Goal: Entertainment & Leisure: Browse casually

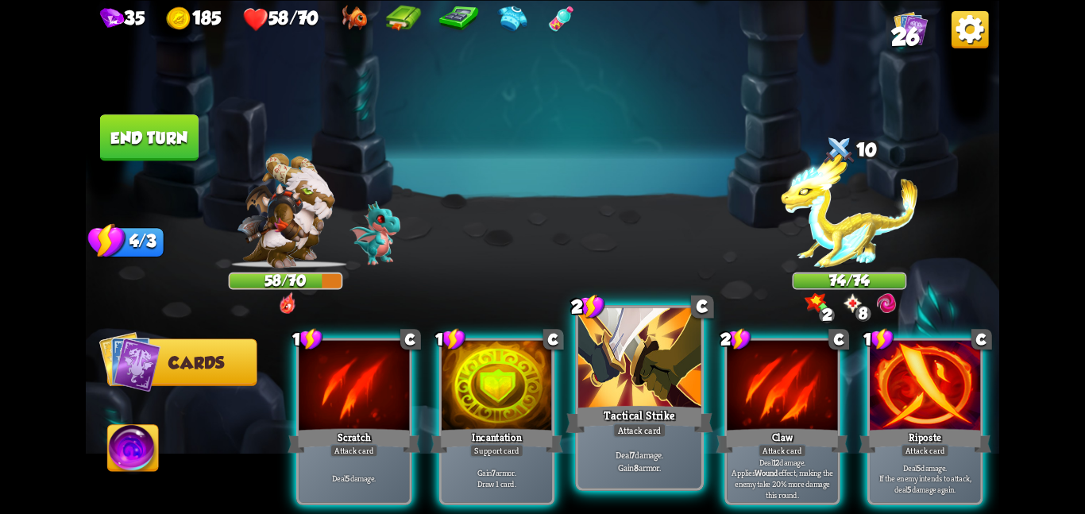
click at [607, 361] on div at bounding box center [639, 358] width 123 height 103
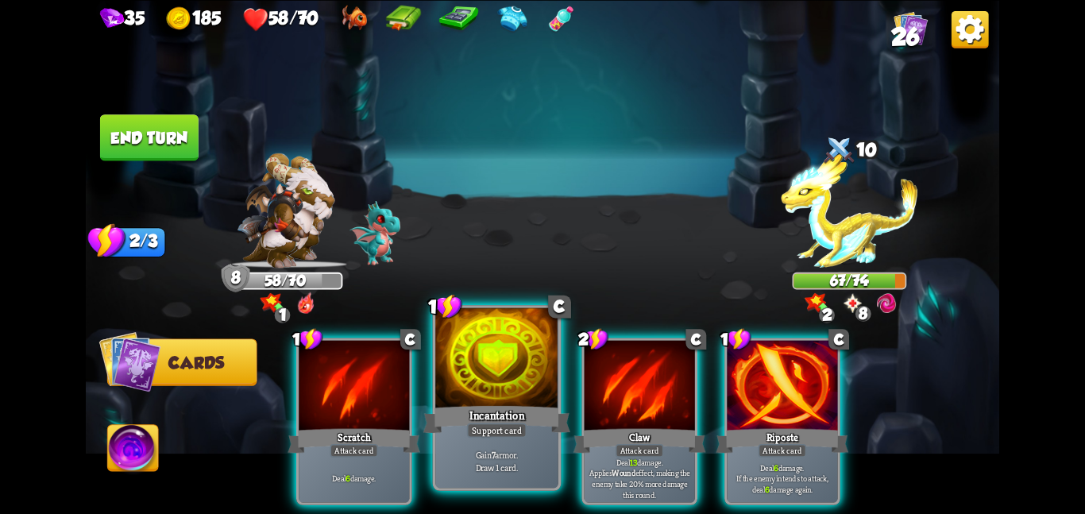
click at [496, 382] on div at bounding box center [496, 358] width 123 height 103
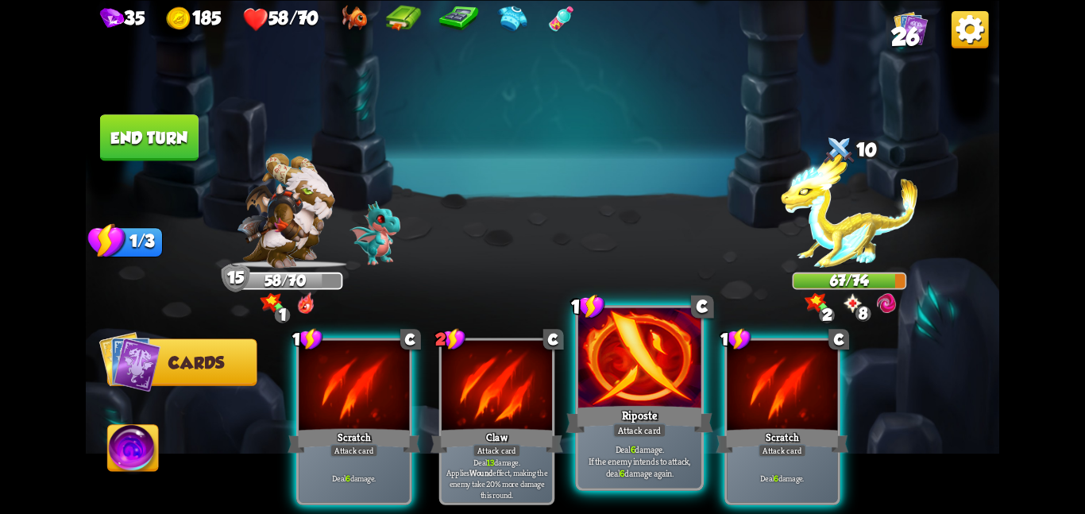
click at [633, 407] on div "Riposte" at bounding box center [639, 419] width 147 height 33
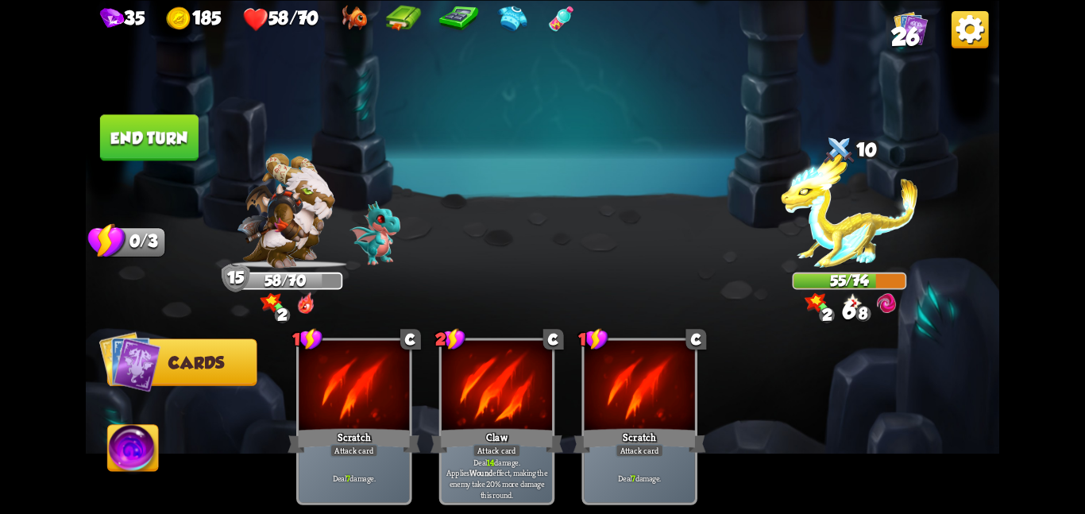
click at [181, 131] on button "End turn" at bounding box center [149, 137] width 99 height 46
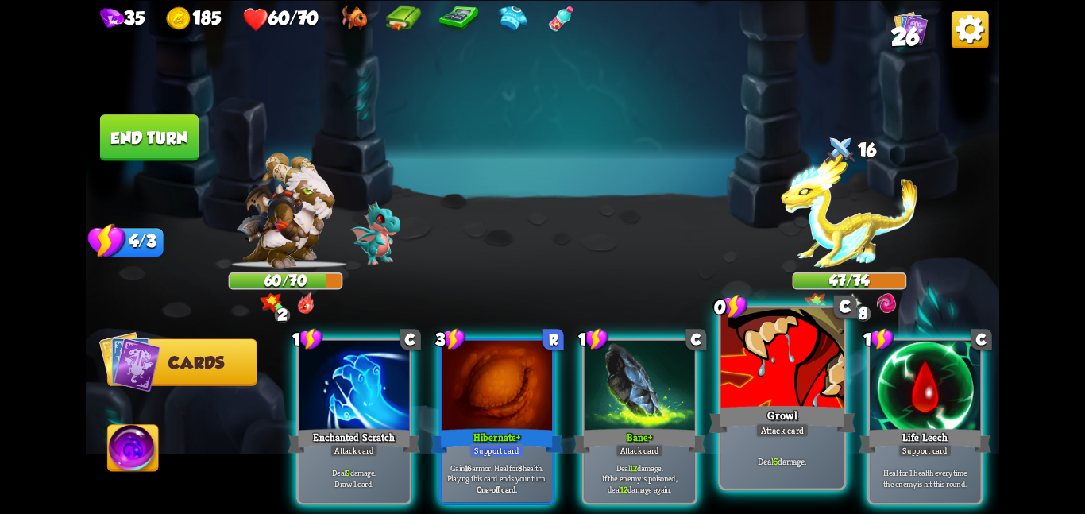
click at [771, 404] on div "Growl" at bounding box center [782, 419] width 147 height 33
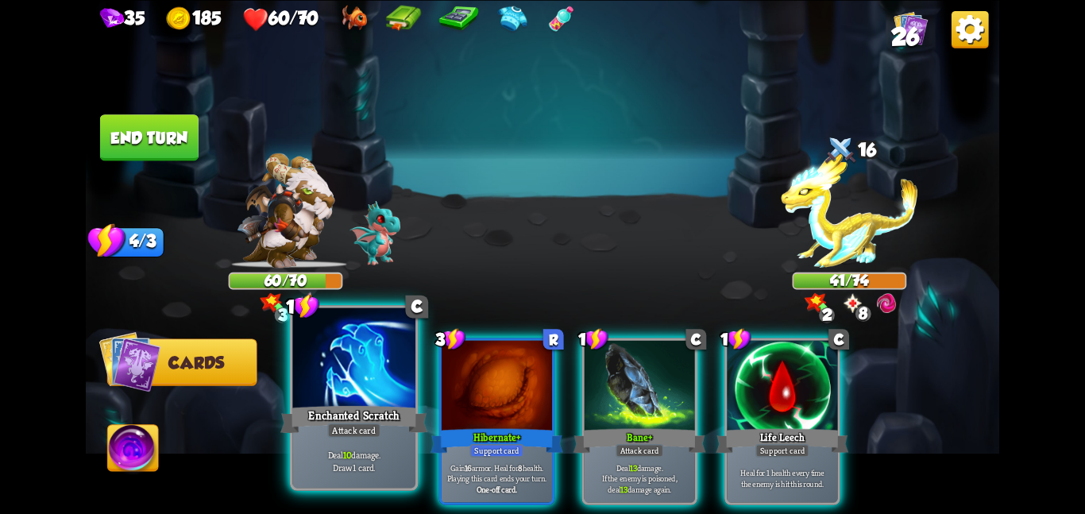
click at [376, 372] on div at bounding box center [353, 358] width 123 height 103
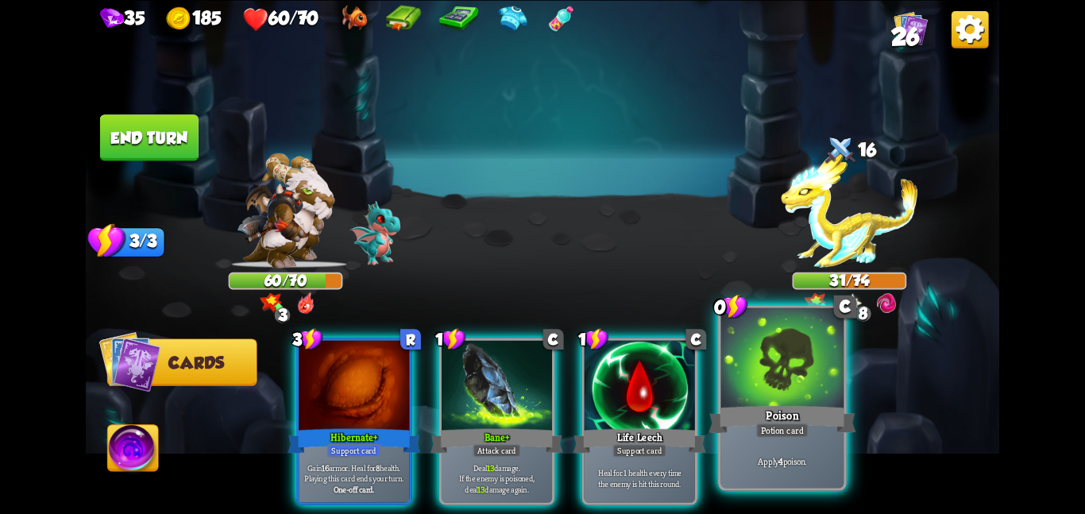
click at [752, 394] on div at bounding box center [782, 358] width 123 height 103
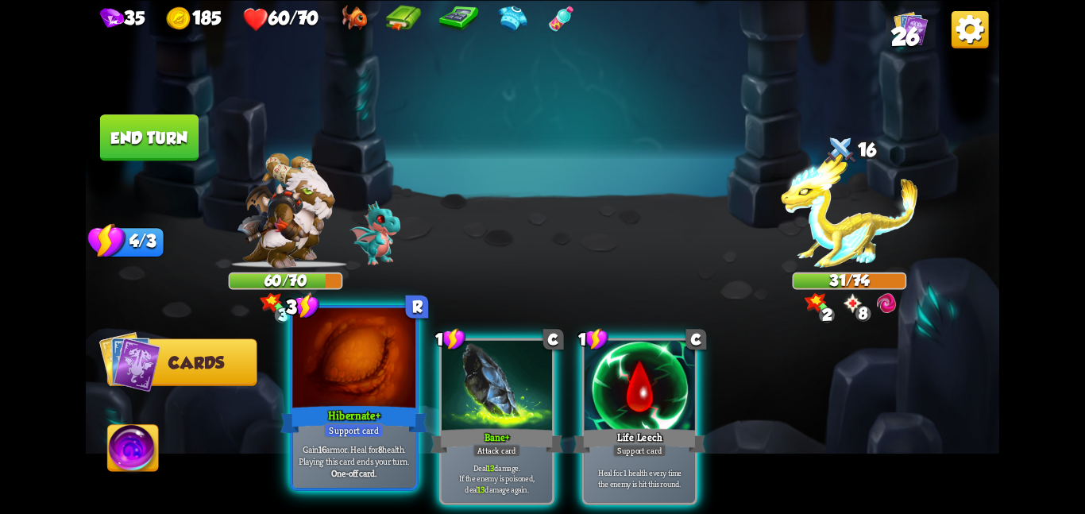
click at [360, 383] on div at bounding box center [353, 358] width 123 height 103
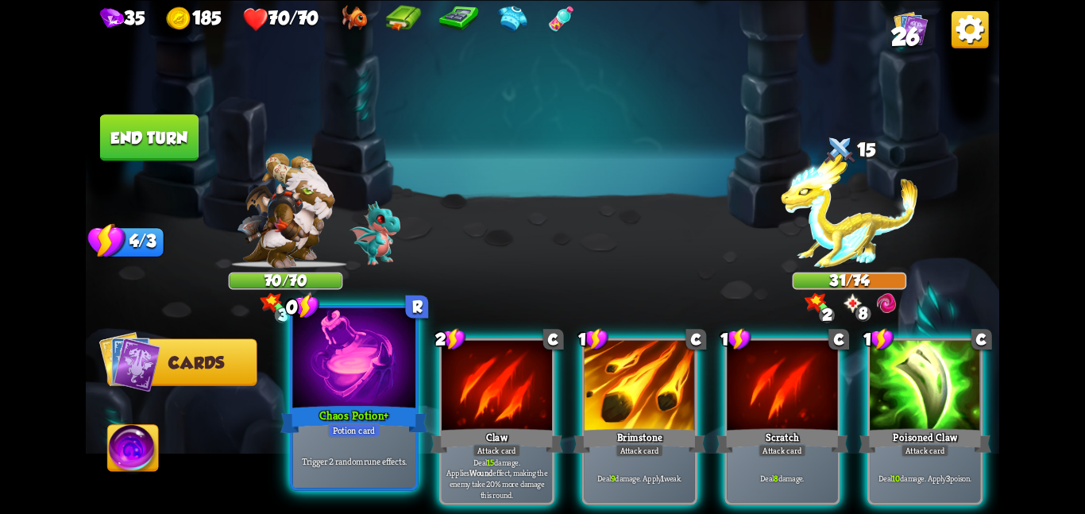
click at [342, 410] on div "Chaos Potion +" at bounding box center [353, 419] width 147 height 33
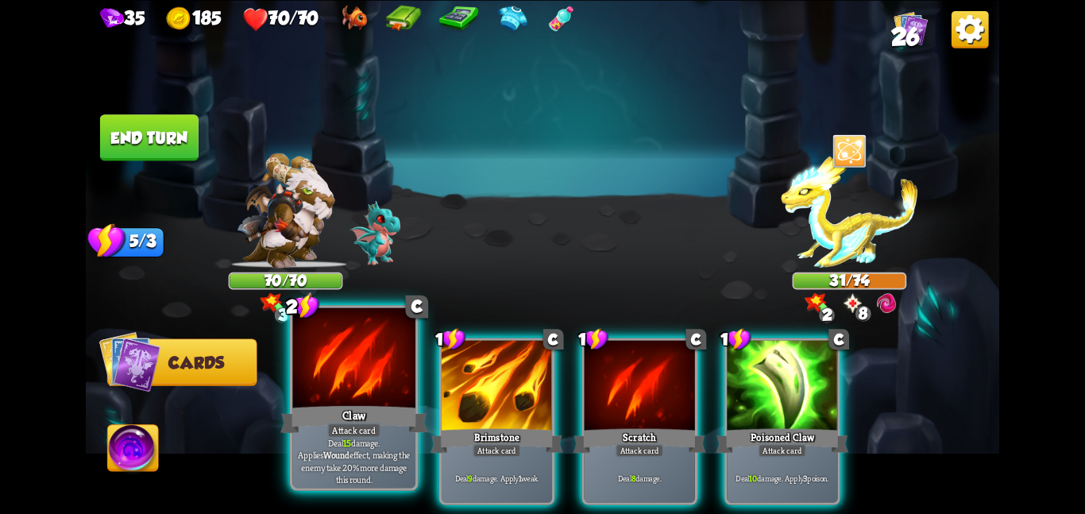
click at [364, 405] on div "Claw" at bounding box center [353, 419] width 147 height 33
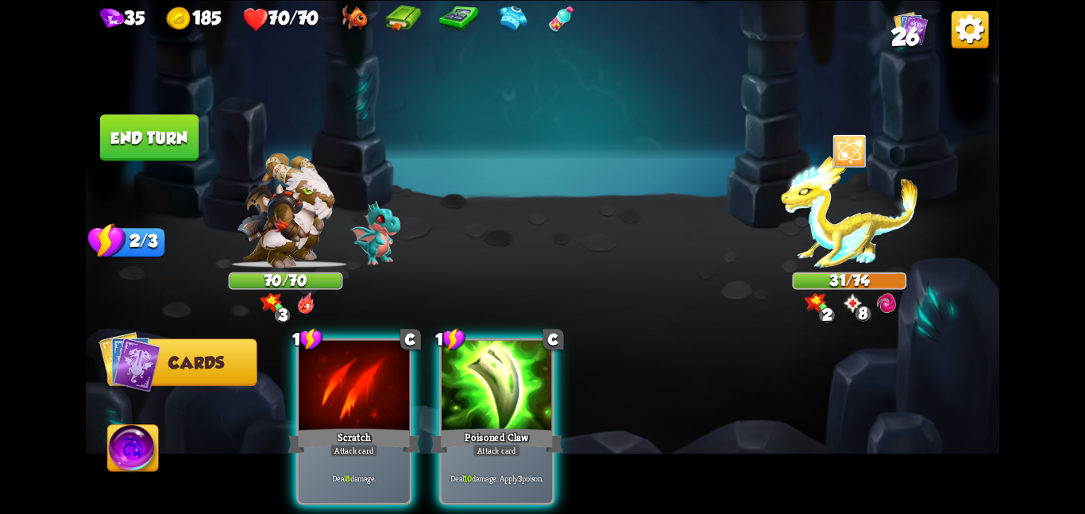
click at [364, 426] on div "Scratch" at bounding box center [354, 440] width 133 height 29
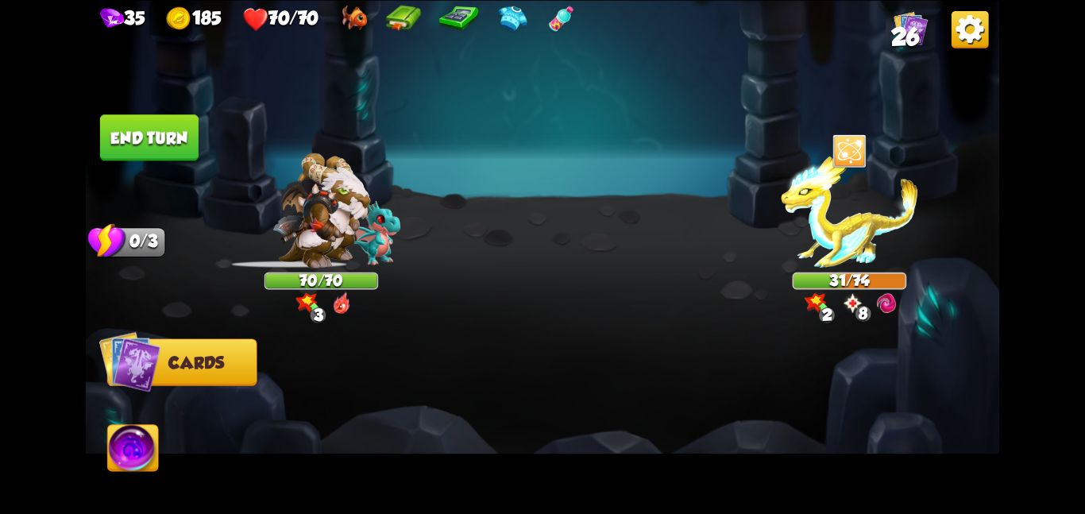
click at [364, 405] on div at bounding box center [634, 399] width 731 height 229
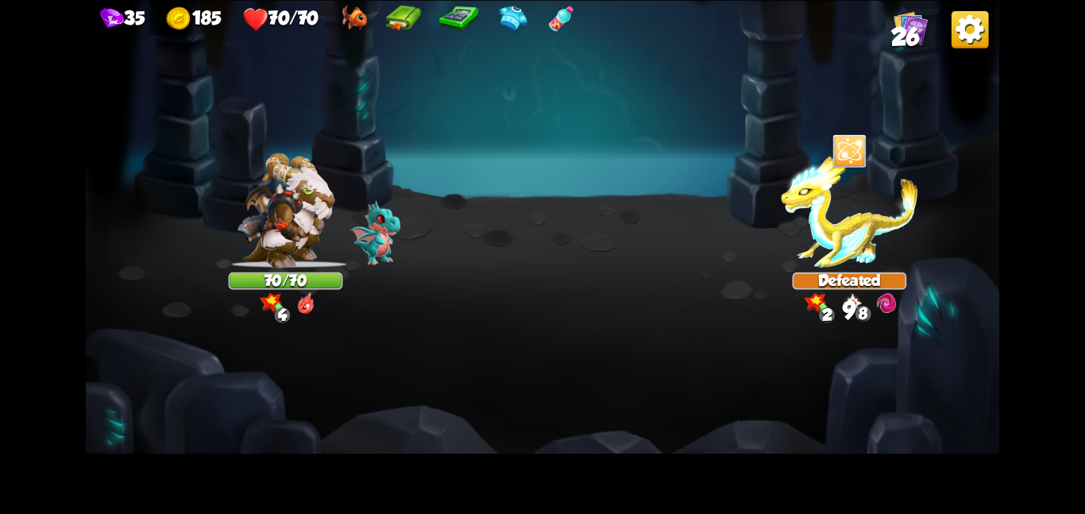
click at [804, 207] on img at bounding box center [849, 210] width 137 height 114
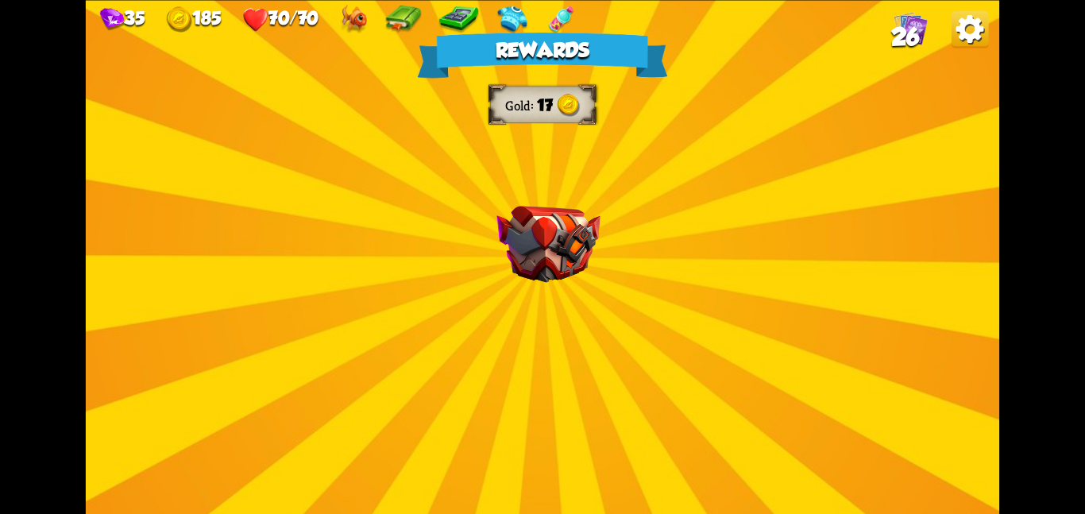
click at [946, 38] on div "Rewards Gold 17 Select a card 0 C Poison Potion card Apply 4 poison. 1 C [PERSO…" at bounding box center [543, 257] width 914 height 514
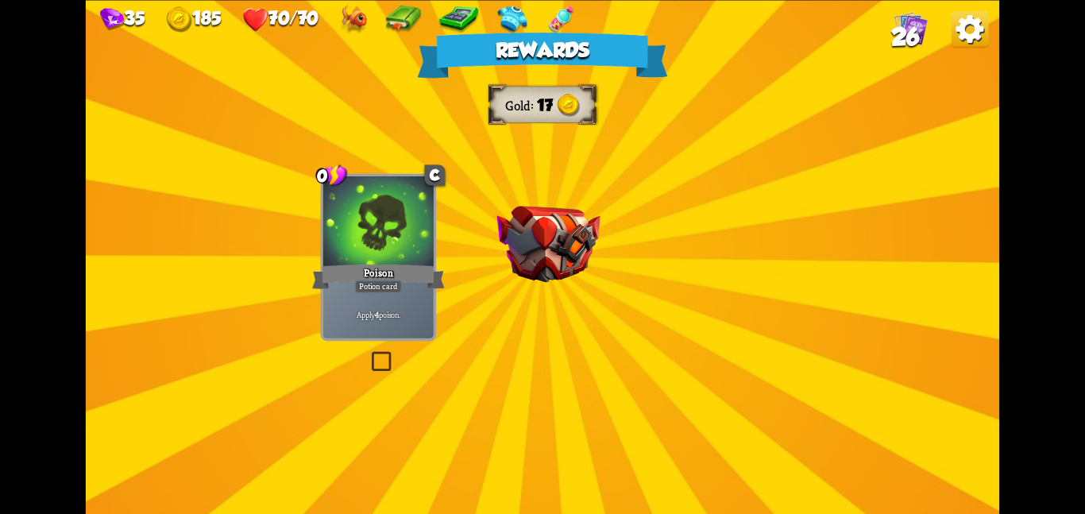
click at [582, 198] on div "Rewards Gold 17 Select a card 0 C Poison Potion card Apply 4 poison. 1 C [PERSO…" at bounding box center [543, 257] width 914 height 514
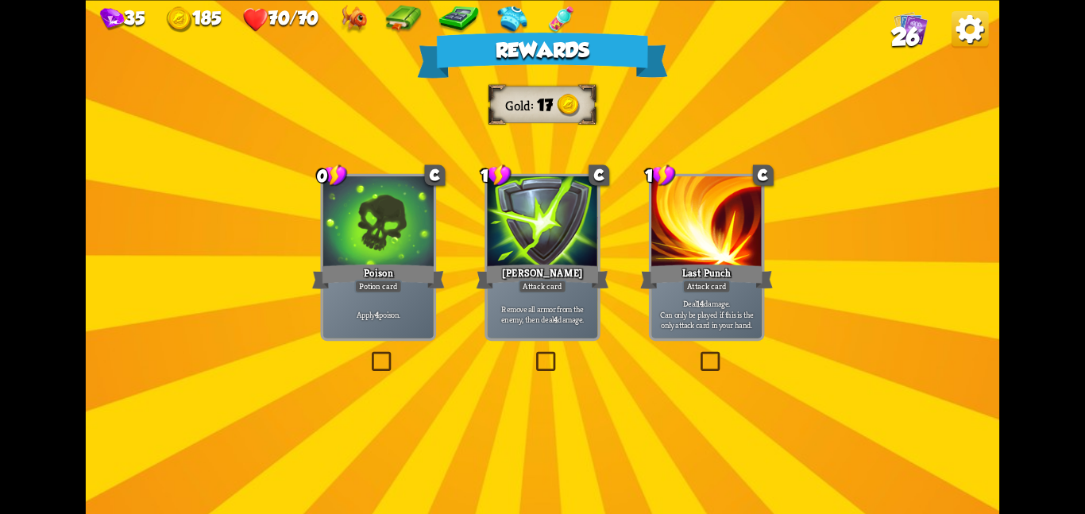
click at [387, 247] on div at bounding box center [378, 222] width 110 height 93
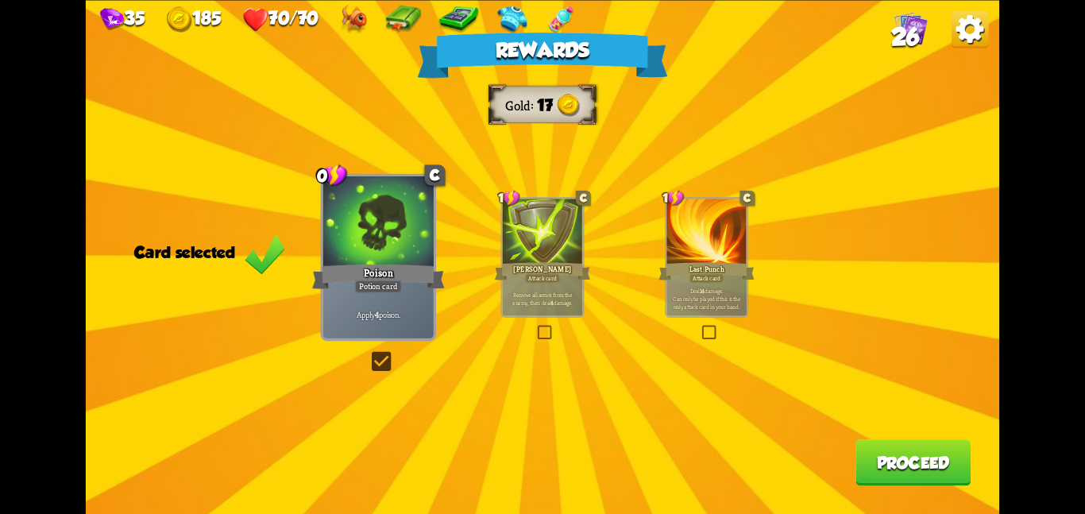
click at [856, 459] on button "Proceed" at bounding box center [913, 462] width 115 height 46
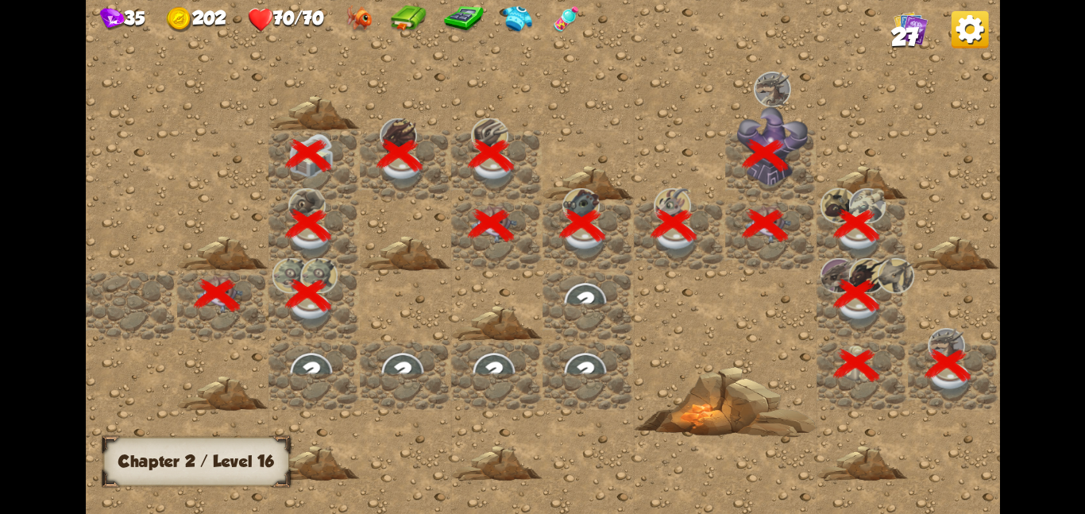
scroll to position [0, 305]
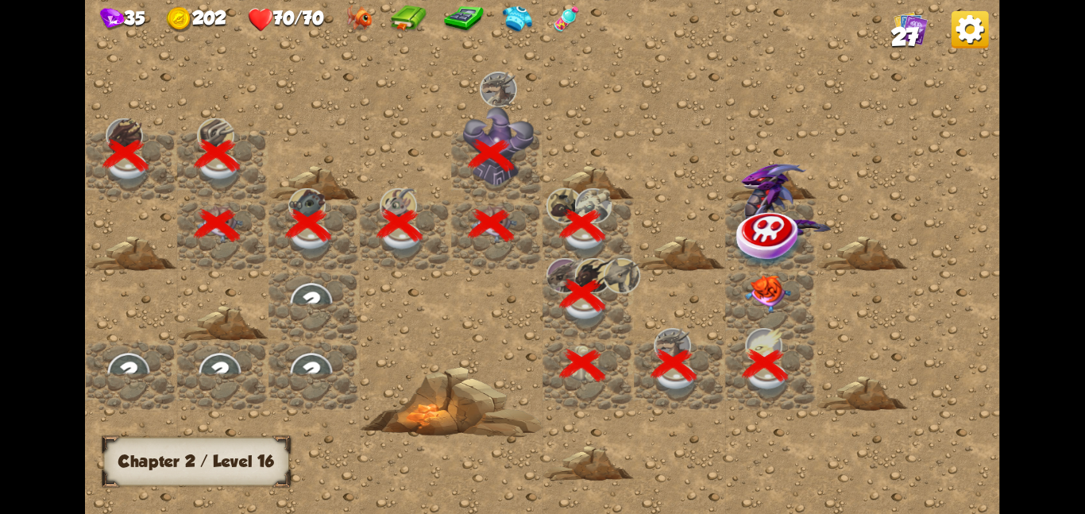
click at [745, 288] on img at bounding box center [768, 293] width 46 height 38
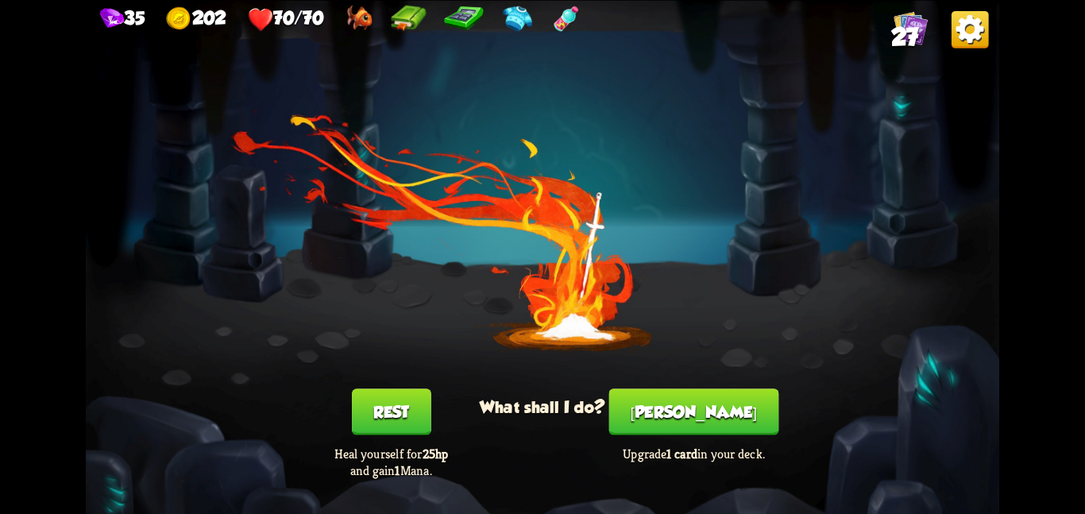
click at [686, 401] on button "[PERSON_NAME]" at bounding box center [694, 412] width 170 height 46
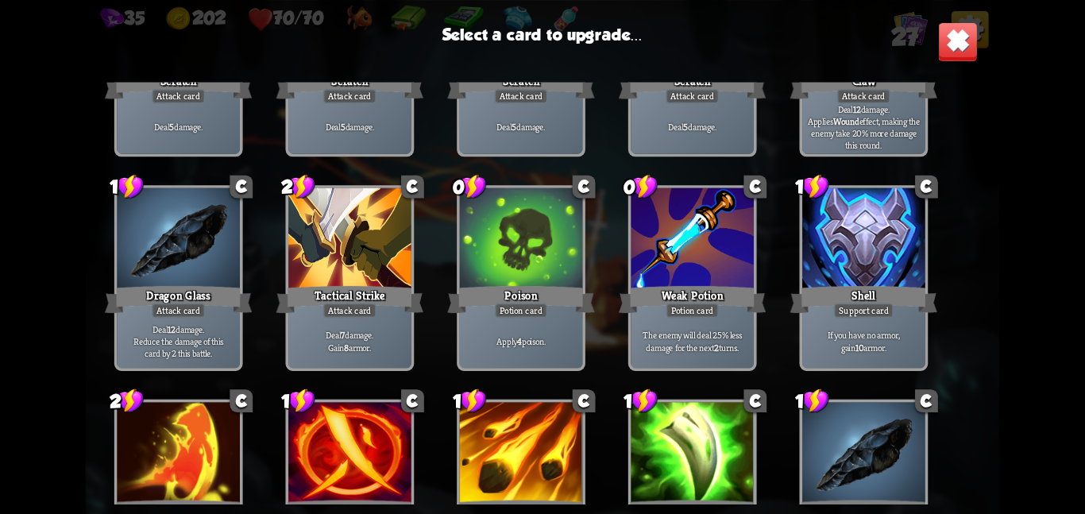
scroll to position [172, 0]
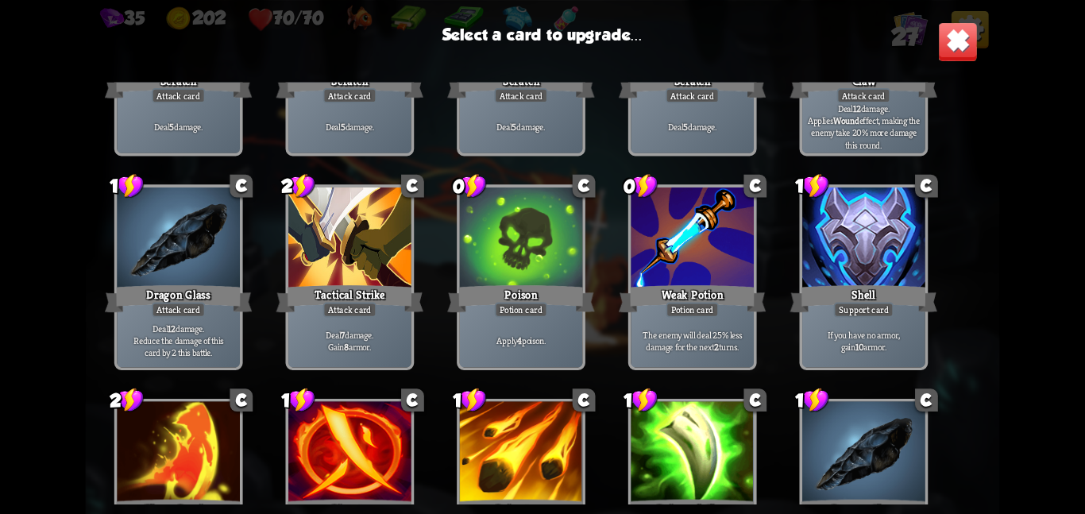
click at [533, 260] on div at bounding box center [521, 239] width 123 height 103
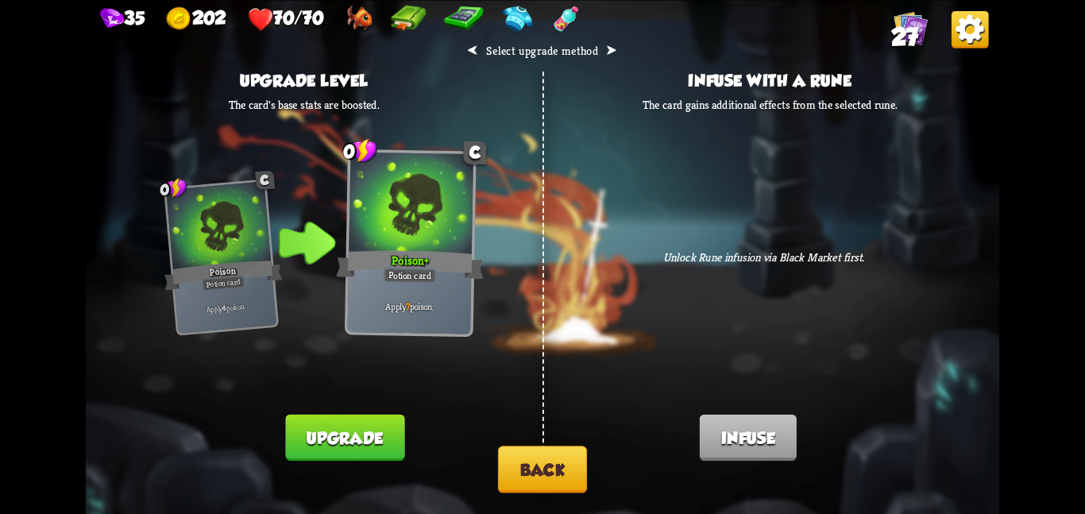
click at [349, 441] on button "Upgrade" at bounding box center [345, 437] width 119 height 46
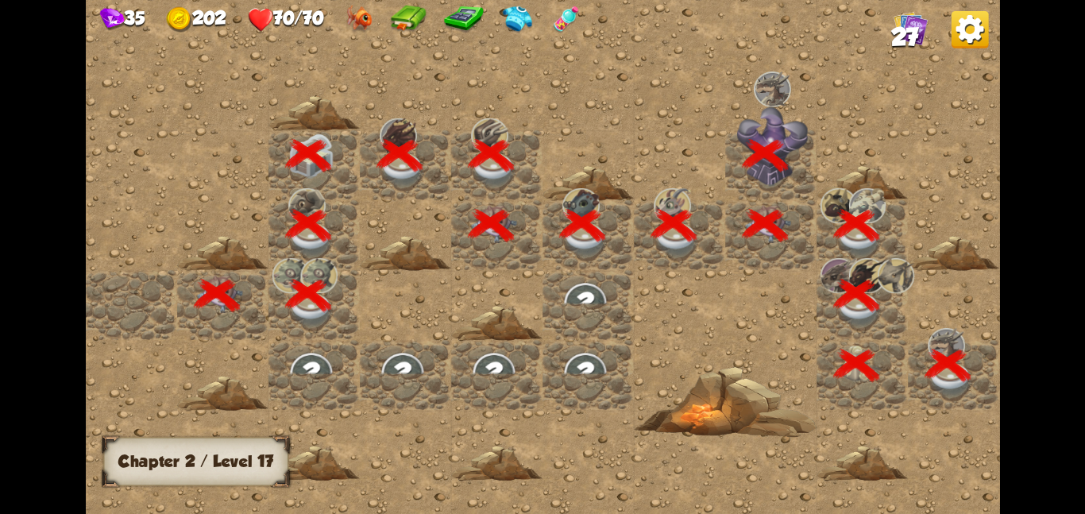
scroll to position [0, 305]
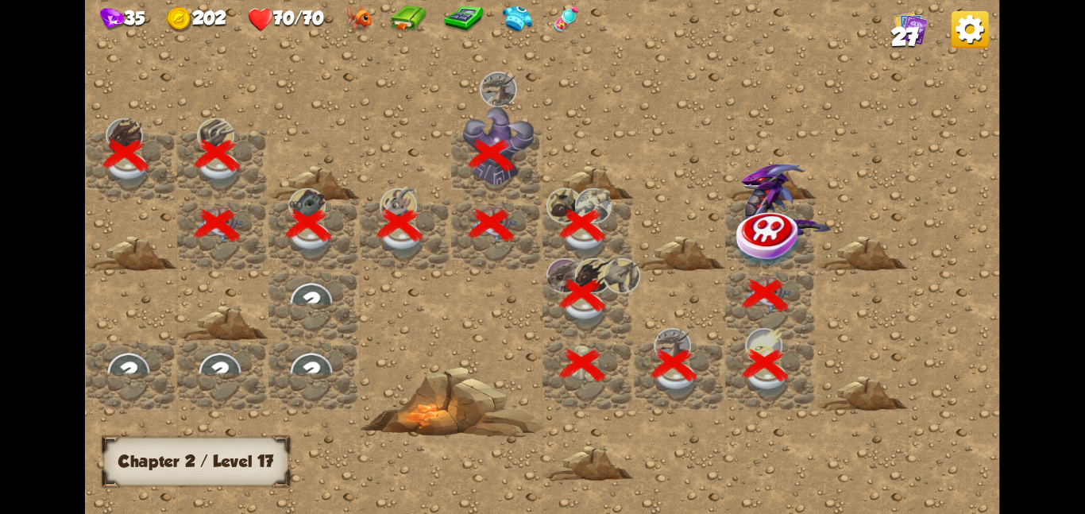
click at [752, 244] on img at bounding box center [770, 238] width 68 height 60
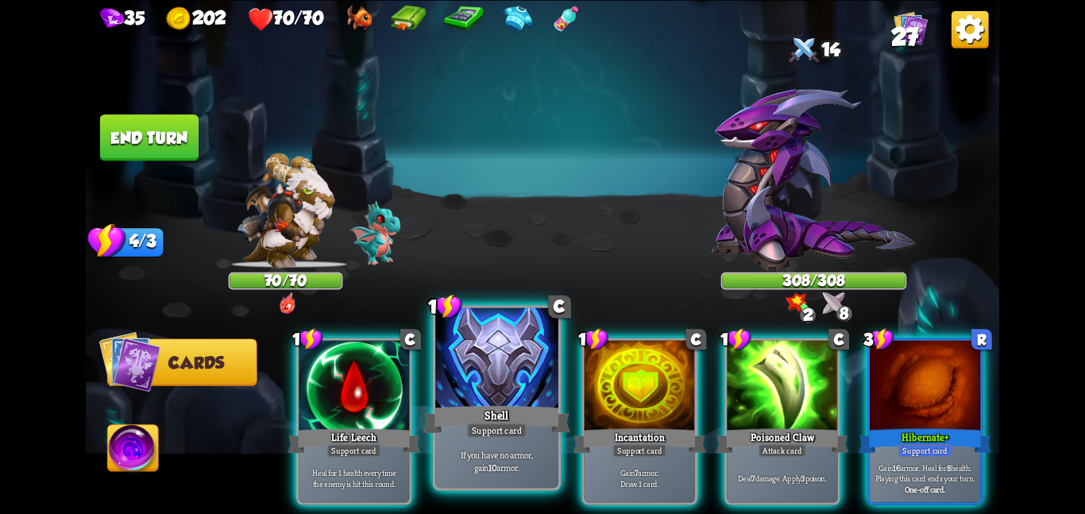
click at [497, 395] on div at bounding box center [496, 358] width 123 height 103
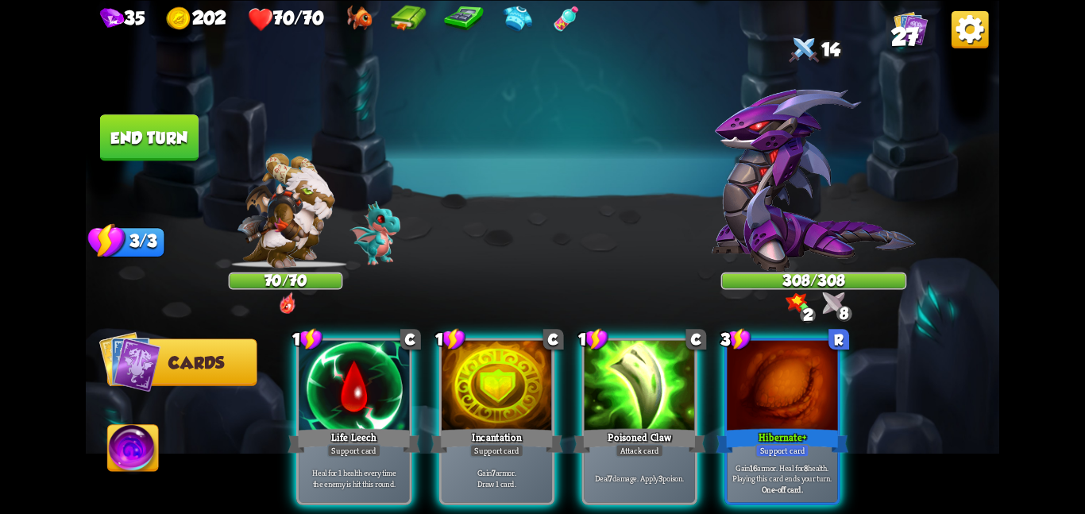
click at [497, 395] on div at bounding box center [497, 386] width 110 height 93
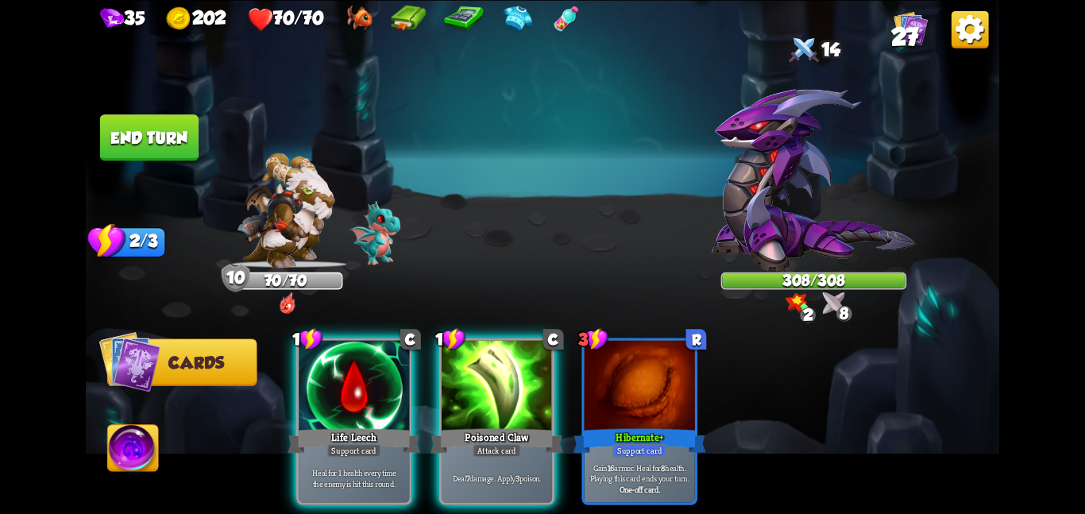
click at [497, 395] on div at bounding box center [497, 386] width 110 height 93
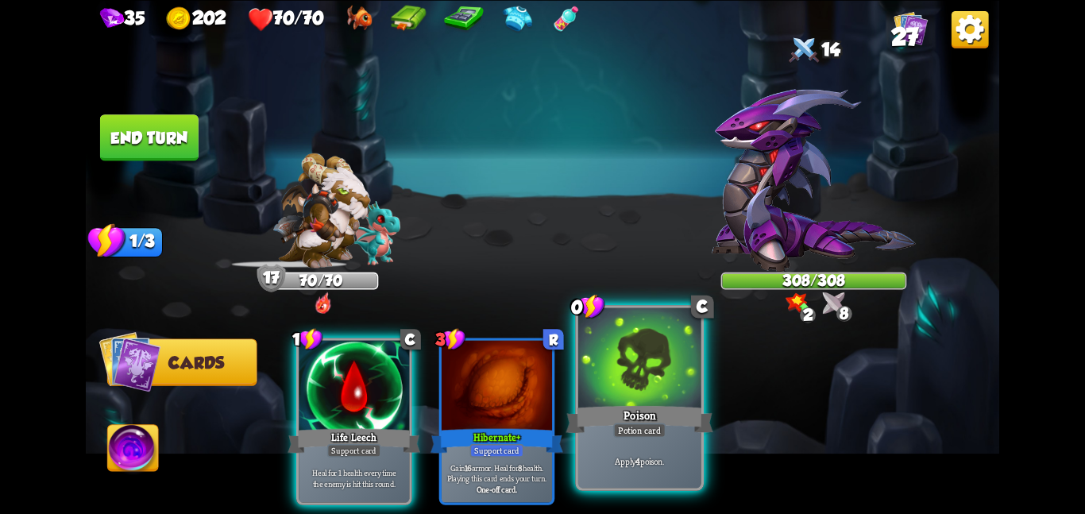
click at [610, 404] on div "Poison" at bounding box center [639, 419] width 147 height 33
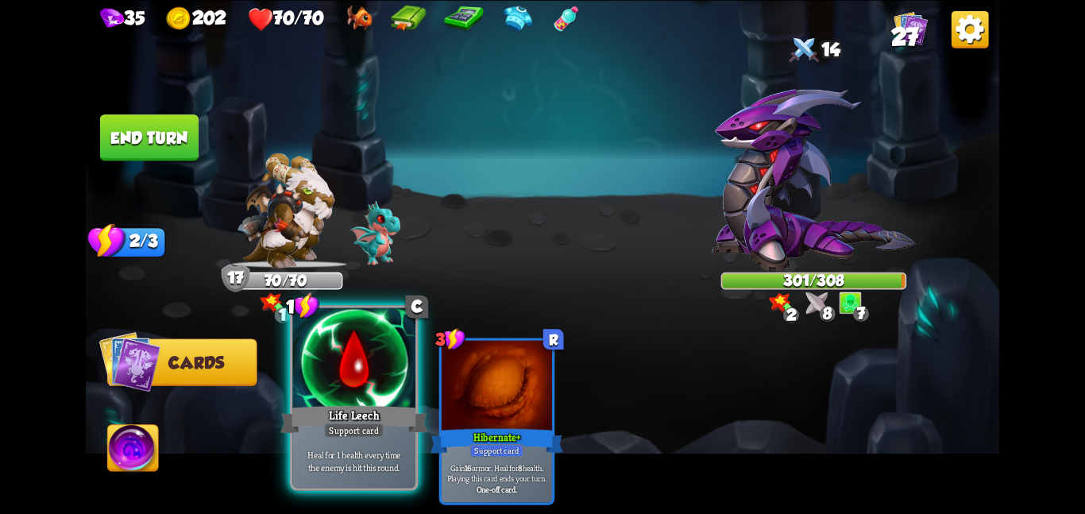
click at [353, 351] on div at bounding box center [353, 358] width 123 height 103
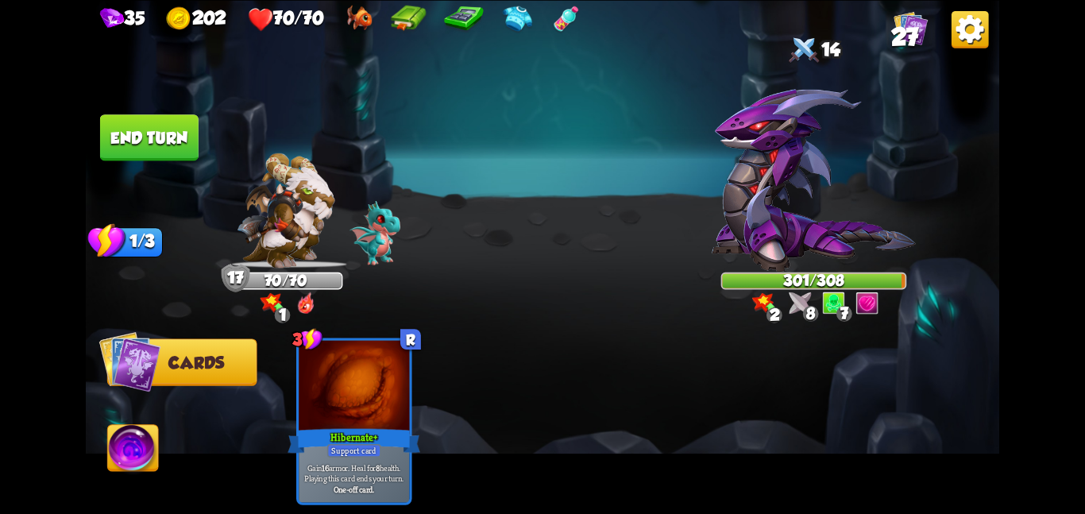
click at [161, 139] on button "End turn" at bounding box center [149, 137] width 99 height 46
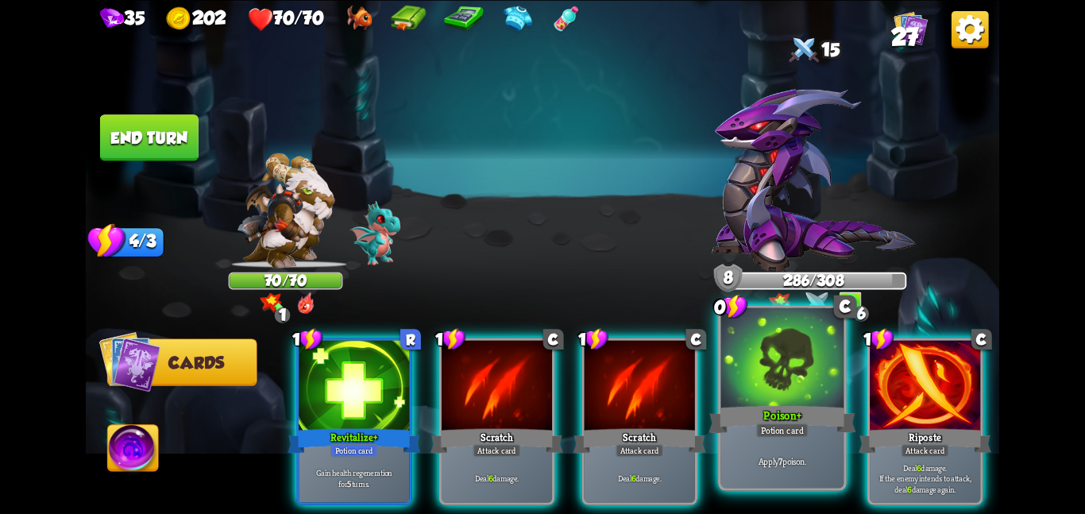
click at [733, 366] on div at bounding box center [782, 358] width 123 height 103
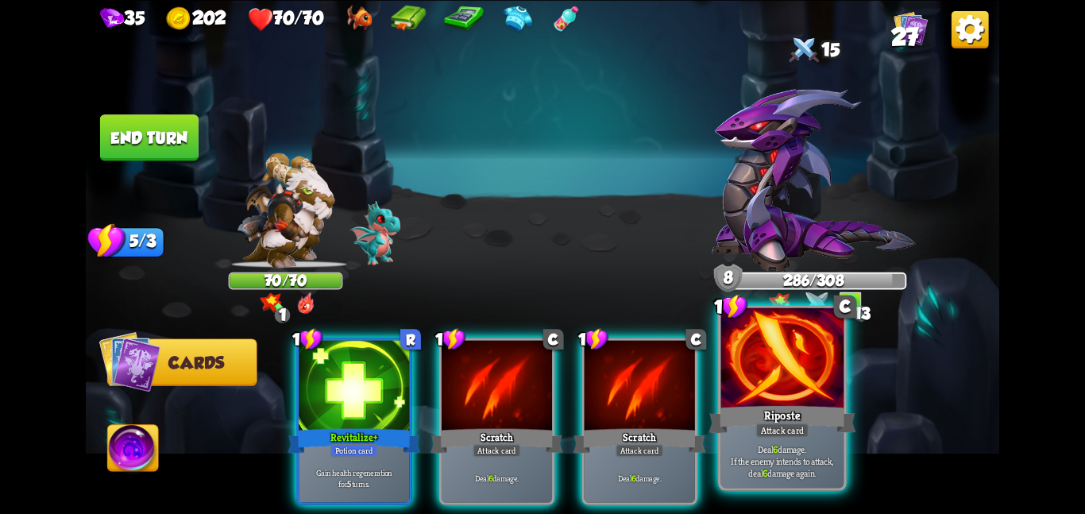
click at [798, 395] on div at bounding box center [782, 358] width 123 height 103
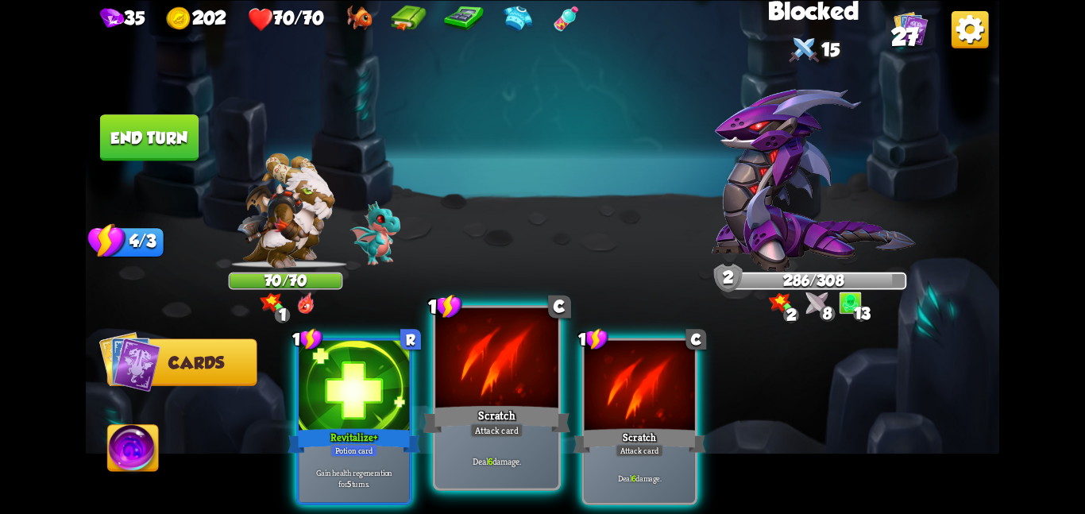
click at [508, 396] on div at bounding box center [496, 358] width 123 height 103
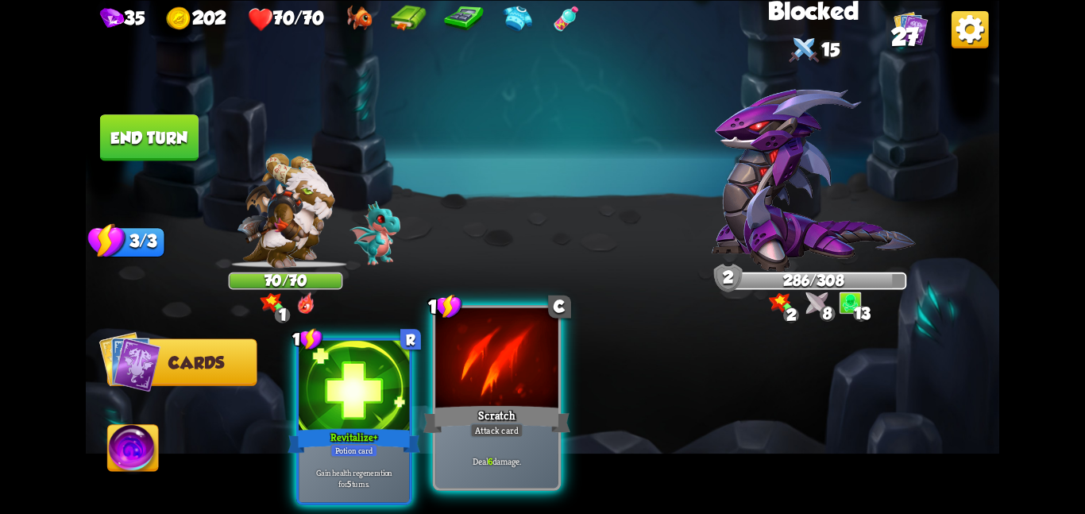
click at [508, 396] on div at bounding box center [496, 358] width 123 height 103
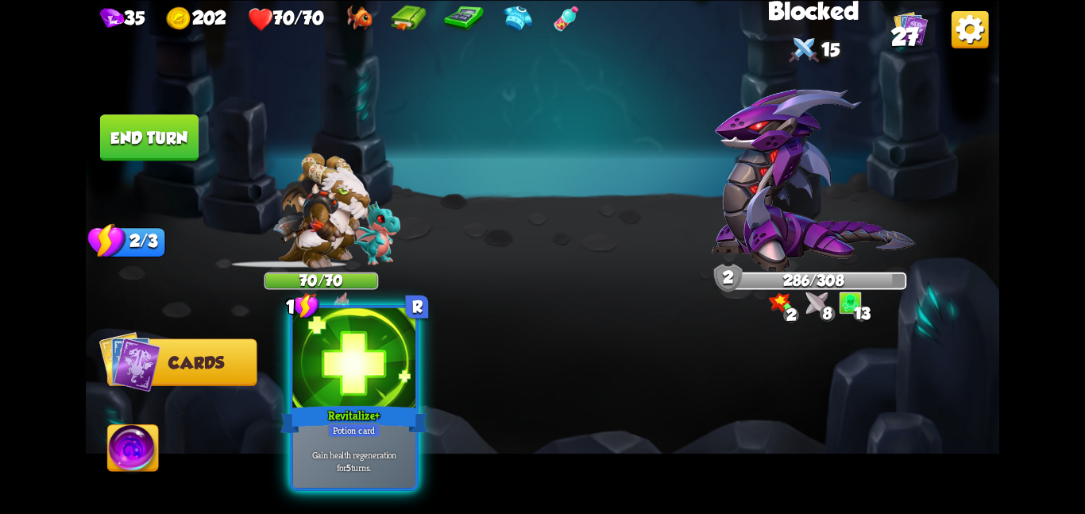
click at [387, 385] on div at bounding box center [353, 358] width 123 height 103
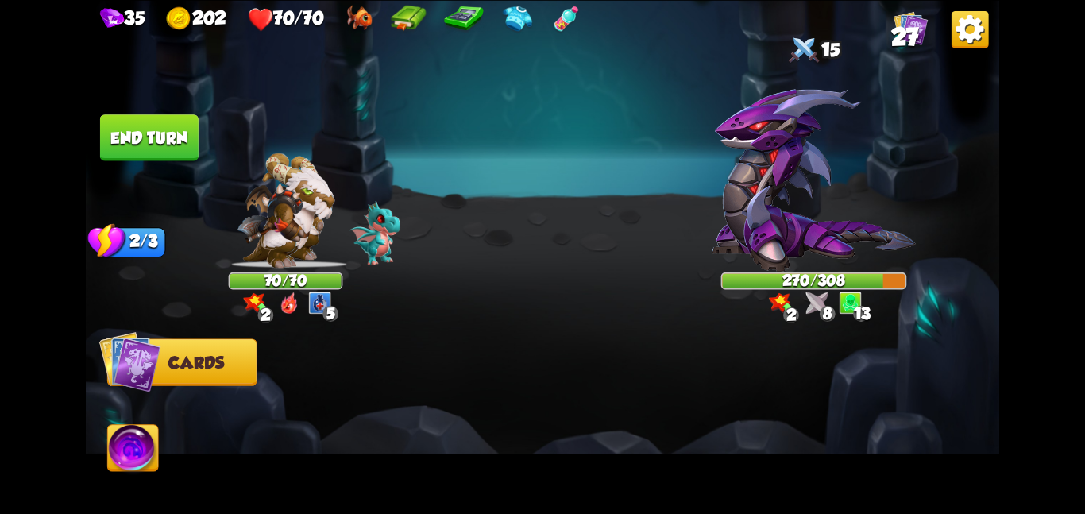
click at [165, 146] on button "End turn" at bounding box center [149, 137] width 99 height 46
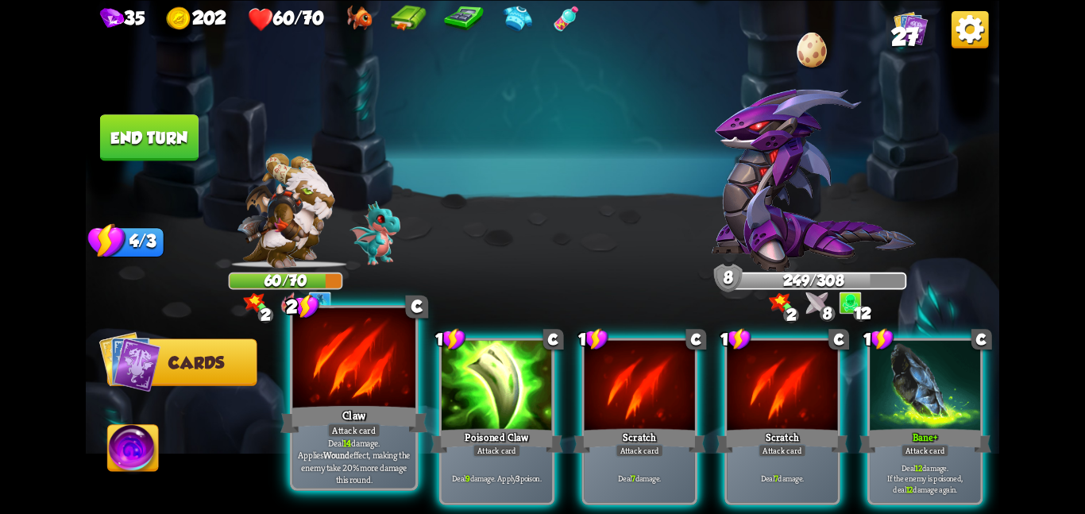
click at [369, 398] on div at bounding box center [353, 358] width 123 height 103
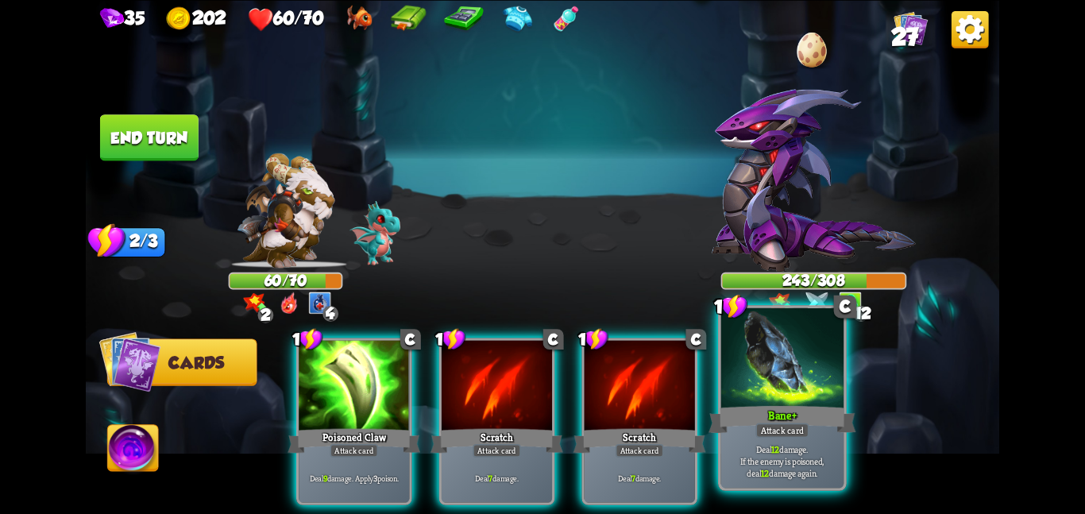
click at [737, 354] on div at bounding box center [782, 358] width 123 height 103
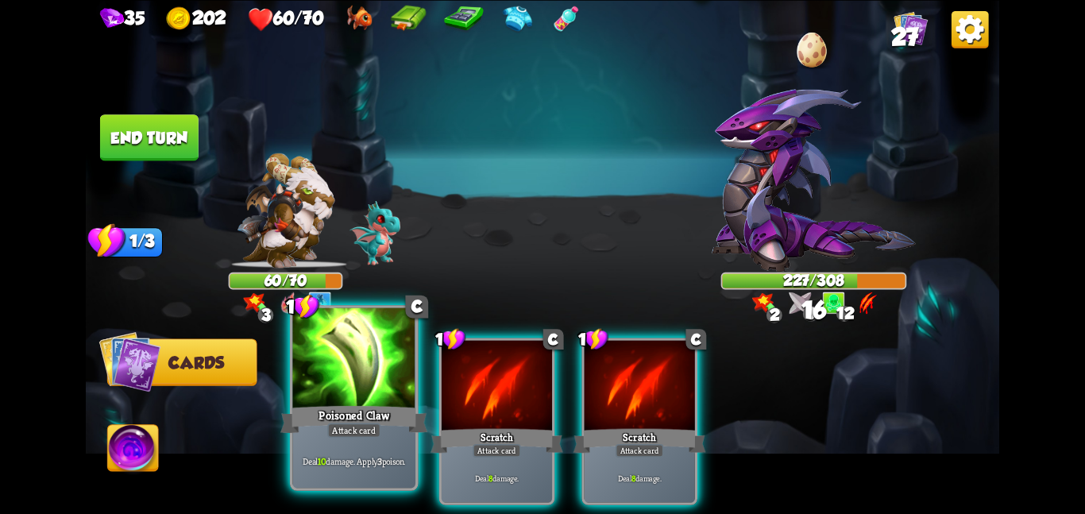
click at [320, 417] on div "Poisoned Claw" at bounding box center [353, 419] width 147 height 33
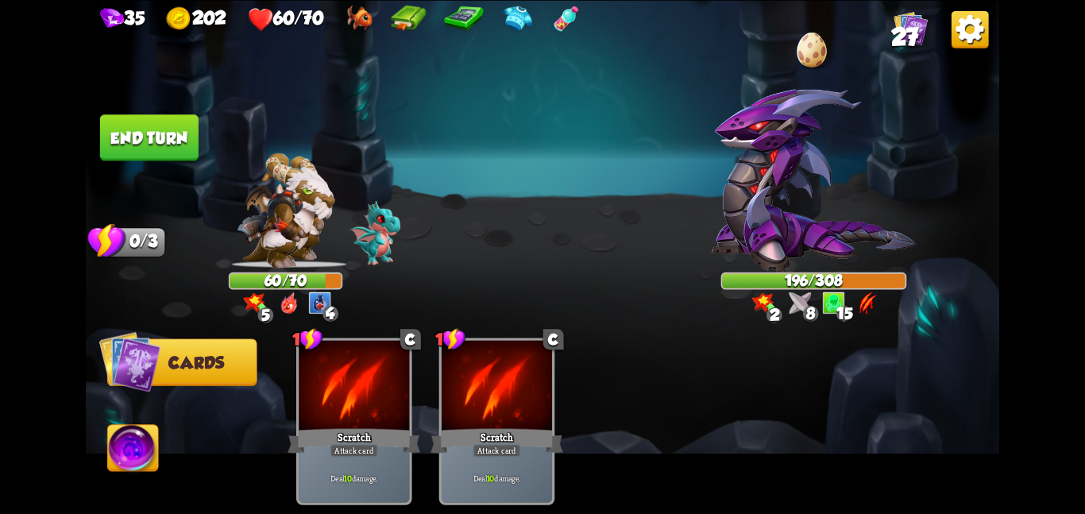
click at [157, 144] on button "End turn" at bounding box center [149, 137] width 99 height 46
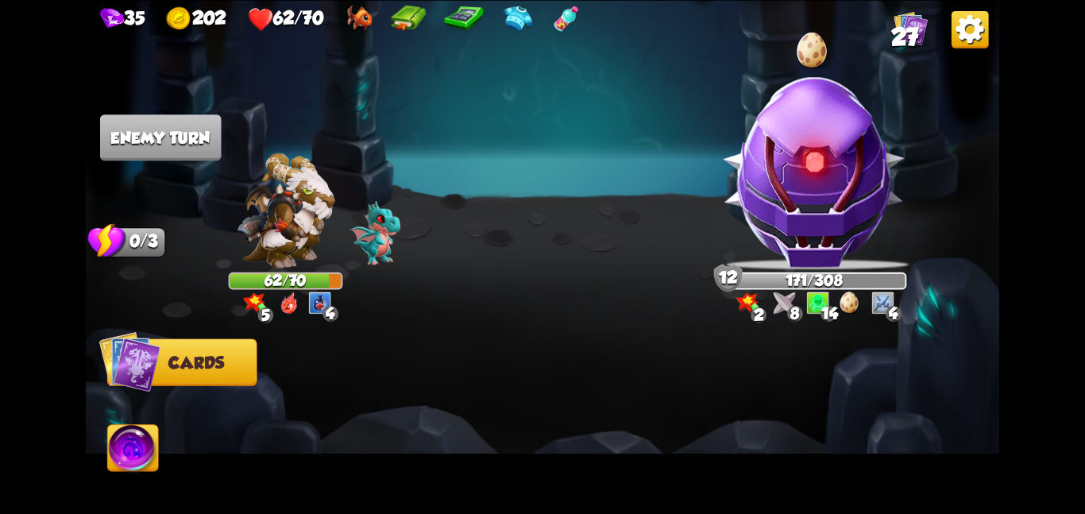
click at [771, 176] on img at bounding box center [813, 171] width 201 height 201
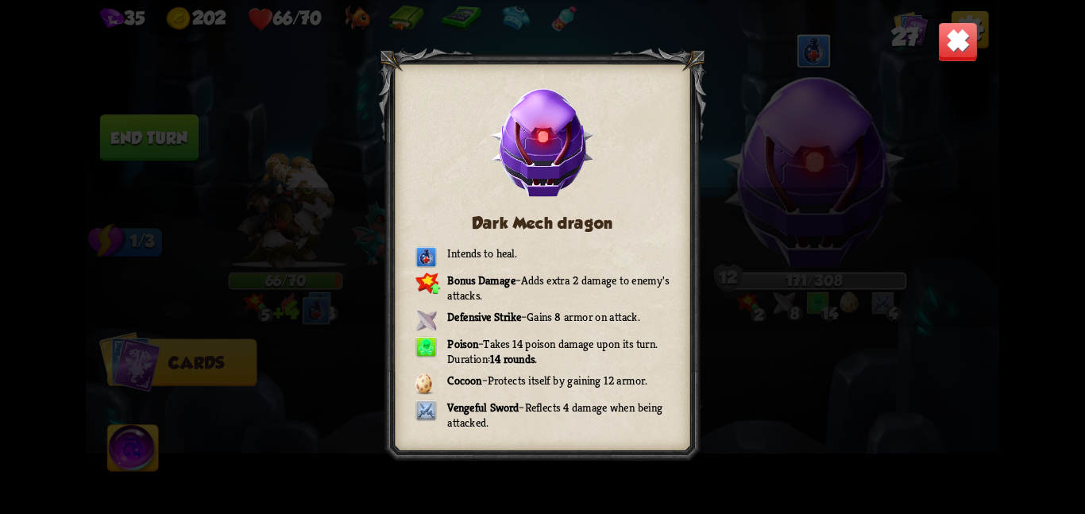
click at [962, 33] on img at bounding box center [958, 41] width 40 height 40
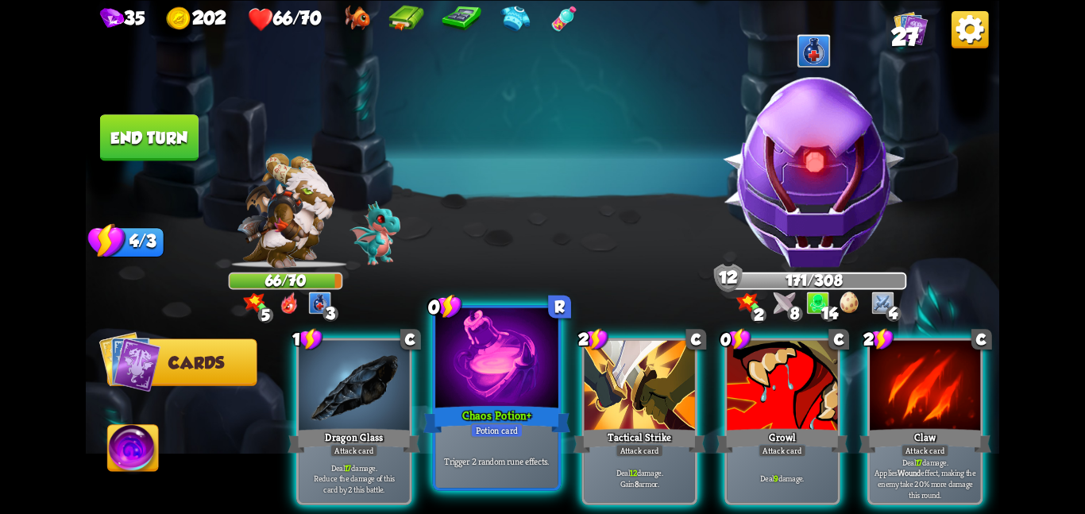
click at [470, 412] on div "Chaos Potion +" at bounding box center [496, 419] width 147 height 33
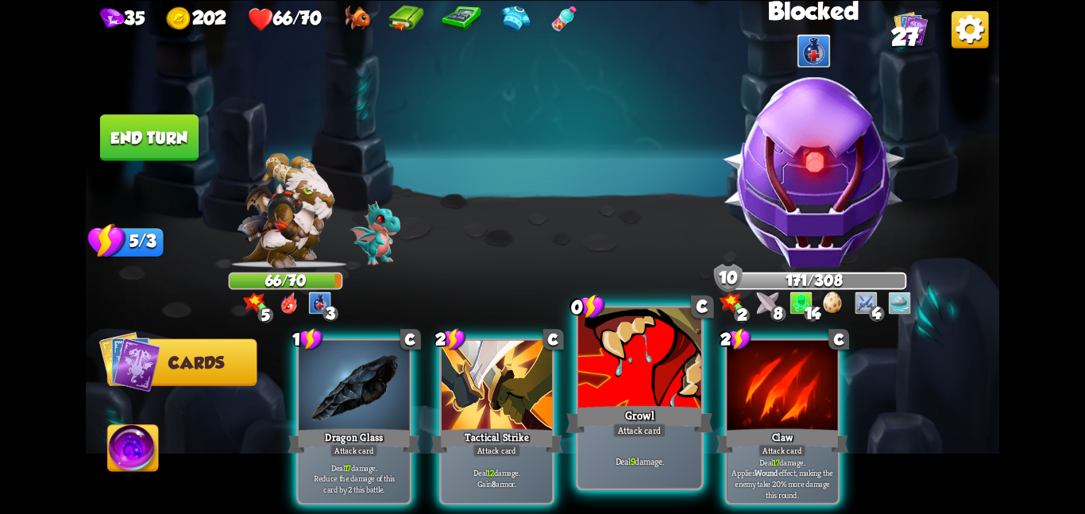
click at [604, 407] on div "Growl" at bounding box center [639, 419] width 147 height 33
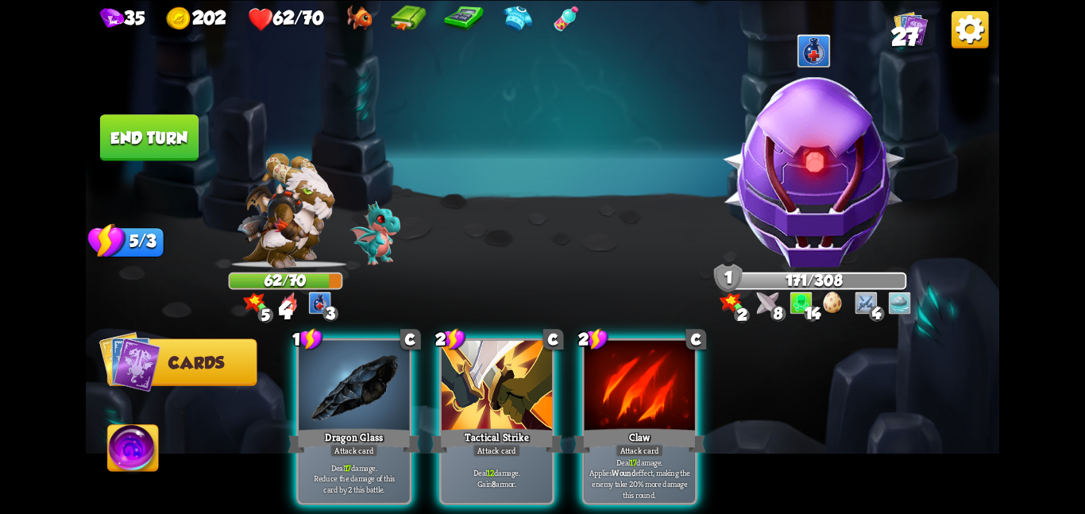
click at [604, 426] on div "Claw" at bounding box center [640, 440] width 133 height 29
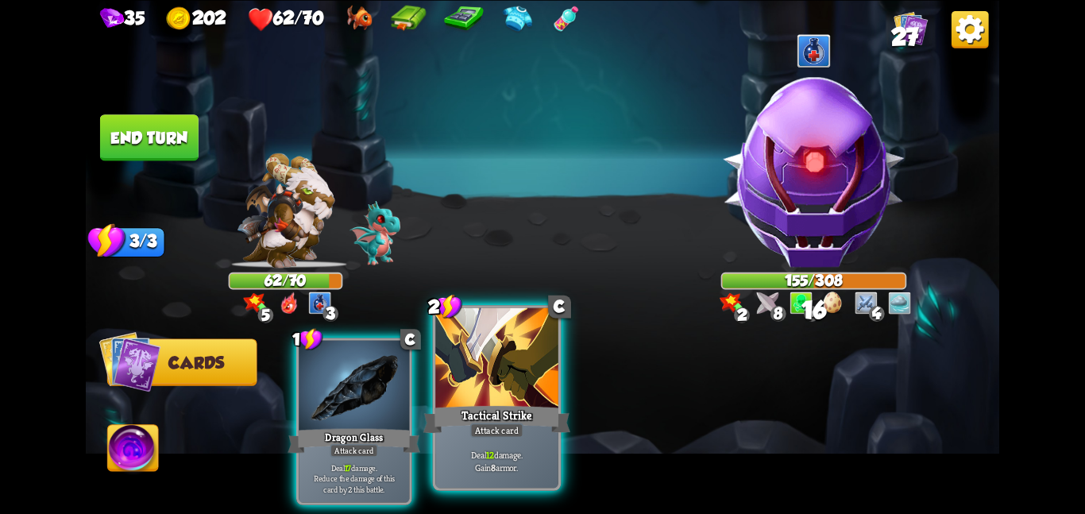
click at [505, 396] on div at bounding box center [496, 358] width 123 height 103
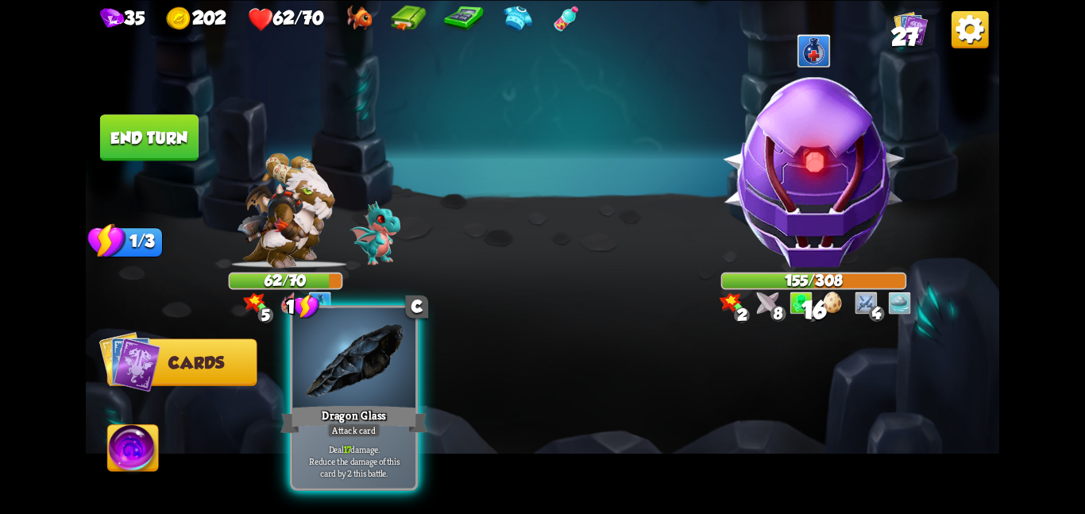
click at [366, 385] on div at bounding box center [353, 358] width 123 height 103
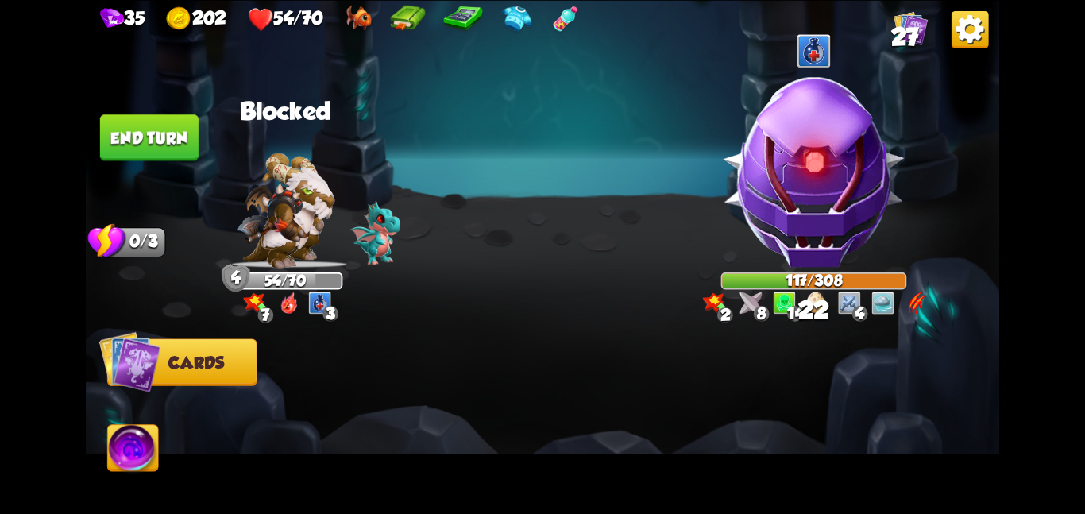
click at [171, 135] on button "End turn" at bounding box center [149, 137] width 99 height 46
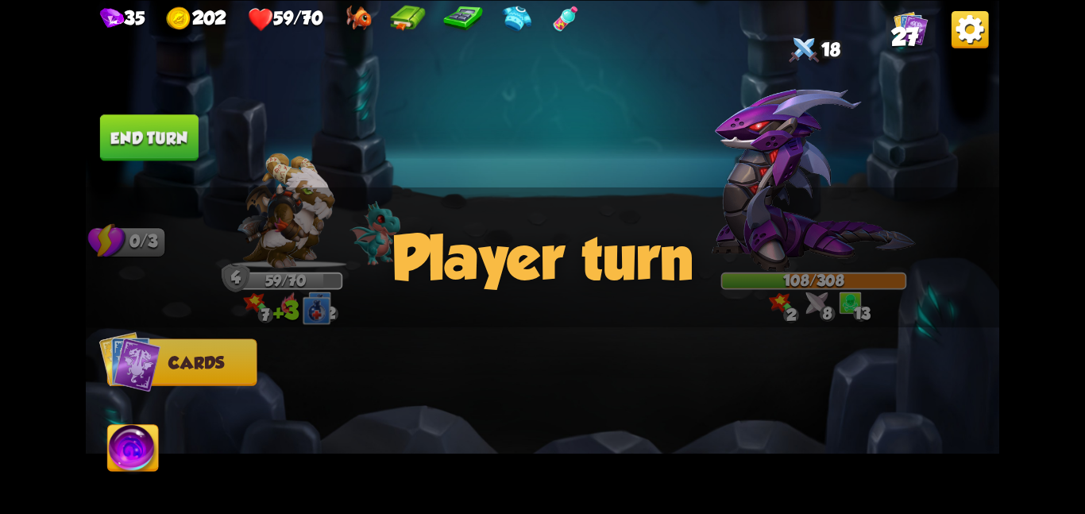
click at [717, 176] on img at bounding box center [814, 179] width 204 height 183
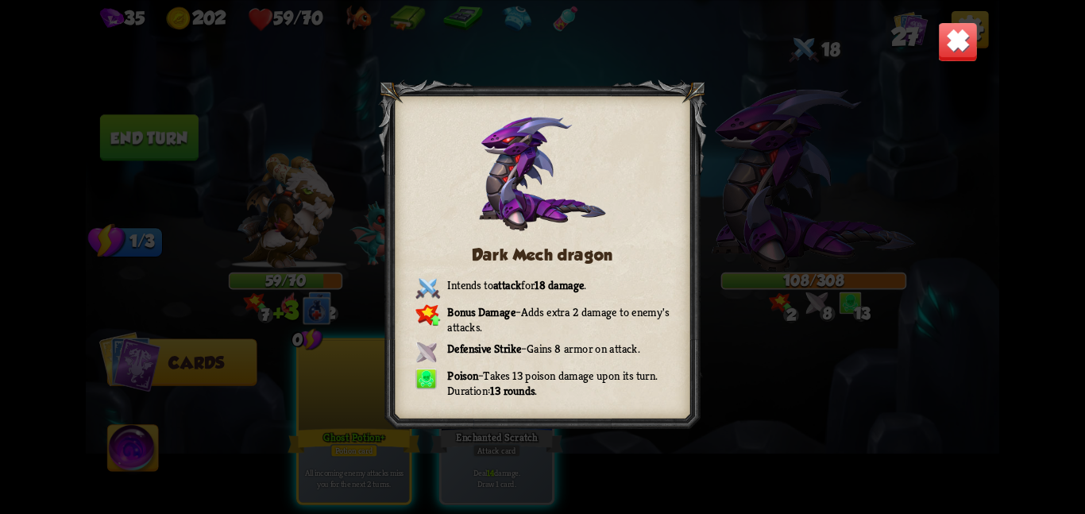
click at [941, 50] on img at bounding box center [958, 41] width 40 height 40
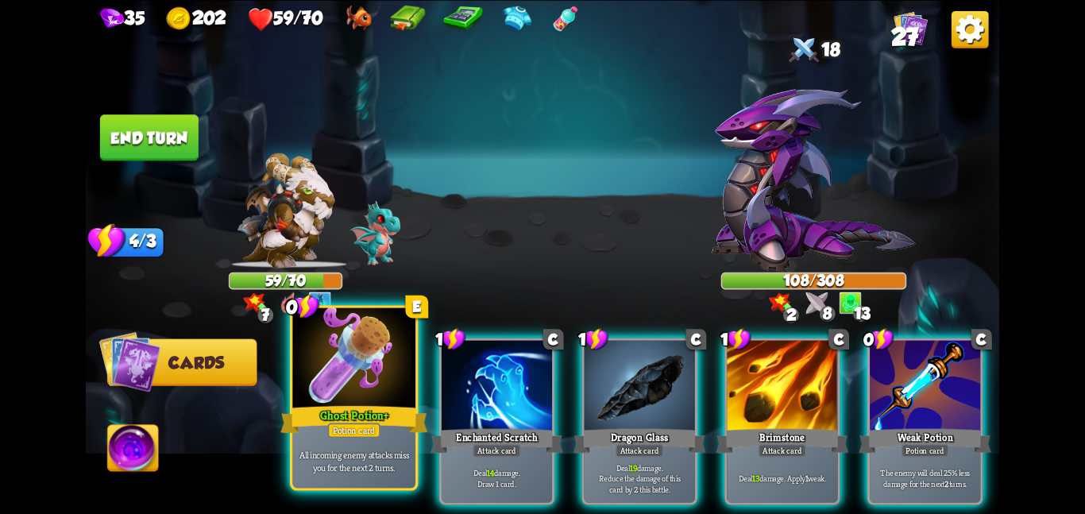
click at [392, 365] on div at bounding box center [353, 358] width 123 height 103
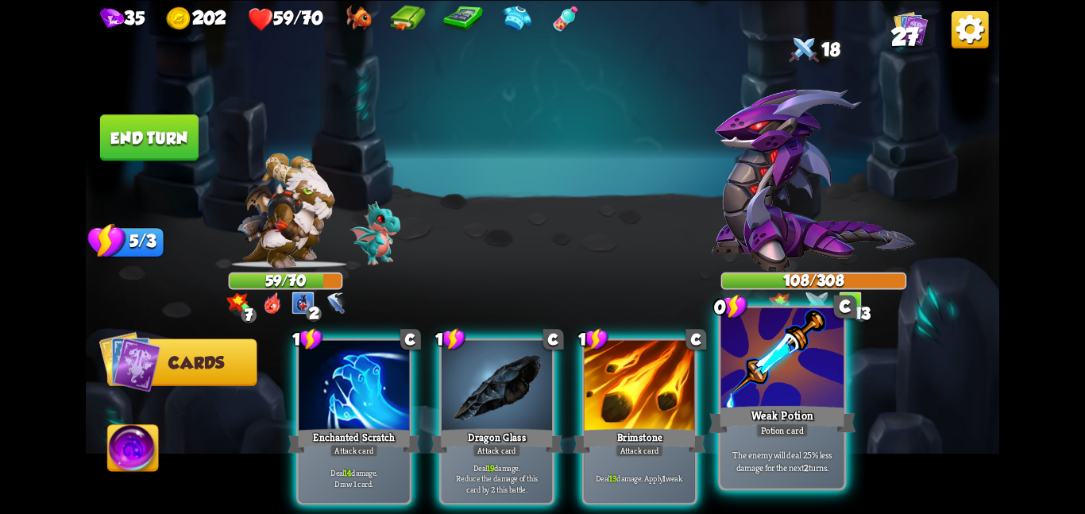
click at [812, 358] on div at bounding box center [782, 358] width 123 height 103
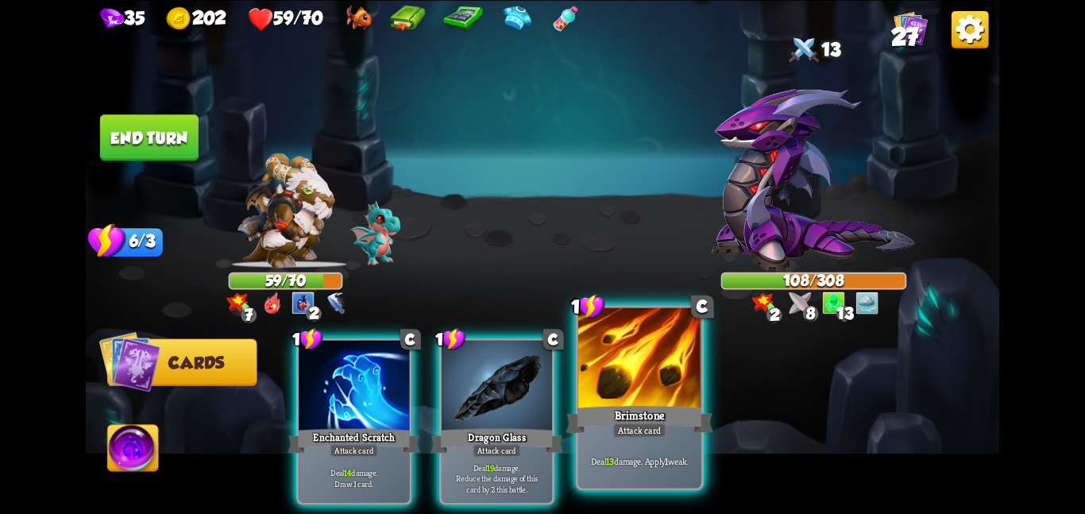
click at [651, 377] on div at bounding box center [639, 358] width 123 height 103
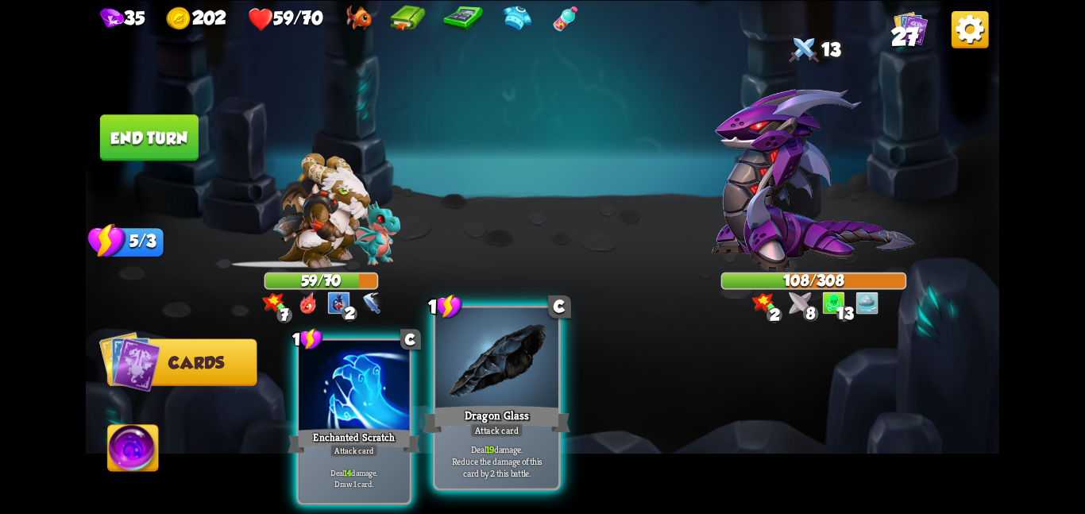
click at [423, 411] on div "Dragon Glass" at bounding box center [496, 419] width 147 height 33
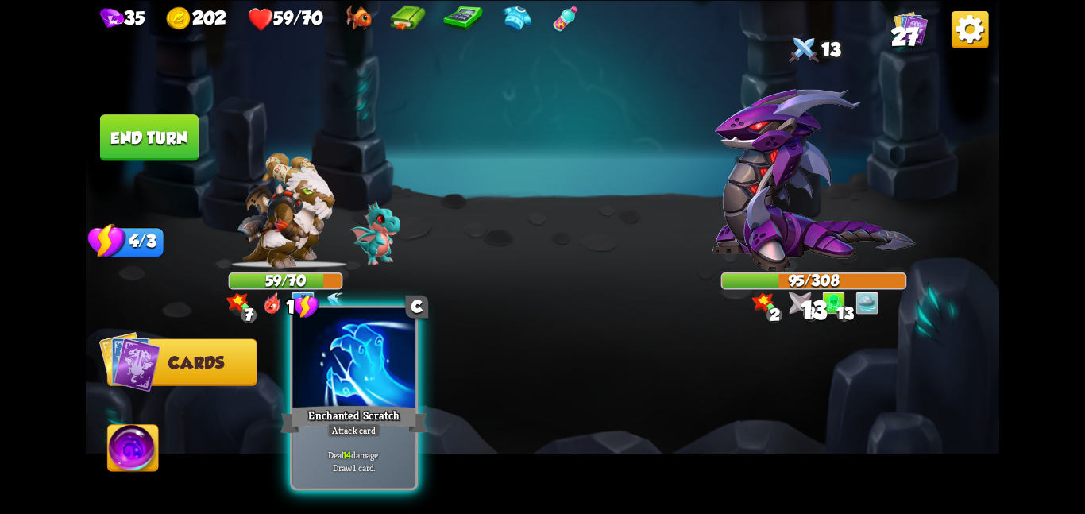
click at [316, 405] on div "Enchanted Scratch" at bounding box center [353, 419] width 147 height 33
click at [316, 405] on div "1 C Enchanted Scratch Attack card Deal 14 damage. Draw 1 card." at bounding box center [634, 399] width 731 height 229
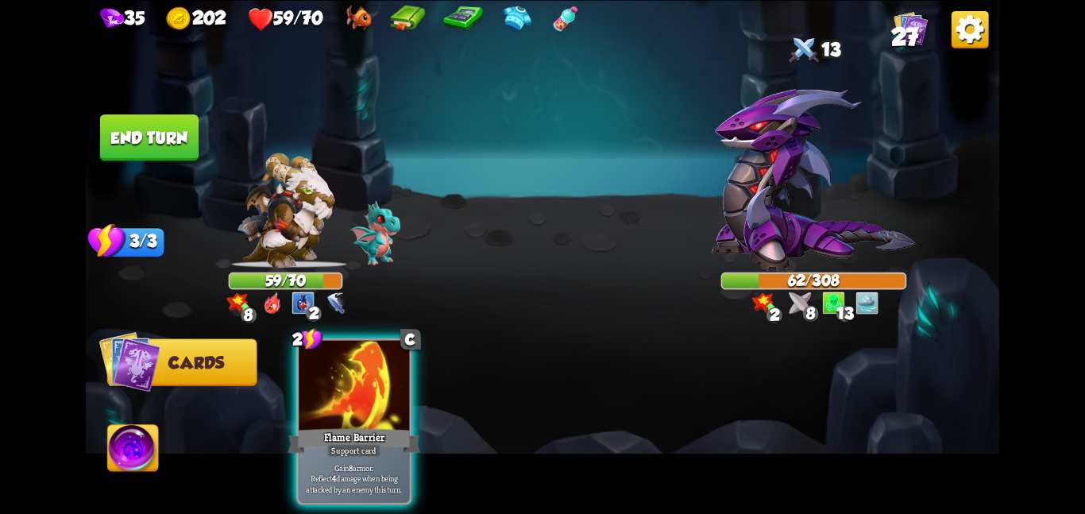
click at [819, 186] on img at bounding box center [814, 179] width 204 height 183
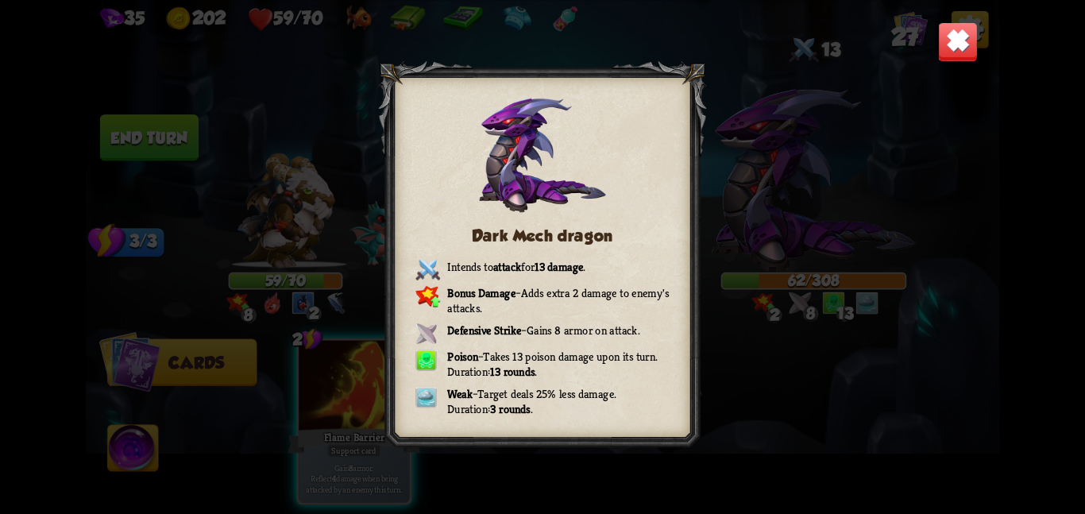
click at [947, 36] on img at bounding box center [958, 41] width 40 height 40
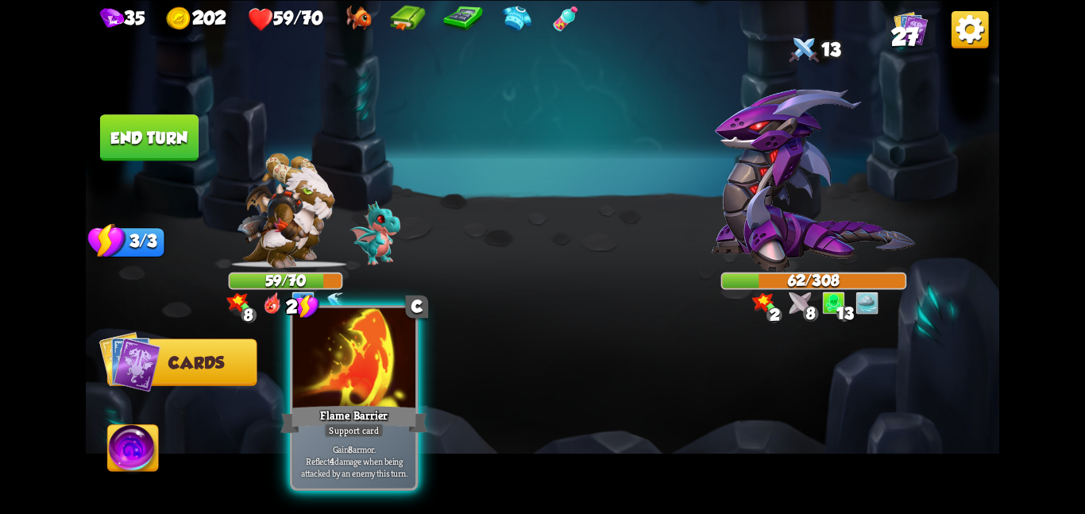
click at [362, 400] on div at bounding box center [353, 358] width 123 height 103
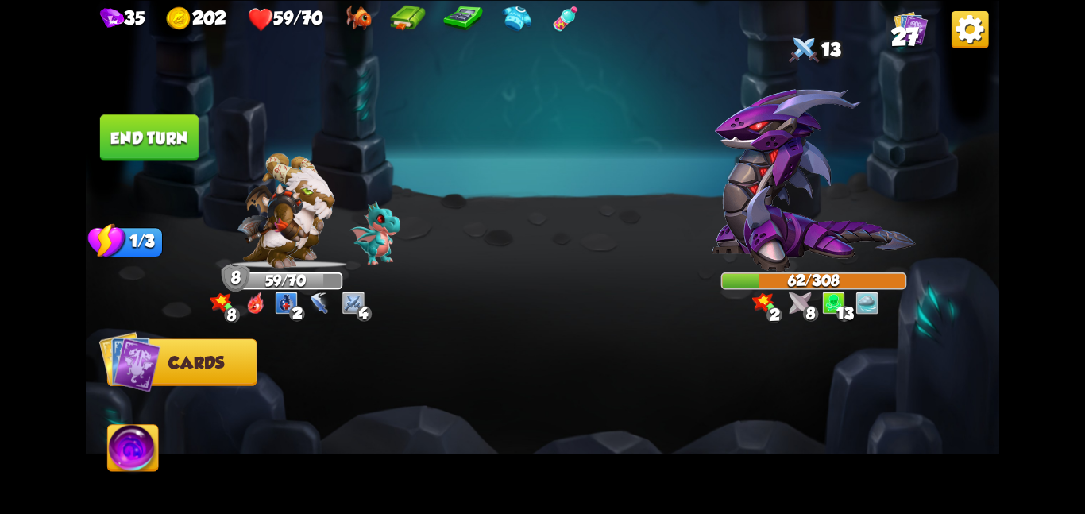
click at [152, 141] on button "End turn" at bounding box center [149, 137] width 99 height 46
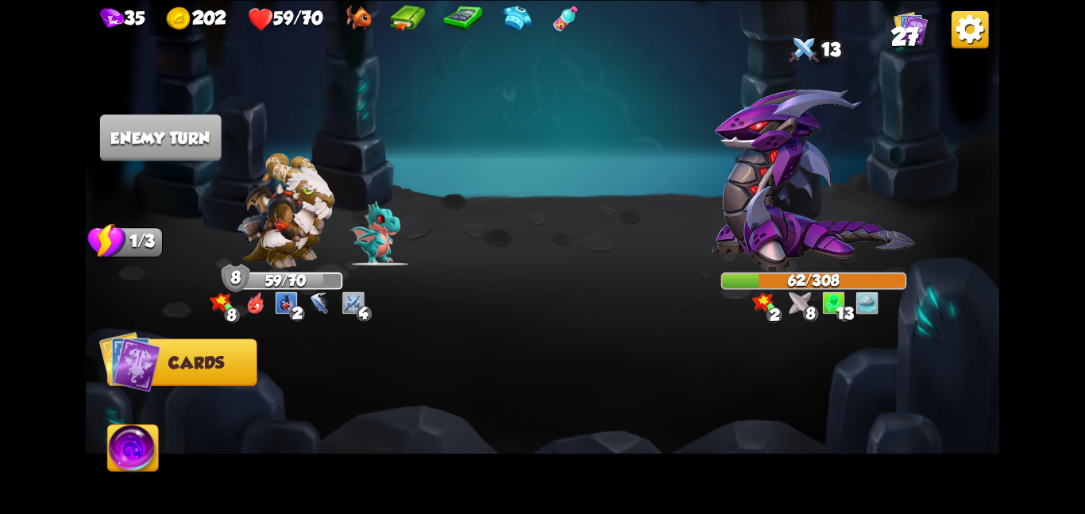
click at [370, 130] on img at bounding box center [543, 257] width 914 height 514
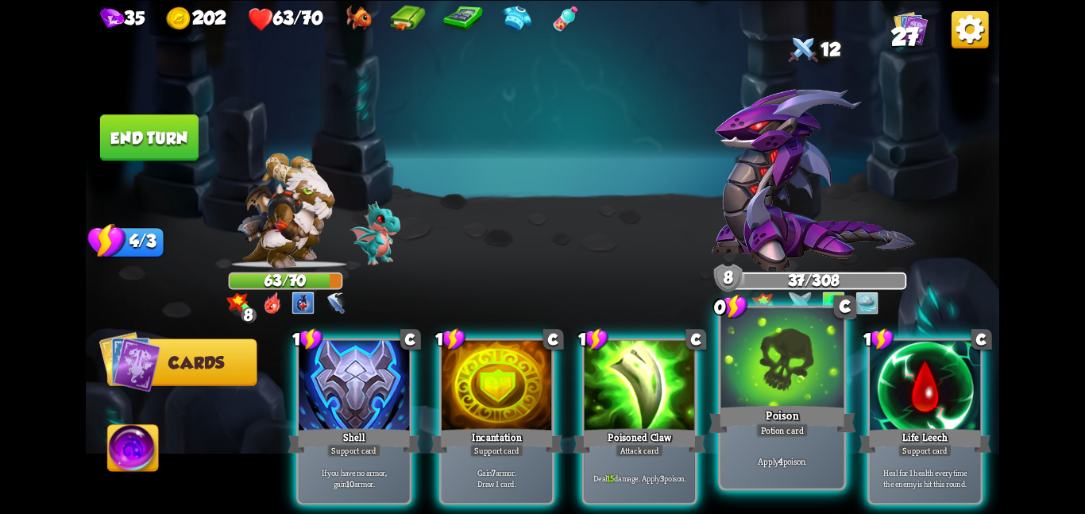
click at [813, 368] on div at bounding box center [782, 358] width 123 height 103
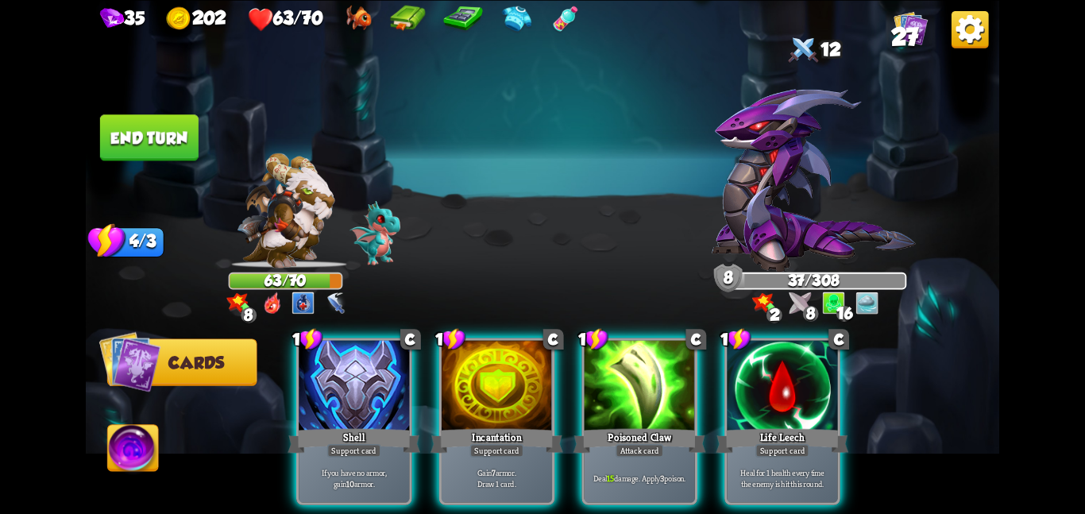
click at [813, 368] on div at bounding box center [782, 386] width 110 height 93
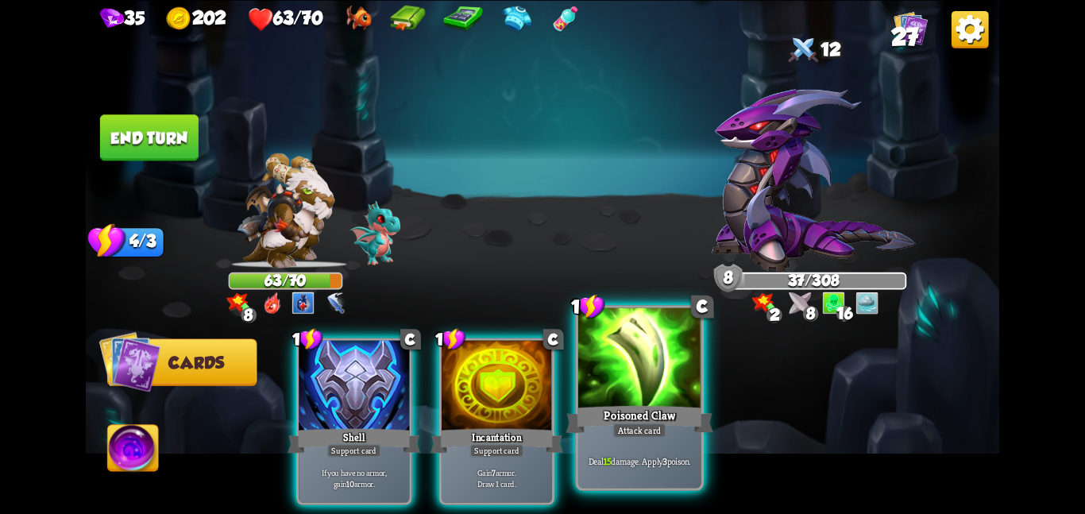
click at [630, 417] on div "Poisoned Claw" at bounding box center [639, 419] width 147 height 33
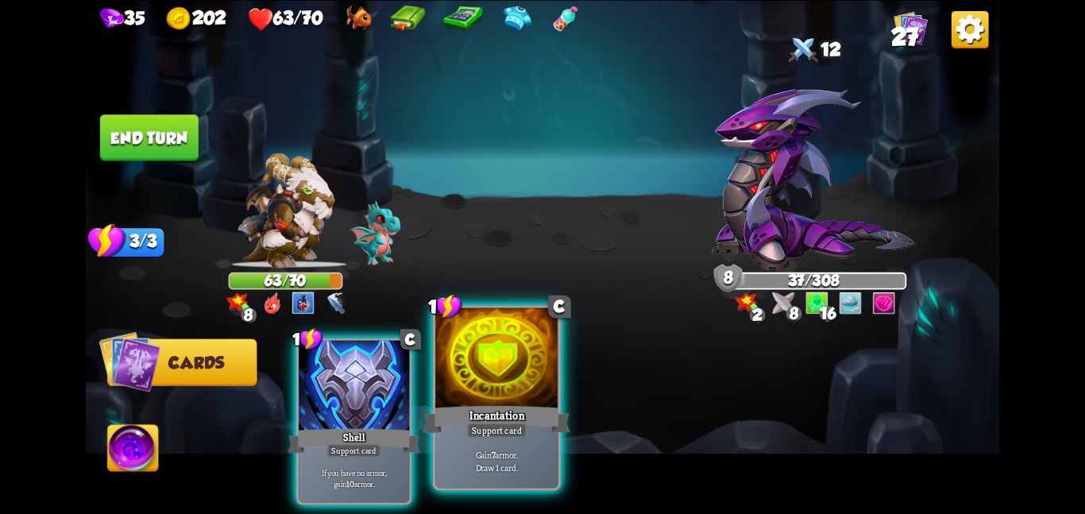
click at [441, 398] on div at bounding box center [496, 358] width 123 height 103
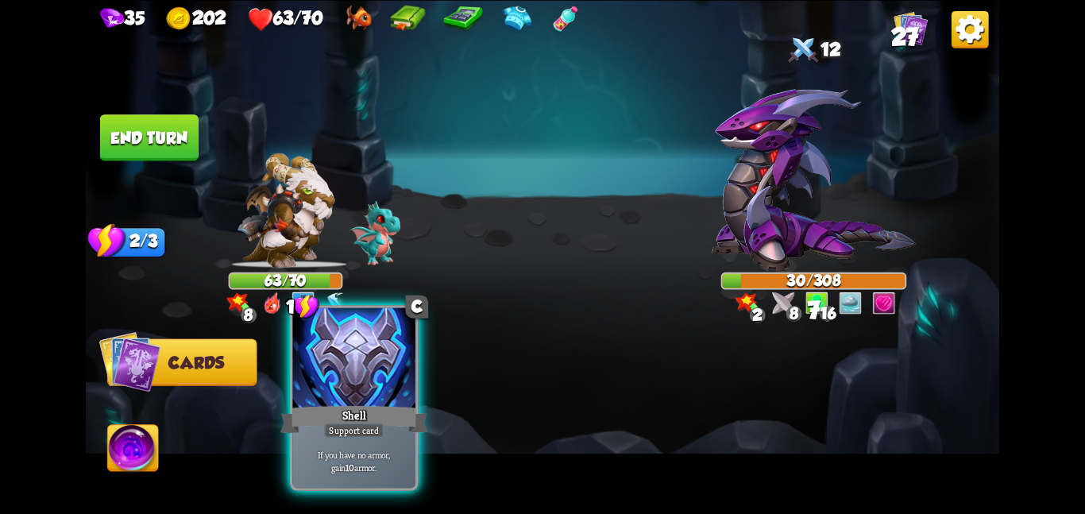
click at [335, 394] on div at bounding box center [353, 358] width 123 height 103
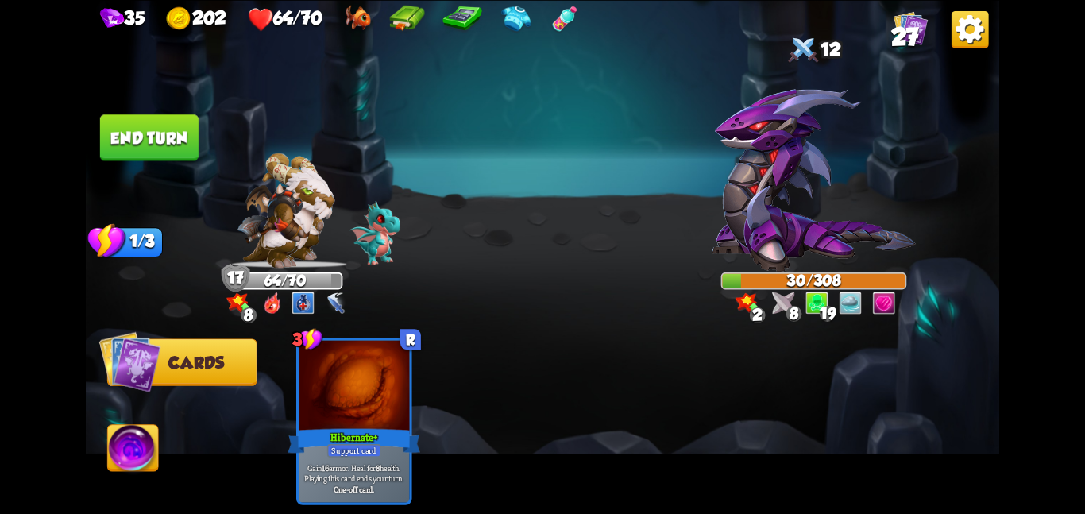
click at [137, 130] on button "End turn" at bounding box center [149, 137] width 99 height 46
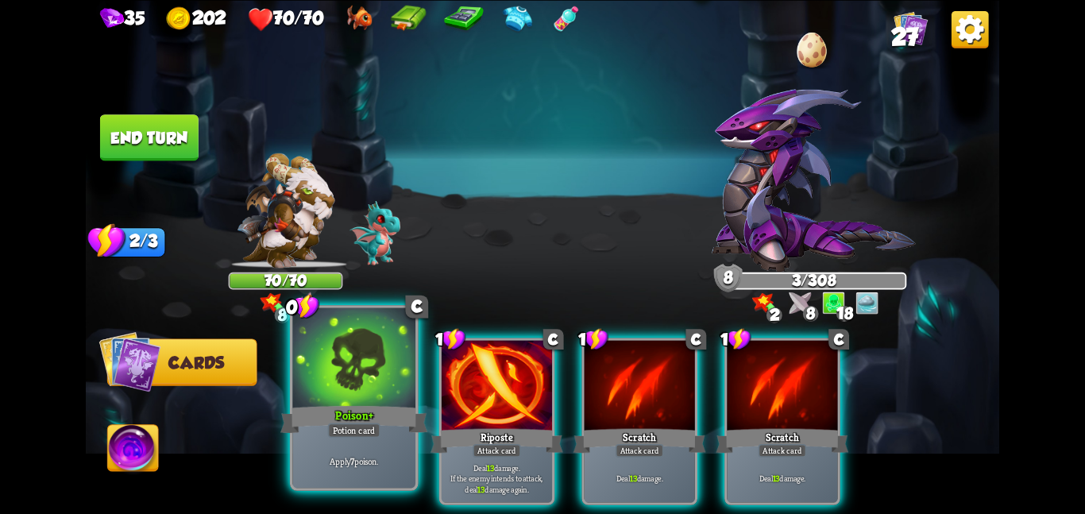
click at [356, 362] on div at bounding box center [353, 358] width 123 height 103
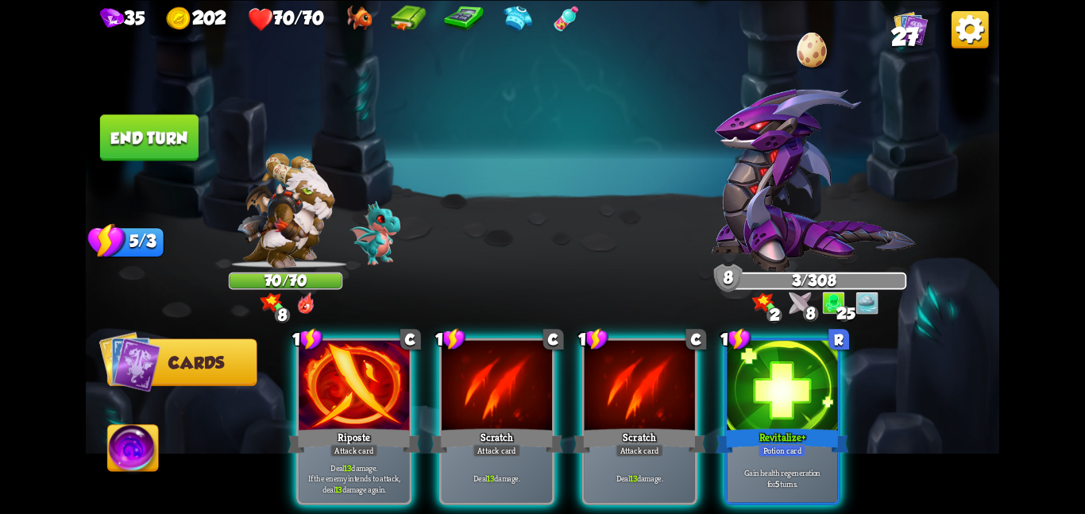
click at [115, 141] on button "End turn" at bounding box center [149, 137] width 99 height 46
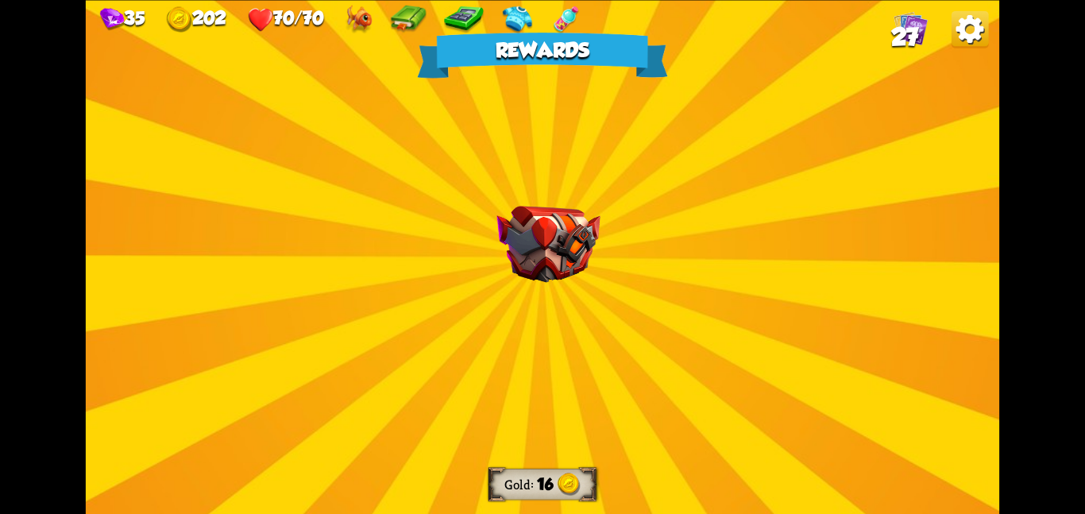
click at [551, 212] on img at bounding box center [548, 244] width 103 height 77
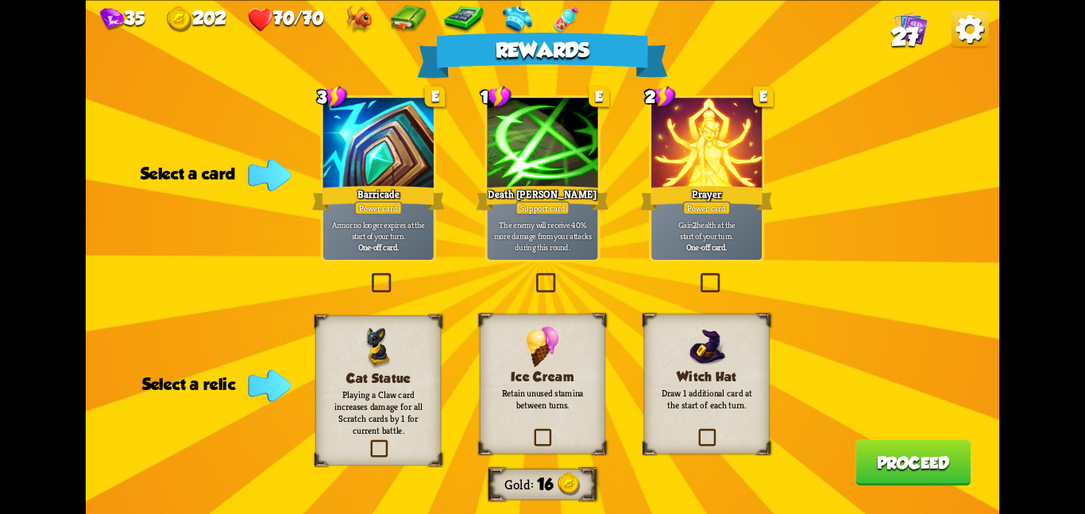
click at [561, 334] on div "Ice Cream Retain unused stamina between turns." at bounding box center [543, 384] width 126 height 140
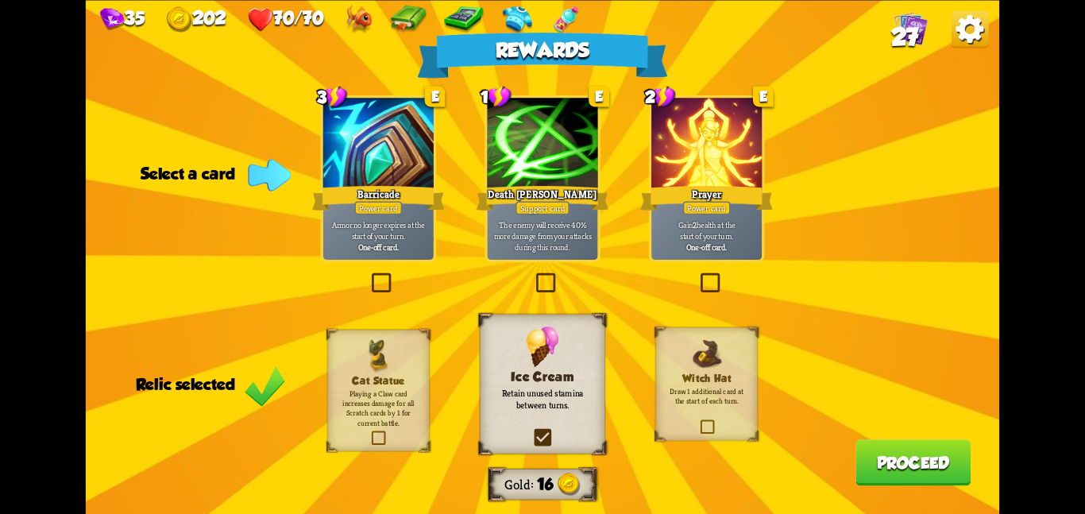
click at [499, 164] on div at bounding box center [542, 144] width 110 height 93
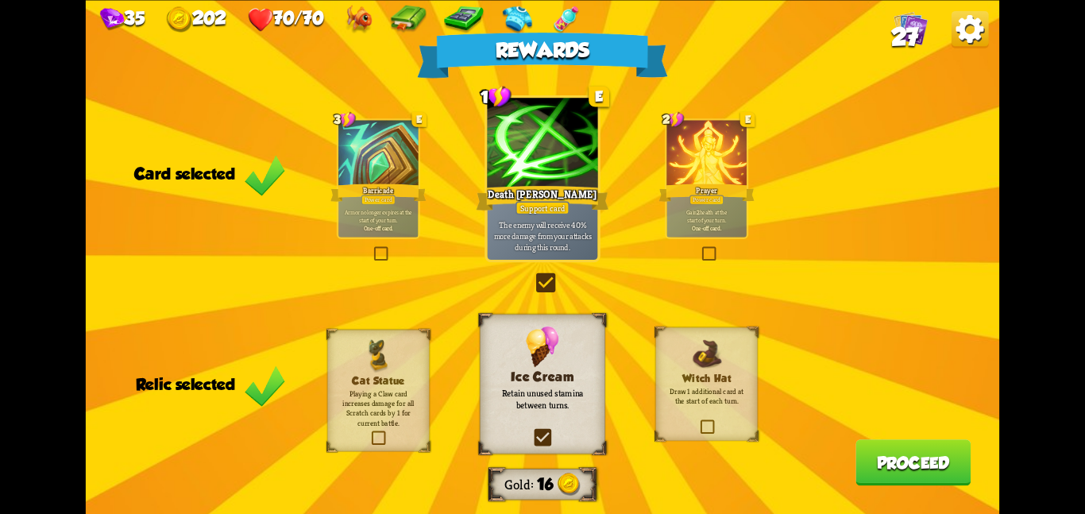
click at [866, 460] on button "Proceed" at bounding box center [913, 462] width 115 height 46
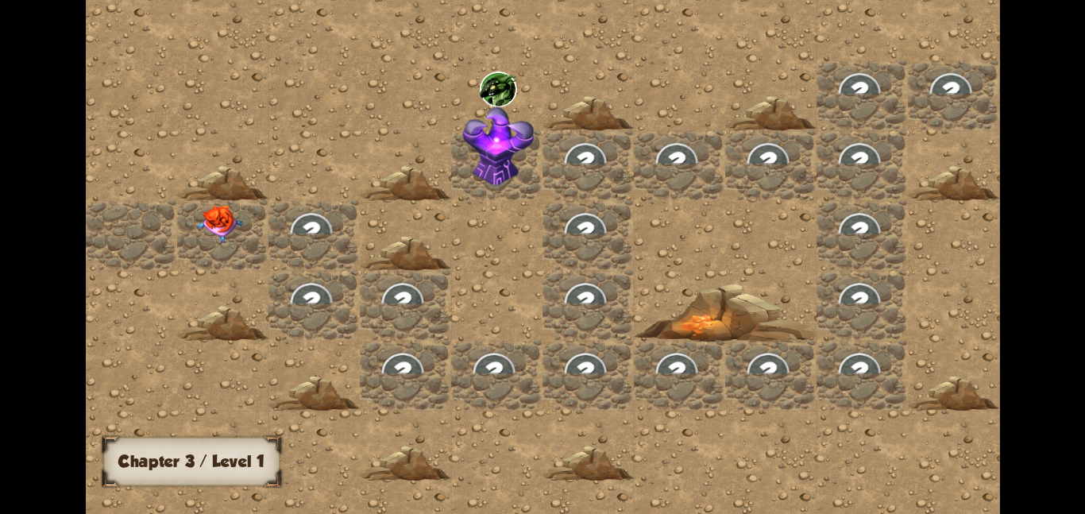
click at [195, 253] on div at bounding box center [222, 234] width 91 height 70
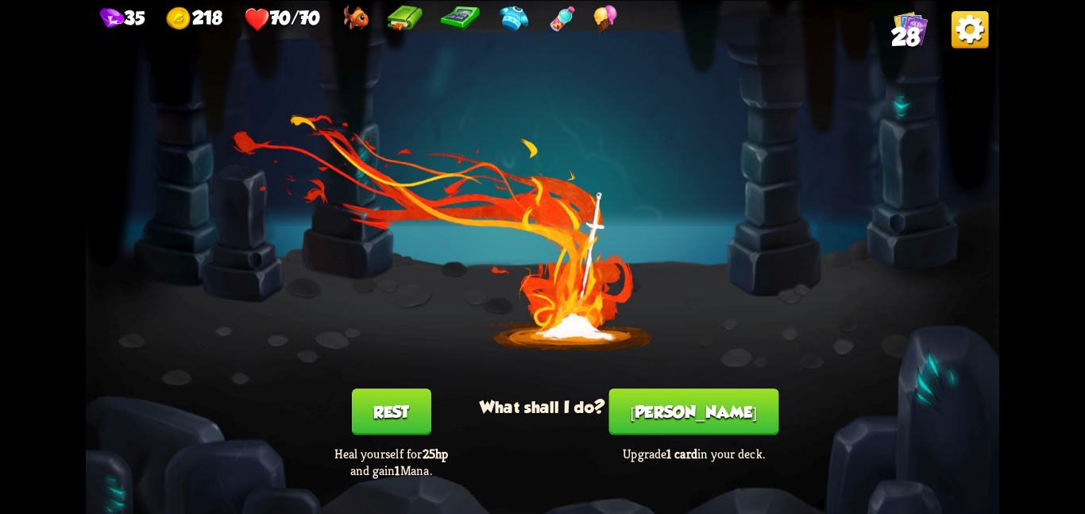
click at [706, 423] on button "[PERSON_NAME]" at bounding box center [694, 412] width 170 height 46
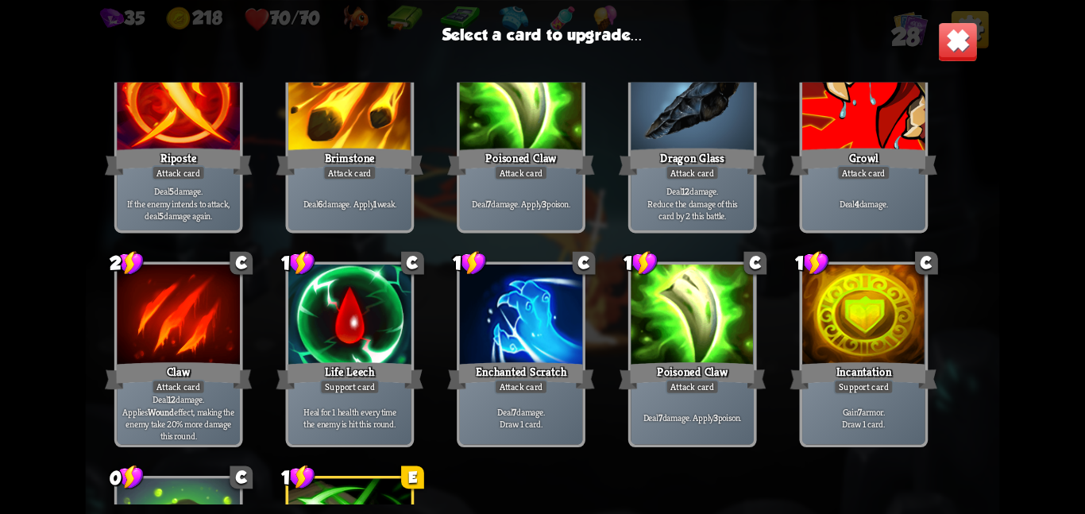
scroll to position [738, 0]
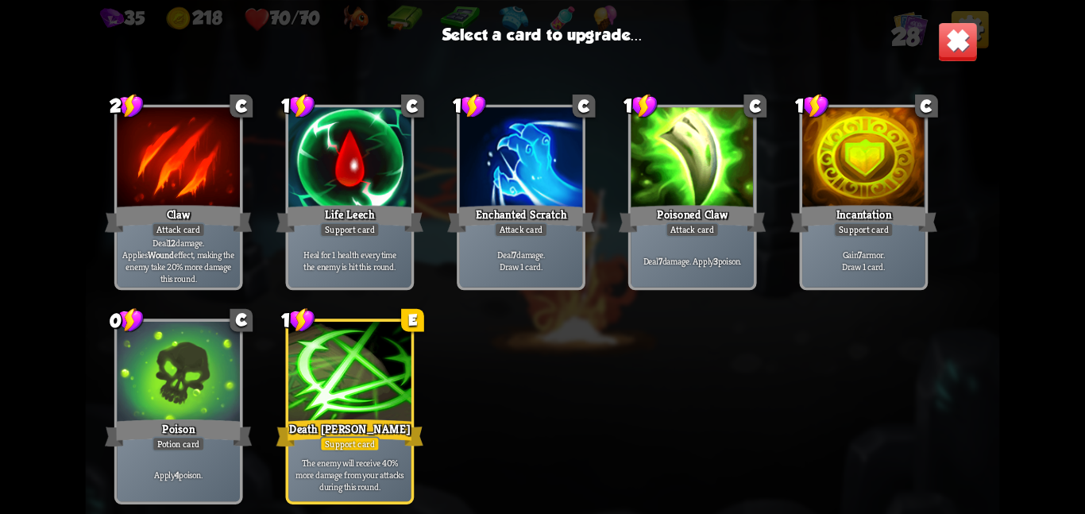
click at [405, 389] on div at bounding box center [349, 373] width 123 height 103
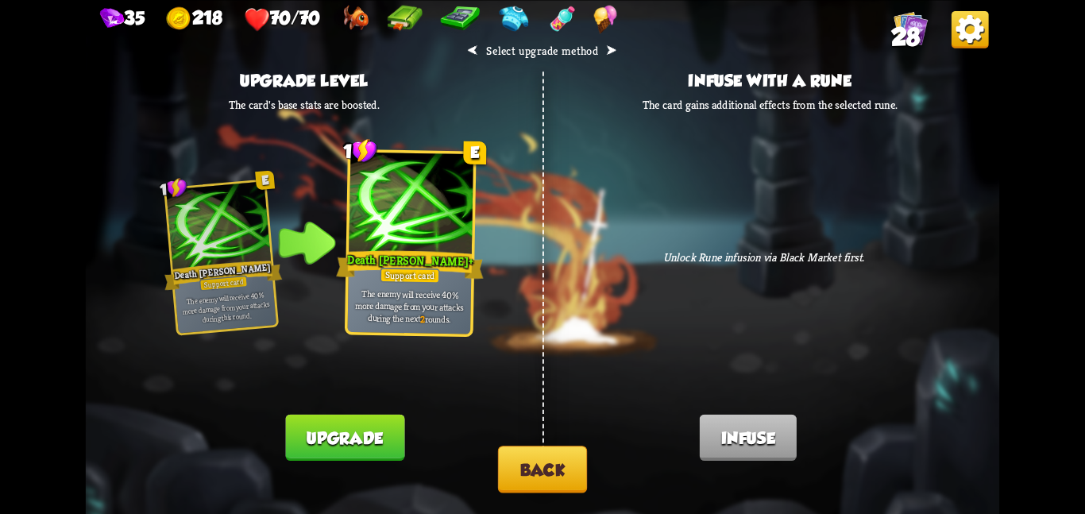
click at [346, 429] on button "Upgrade" at bounding box center [345, 437] width 119 height 46
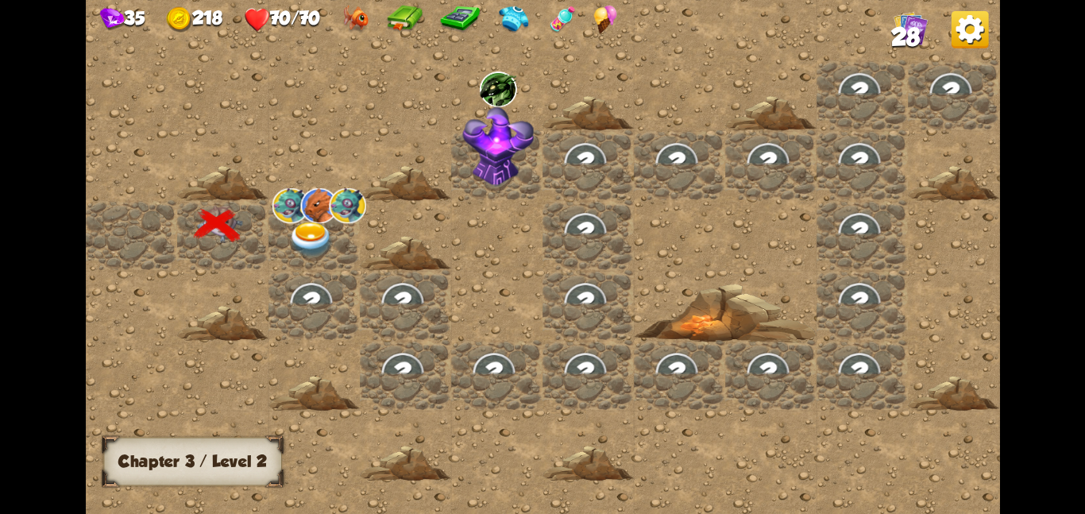
click at [325, 234] on img at bounding box center [311, 240] width 46 height 36
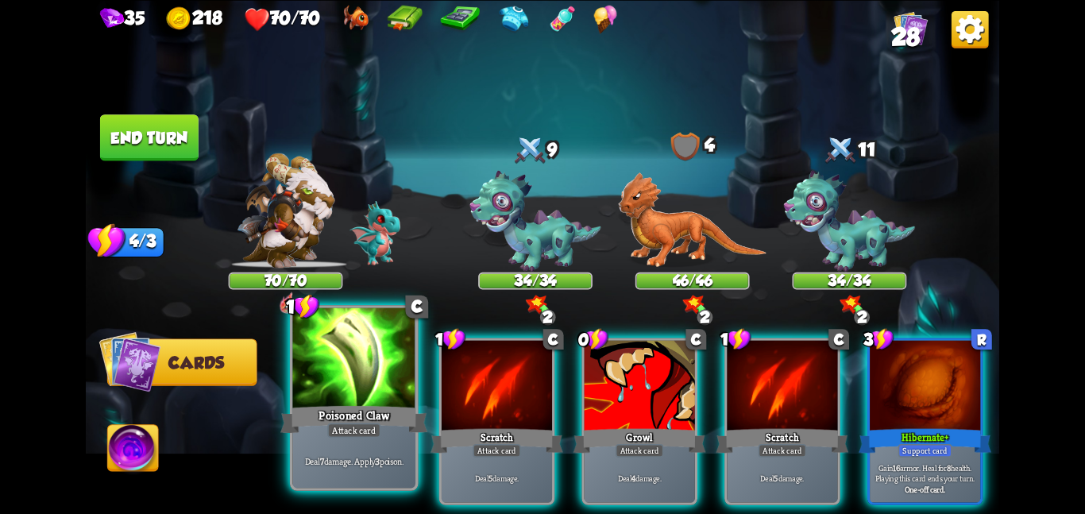
click at [381, 400] on div at bounding box center [353, 358] width 123 height 103
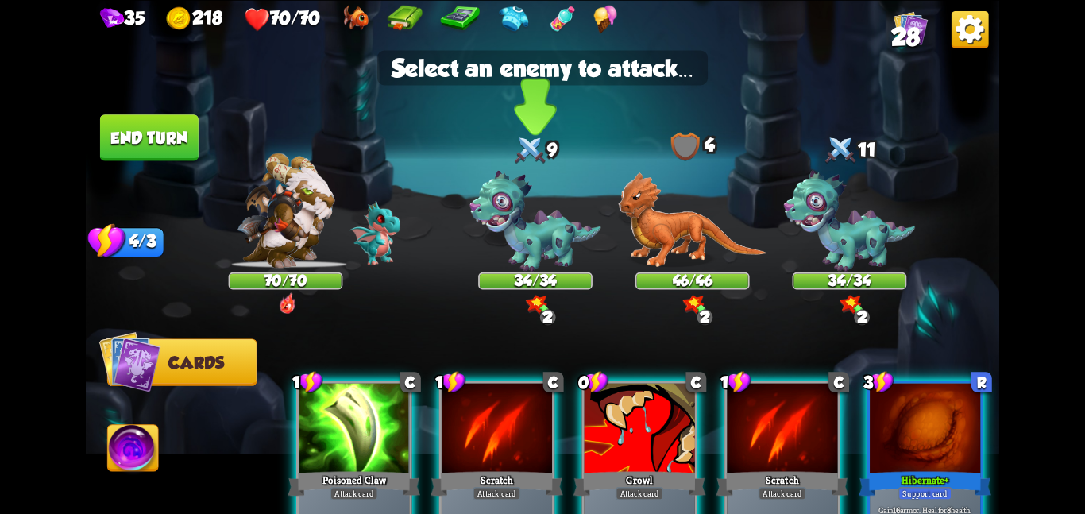
click at [523, 229] on img at bounding box center [535, 221] width 131 height 102
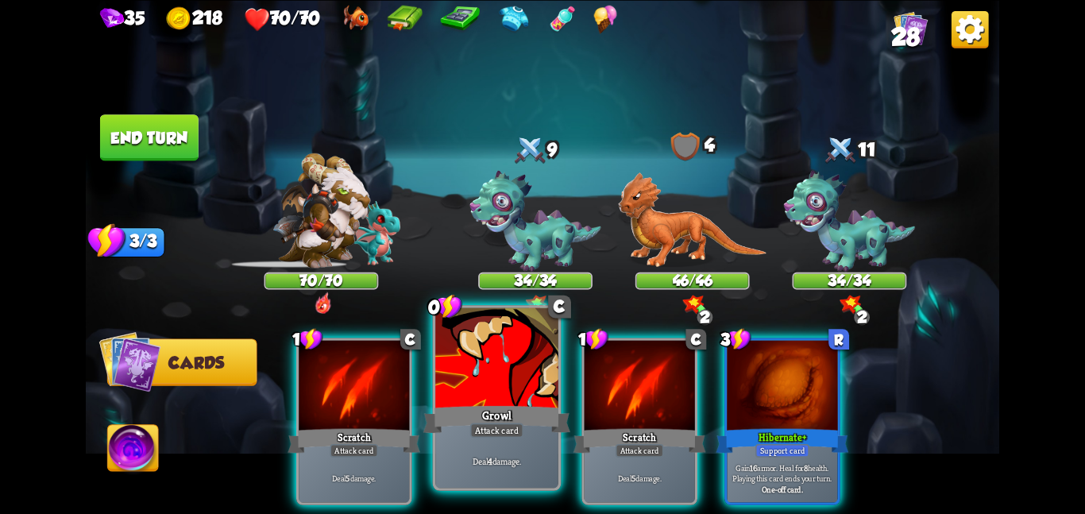
click at [445, 450] on div "Deal 4 damage." at bounding box center [496, 460] width 123 height 53
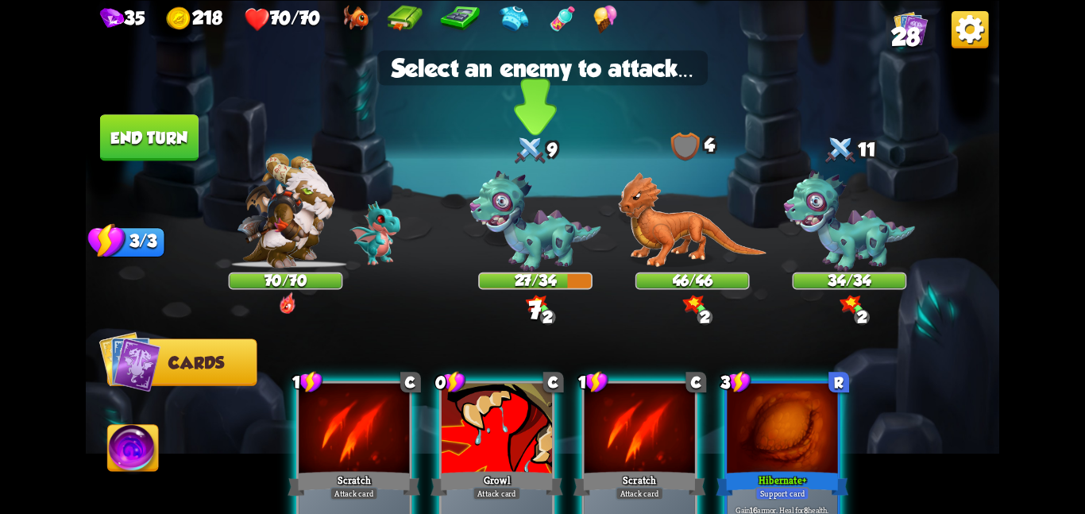
click at [523, 174] on img at bounding box center [535, 221] width 131 height 102
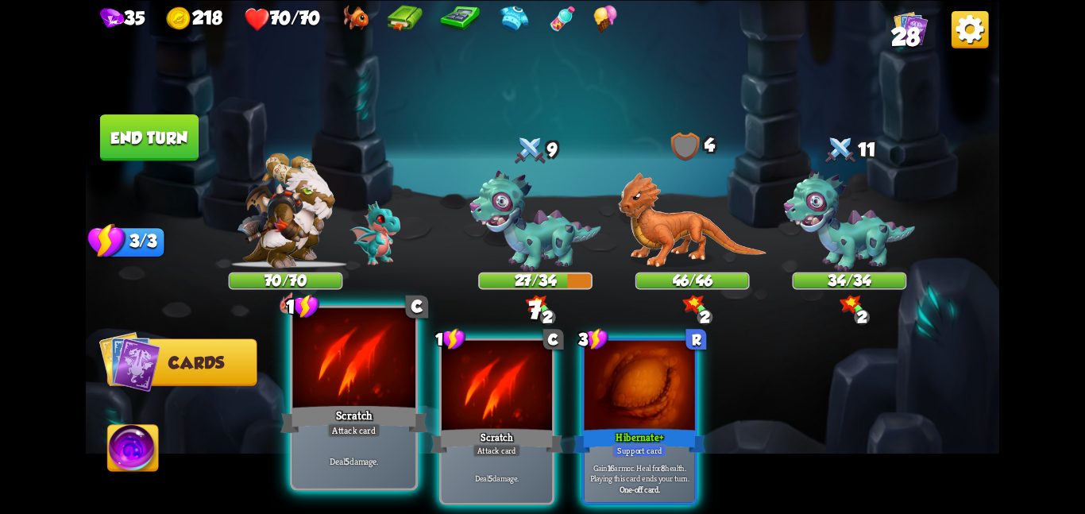
click at [413, 334] on div at bounding box center [353, 358] width 123 height 103
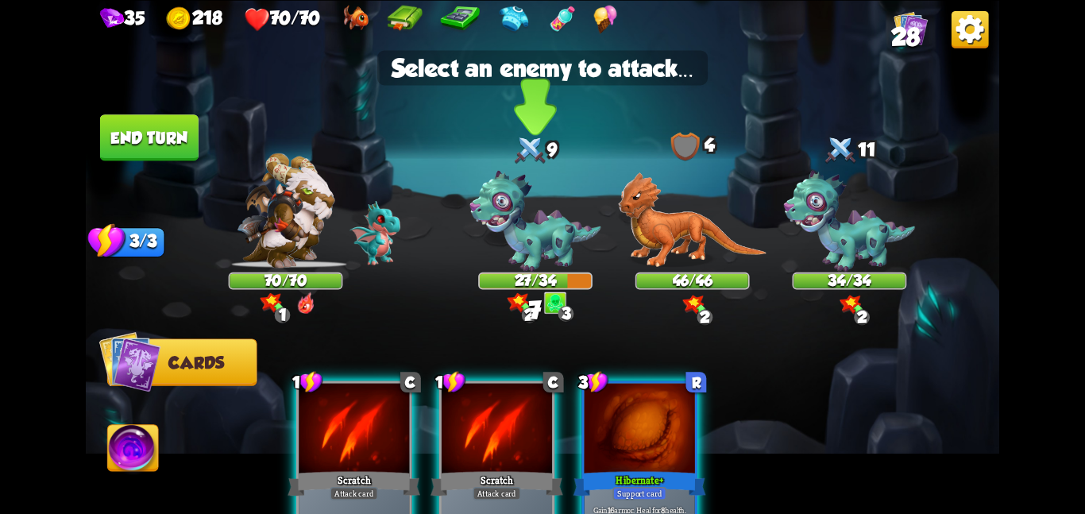
click at [512, 266] on img at bounding box center [535, 221] width 131 height 102
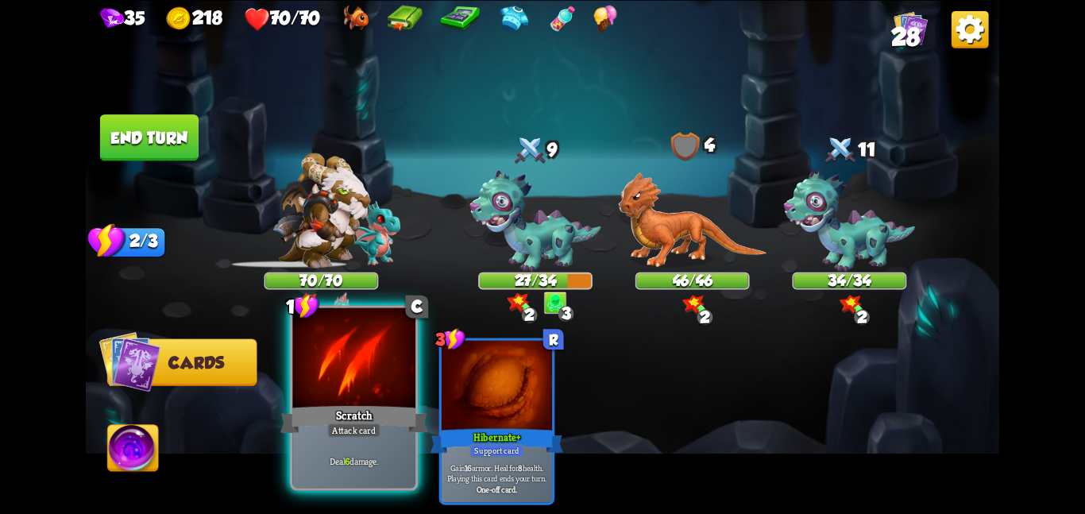
click at [358, 364] on div at bounding box center [353, 358] width 123 height 103
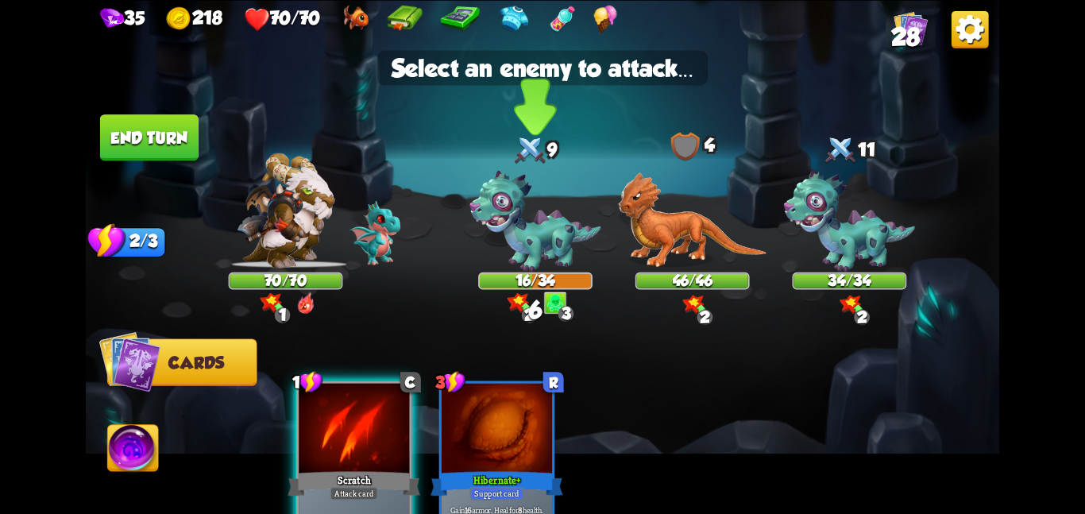
click at [580, 257] on img at bounding box center [535, 221] width 131 height 102
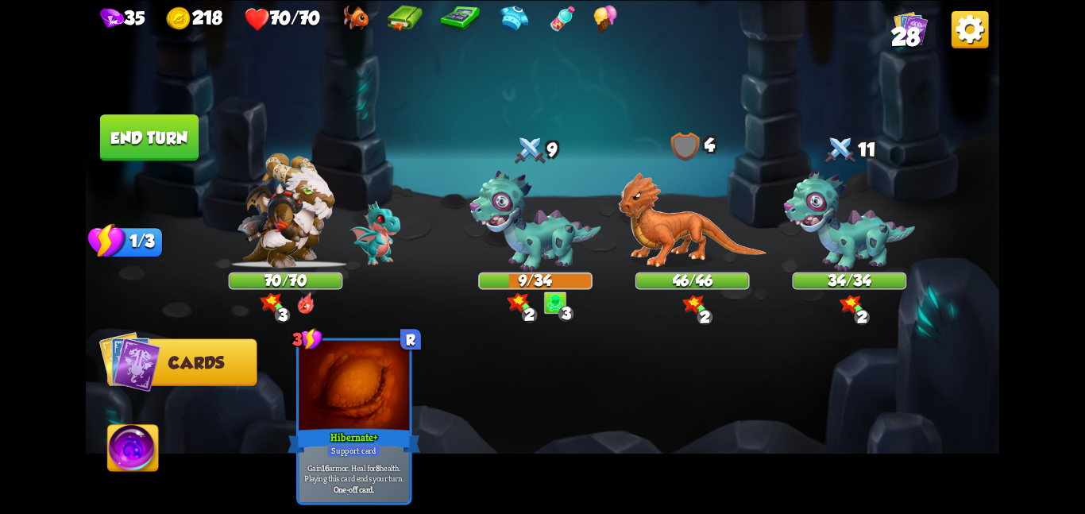
click at [169, 122] on button "End turn" at bounding box center [149, 137] width 99 height 46
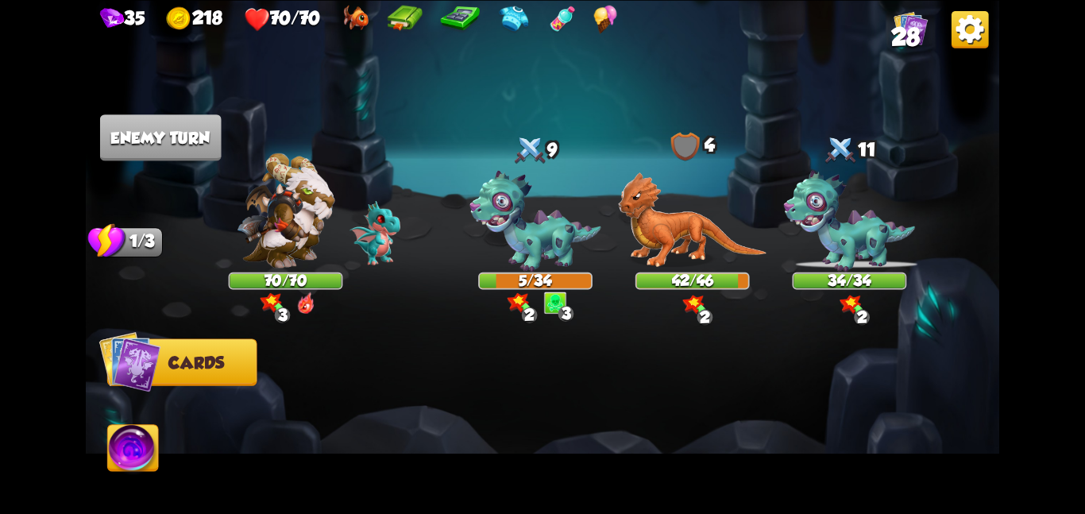
click at [153, 439] on img at bounding box center [133, 451] width 51 height 52
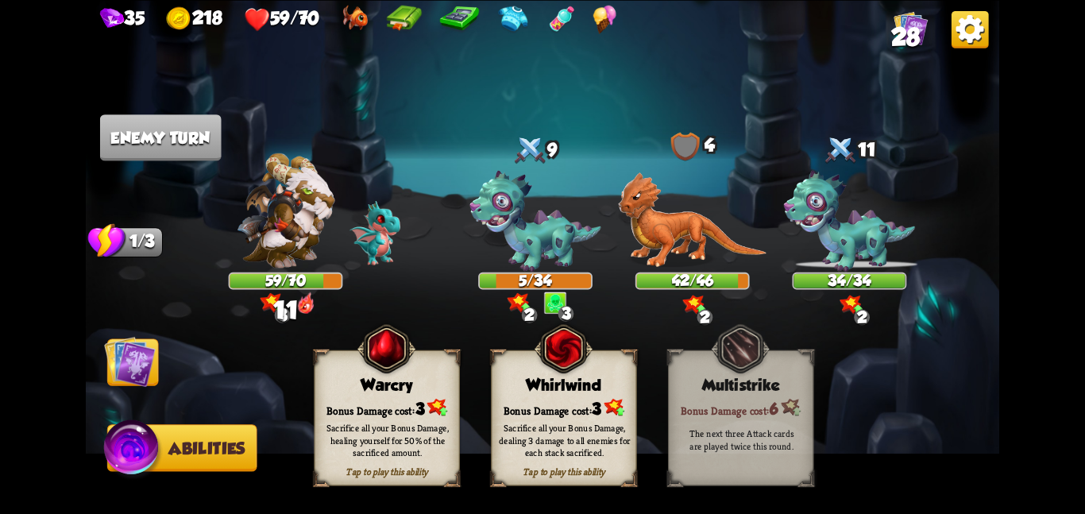
click at [158, 369] on span "Cards" at bounding box center [136, 363] width 56 height 18
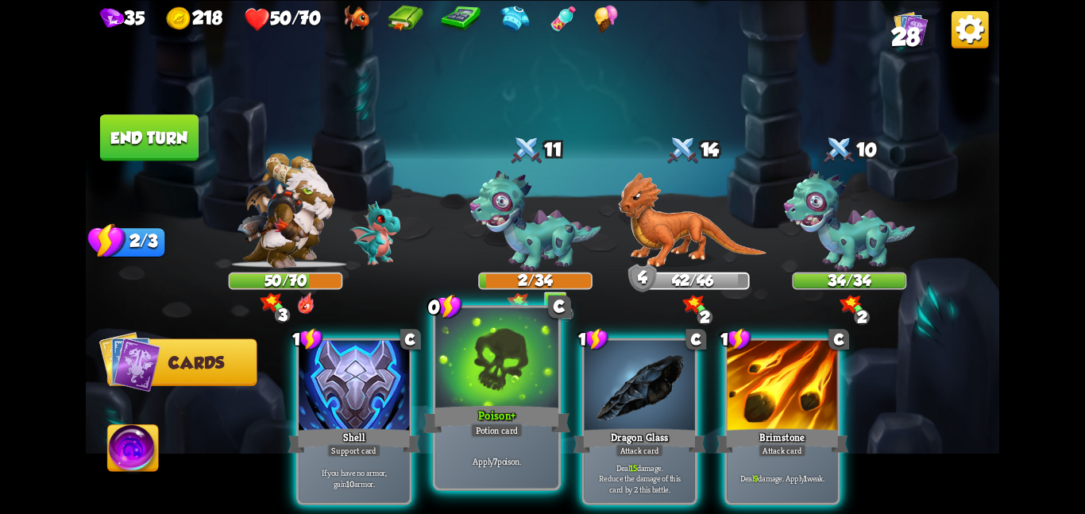
click at [476, 378] on div at bounding box center [496, 358] width 123 height 103
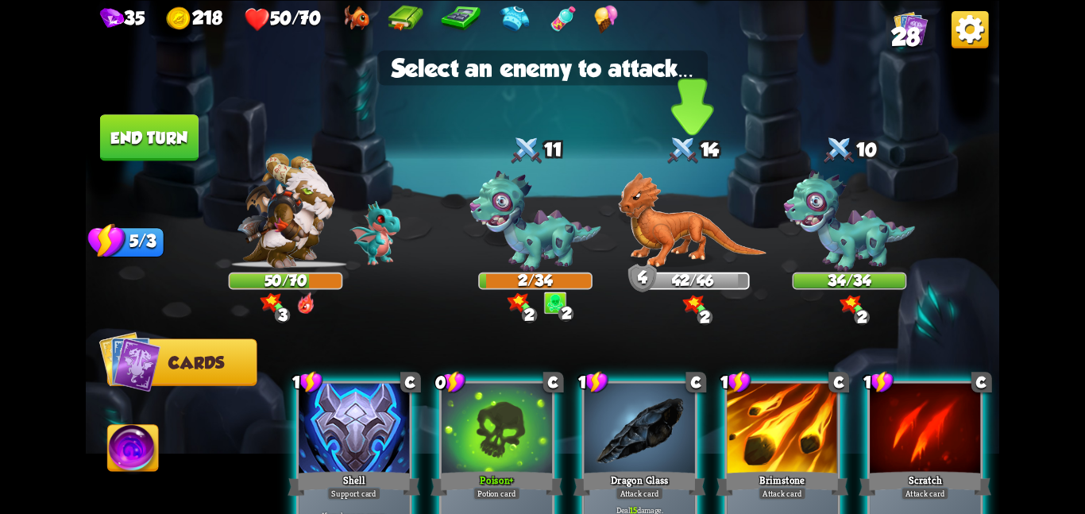
click at [664, 276] on div "42/46" at bounding box center [692, 280] width 111 height 14
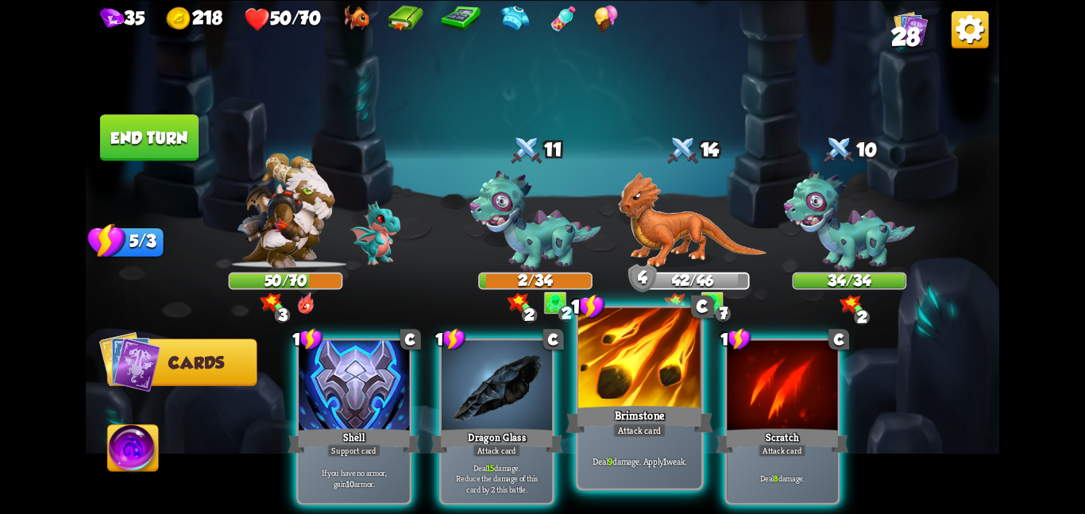
click at [567, 416] on div "Brimstone" at bounding box center [639, 419] width 147 height 33
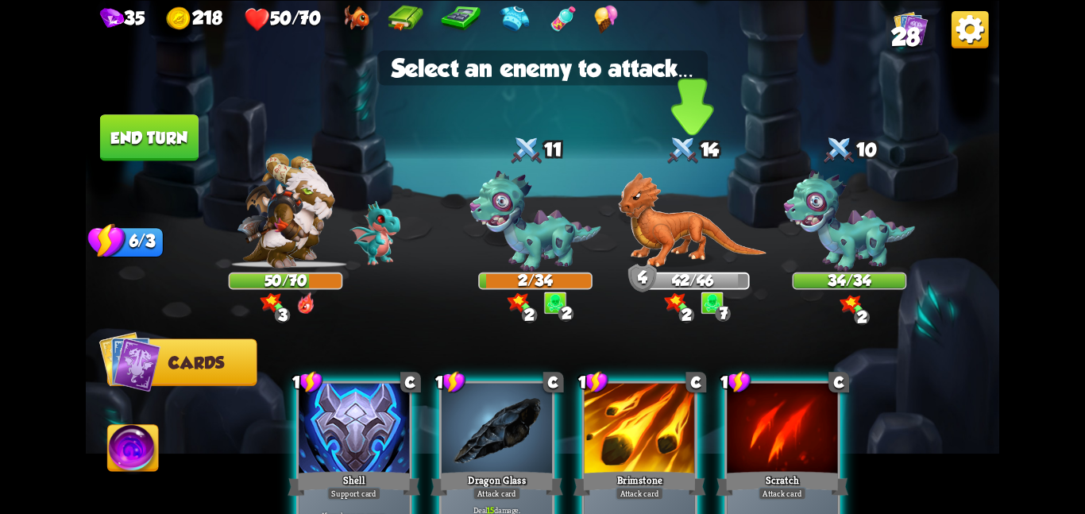
click at [660, 252] on img at bounding box center [692, 220] width 149 height 96
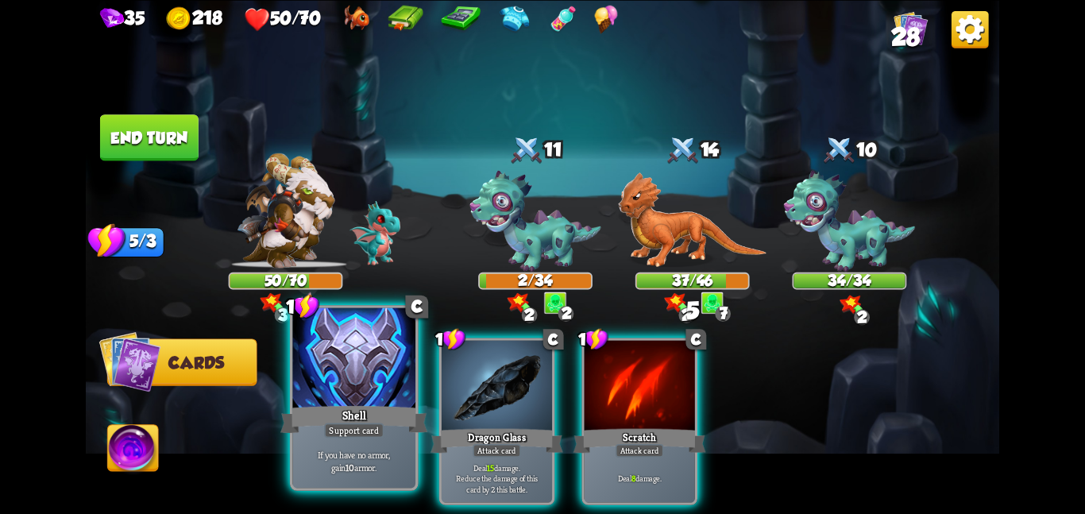
click at [392, 412] on div "Shell" at bounding box center [353, 419] width 147 height 33
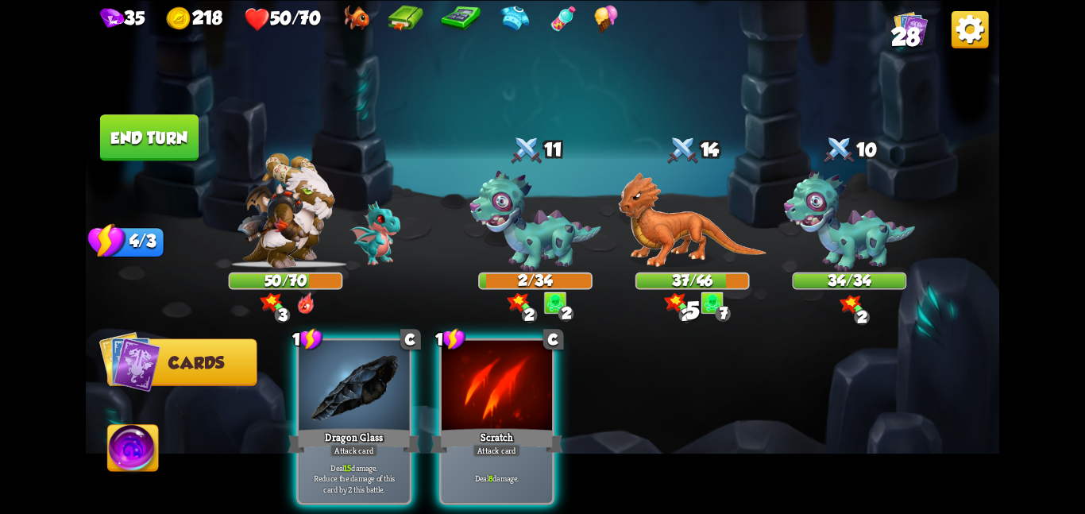
click at [392, 426] on div "Dragon Glass" at bounding box center [354, 440] width 133 height 29
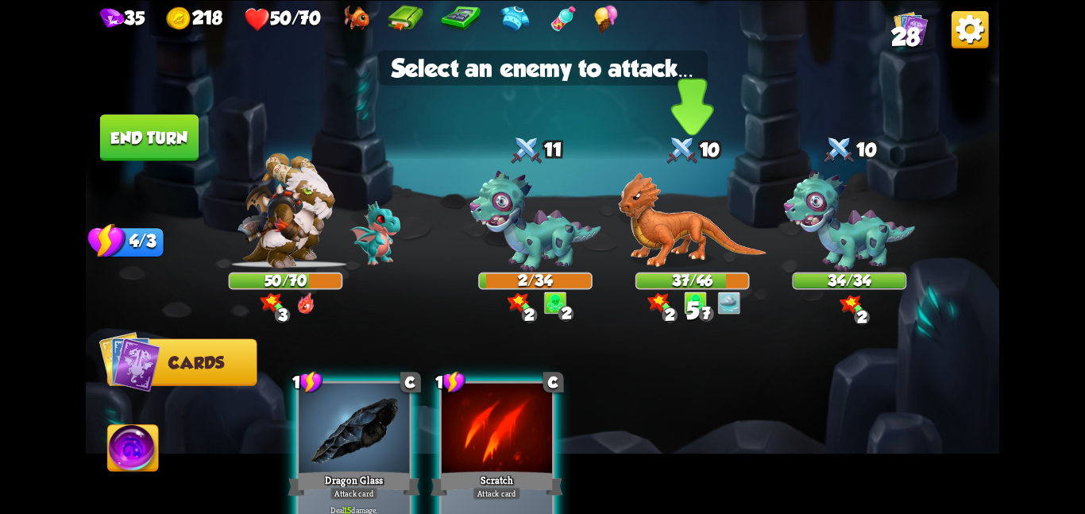
click at [681, 261] on img at bounding box center [692, 220] width 149 height 96
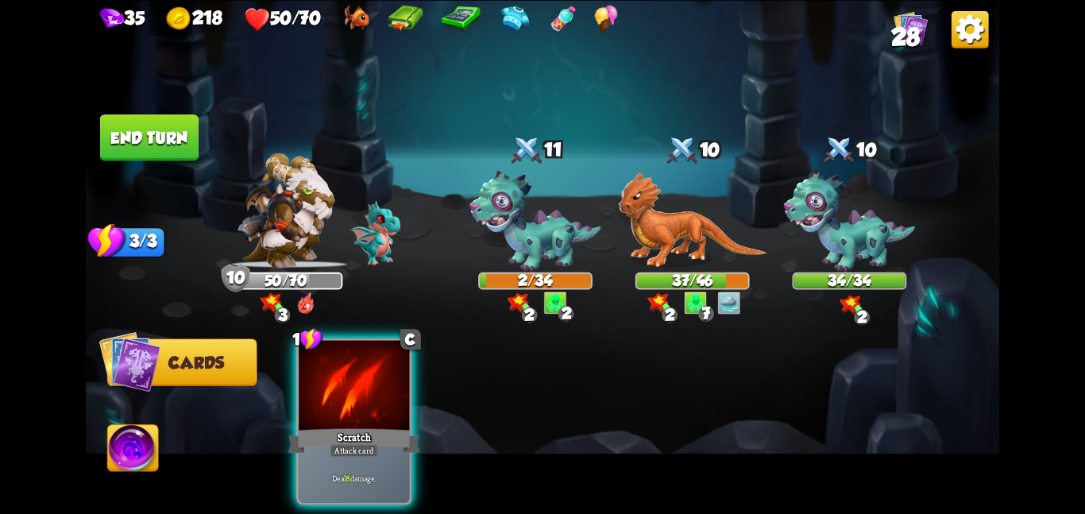
click at [278, 415] on div "1 C Scratch Attack card Deal 8 damage." at bounding box center [634, 399] width 731 height 229
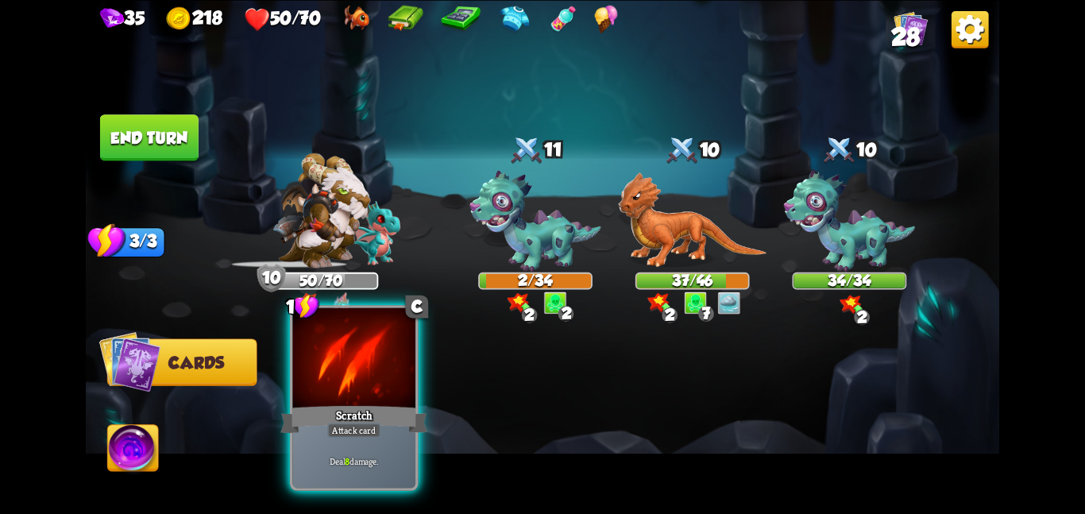
click at [340, 392] on div at bounding box center [353, 358] width 123 height 103
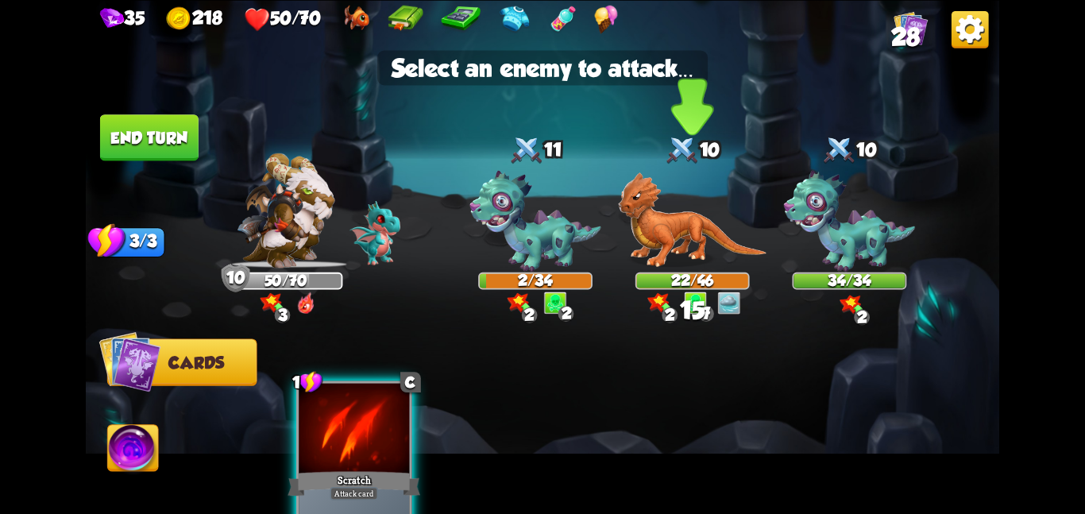
click at [687, 220] on img at bounding box center [692, 220] width 149 height 96
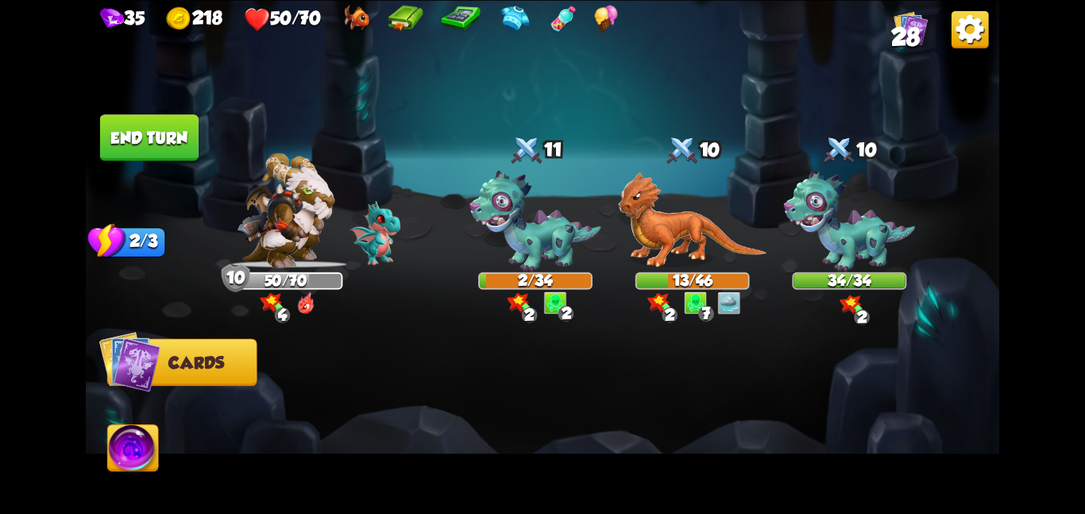
click at [124, 455] on img at bounding box center [133, 451] width 51 height 52
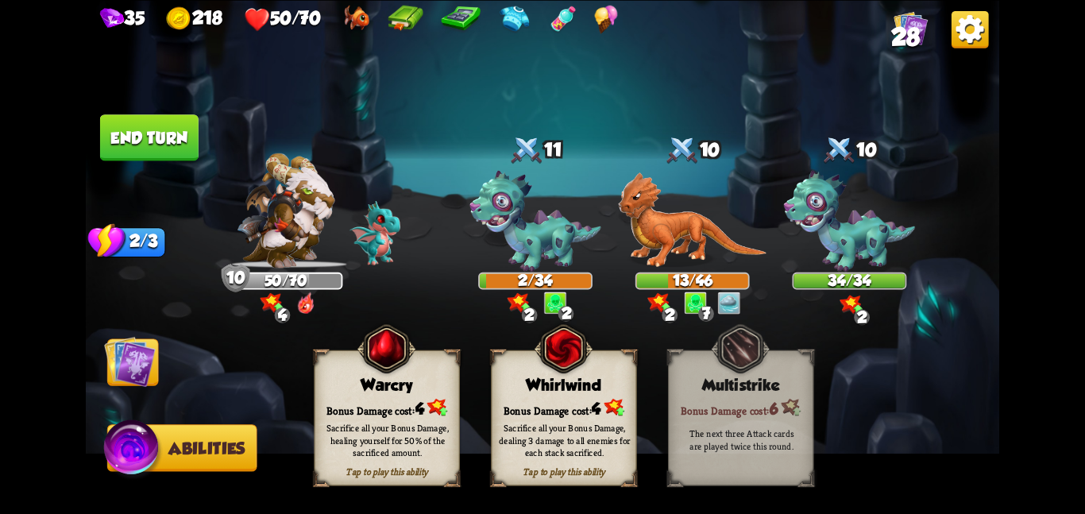
click at [532, 363] on div "Tap to play this ability Whirlwind Bonus Damage cost: 4 Sacrifice all your Bonu…" at bounding box center [563, 418] width 145 height 136
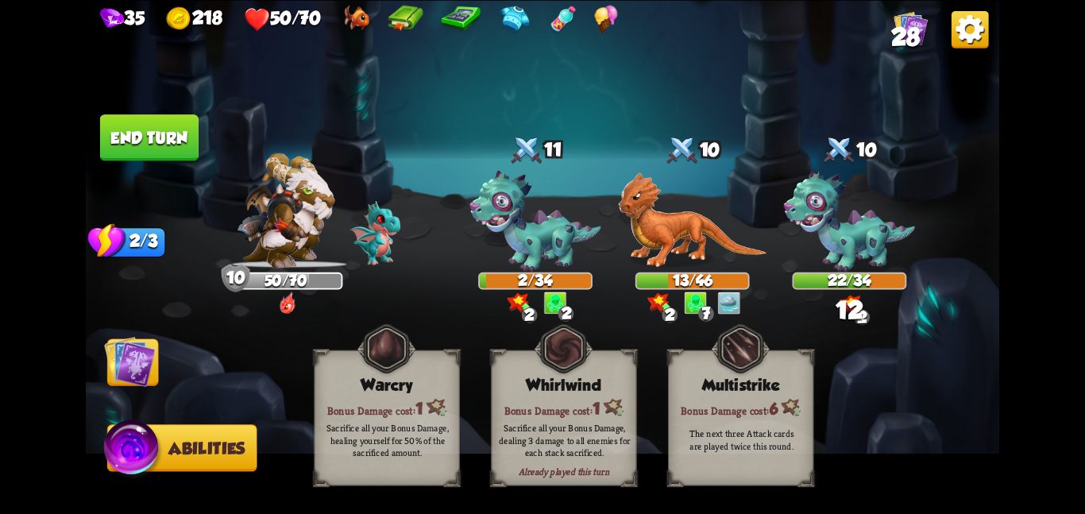
click at [140, 370] on img at bounding box center [130, 361] width 52 height 52
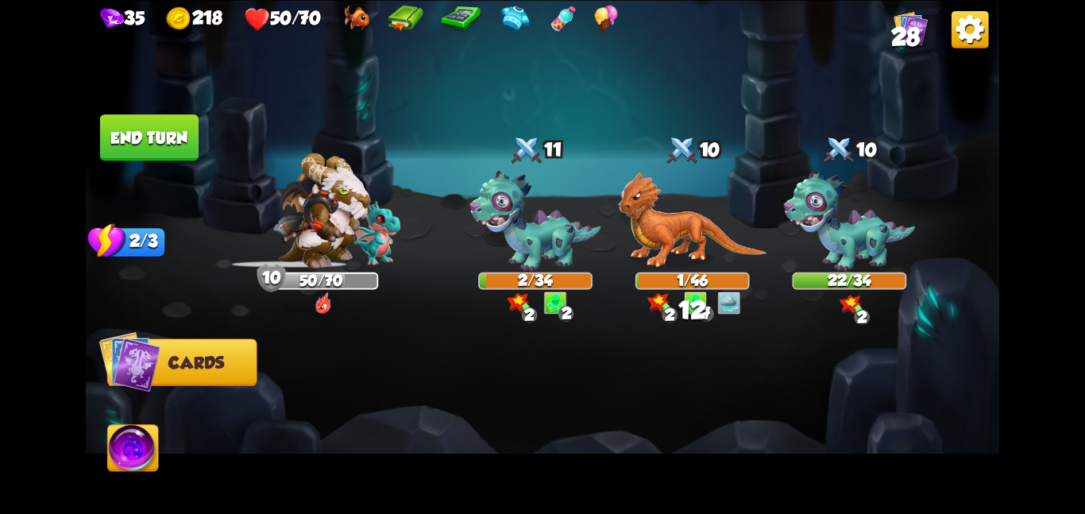
click at [149, 144] on button "End turn" at bounding box center [149, 137] width 99 height 46
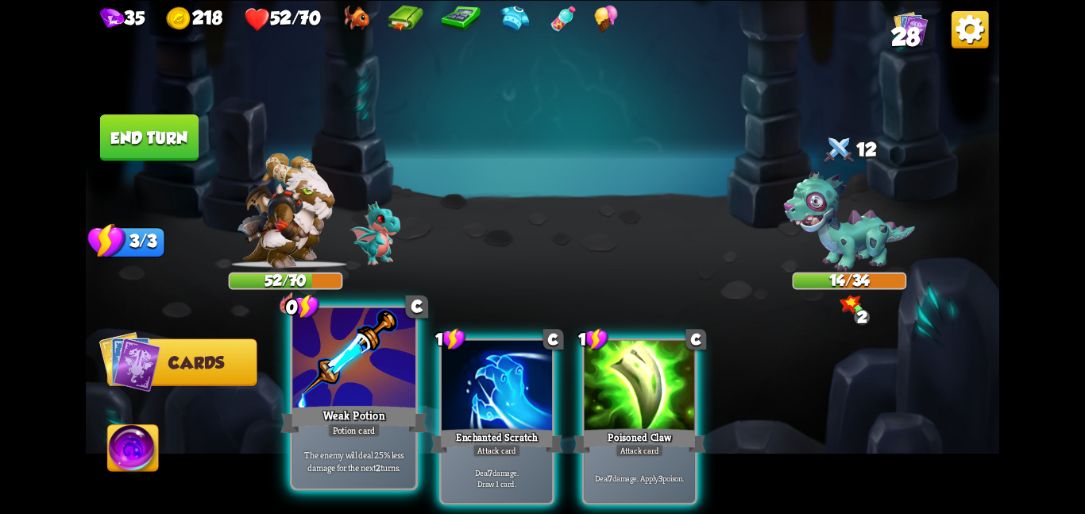
click at [385, 388] on div at bounding box center [353, 358] width 123 height 103
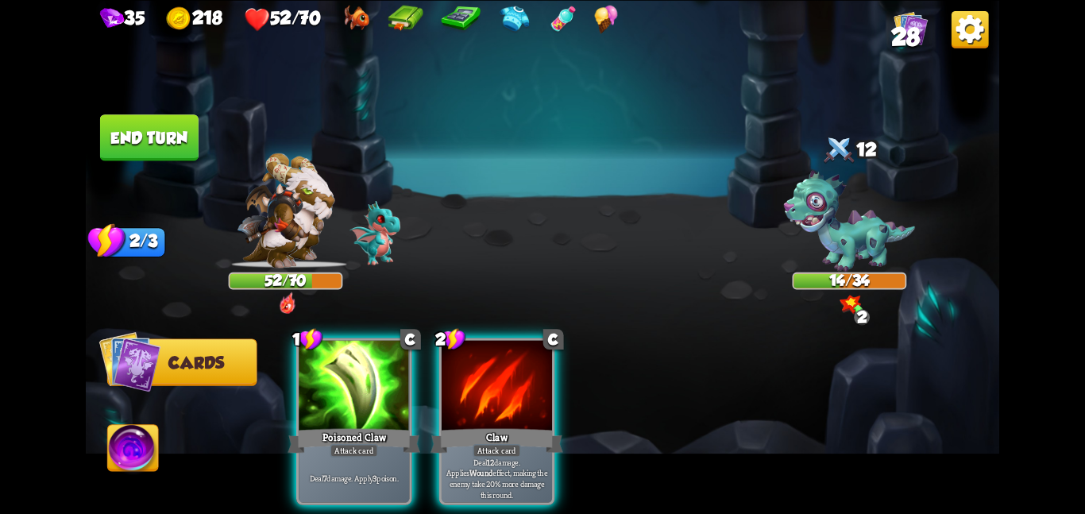
click at [385, 388] on div at bounding box center [354, 386] width 110 height 93
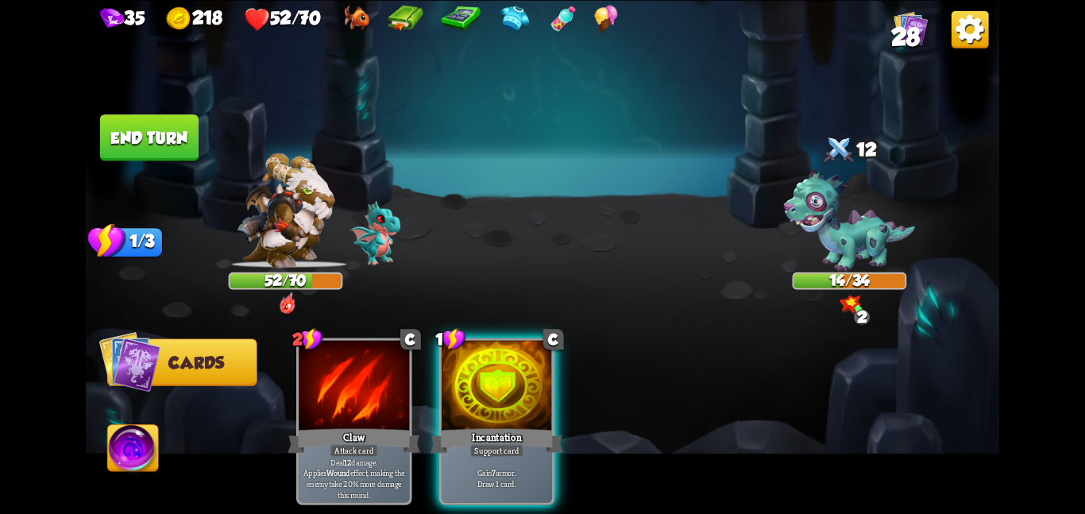
click at [385, 388] on div at bounding box center [354, 386] width 110 height 93
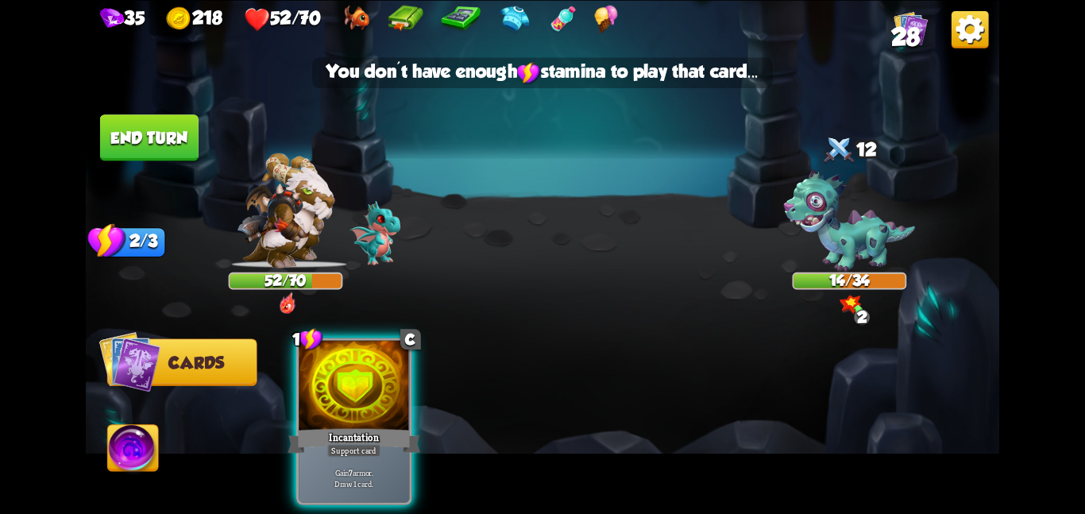
click at [385, 388] on div at bounding box center [354, 386] width 110 height 93
click at [385, 388] on div "1 C Incantation Support card Gain 7 armor. Draw 1 card." at bounding box center [634, 399] width 731 height 229
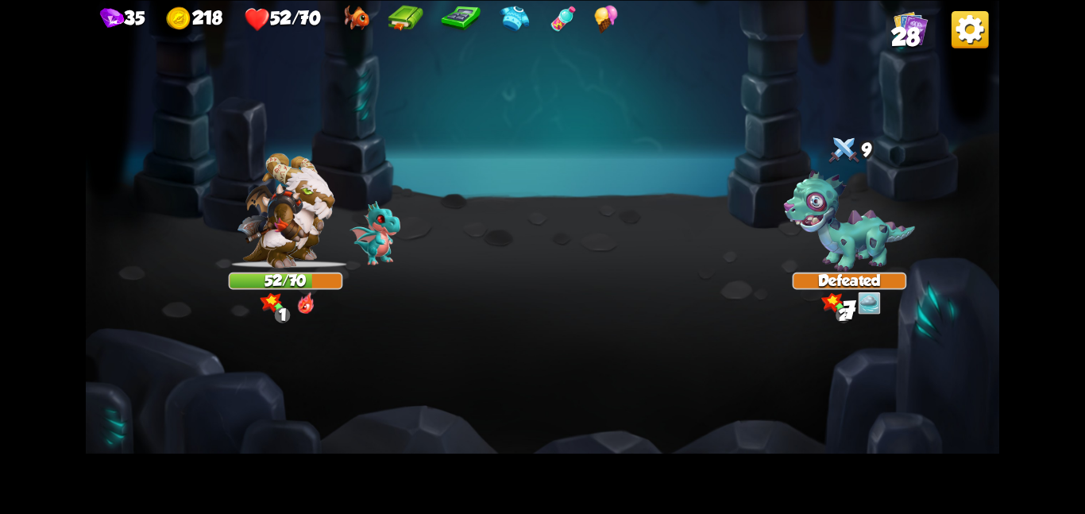
click at [334, 400] on img at bounding box center [543, 257] width 914 height 514
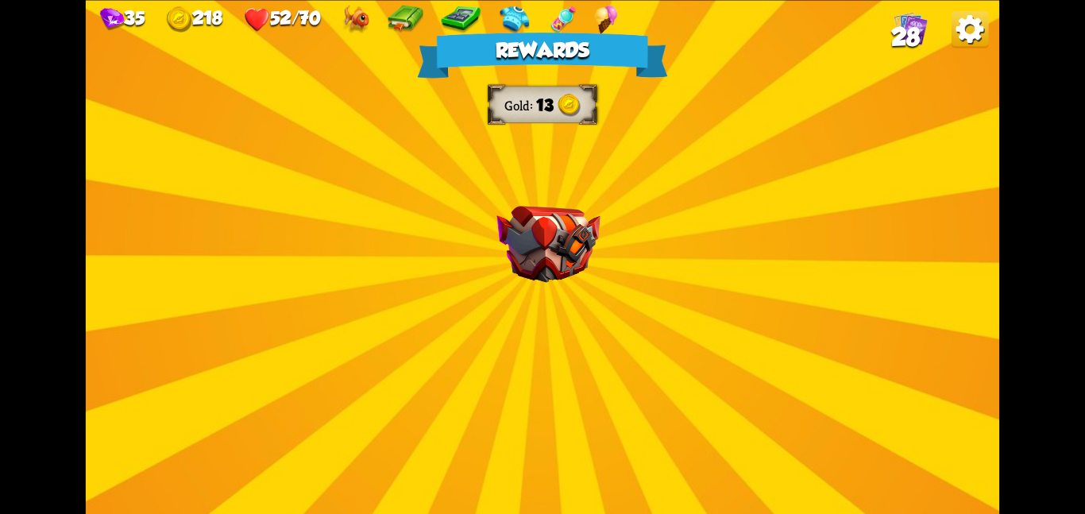
click at [543, 262] on img at bounding box center [548, 244] width 103 height 77
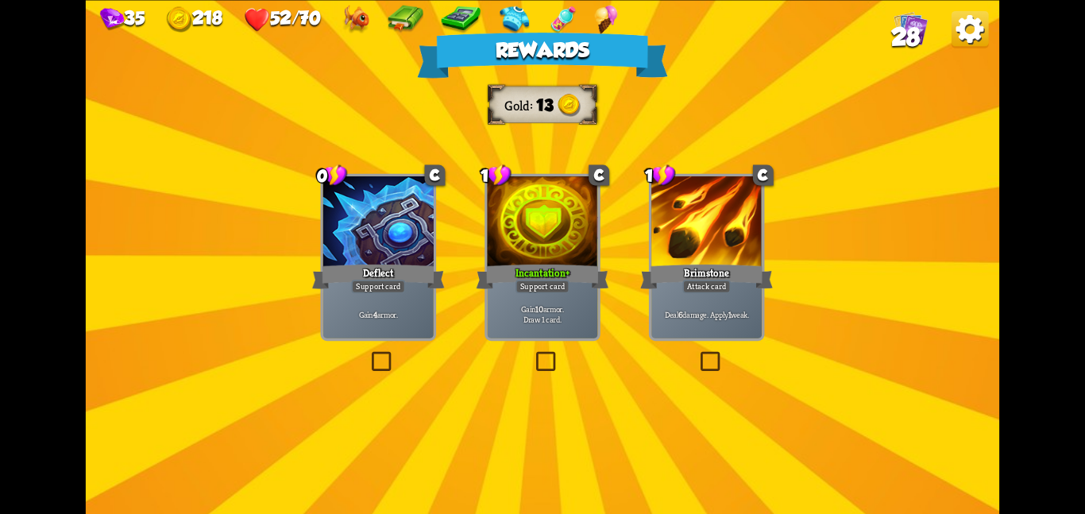
click at [543, 262] on div "Incantation +" at bounding box center [543, 275] width 133 height 29
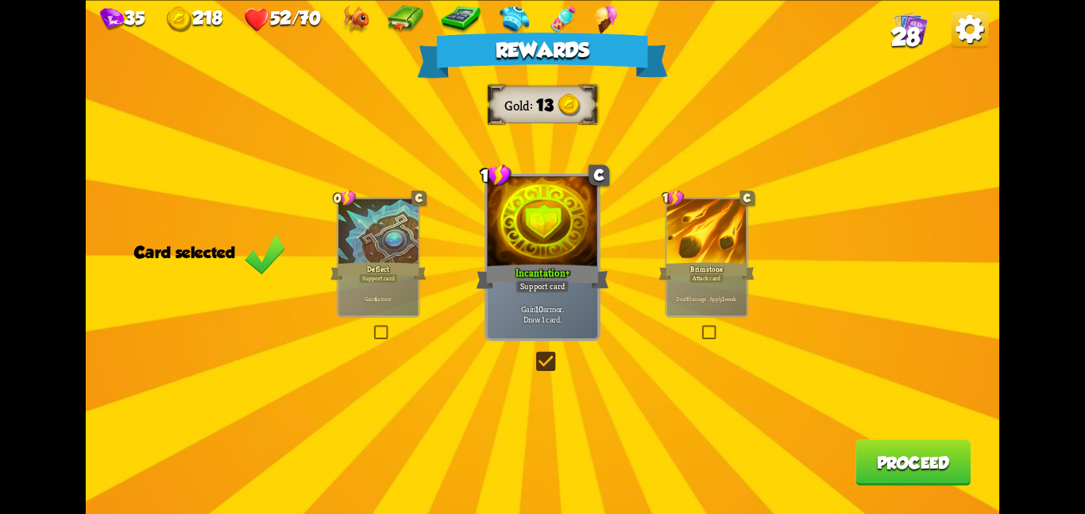
click at [891, 472] on button "Proceed" at bounding box center [913, 462] width 115 height 46
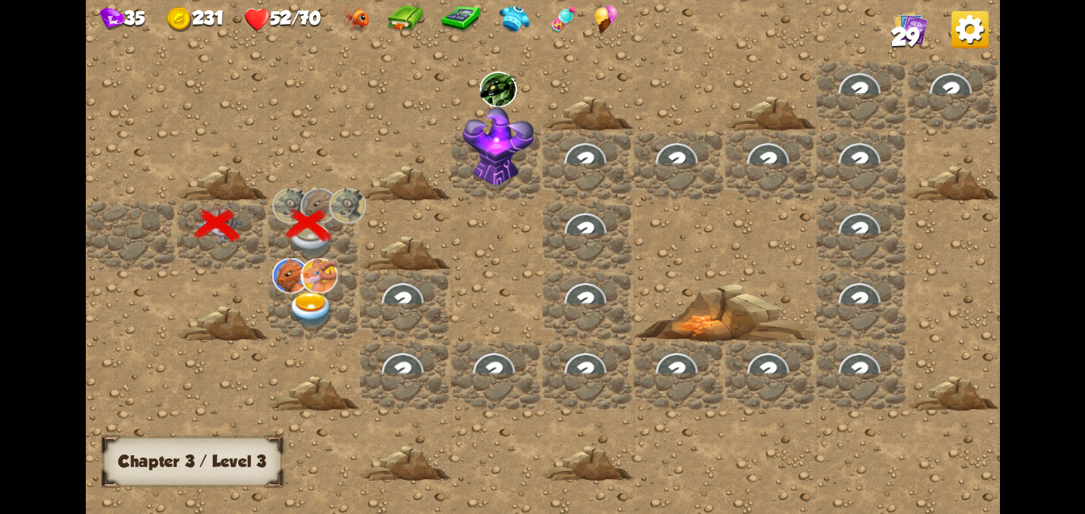
click at [321, 292] on img at bounding box center [311, 310] width 46 height 36
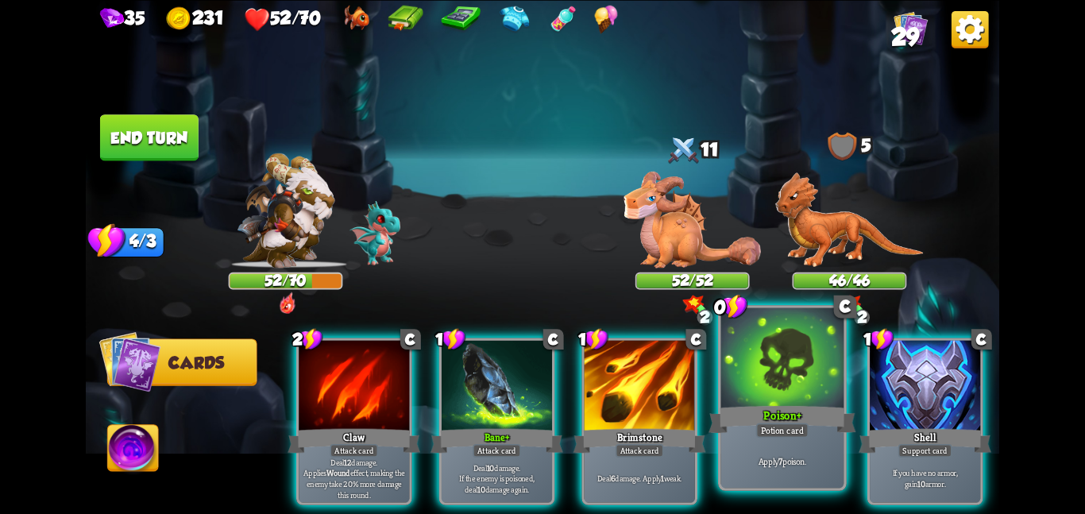
click at [795, 345] on div at bounding box center [782, 358] width 123 height 103
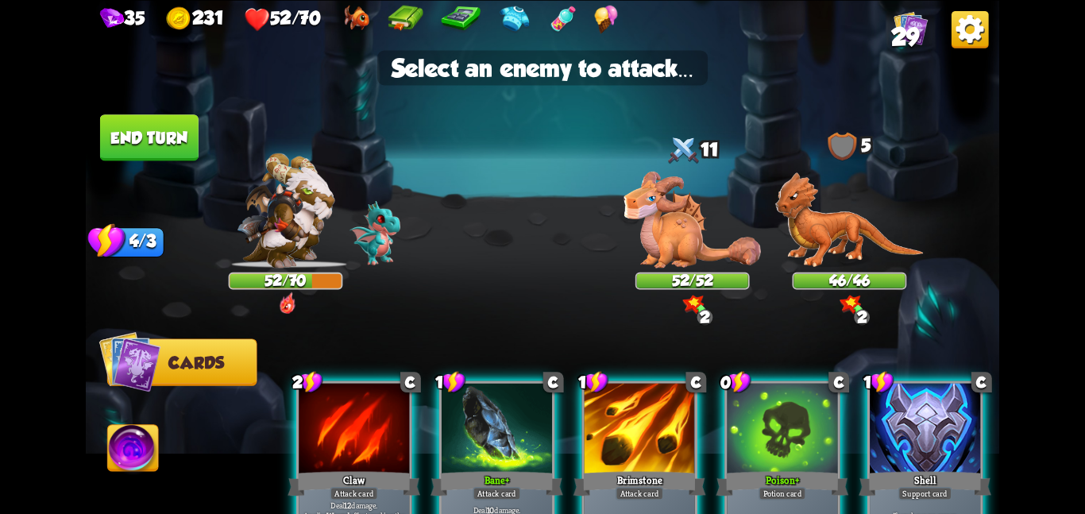
click at [661, 269] on img at bounding box center [543, 257] width 914 height 514
click at [658, 234] on img at bounding box center [692, 219] width 137 height 96
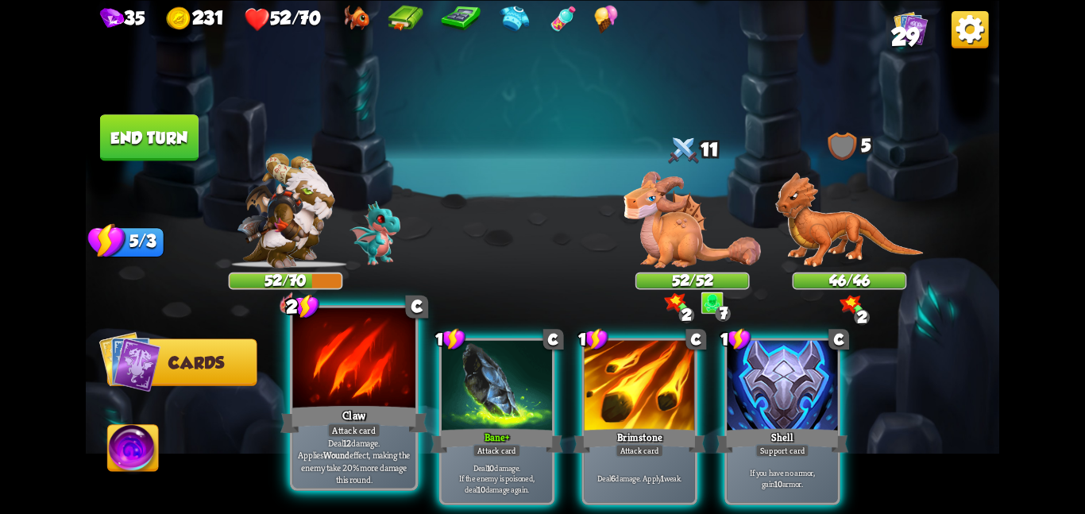
click at [374, 391] on div at bounding box center [353, 358] width 123 height 103
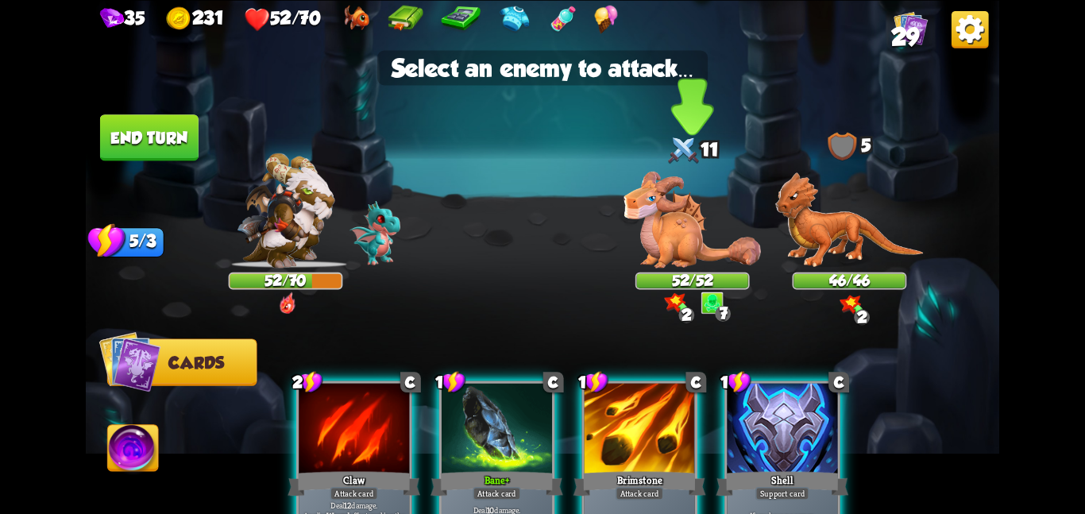
click at [689, 226] on img at bounding box center [692, 219] width 137 height 96
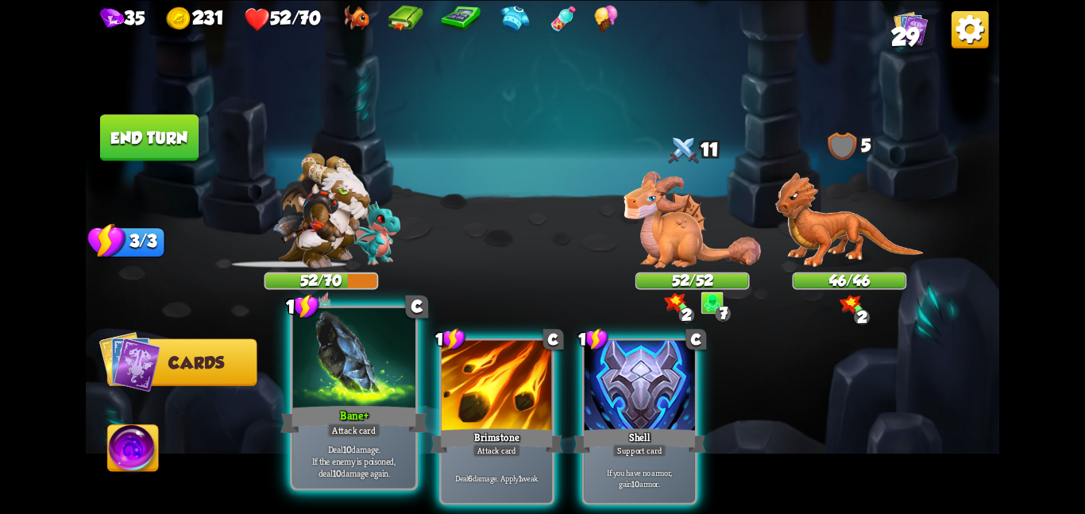
click at [369, 393] on div at bounding box center [353, 358] width 123 height 103
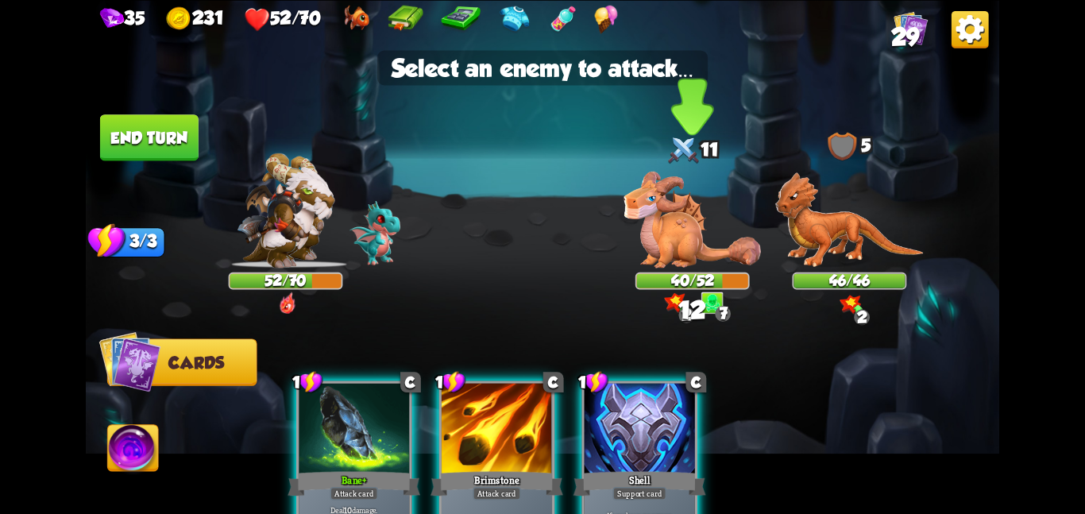
click at [708, 216] on img at bounding box center [692, 219] width 137 height 96
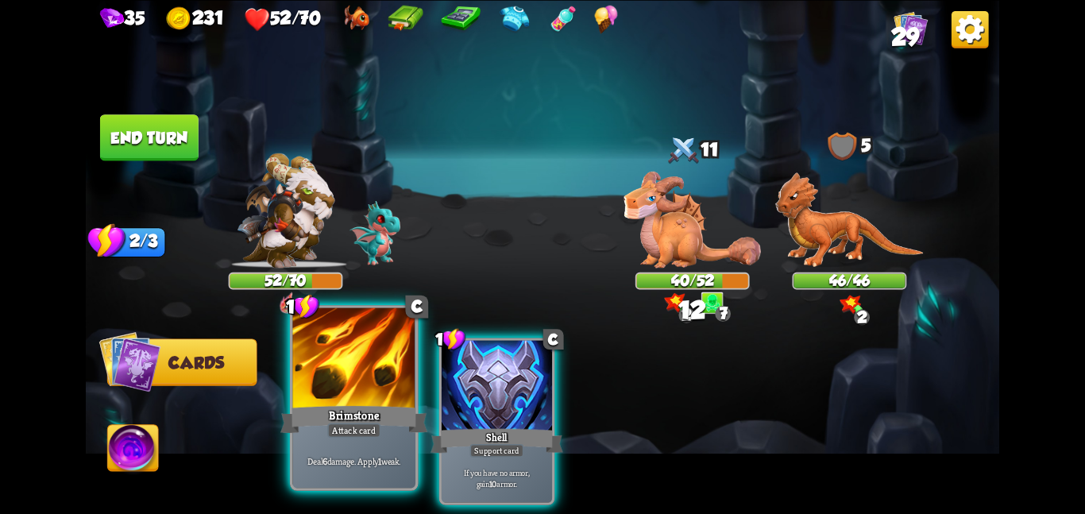
click at [319, 396] on div at bounding box center [353, 358] width 123 height 103
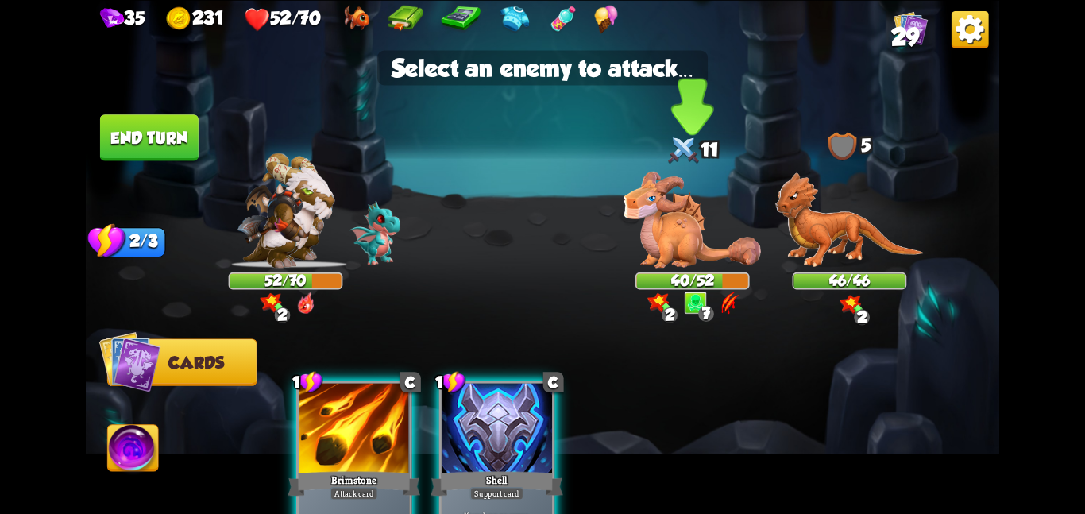
click at [653, 226] on img at bounding box center [692, 219] width 137 height 96
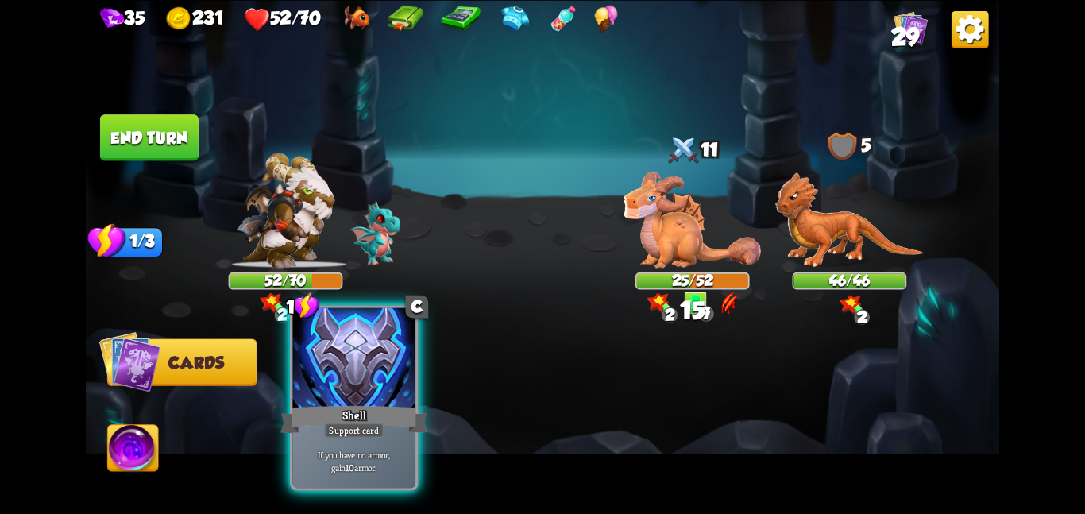
click at [331, 381] on div at bounding box center [353, 358] width 123 height 103
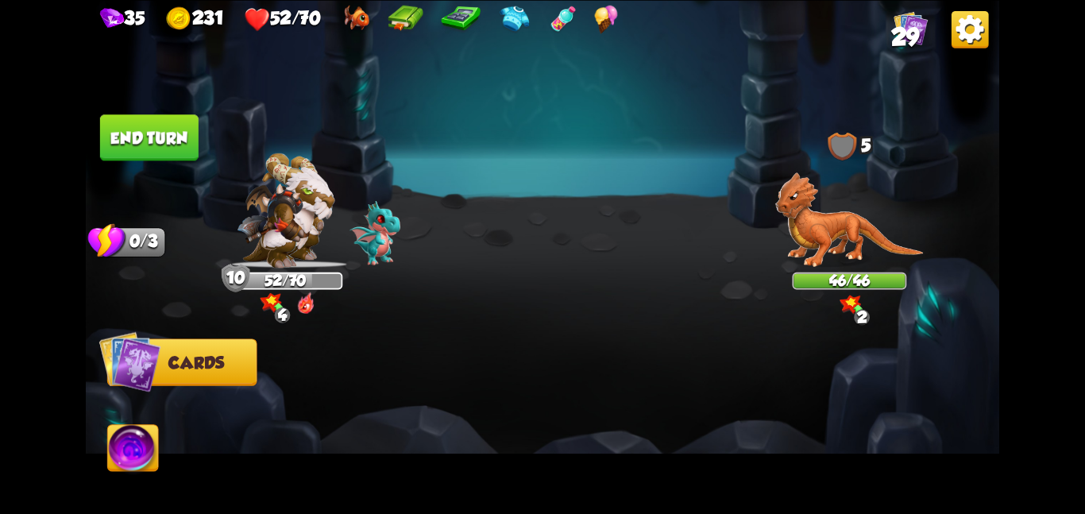
click at [180, 151] on button "End turn" at bounding box center [149, 137] width 99 height 46
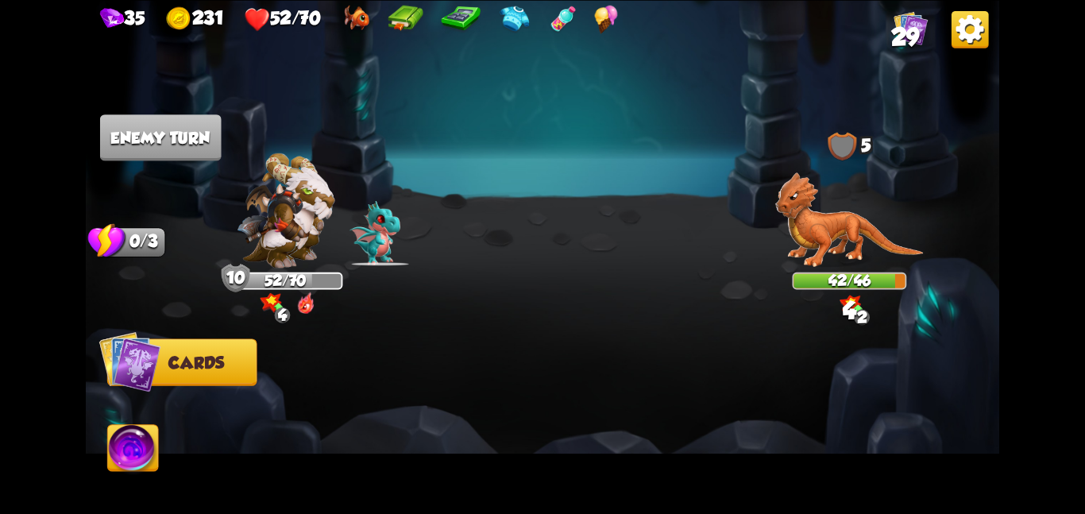
click at [443, 334] on div at bounding box center [634, 399] width 731 height 229
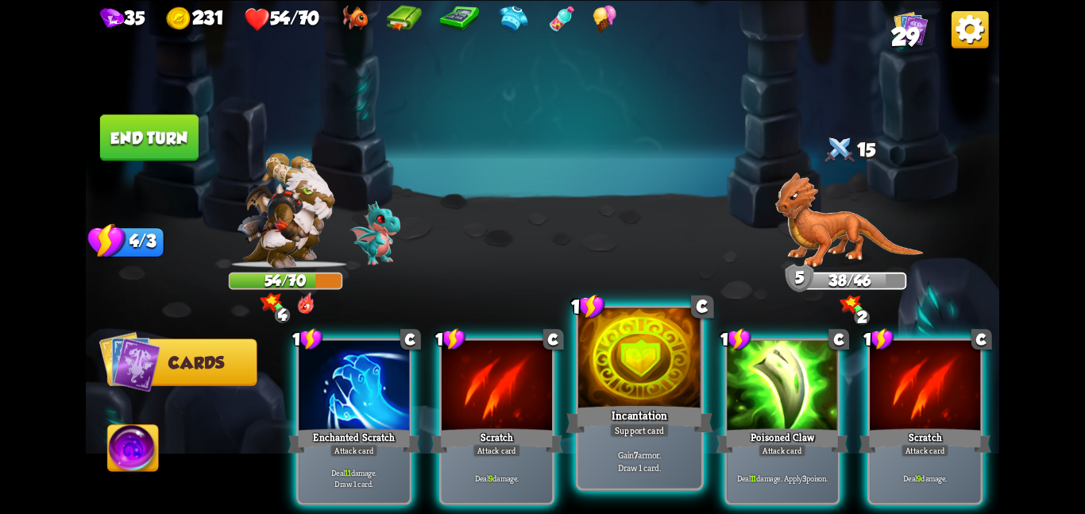
click at [644, 363] on div at bounding box center [639, 358] width 123 height 103
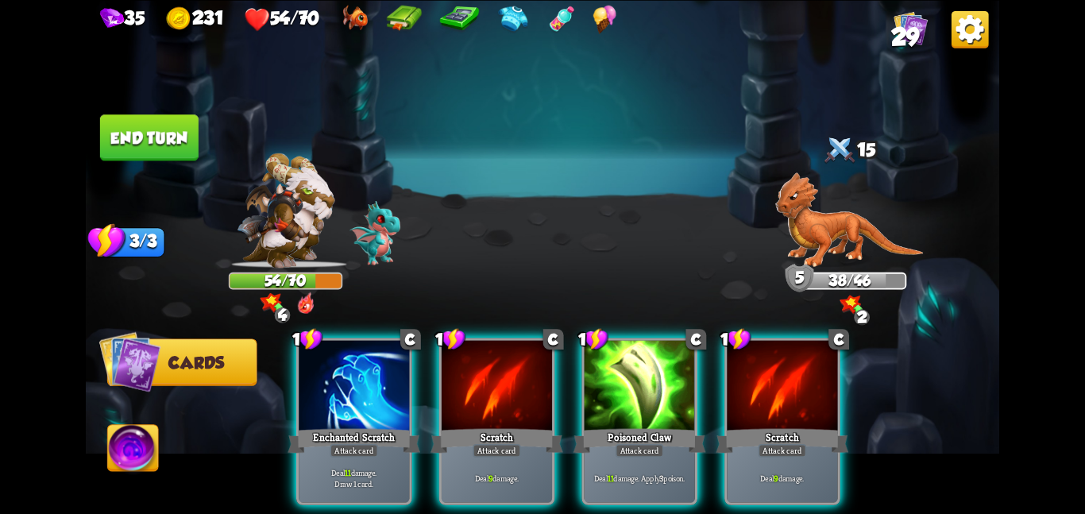
click at [644, 363] on div at bounding box center [640, 386] width 110 height 93
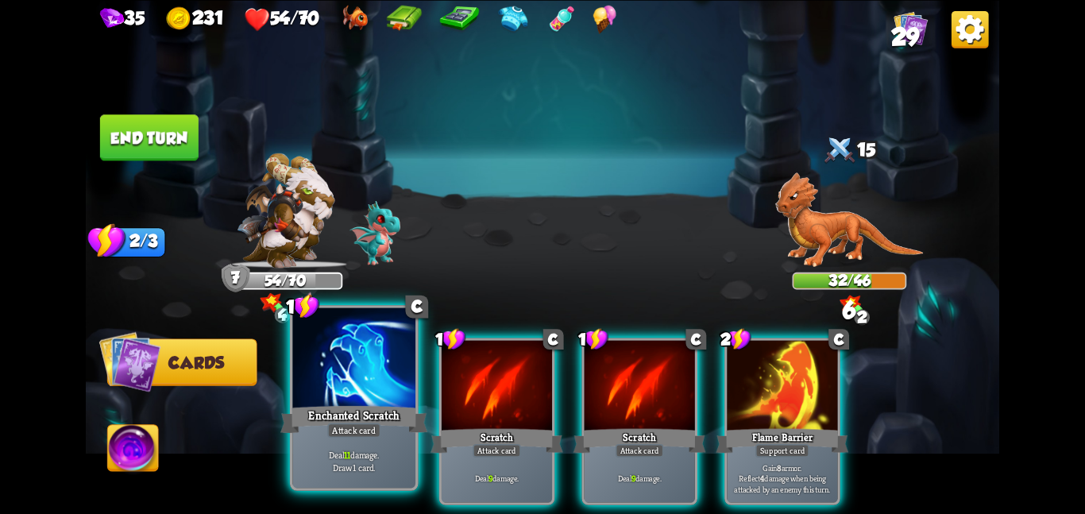
click at [363, 409] on div "Enchanted Scratch" at bounding box center [353, 419] width 147 height 33
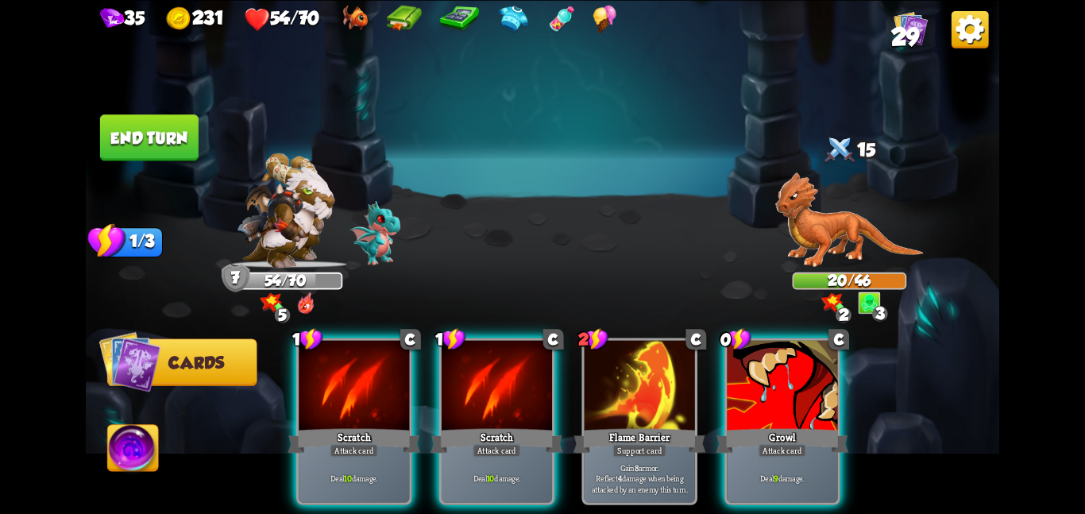
click at [775, 454] on div "Deal 9 damage." at bounding box center [782, 478] width 110 height 48
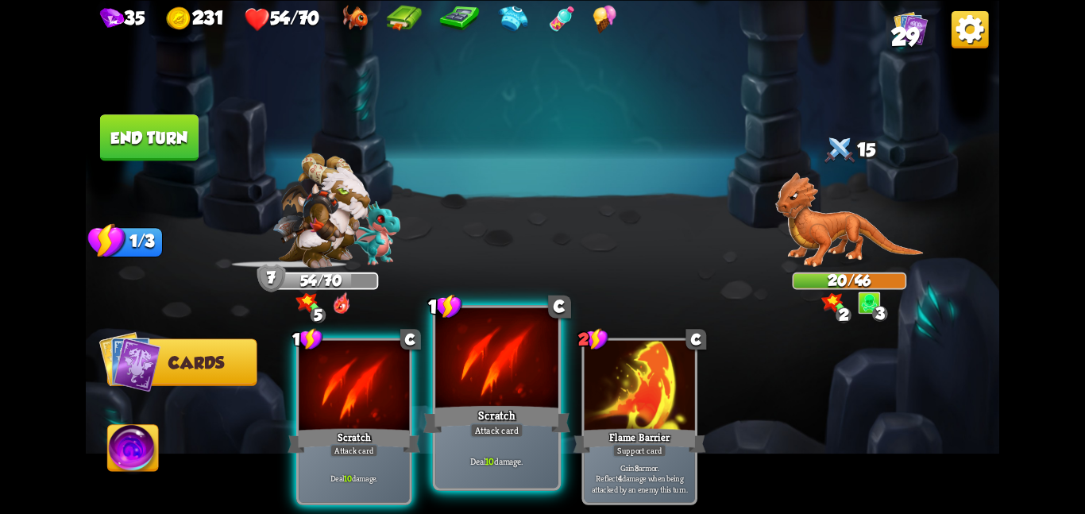
click at [500, 417] on div "Scratch" at bounding box center [496, 419] width 147 height 33
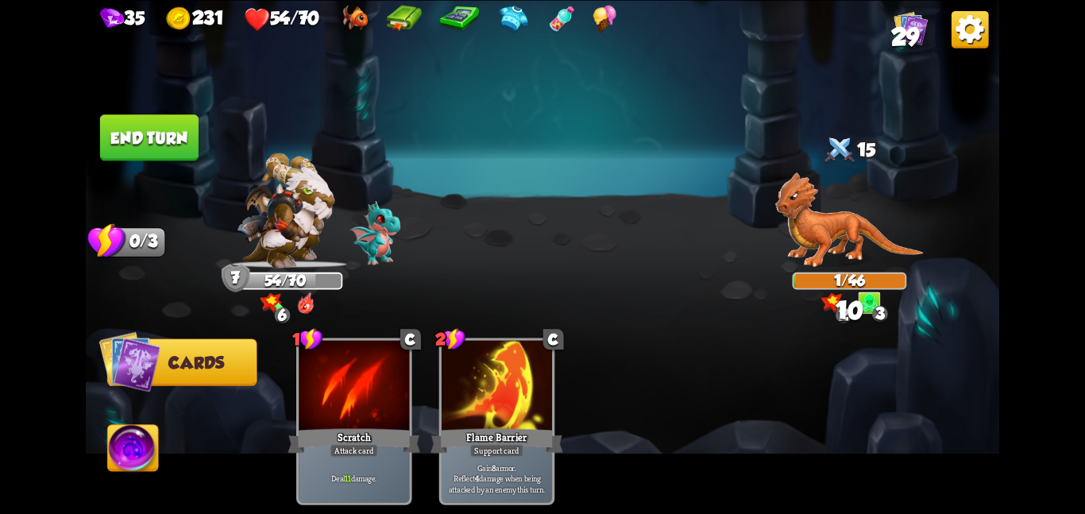
click at [177, 149] on button "End turn" at bounding box center [149, 137] width 99 height 46
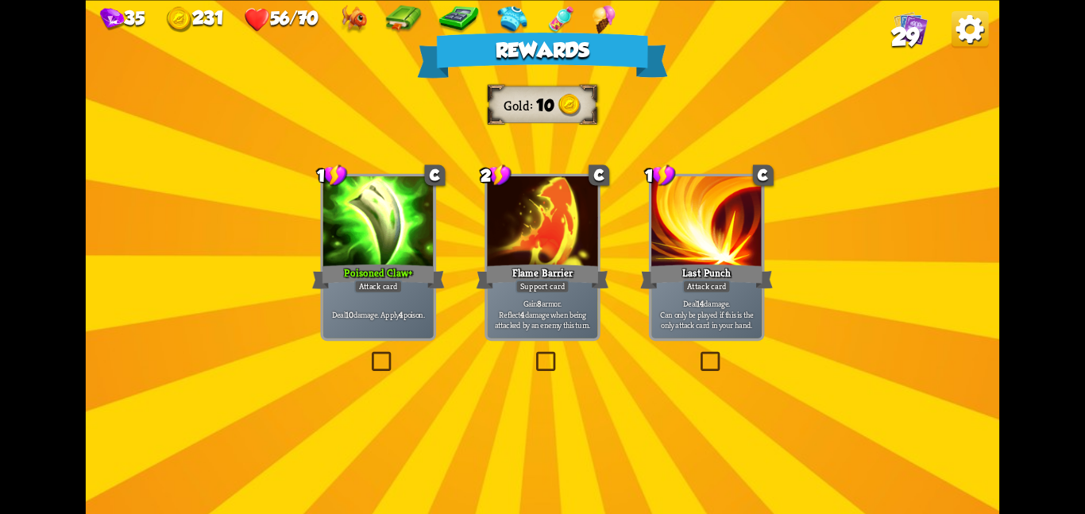
click at [444, 246] on div "Rewards Gold 10 Select a card 1 C Poisoned Claw + Attack card Deal 10 damage. A…" at bounding box center [543, 257] width 914 height 514
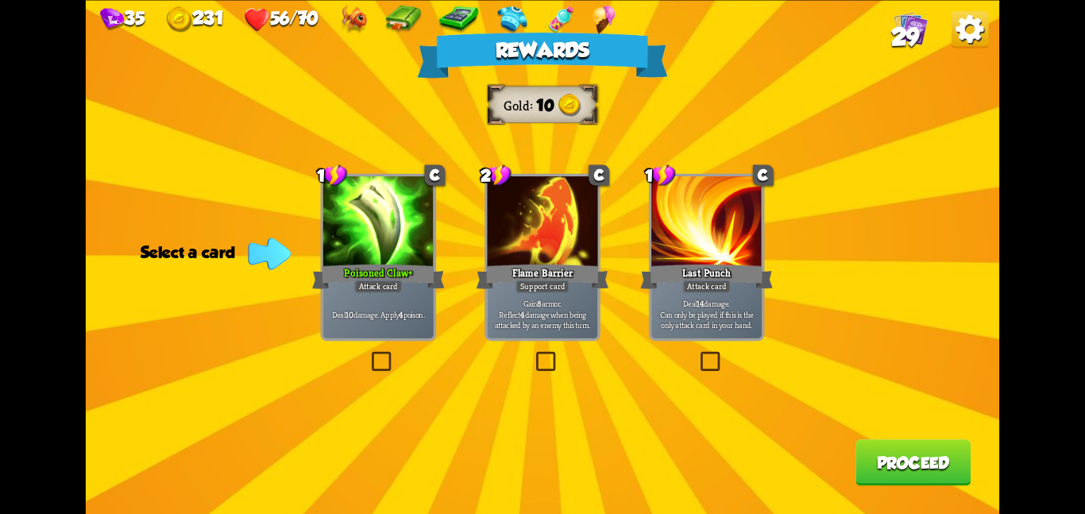
click at [420, 242] on div at bounding box center [378, 222] width 110 height 93
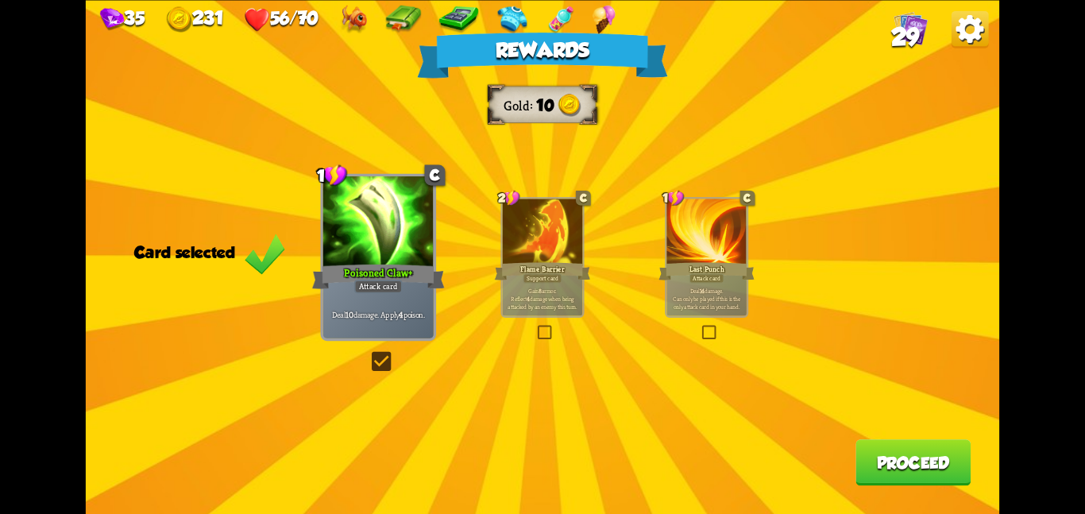
click at [873, 458] on button "Proceed" at bounding box center [913, 462] width 115 height 46
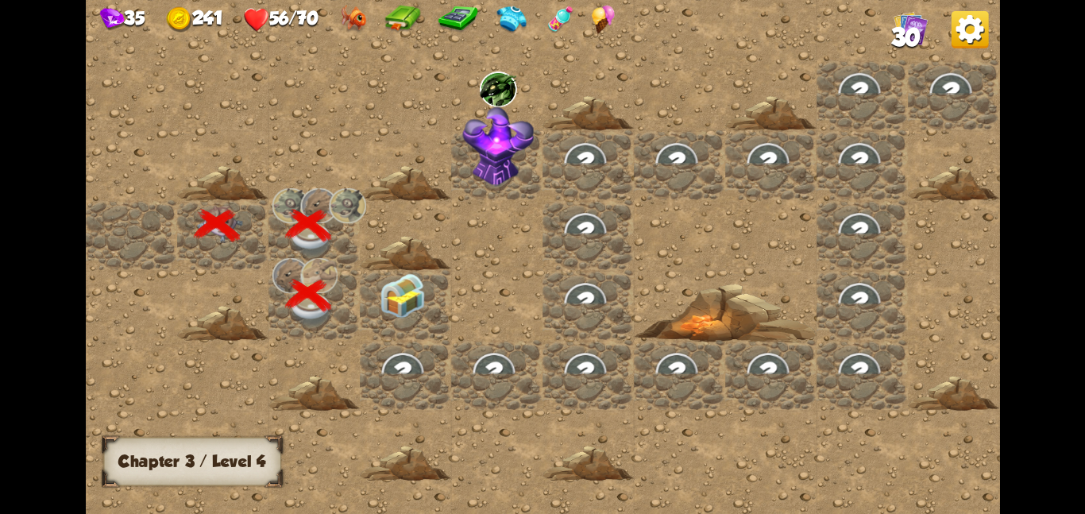
click at [390, 294] on img at bounding box center [403, 295] width 46 height 45
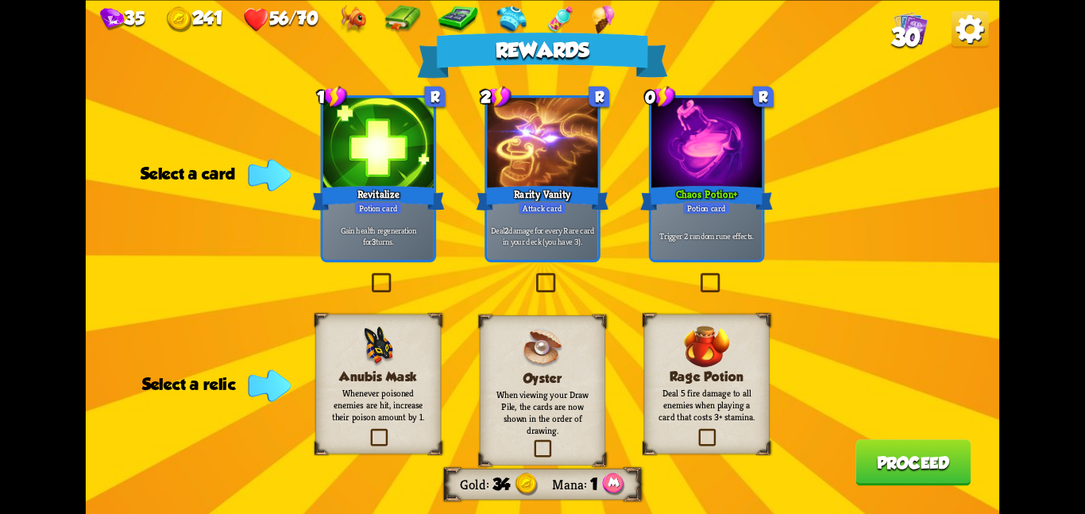
click at [431, 387] on div "Anubis Mask Whenever poisoned enemies are hit, increase their poison amount by …" at bounding box center [378, 384] width 126 height 140
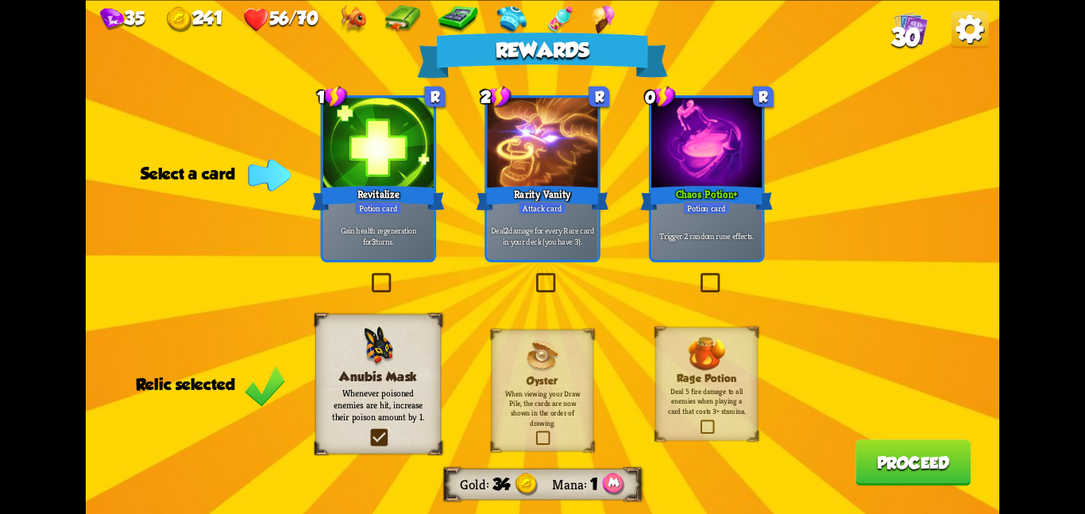
click at [362, 203] on div "Potion card" at bounding box center [378, 208] width 48 height 14
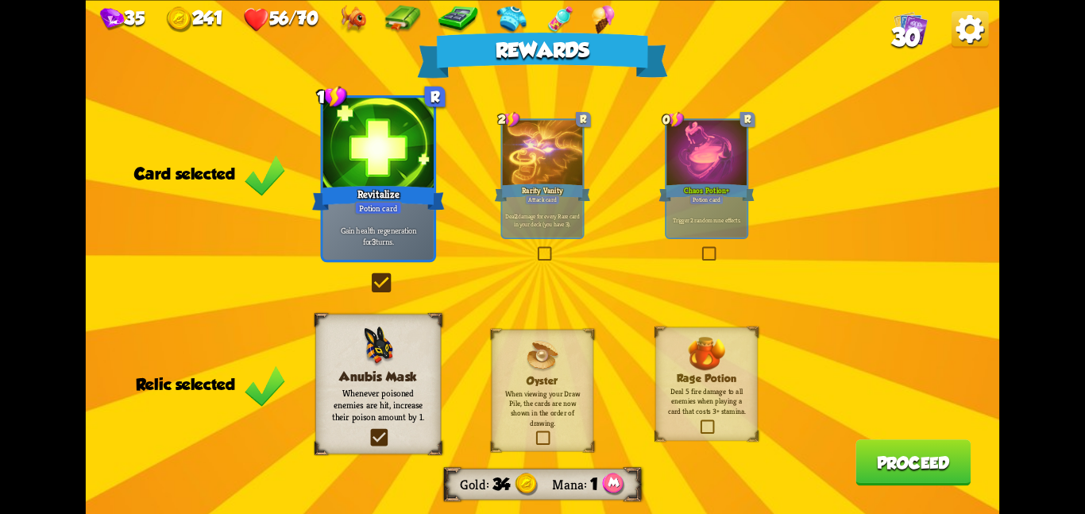
click at [666, 192] on div "Chaos Potion +" at bounding box center [707, 192] width 96 height 21
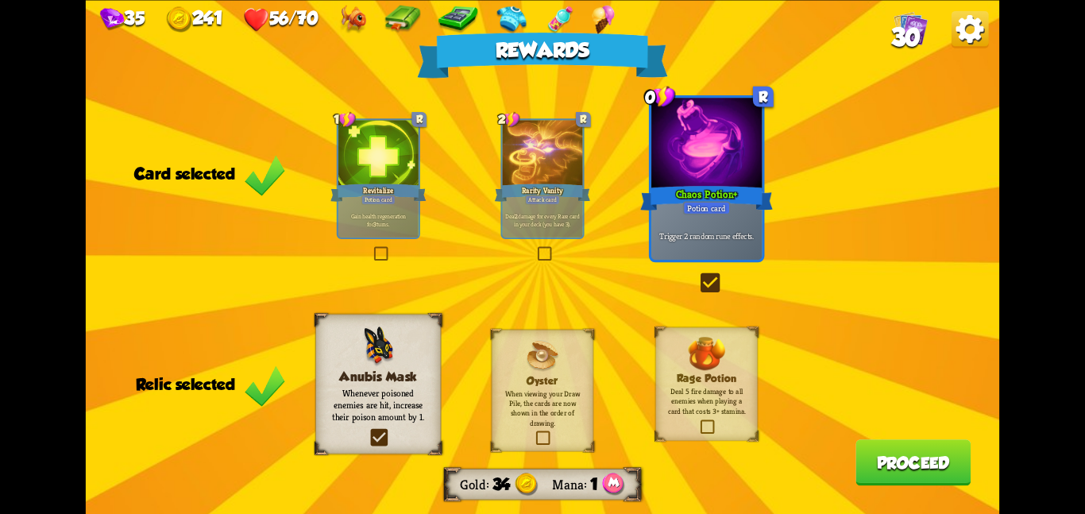
click at [868, 447] on button "Proceed" at bounding box center [913, 462] width 115 height 46
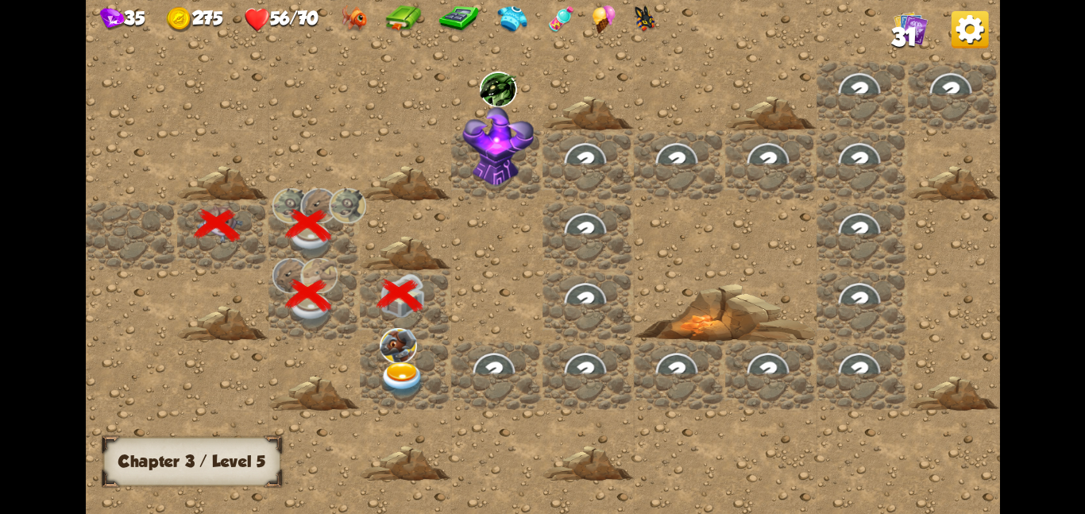
click at [414, 354] on img at bounding box center [398, 344] width 37 height 35
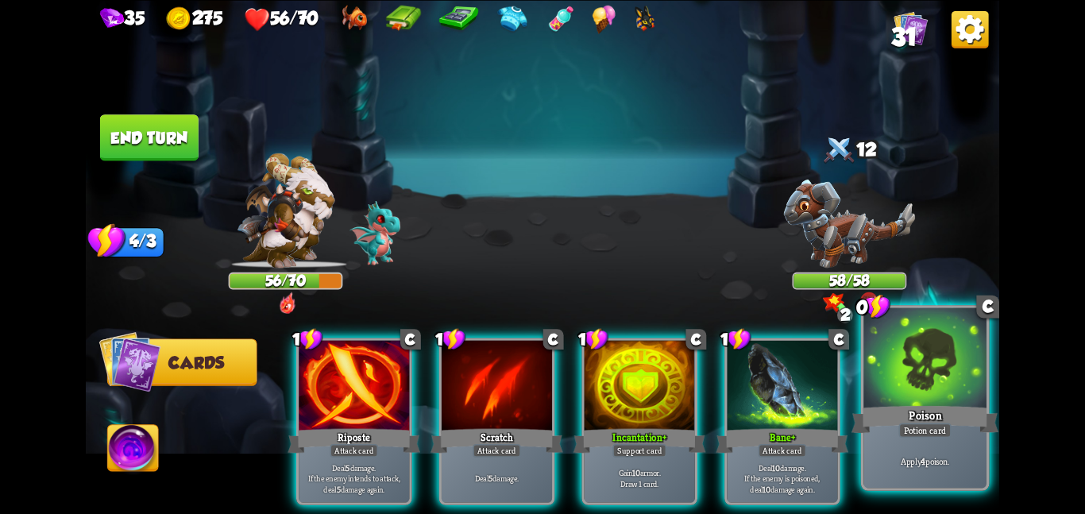
click at [929, 375] on div at bounding box center [925, 358] width 123 height 103
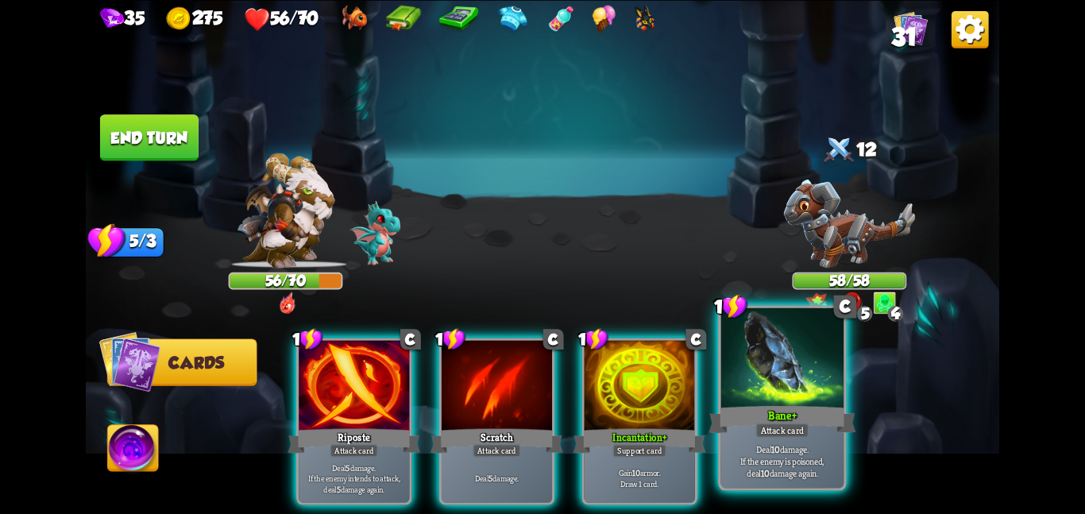
click at [818, 373] on div at bounding box center [782, 358] width 123 height 103
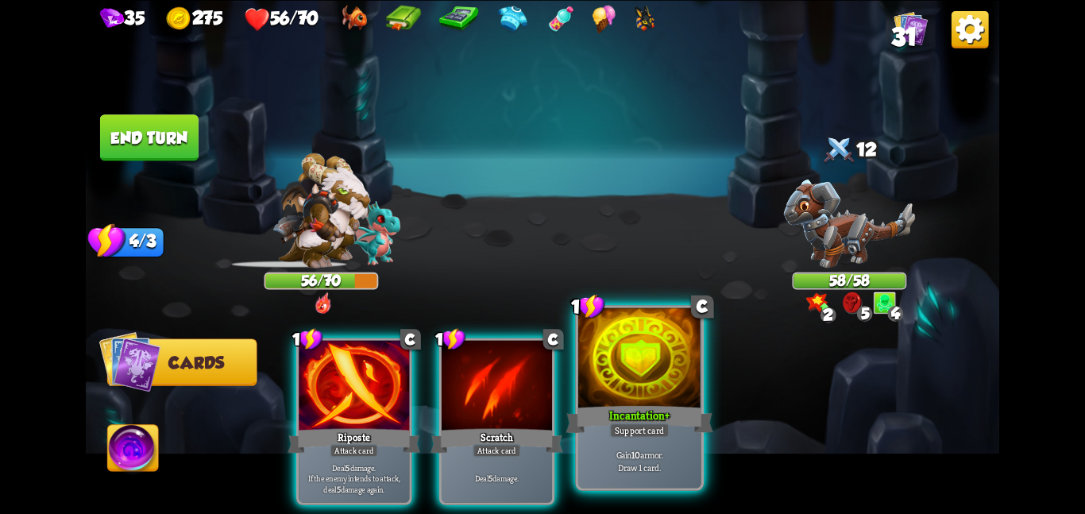
click at [676, 385] on div at bounding box center [639, 358] width 123 height 103
click at [676, 385] on div "1 C Riposte Attack card Deal 5 damage. If the enemy intends to attack, deal 5 d…" at bounding box center [634, 399] width 731 height 229
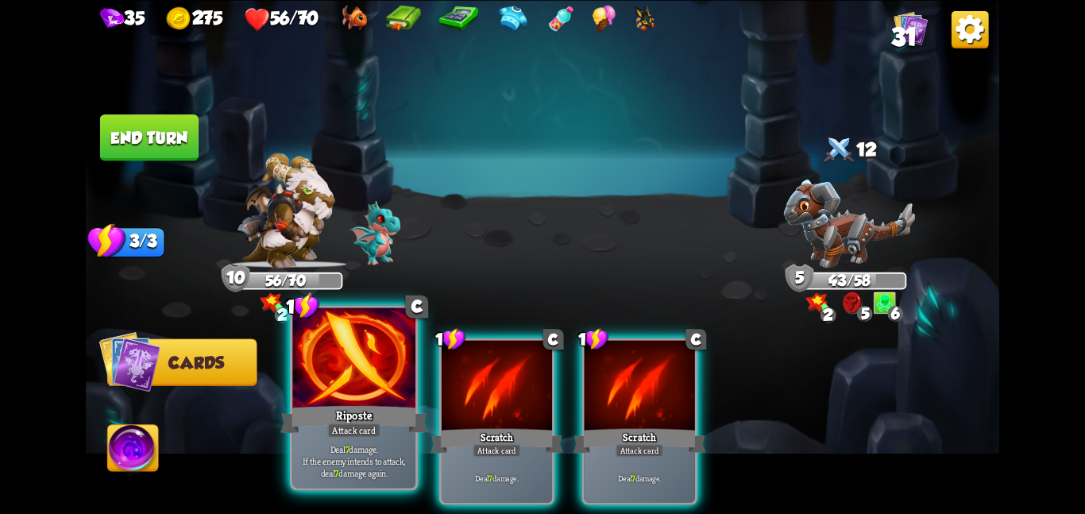
click at [339, 421] on div "Riposte" at bounding box center [353, 419] width 147 height 33
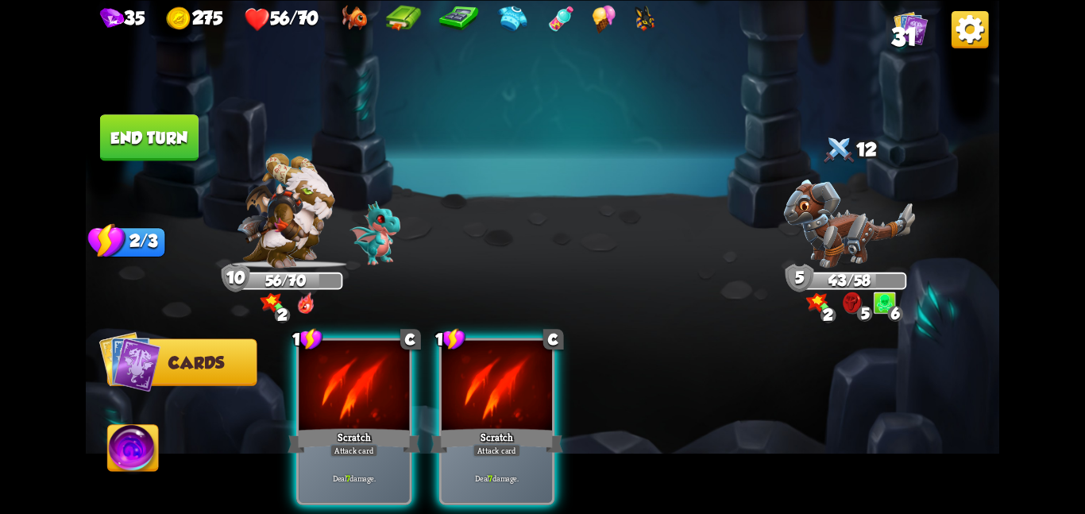
click at [339, 426] on div "Scratch" at bounding box center [354, 440] width 133 height 29
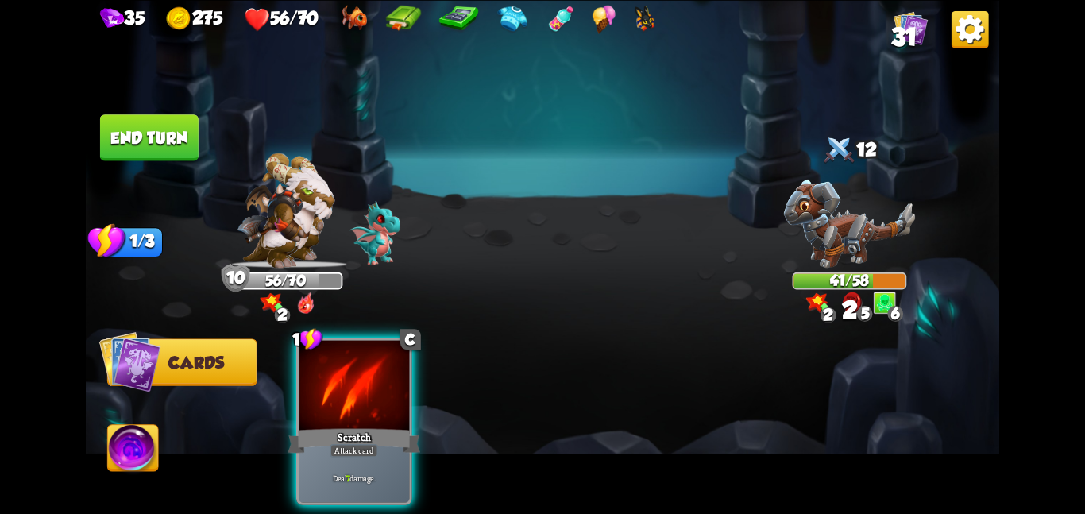
click at [339, 426] on div "Scratch" at bounding box center [354, 440] width 133 height 29
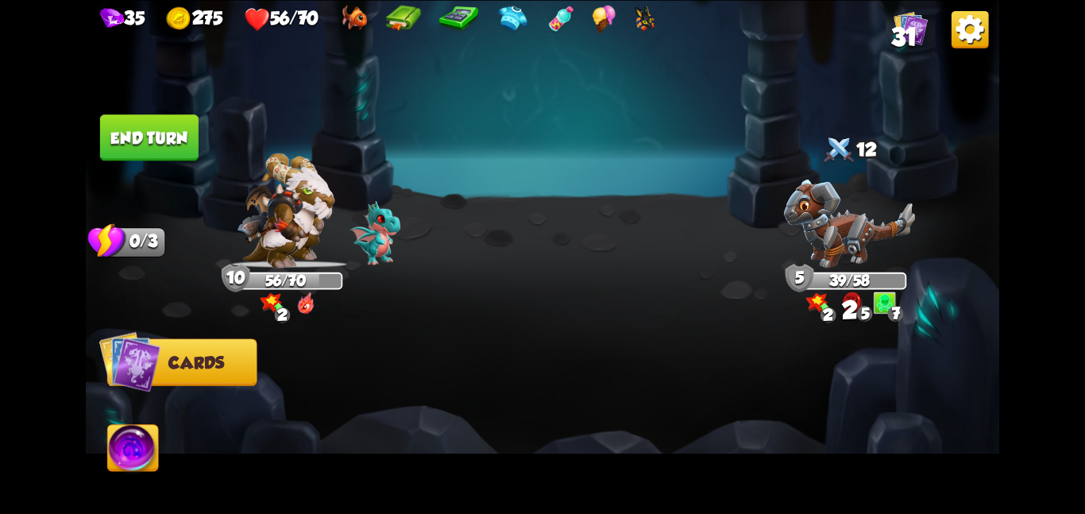
click at [177, 142] on button "End turn" at bounding box center [149, 137] width 99 height 46
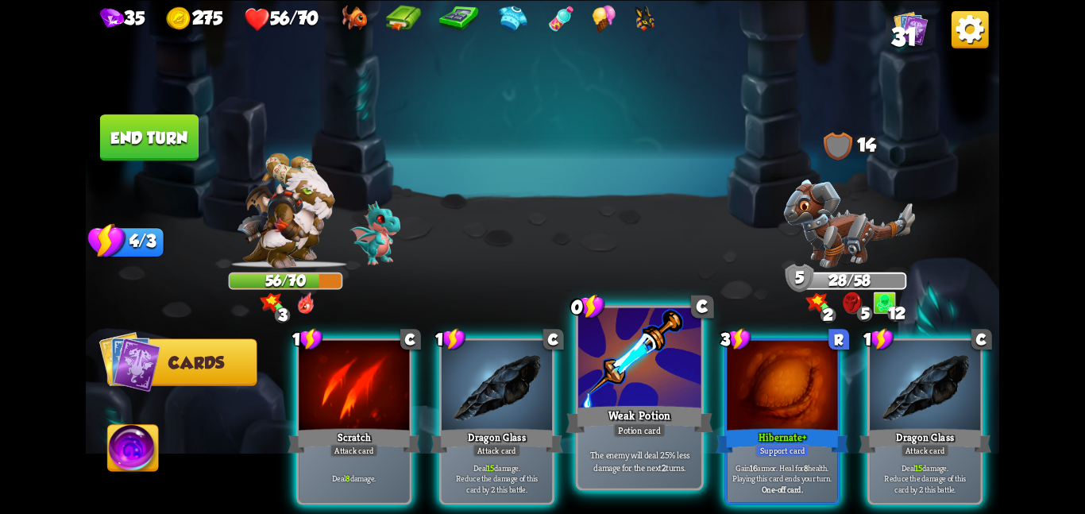
click at [618, 413] on div "Weak Potion" at bounding box center [639, 419] width 147 height 33
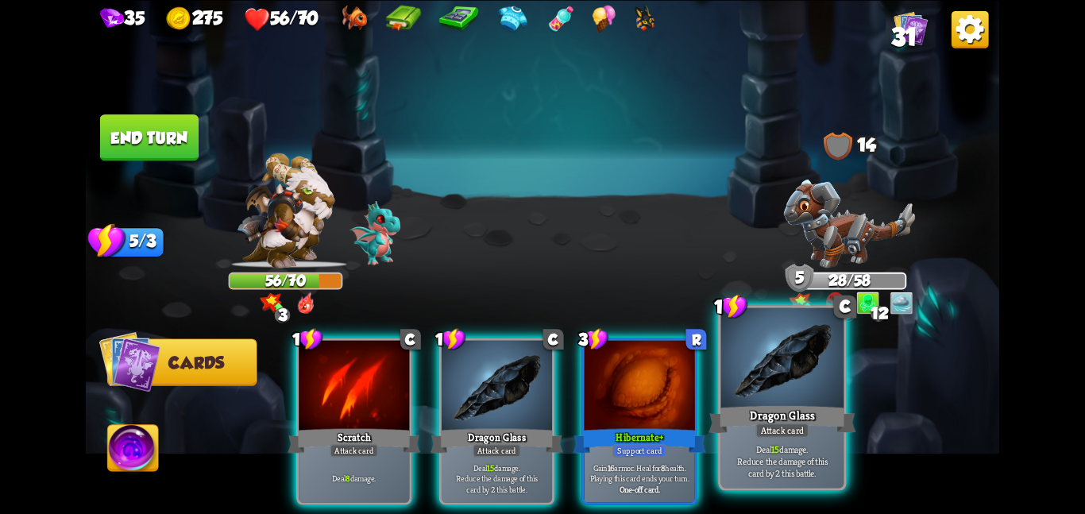
click at [777, 404] on div "Dragon Glass" at bounding box center [782, 419] width 147 height 33
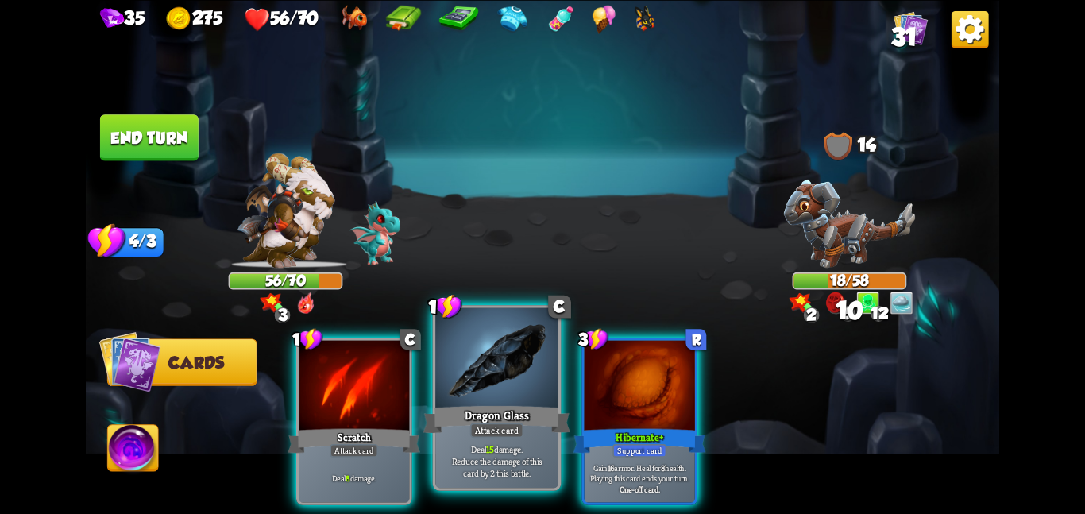
click at [505, 384] on div at bounding box center [496, 358] width 123 height 103
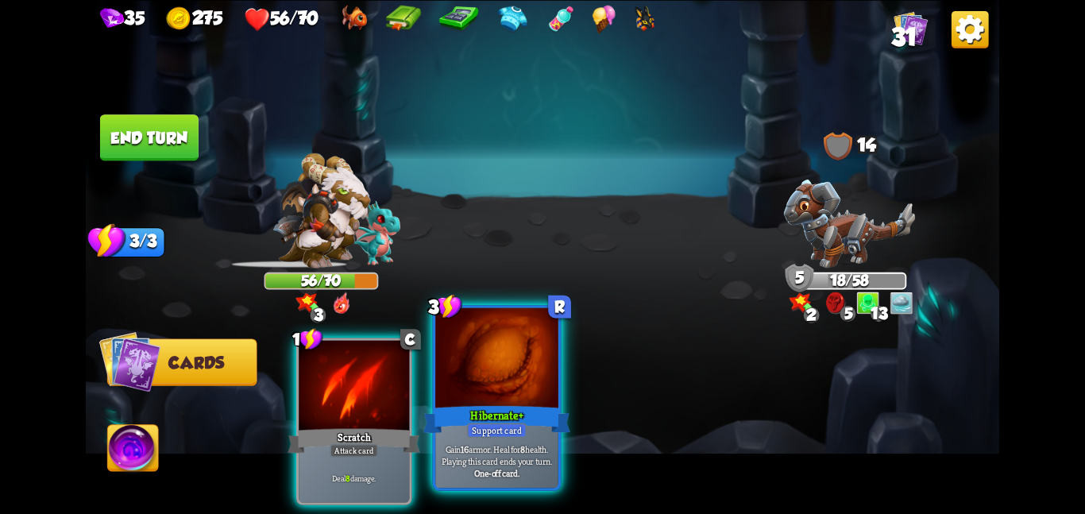
click at [493, 350] on div at bounding box center [496, 358] width 123 height 103
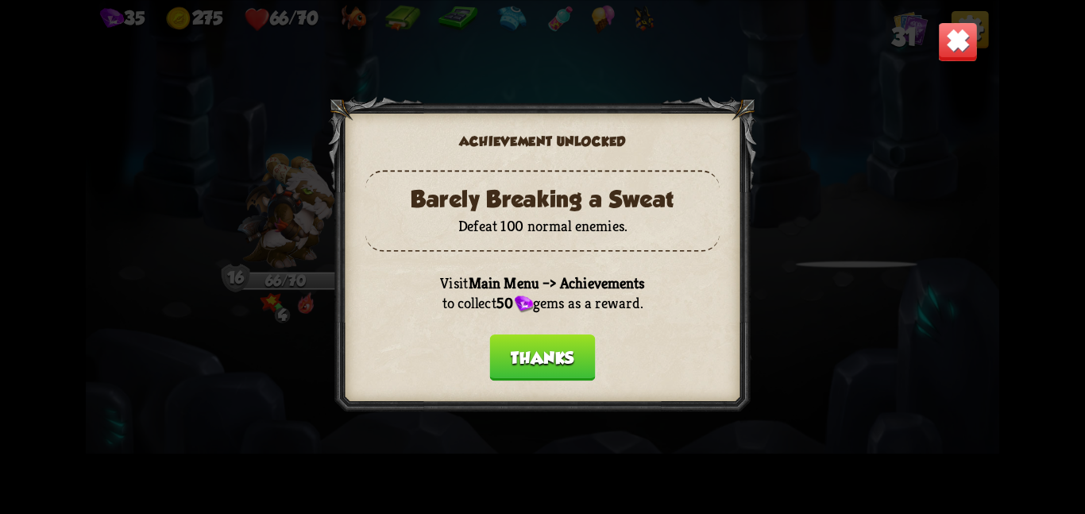
click at [542, 354] on button "Thanks" at bounding box center [543, 357] width 106 height 46
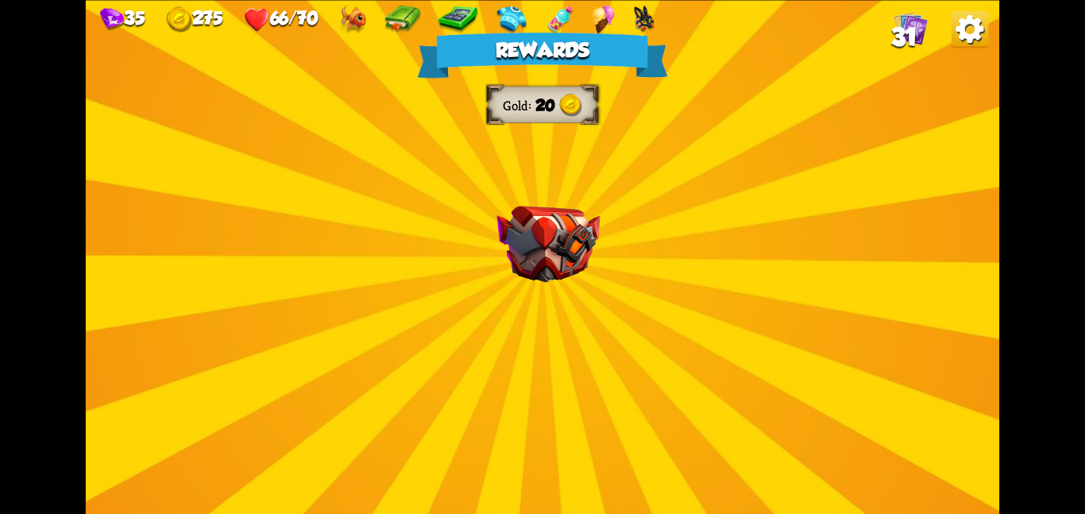
click at [498, 251] on img at bounding box center [548, 244] width 103 height 77
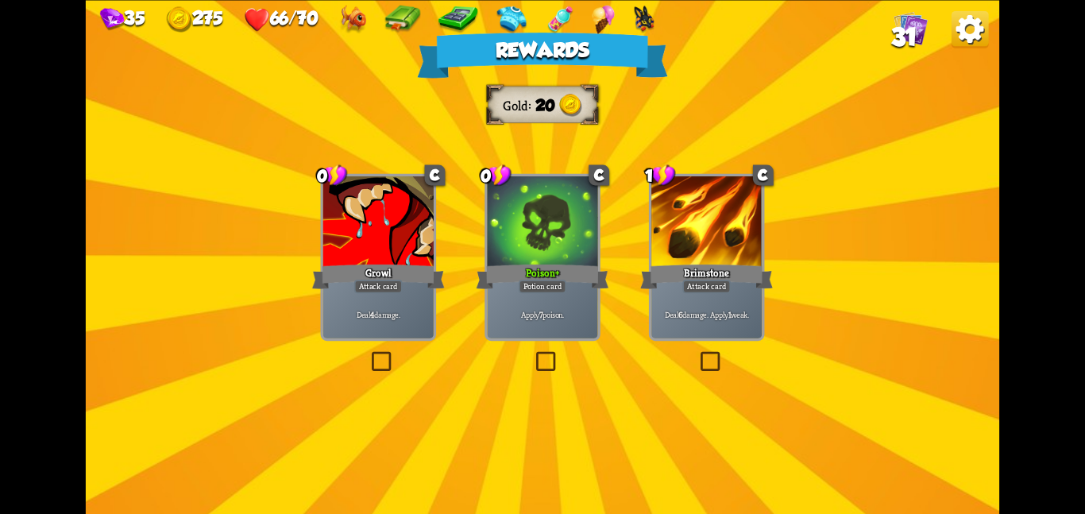
click at [569, 253] on div at bounding box center [542, 222] width 110 height 93
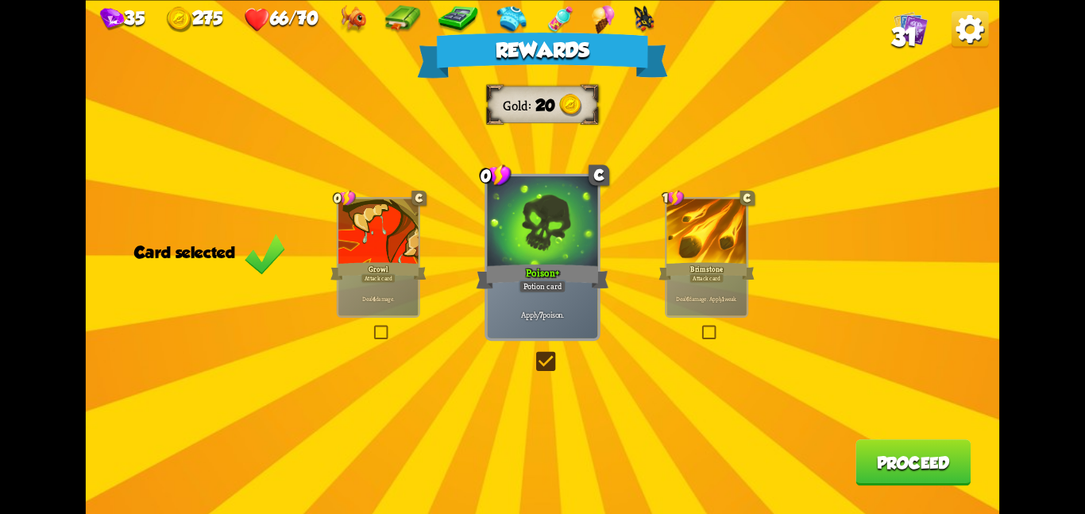
click at [895, 469] on button "Proceed" at bounding box center [913, 462] width 115 height 46
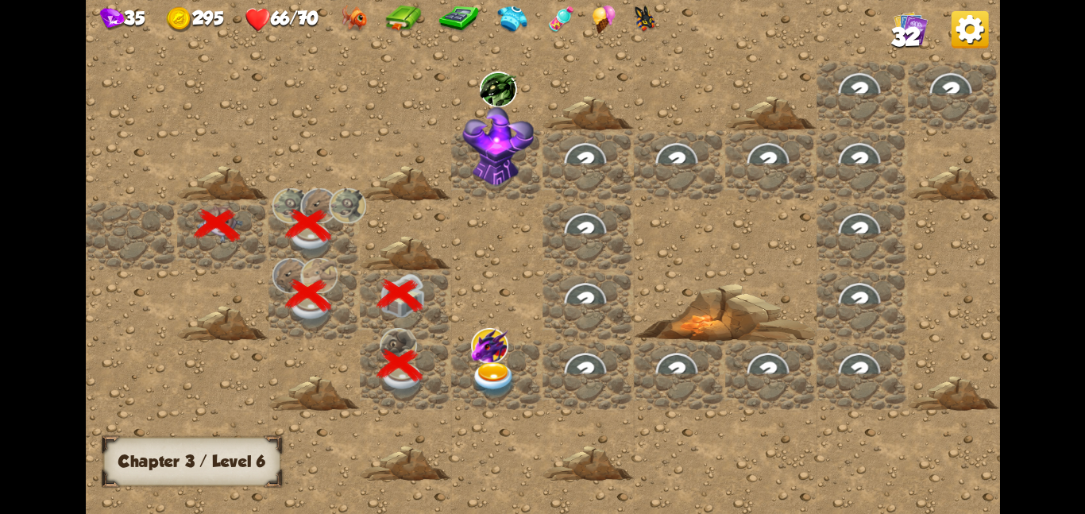
click at [495, 357] on img at bounding box center [489, 344] width 37 height 35
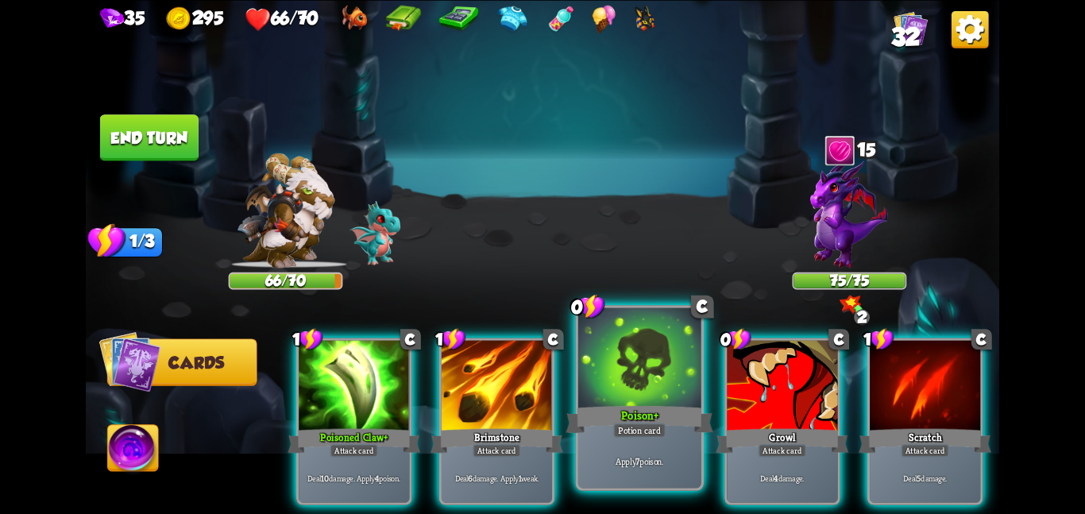
click at [634, 368] on div at bounding box center [639, 358] width 123 height 103
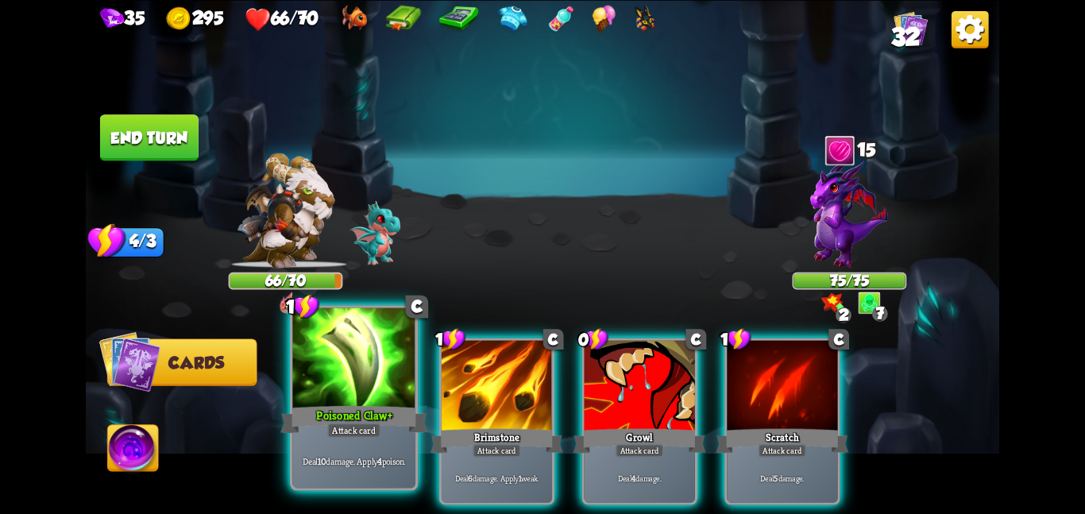
click at [402, 397] on div at bounding box center [353, 358] width 123 height 103
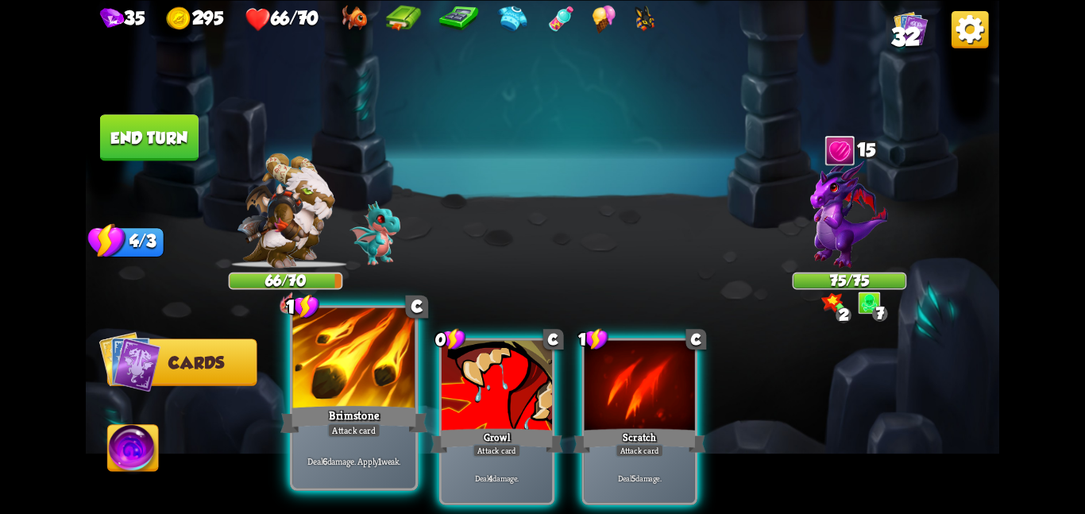
click at [404, 397] on div at bounding box center [353, 358] width 123 height 103
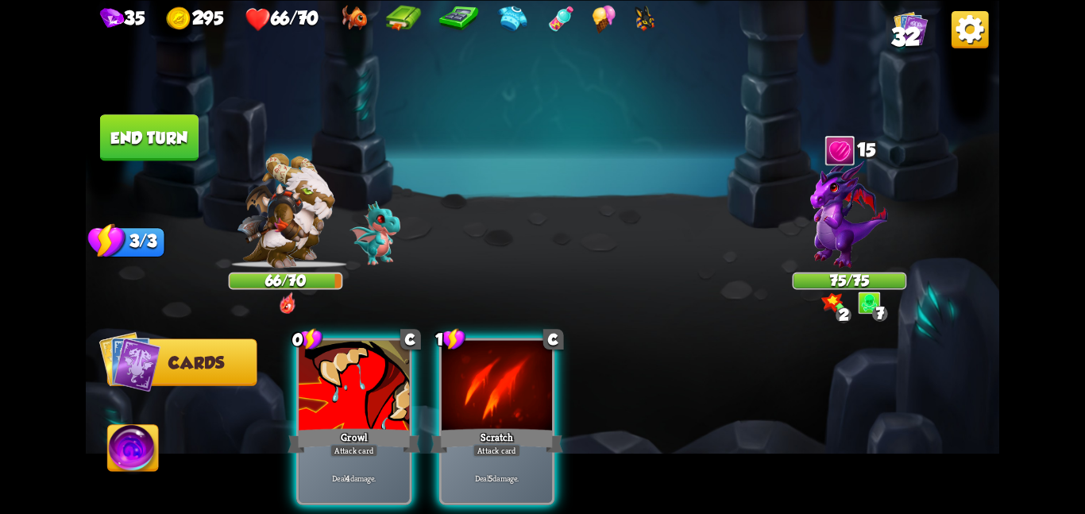
click at [404, 397] on div at bounding box center [354, 386] width 110 height 93
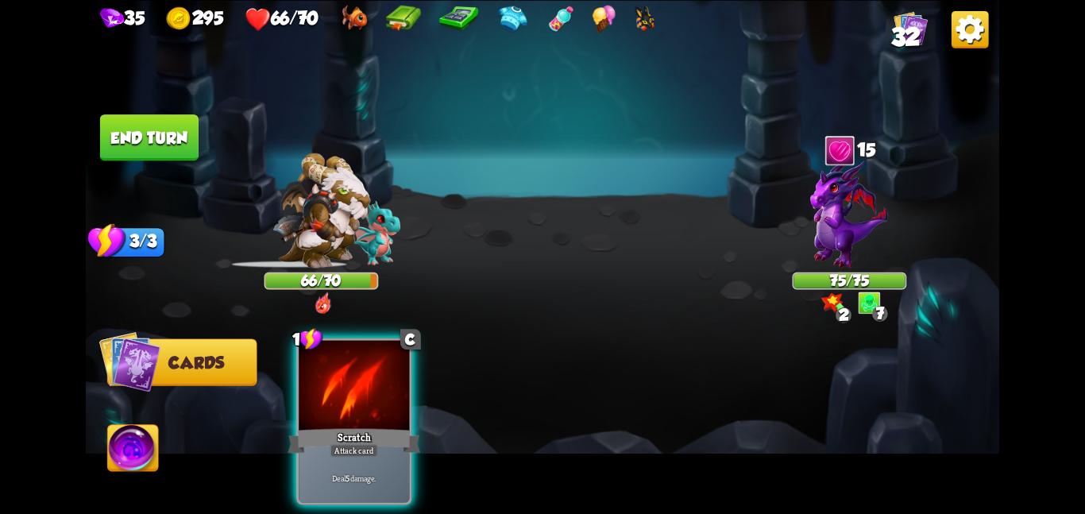
click at [404, 397] on div at bounding box center [354, 386] width 110 height 93
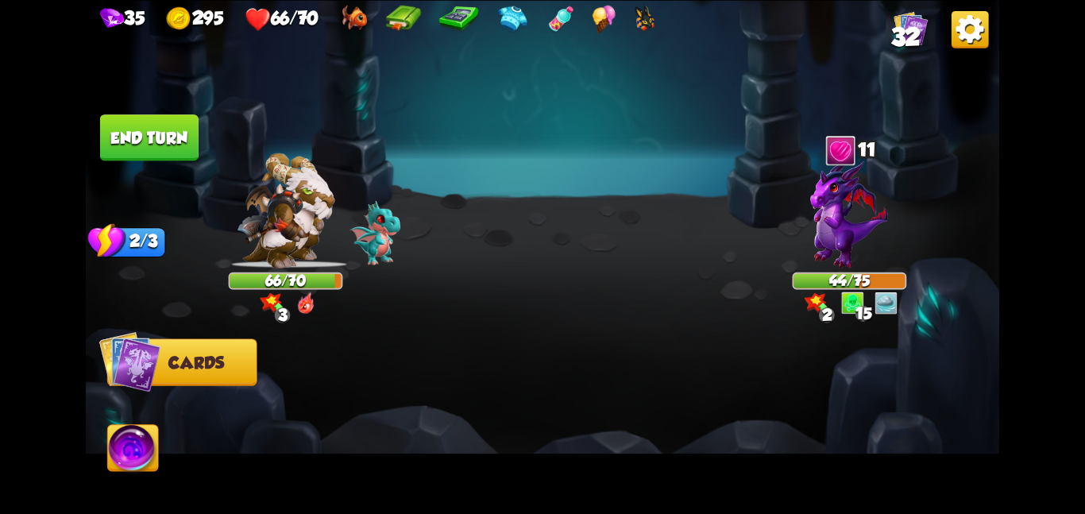
click at [149, 153] on button "End turn" at bounding box center [149, 137] width 99 height 46
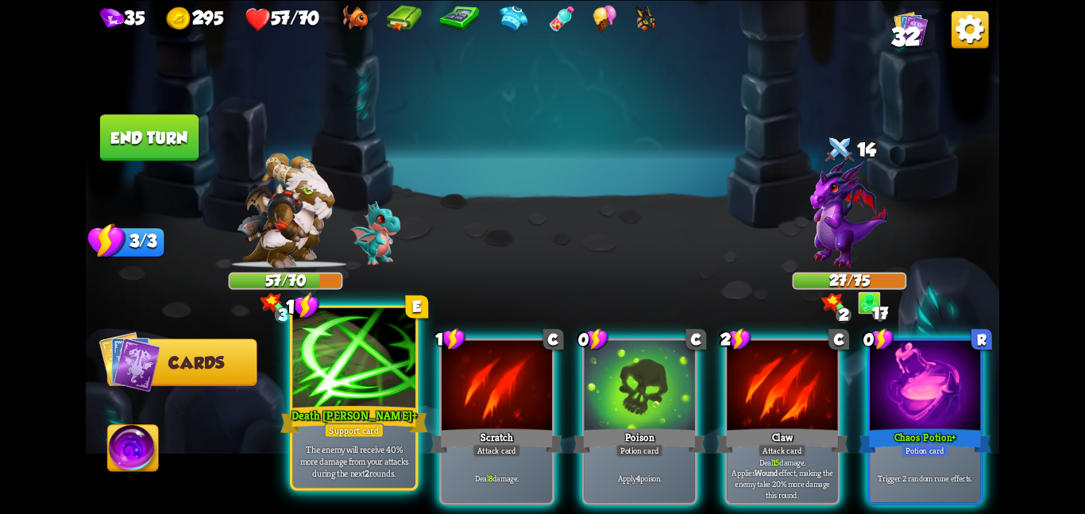
click at [351, 415] on div "Death Mark +" at bounding box center [353, 419] width 147 height 33
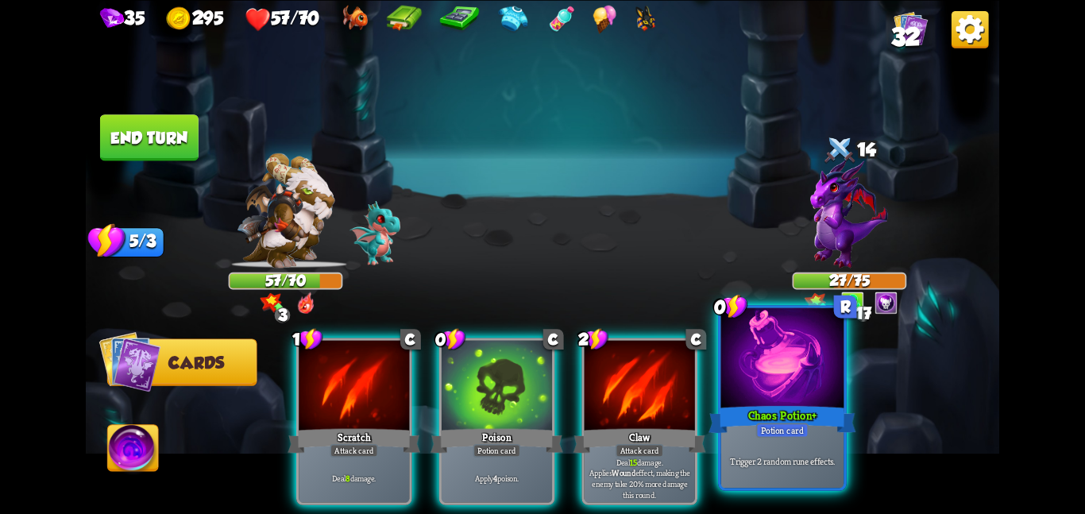
click at [791, 460] on p "Trigger 2 random rune effects." at bounding box center [783, 460] width 117 height 12
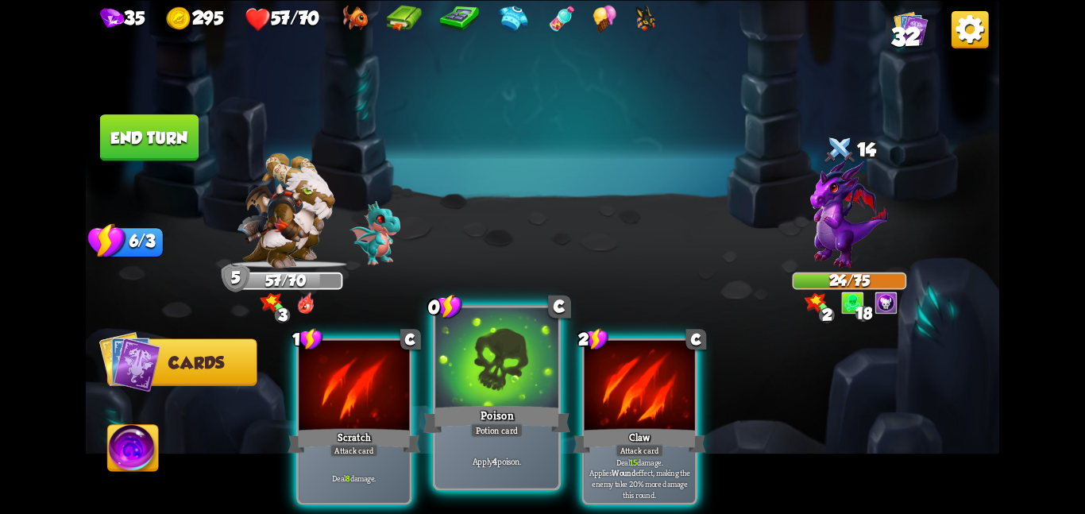
click at [513, 404] on div "Poison" at bounding box center [496, 419] width 147 height 33
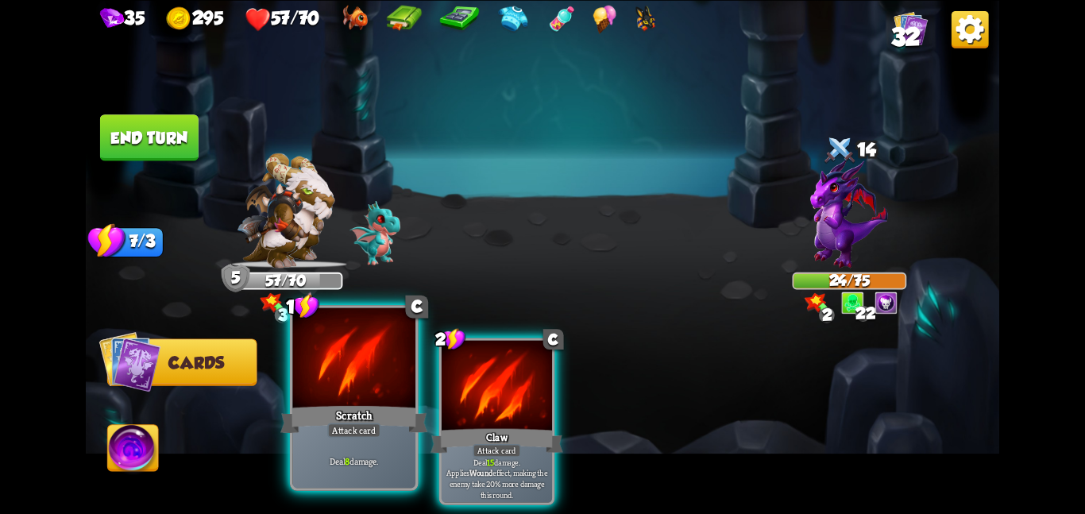
click at [323, 373] on div at bounding box center [353, 358] width 123 height 103
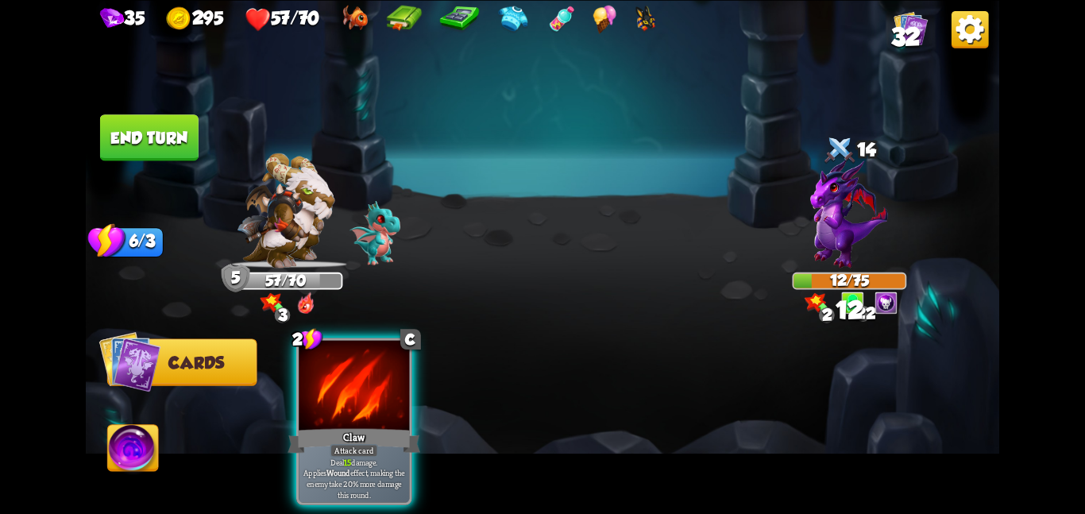
click at [167, 142] on button "End turn" at bounding box center [149, 137] width 99 height 46
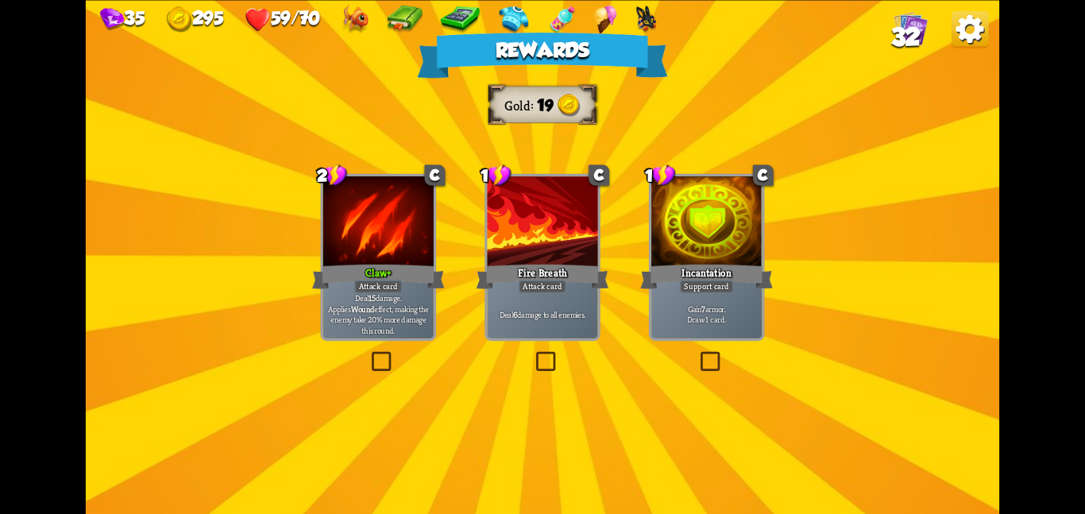
click at [391, 205] on div at bounding box center [378, 222] width 110 height 93
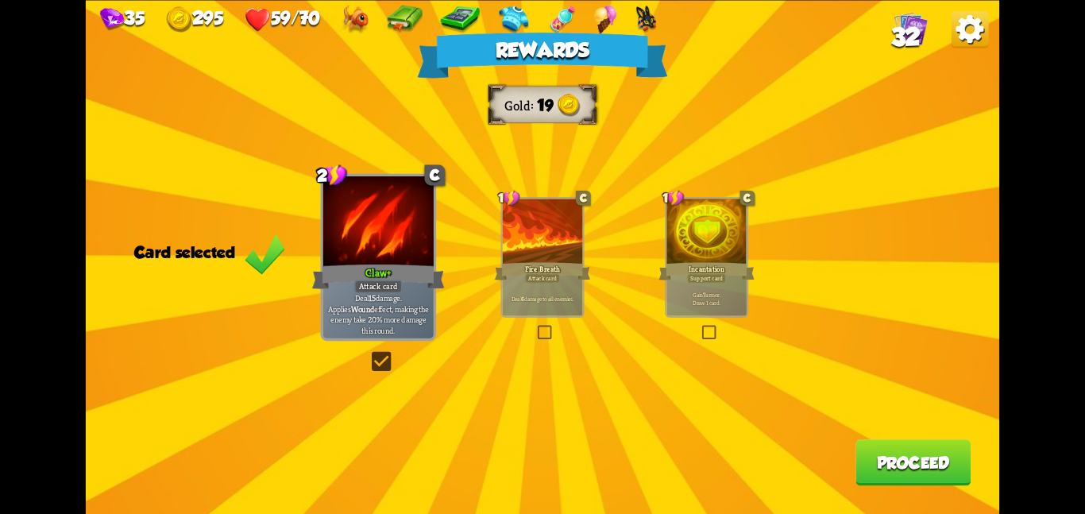
click at [909, 461] on button "Proceed" at bounding box center [913, 462] width 115 height 46
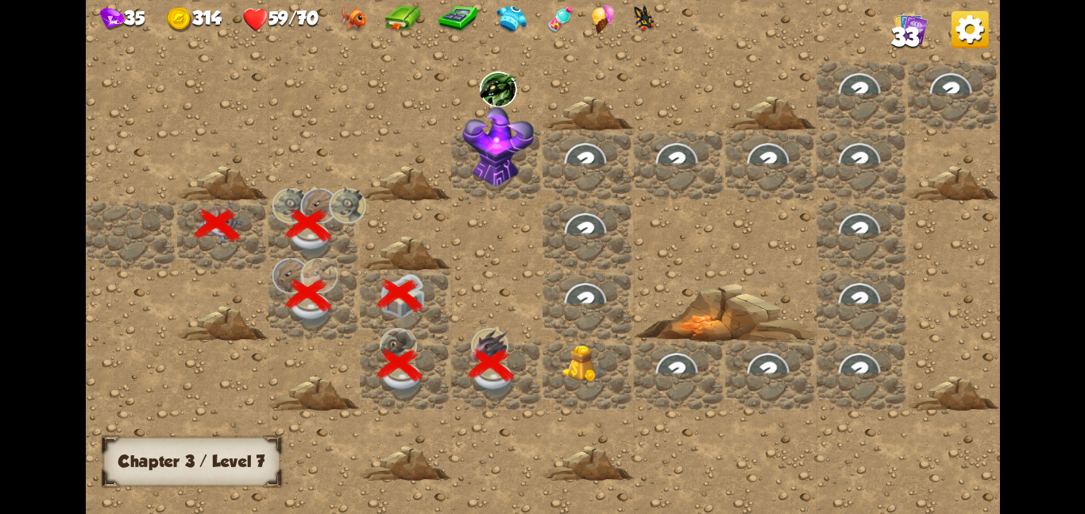
click at [613, 371] on div at bounding box center [588, 374] width 91 height 70
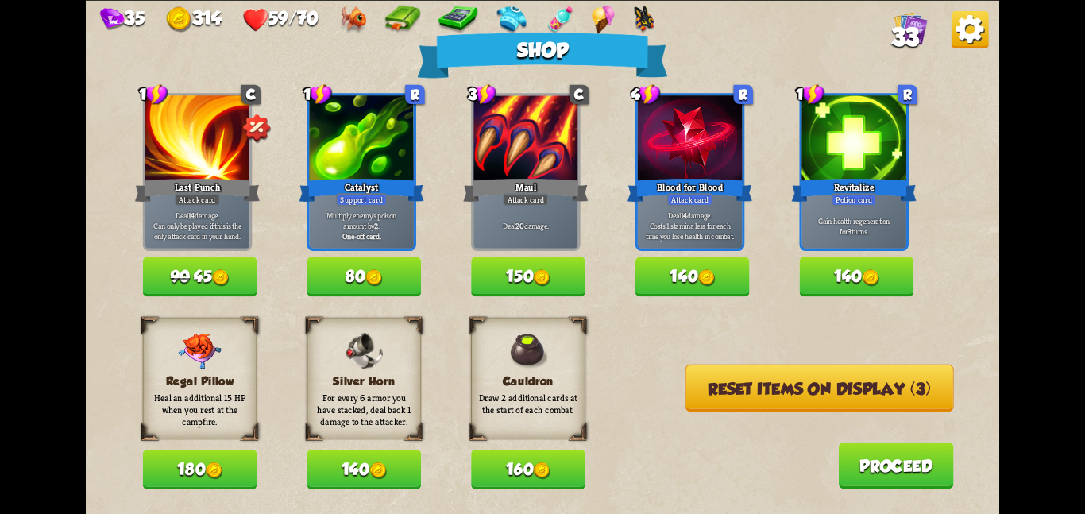
click at [697, 382] on button "Reset items on display (3)" at bounding box center [820, 387] width 269 height 47
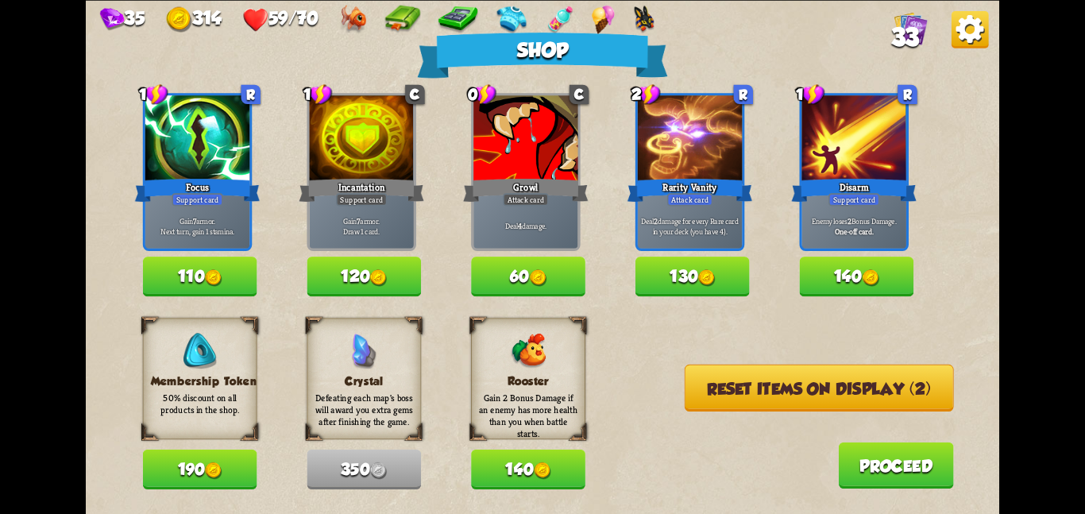
click at [697, 382] on button "Reset items on display (2)" at bounding box center [819, 387] width 269 height 47
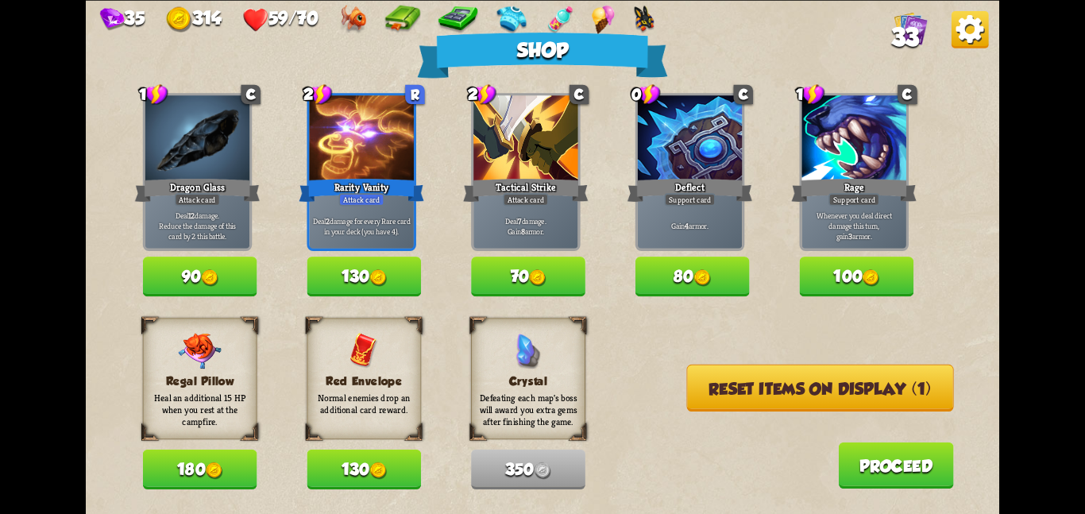
click at [697, 382] on button "Reset items on display (1)" at bounding box center [820, 387] width 267 height 47
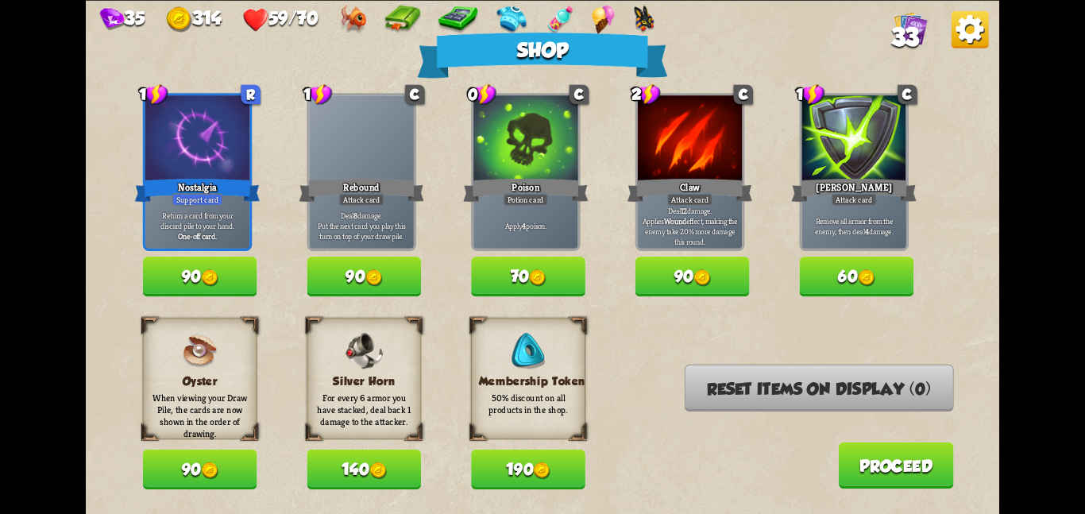
click at [952, 27] on img at bounding box center [970, 28] width 37 height 37
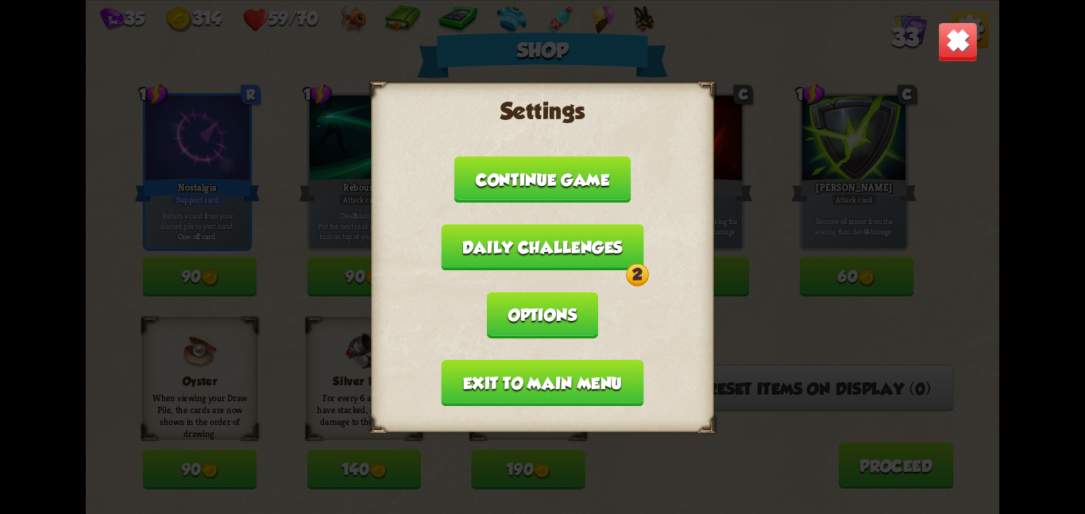
click at [582, 360] on button "Exit to main menu" at bounding box center [543, 382] width 203 height 46
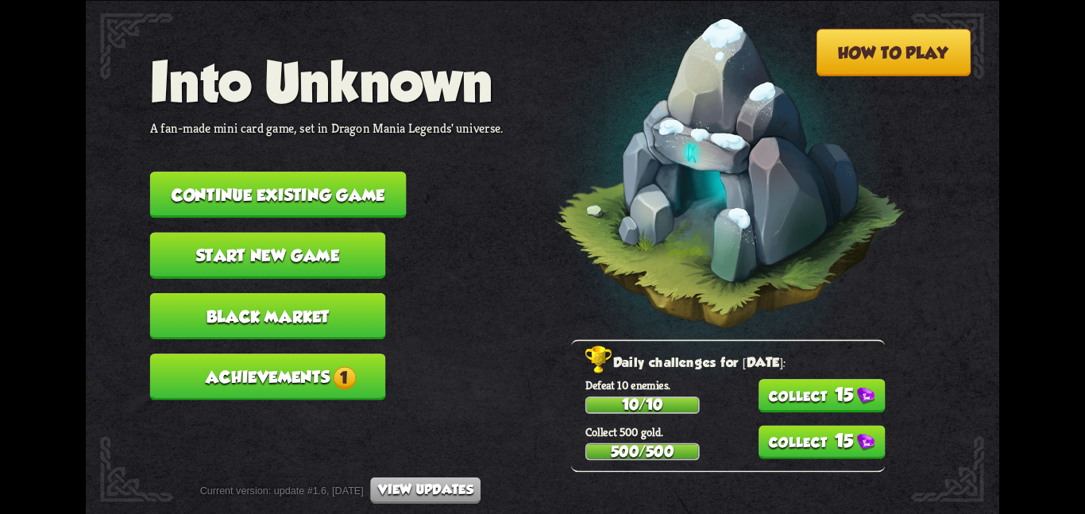
click at [330, 295] on button "Black Market" at bounding box center [268, 315] width 236 height 46
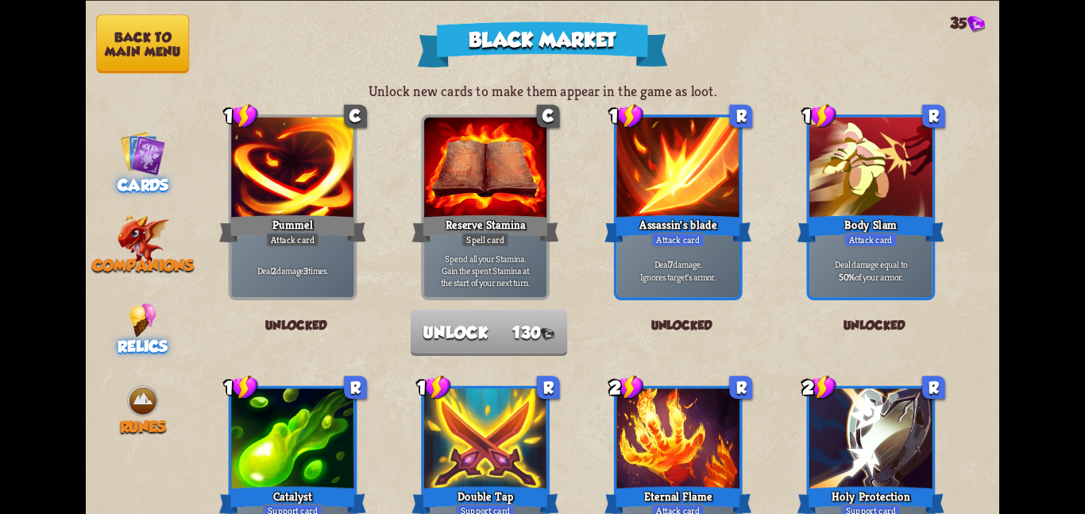
click at [146, 303] on img at bounding box center [143, 320] width 28 height 34
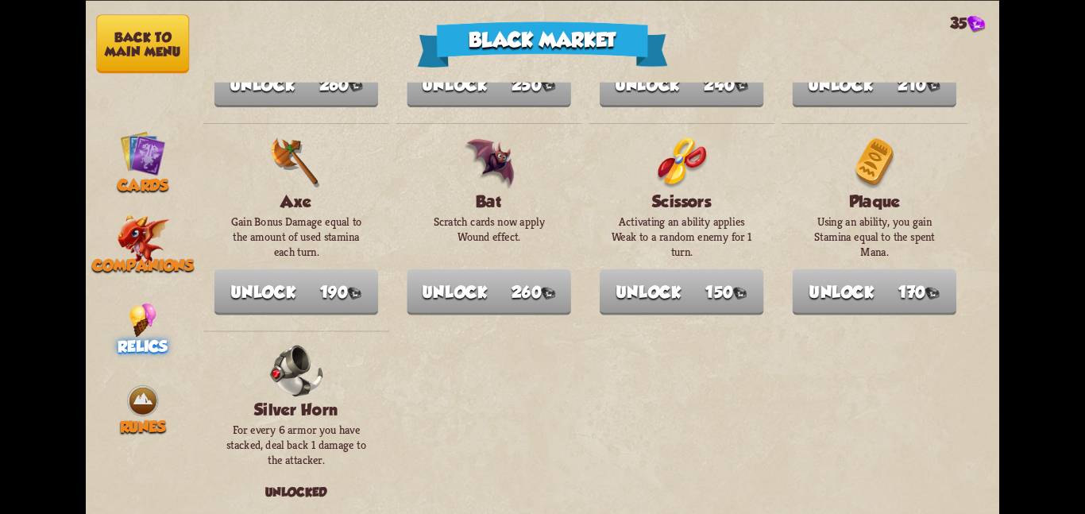
scroll to position [1811, 0]
click at [159, 39] on button "Back to main menu" at bounding box center [142, 43] width 93 height 59
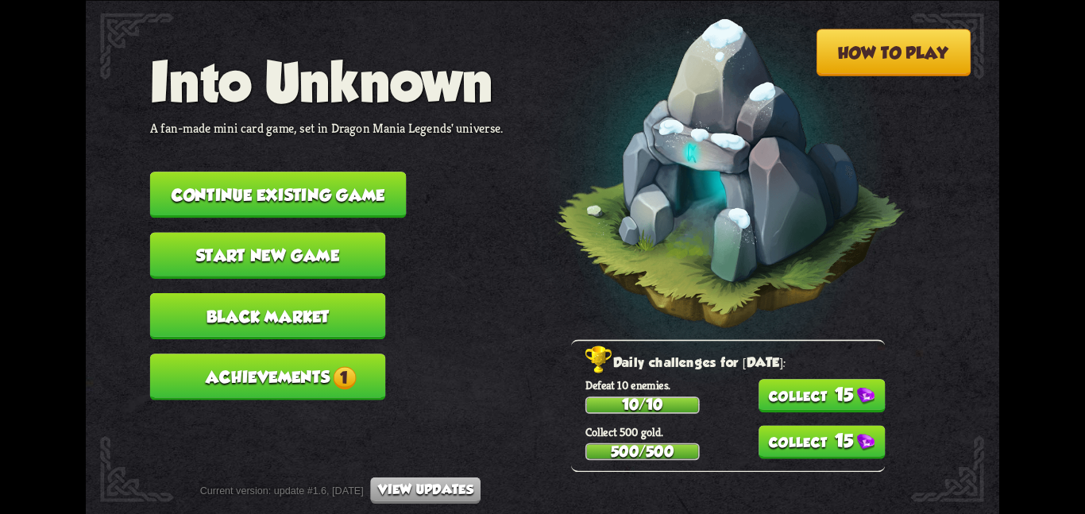
click at [238, 172] on button "Continue existing game" at bounding box center [278, 195] width 257 height 46
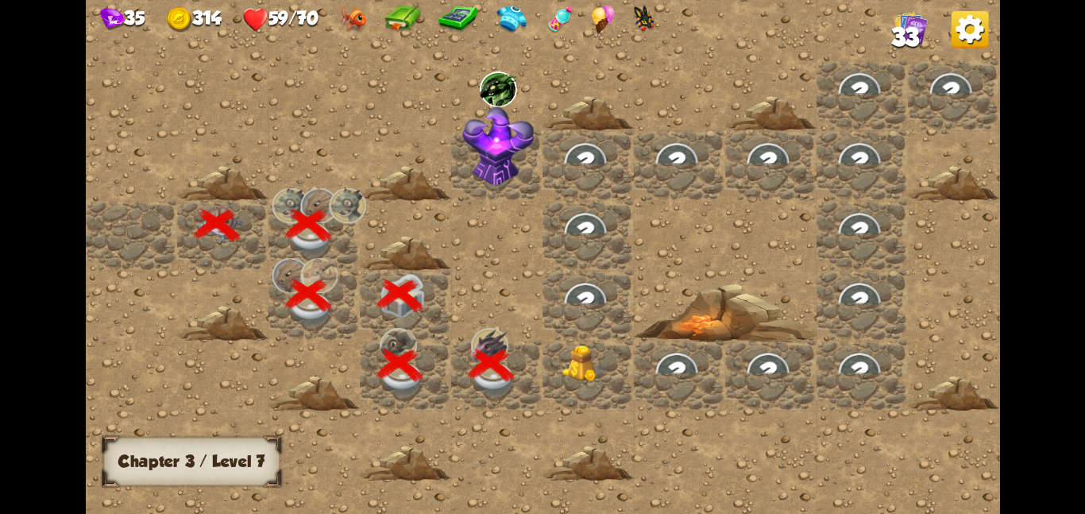
click at [563, 374] on img at bounding box center [586, 363] width 46 height 37
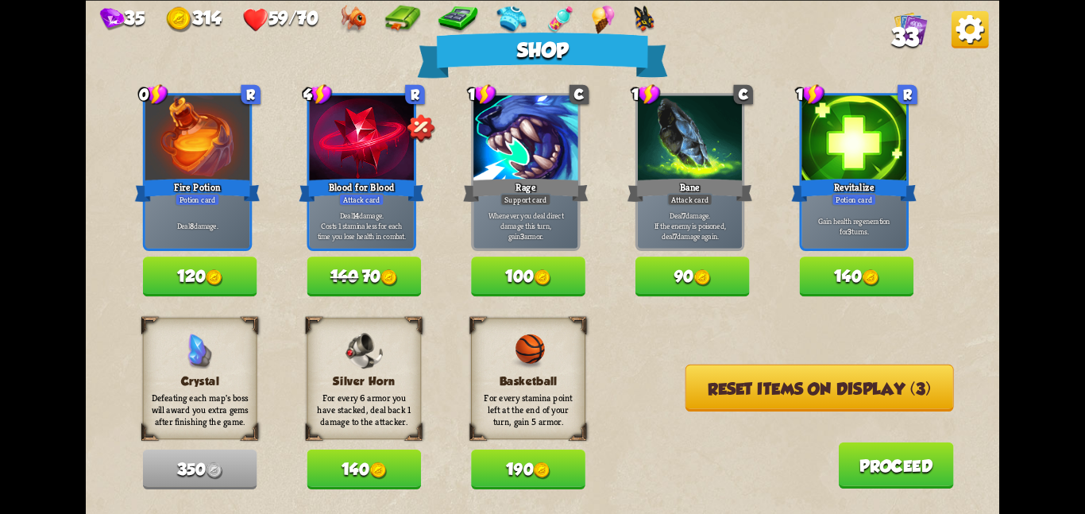
click at [554, 458] on button "190" at bounding box center [528, 470] width 114 height 40
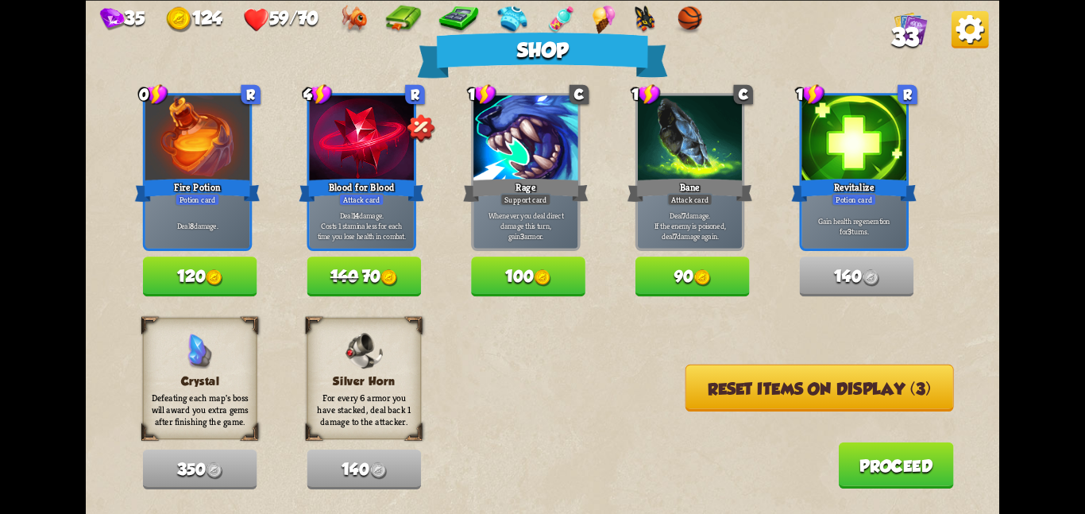
click at [859, 474] on button "Proceed" at bounding box center [895, 465] width 115 height 46
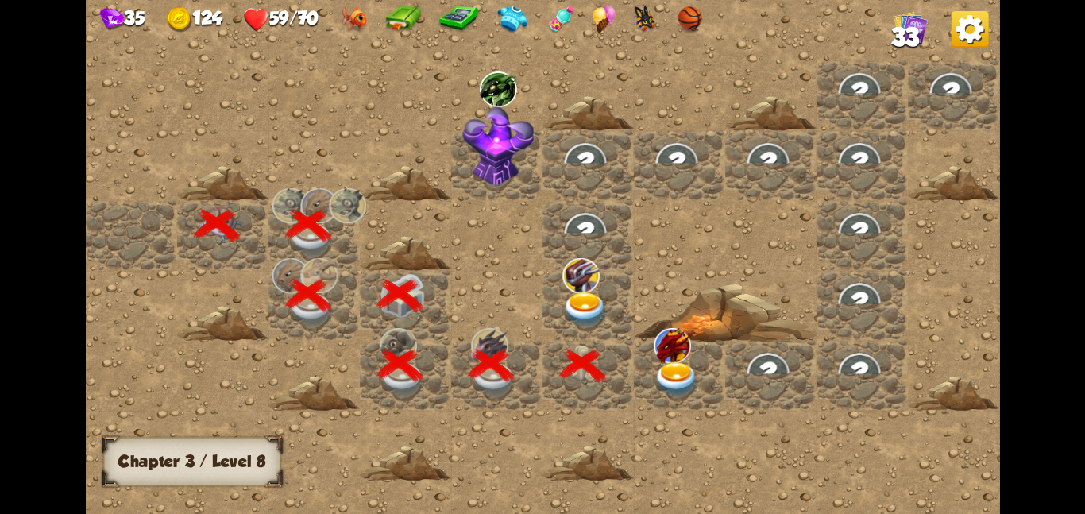
click at [597, 320] on img at bounding box center [586, 310] width 46 height 36
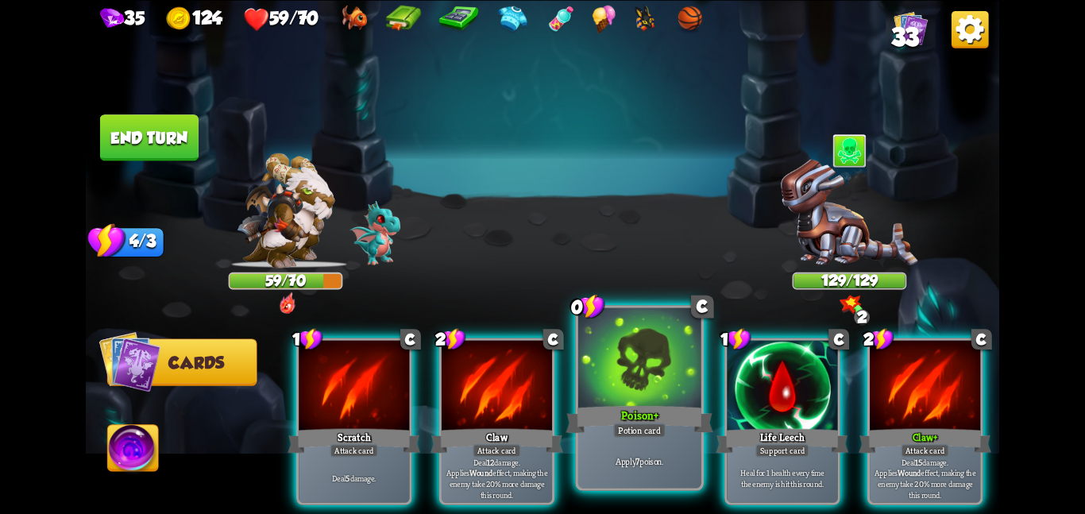
click at [618, 358] on div at bounding box center [639, 358] width 123 height 103
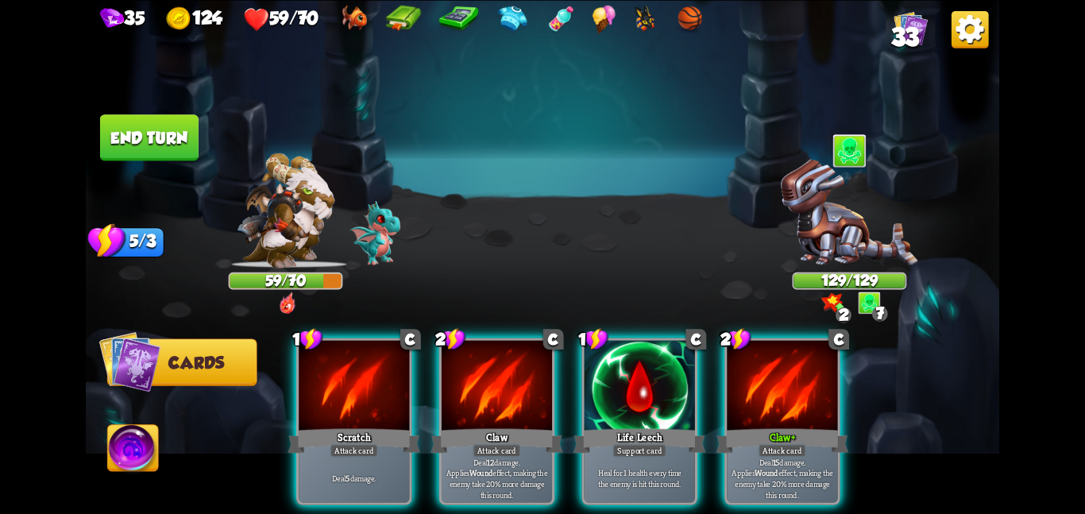
click at [575, 17] on img at bounding box center [561, 19] width 29 height 29
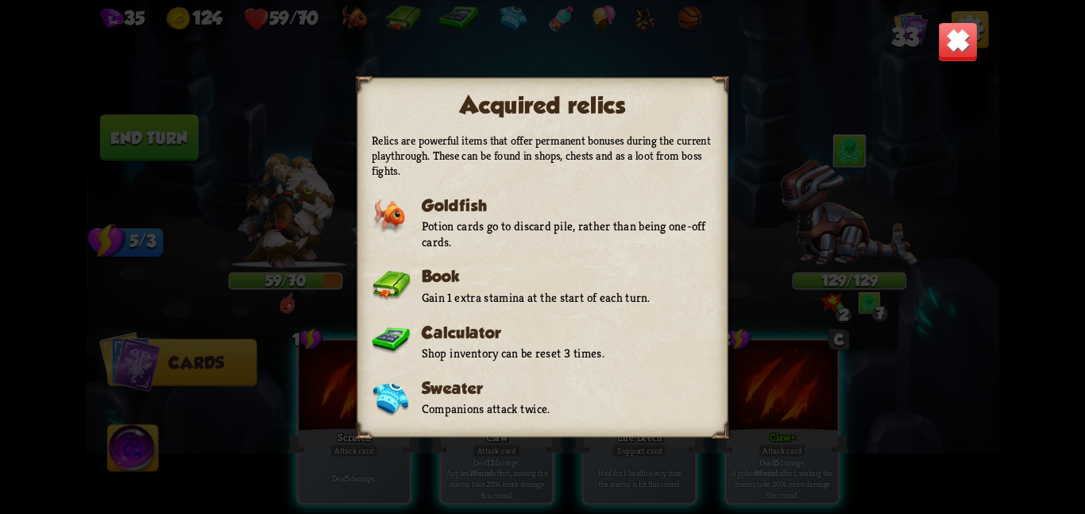
click at [967, 44] on img at bounding box center [958, 41] width 40 height 40
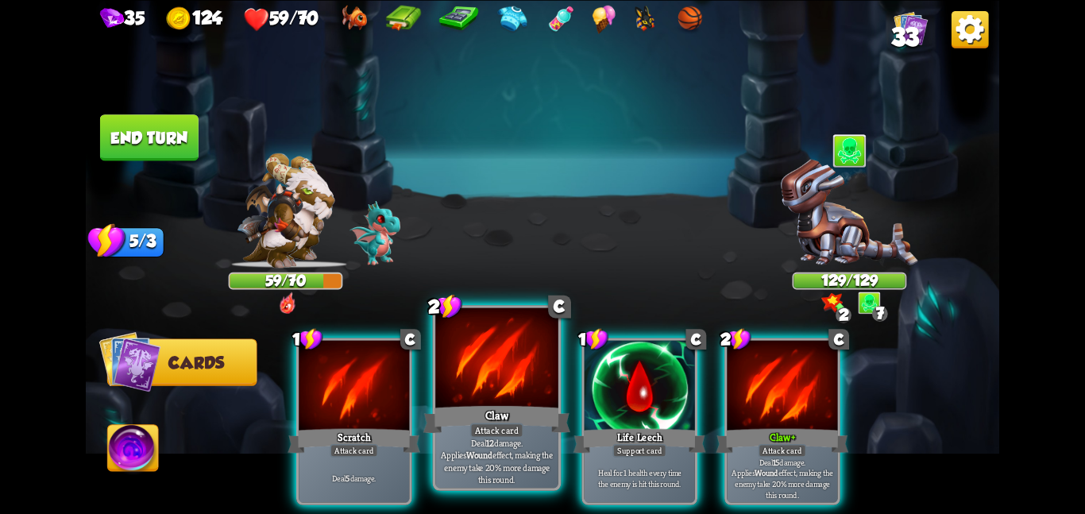
click at [492, 389] on div at bounding box center [496, 358] width 123 height 103
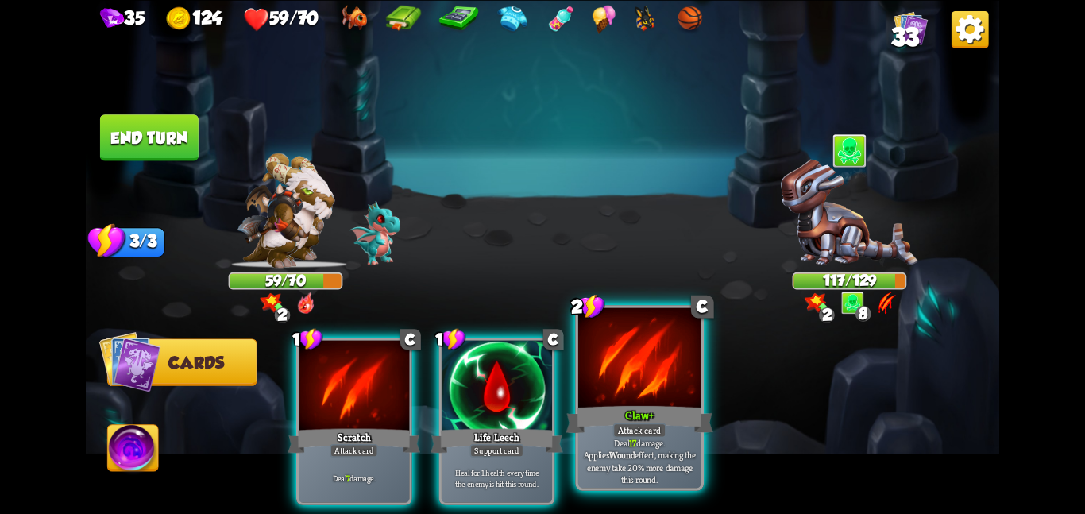
click at [597, 382] on div at bounding box center [639, 358] width 123 height 103
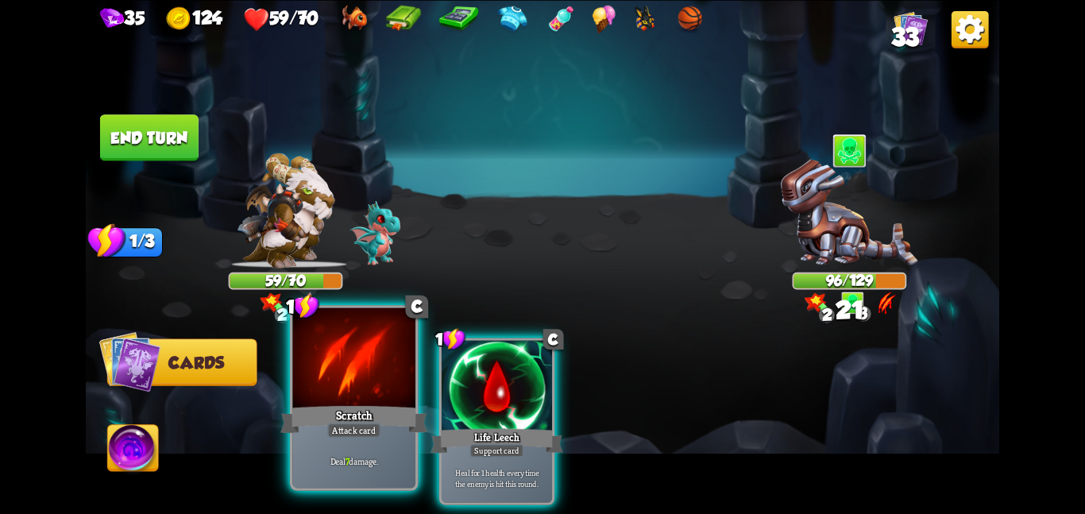
click at [341, 366] on div at bounding box center [353, 358] width 123 height 103
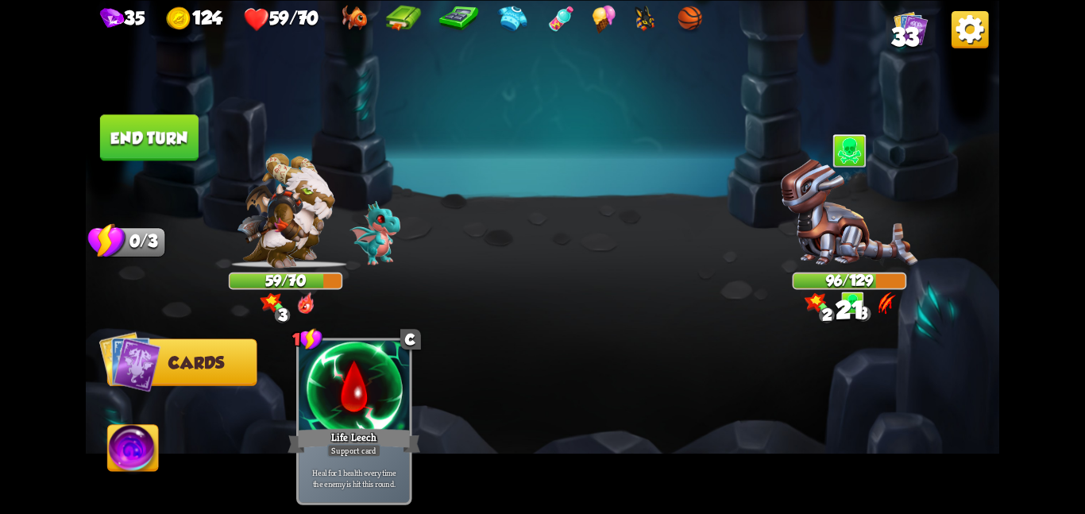
click at [166, 141] on button "End turn" at bounding box center [149, 137] width 99 height 46
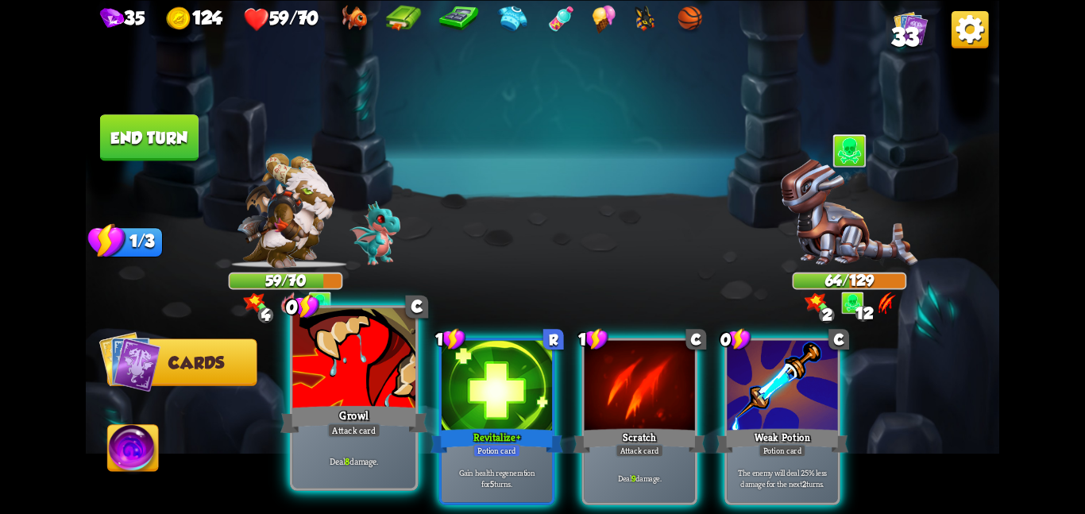
click at [381, 389] on div at bounding box center [353, 358] width 123 height 103
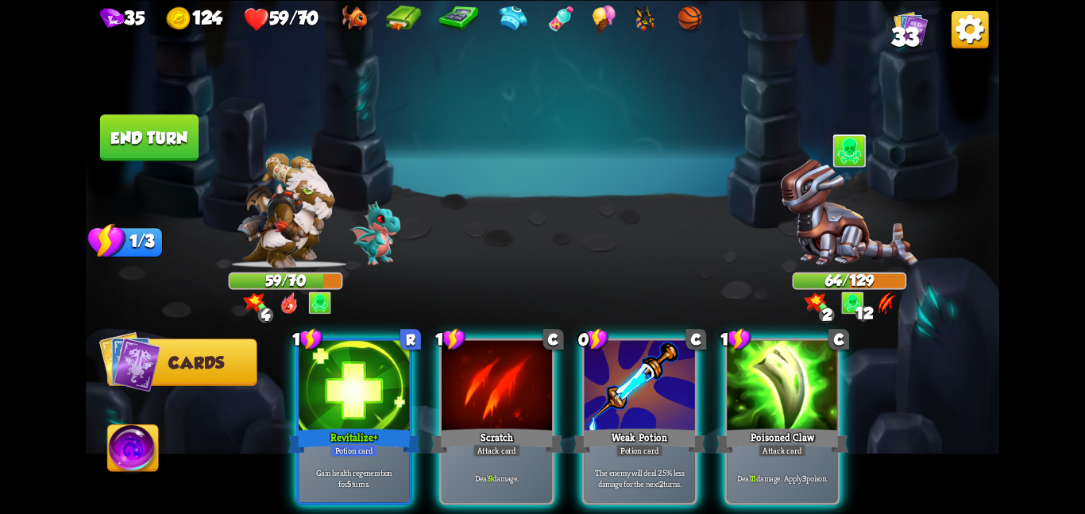
click at [381, 389] on div at bounding box center [354, 386] width 110 height 93
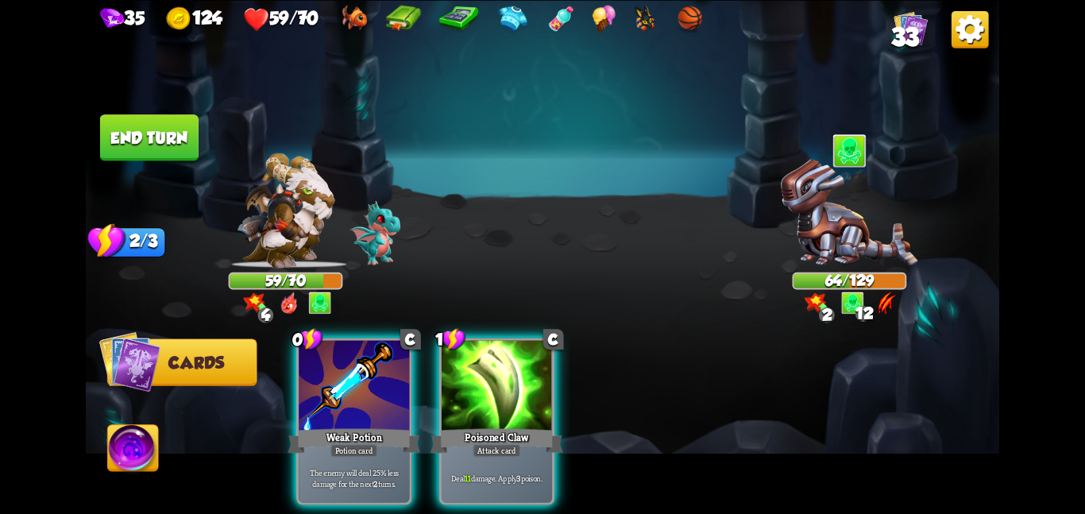
click at [381, 389] on div at bounding box center [354, 386] width 110 height 93
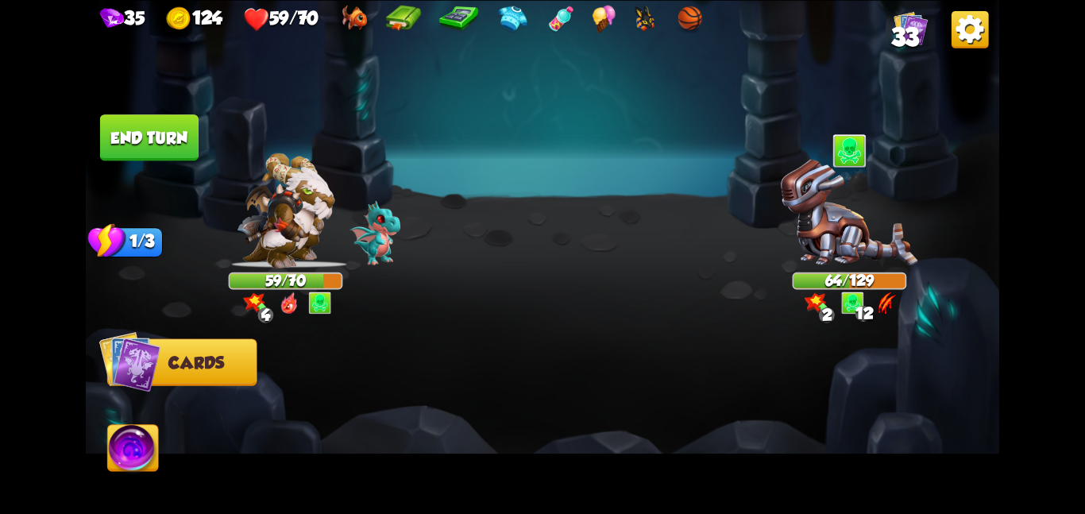
click at [381, 389] on div at bounding box center [634, 399] width 731 height 229
click at [153, 148] on button "End turn" at bounding box center [149, 137] width 99 height 46
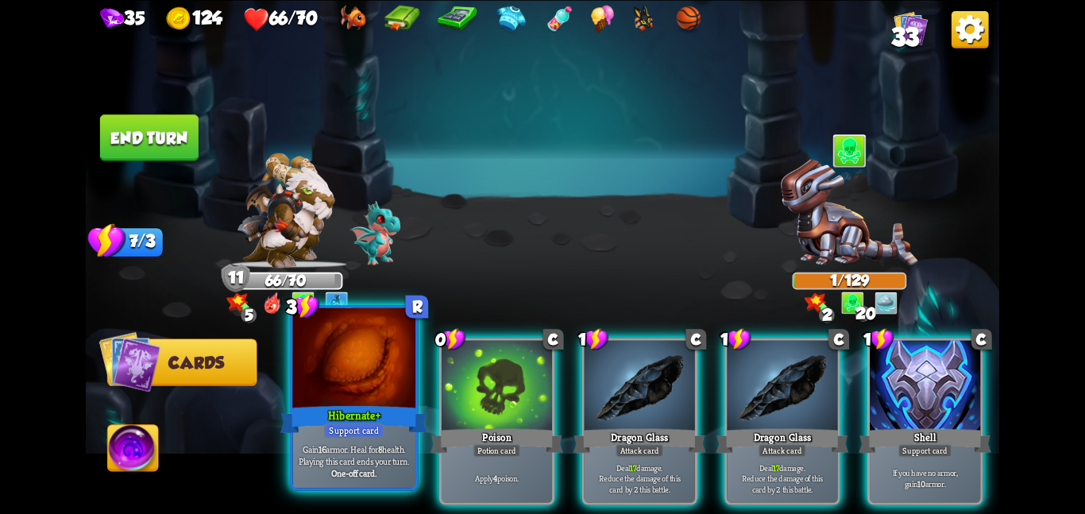
click at [378, 397] on div at bounding box center [353, 358] width 123 height 103
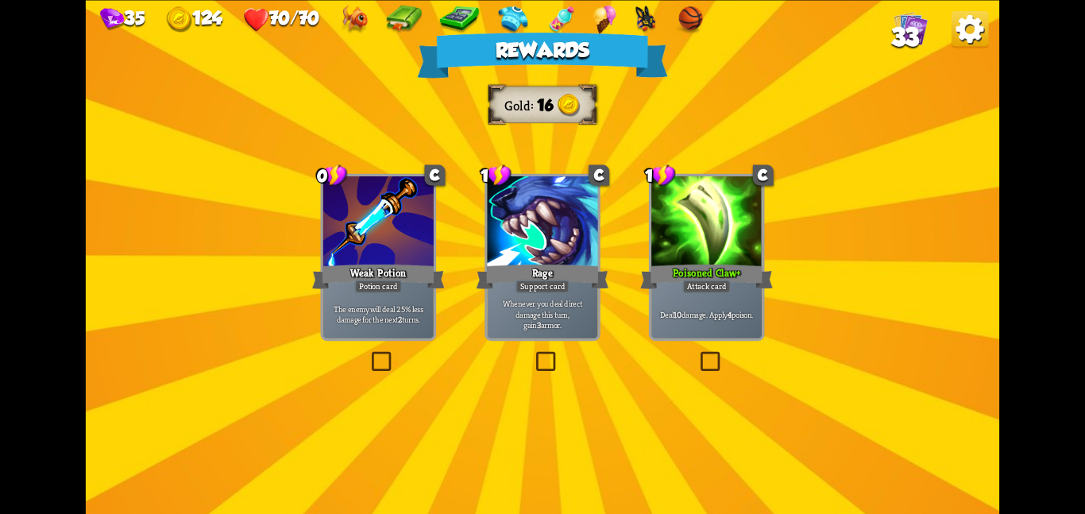
click at [405, 235] on div at bounding box center [378, 222] width 110 height 93
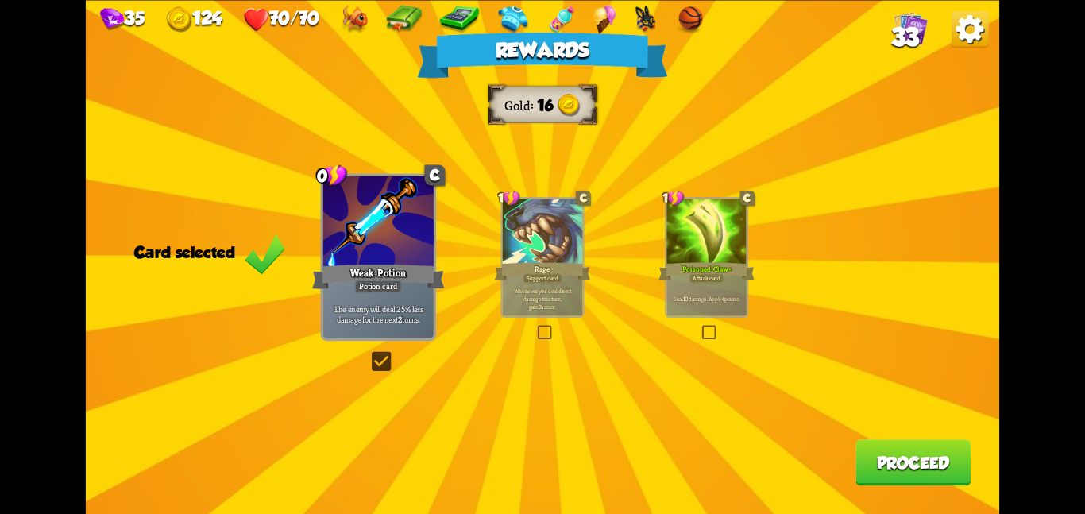
click at [746, 288] on div "1 C Poisoned Claw + Attack card Deal 10 damage. Apply 4 poison." at bounding box center [706, 257] width 83 height 121
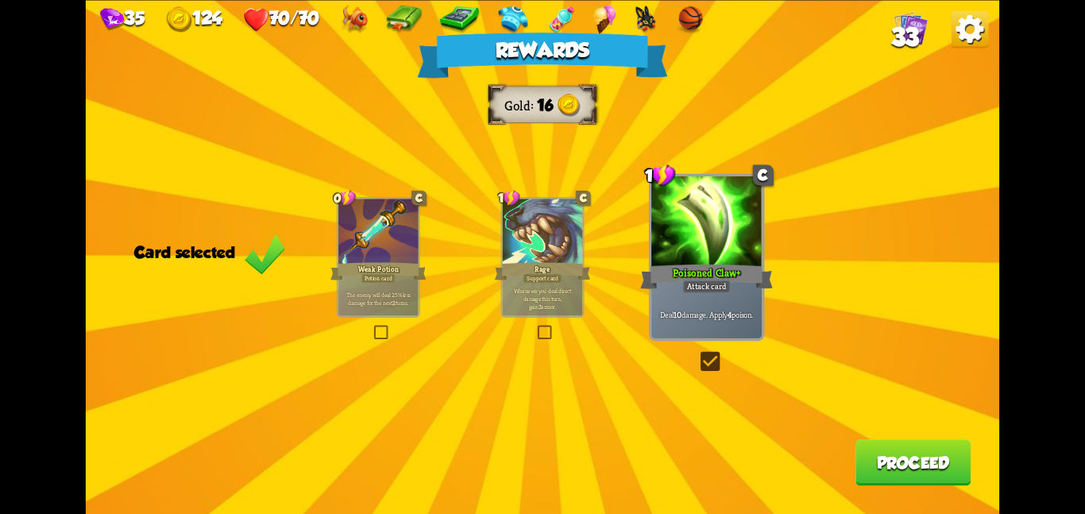
click at [867, 450] on button "Proceed" at bounding box center [913, 462] width 115 height 46
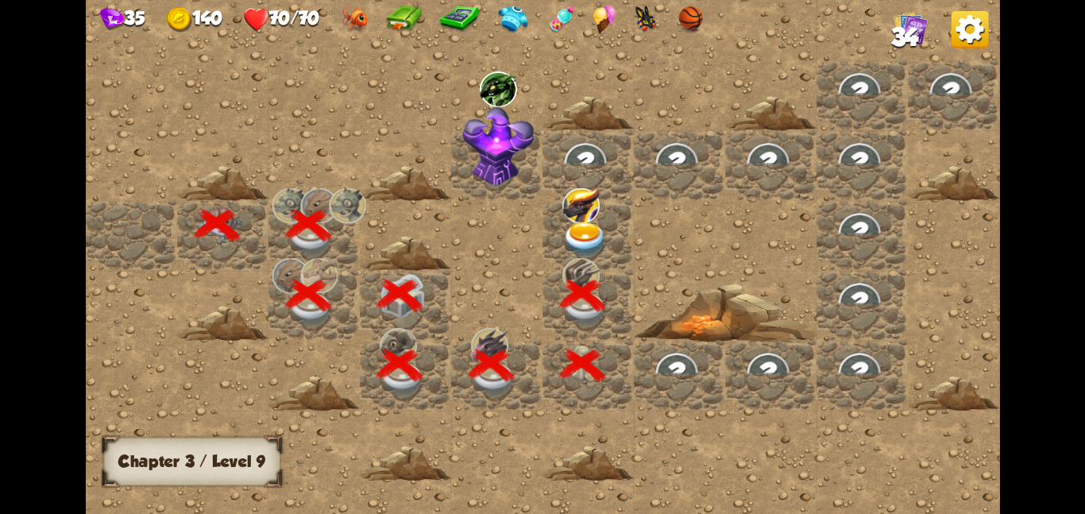
click at [609, 226] on div at bounding box center [588, 234] width 91 height 70
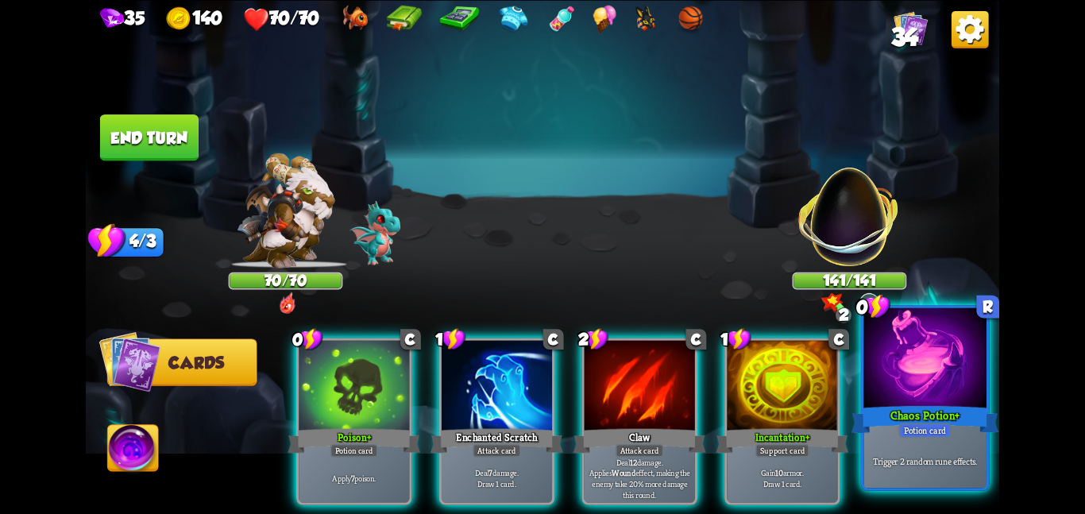
click at [901, 412] on div "Chaos Potion +" at bounding box center [925, 419] width 147 height 33
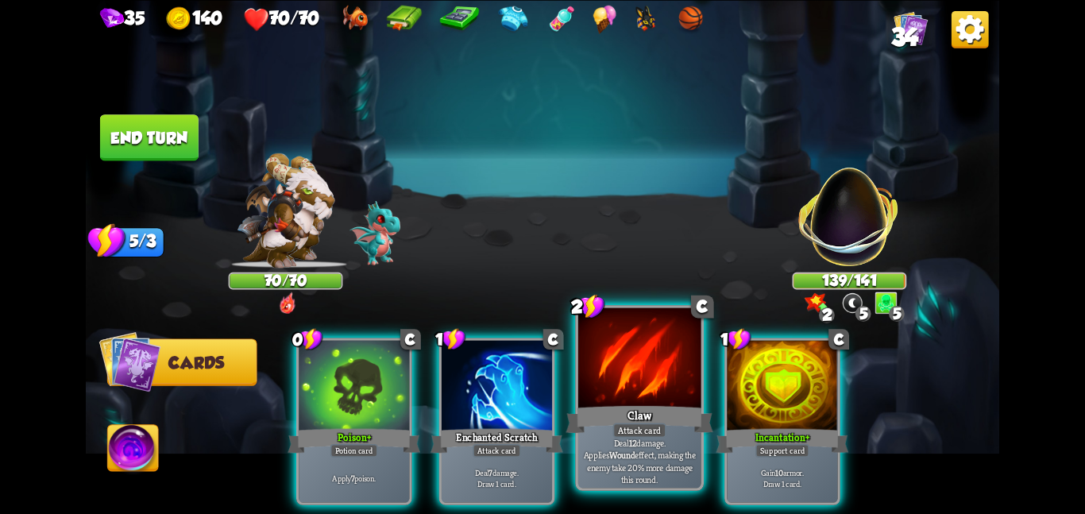
click at [612, 389] on div at bounding box center [639, 358] width 123 height 103
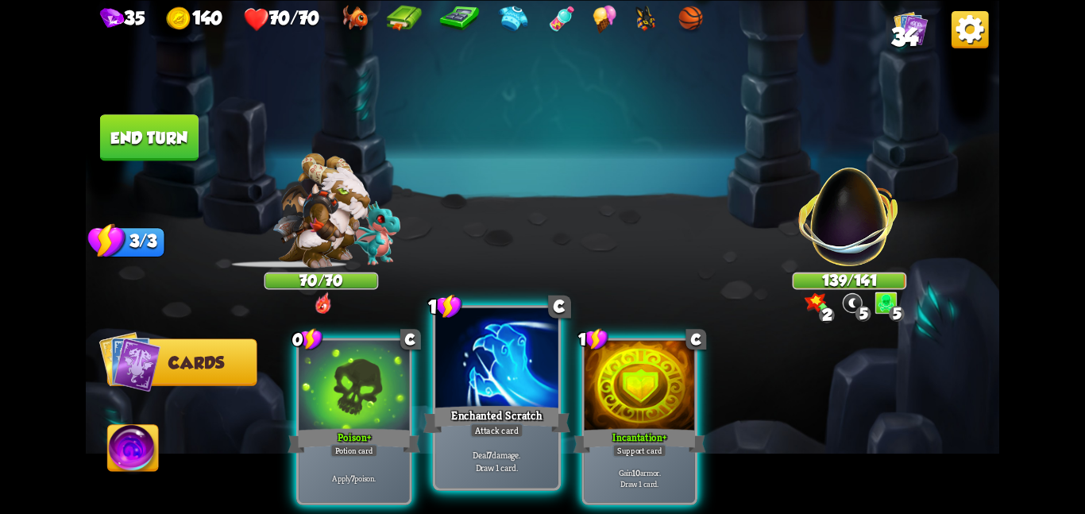
click at [473, 390] on div at bounding box center [496, 358] width 123 height 103
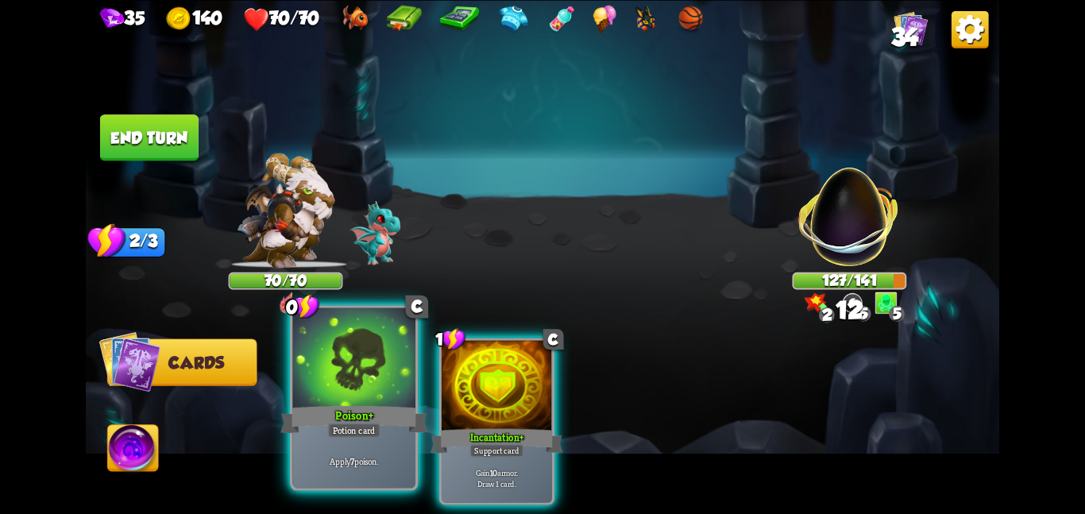
click at [406, 390] on div at bounding box center [353, 358] width 123 height 103
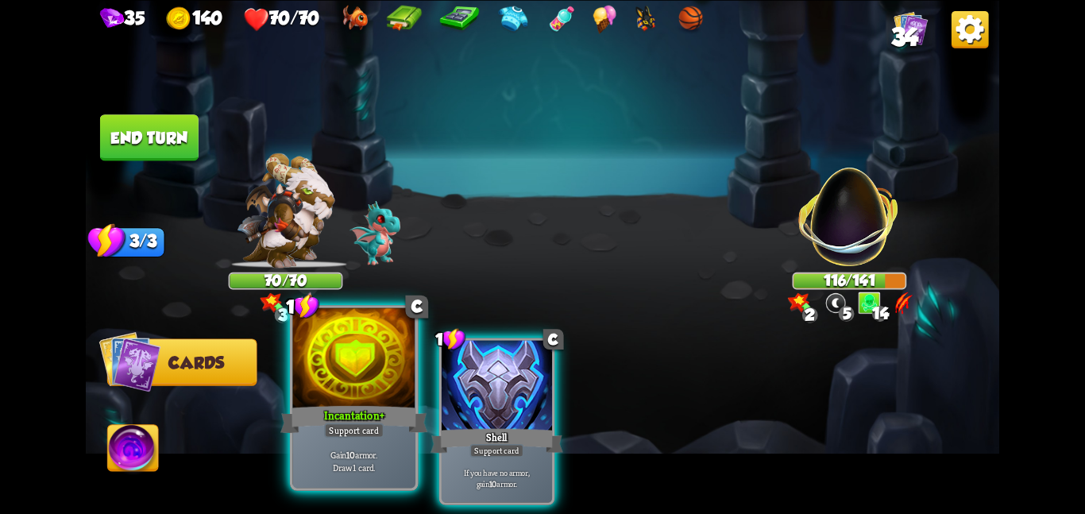
click at [381, 349] on div at bounding box center [353, 358] width 123 height 103
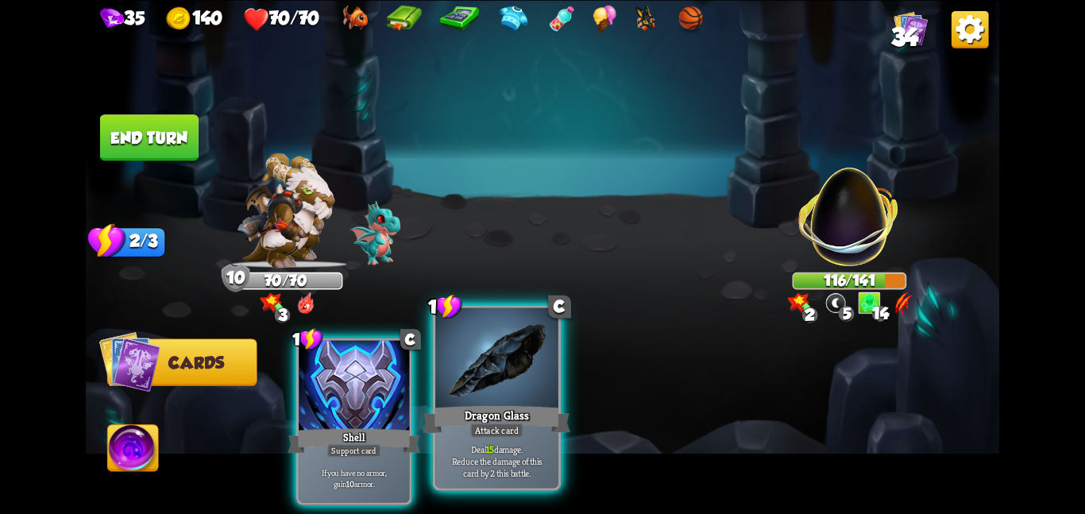
click at [448, 376] on div at bounding box center [496, 358] width 123 height 103
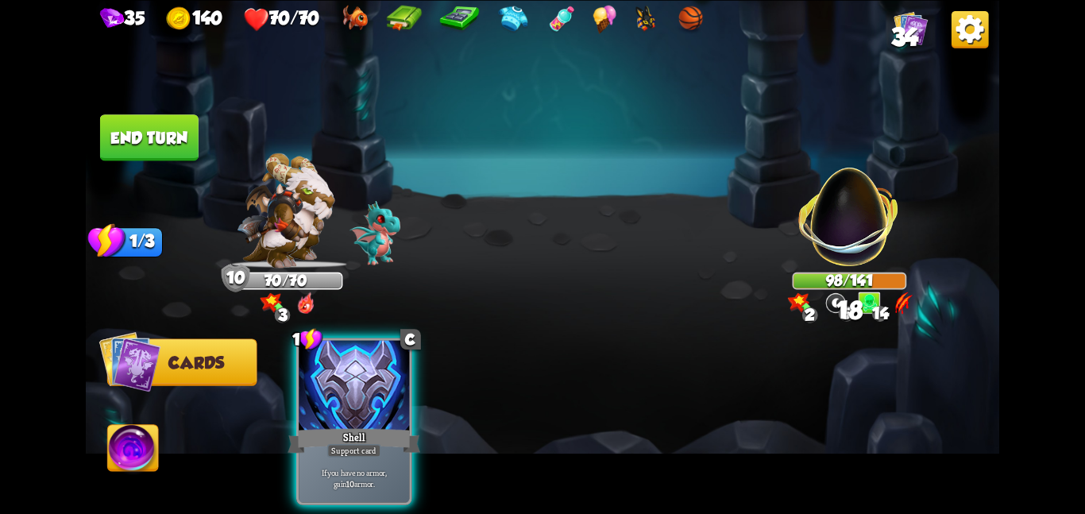
click at [154, 147] on button "End turn" at bounding box center [149, 137] width 99 height 46
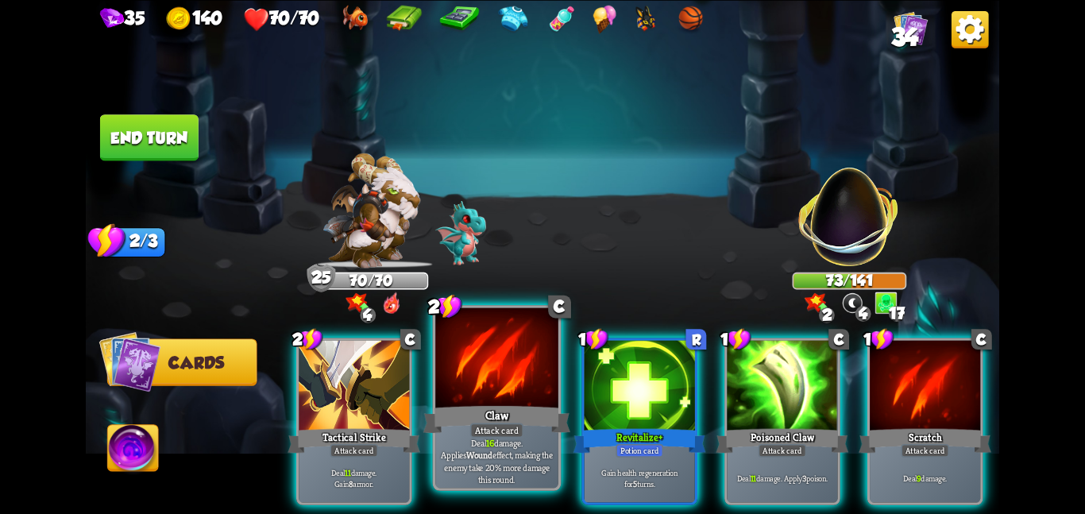
click at [523, 377] on div at bounding box center [496, 358] width 123 height 103
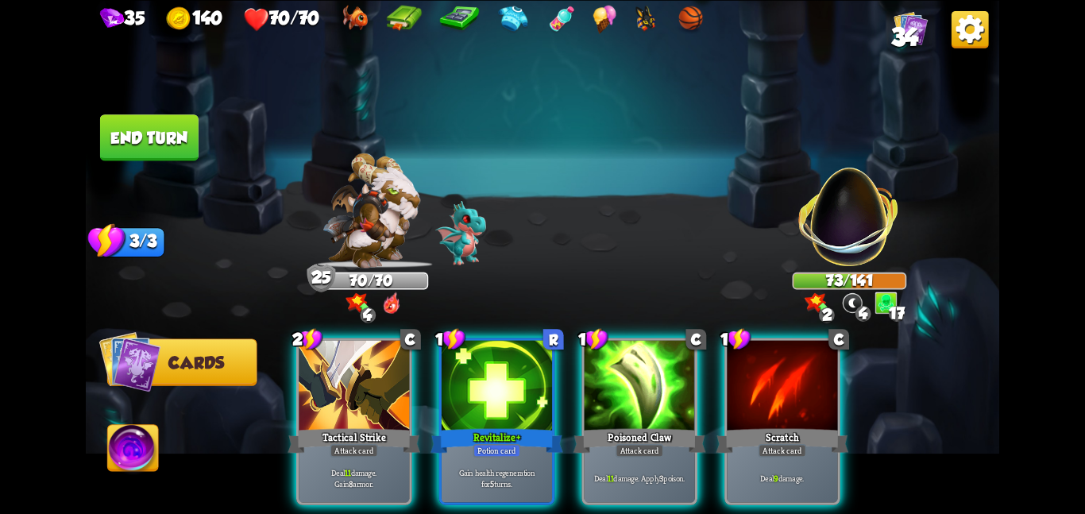
click at [523, 377] on div at bounding box center [497, 386] width 110 height 93
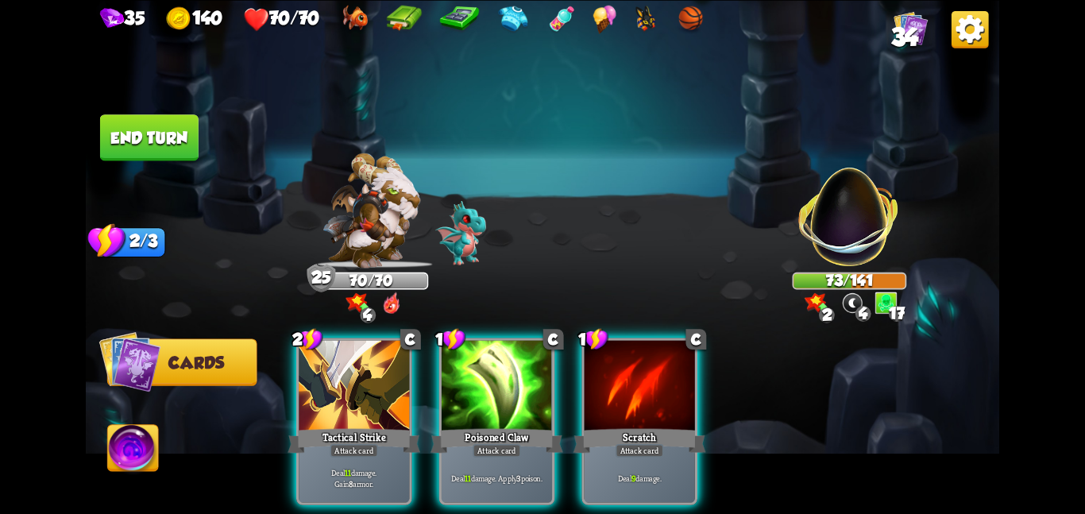
click at [523, 377] on div at bounding box center [497, 386] width 110 height 93
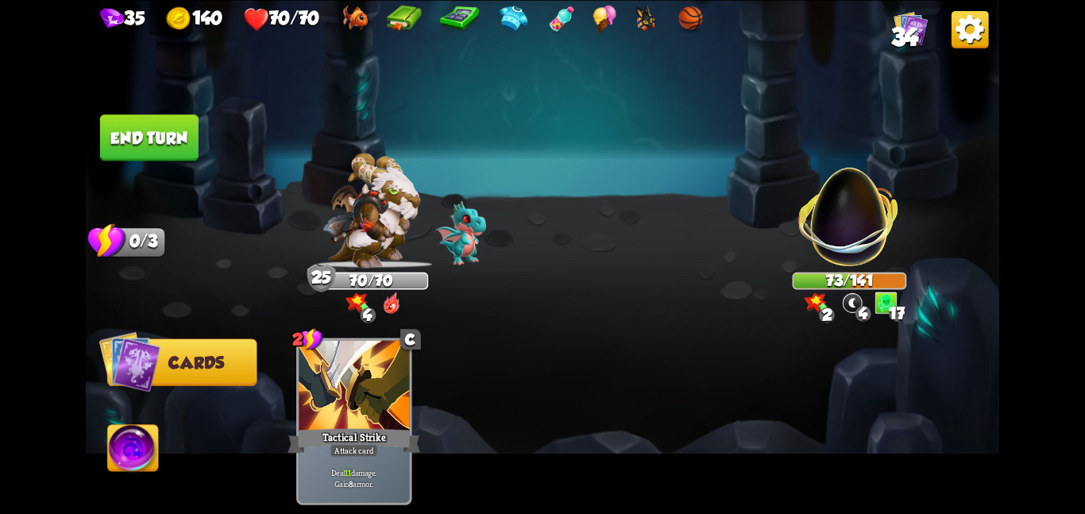
click at [523, 377] on div "2 C Tactical Strike Attack card Deal 11 damage. Gain 8 armor." at bounding box center [634, 399] width 731 height 229
click at [137, 139] on button "End turn" at bounding box center [149, 137] width 99 height 46
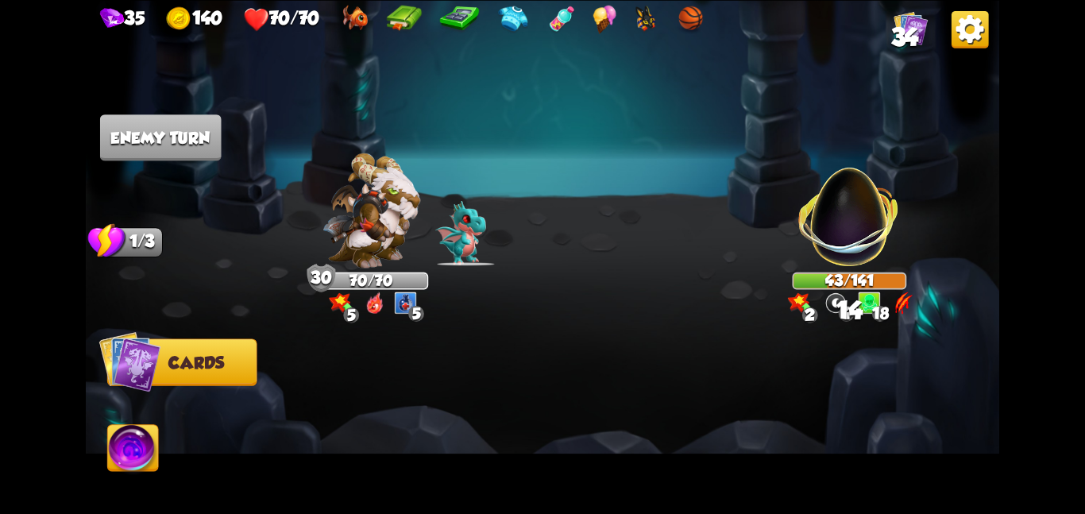
click at [389, 198] on img at bounding box center [372, 210] width 98 height 115
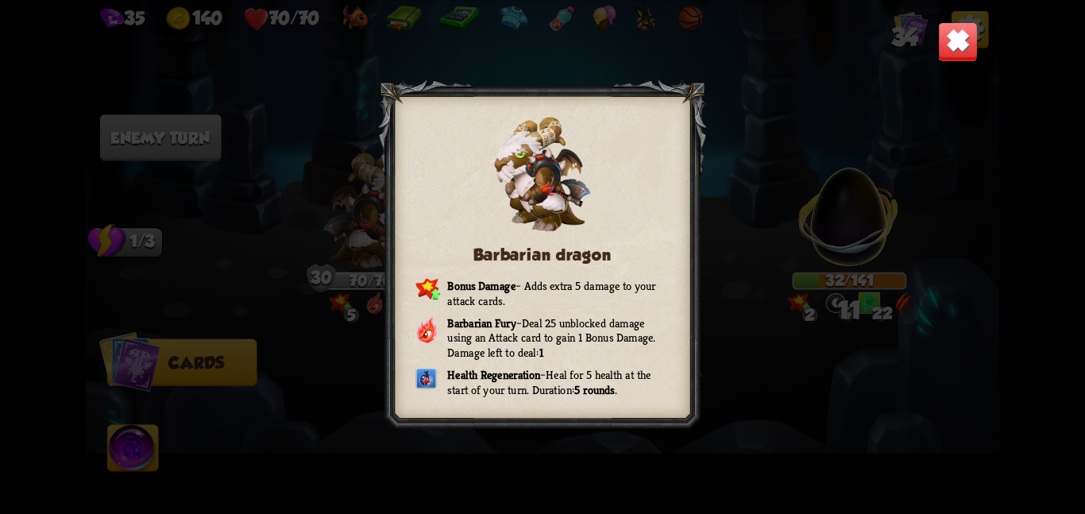
click at [307, 130] on div "Barbarian dragon Bonus Damage – Adds extra 5 damage to your attack cards. Barba…" at bounding box center [543, 257] width 914 height 514
click at [960, 48] on img at bounding box center [958, 41] width 40 height 40
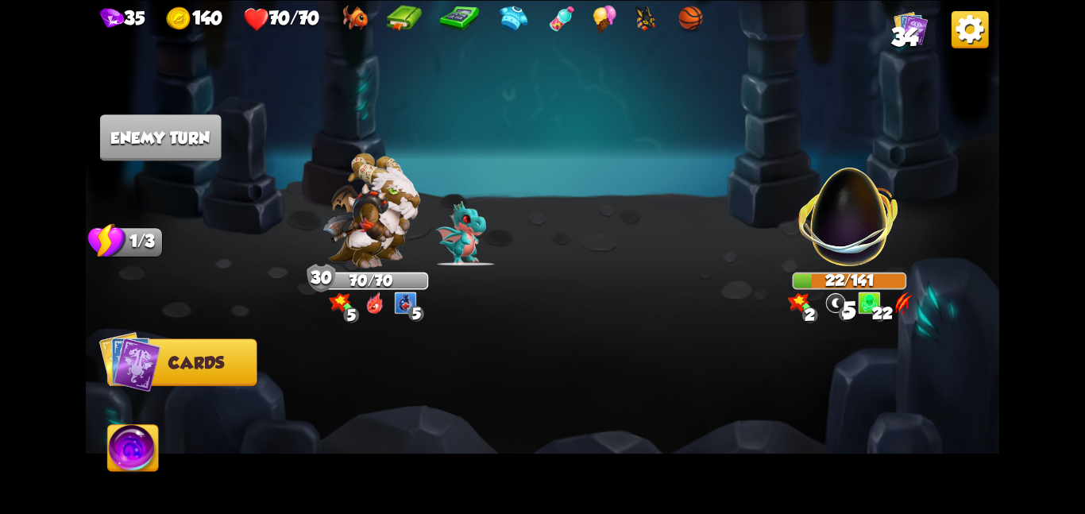
click at [961, 36] on img at bounding box center [970, 28] width 37 height 37
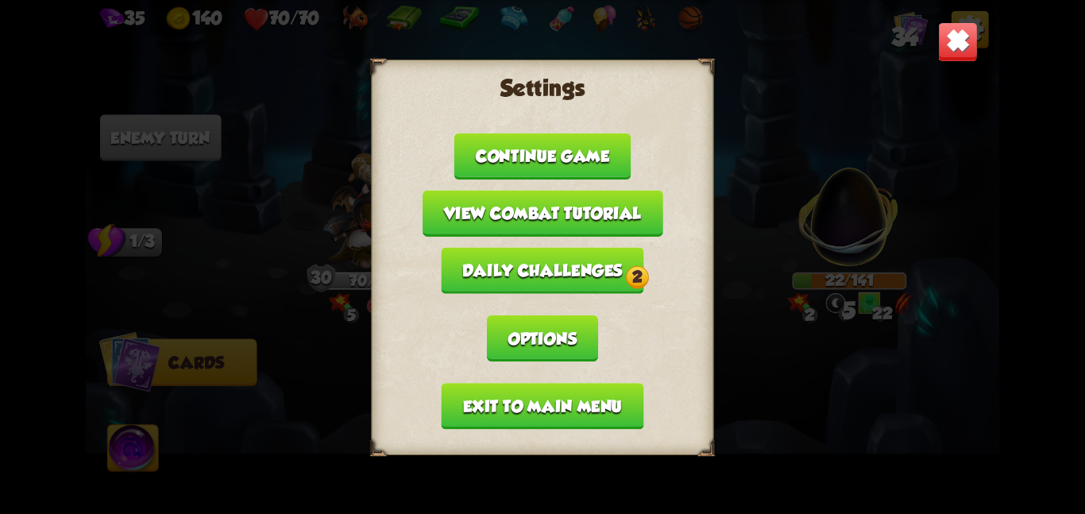
click at [953, 39] on img at bounding box center [958, 41] width 40 height 40
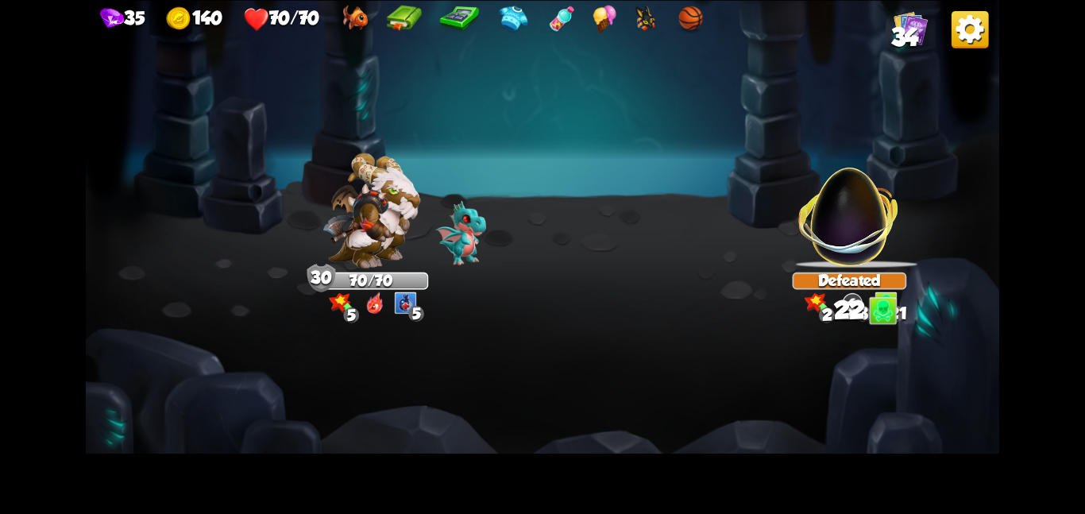
click at [926, 34] on img at bounding box center [911, 27] width 34 height 34
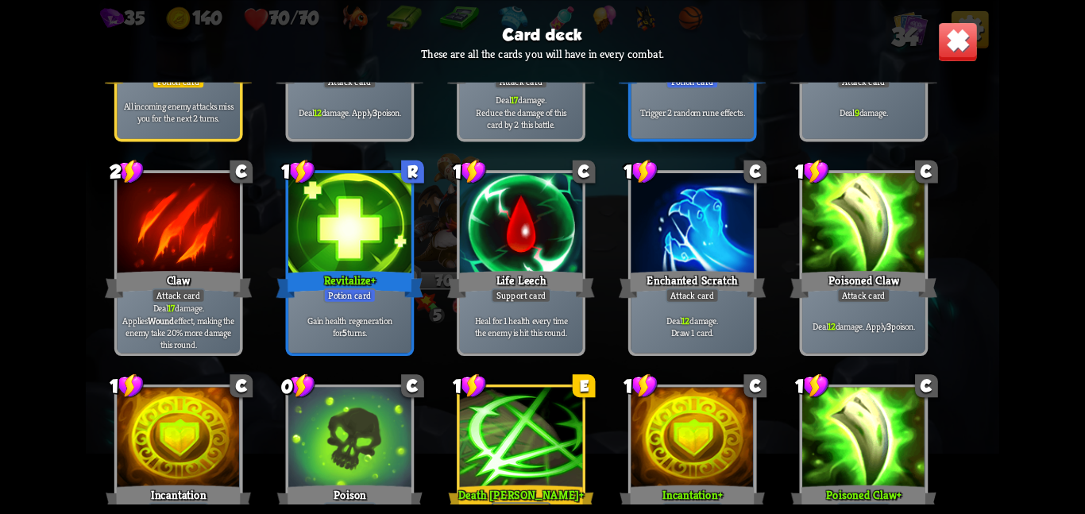
scroll to position [904, 0]
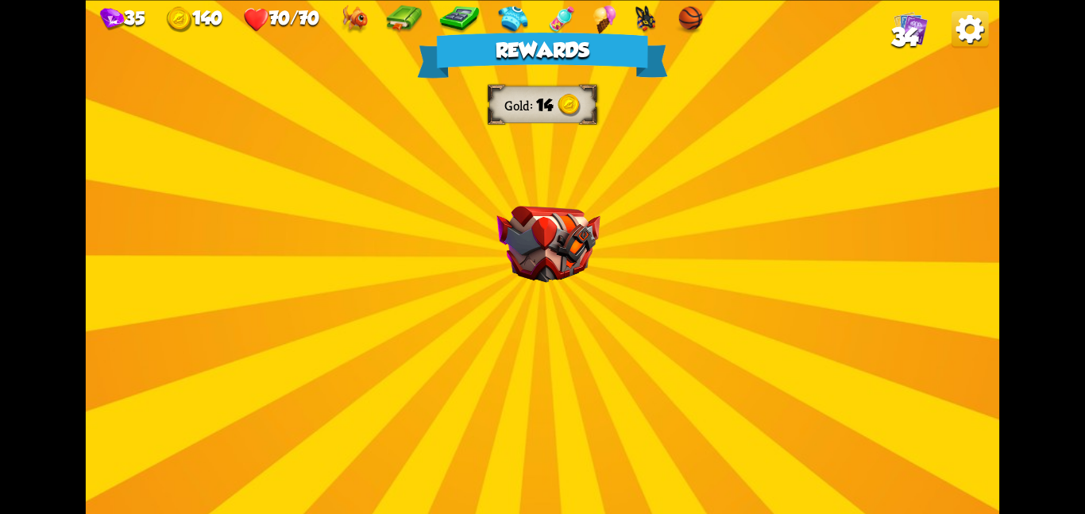
click at [555, 284] on div "Rewards Gold 14 Select a card 1 C Dragon Glass Attack card Deal 12 damage. Redu…" at bounding box center [543, 257] width 914 height 514
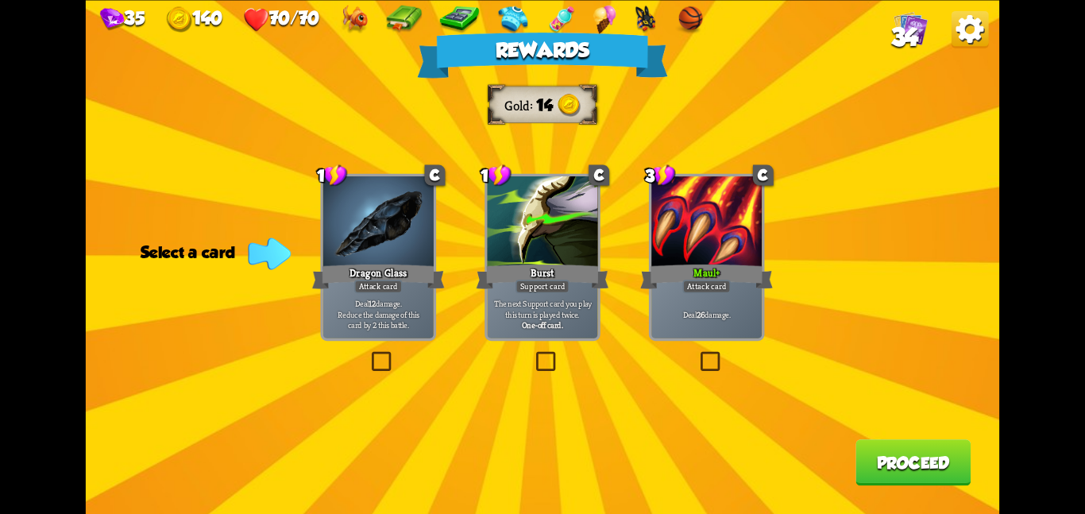
click at [686, 287] on div "Attack card" at bounding box center [706, 287] width 48 height 14
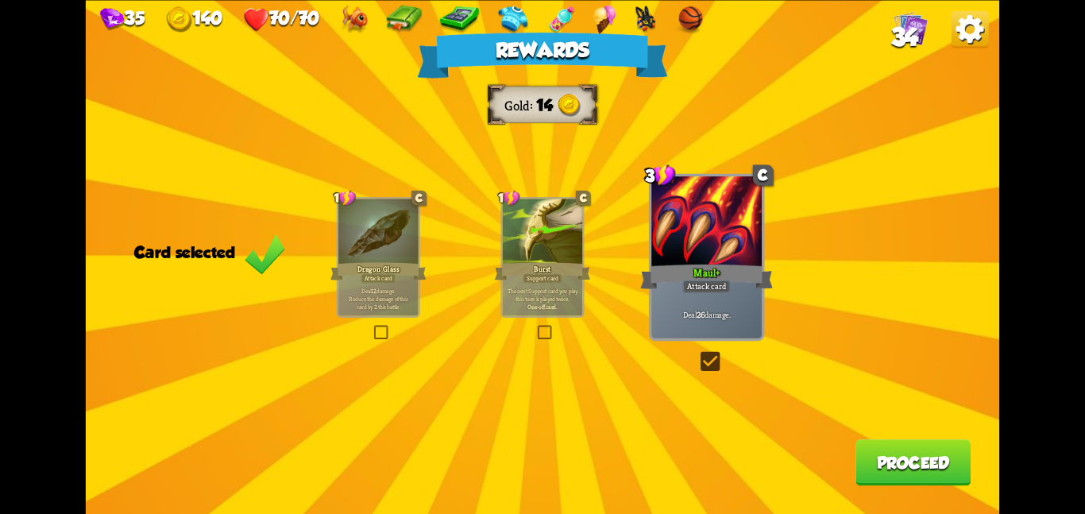
click at [861, 453] on button "Proceed" at bounding box center [913, 462] width 115 height 46
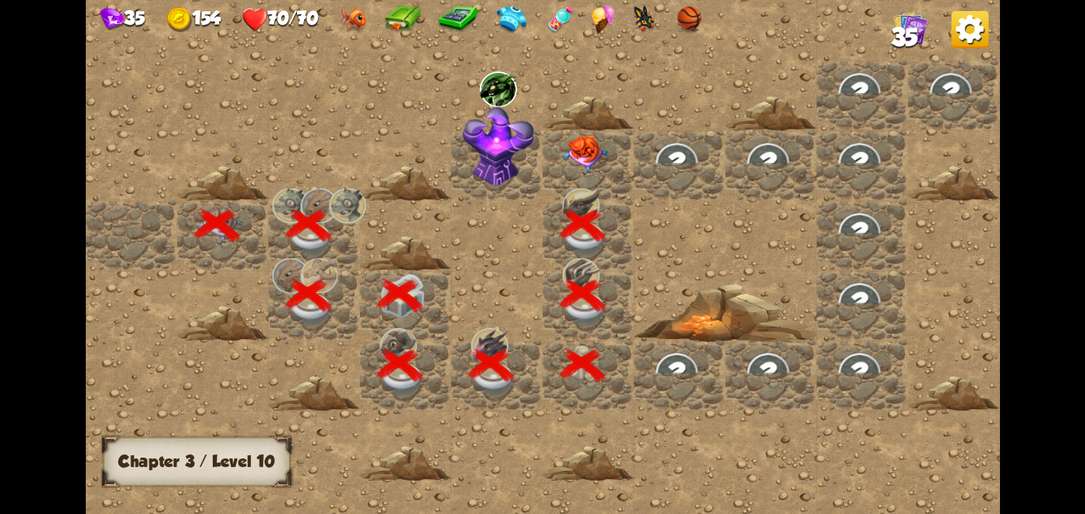
click at [587, 176] on div at bounding box center [588, 165] width 91 height 70
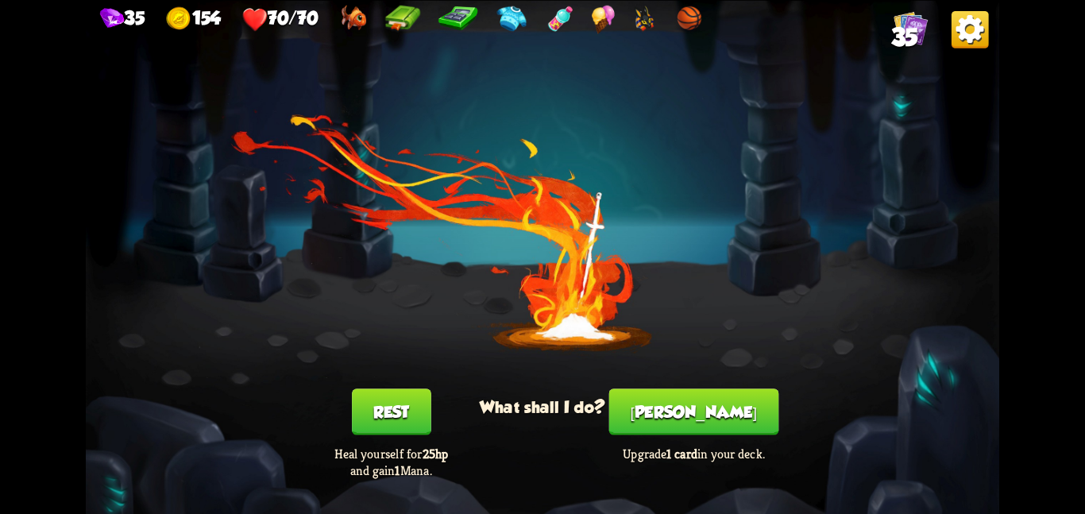
click at [682, 420] on button "[PERSON_NAME]" at bounding box center [694, 412] width 170 height 46
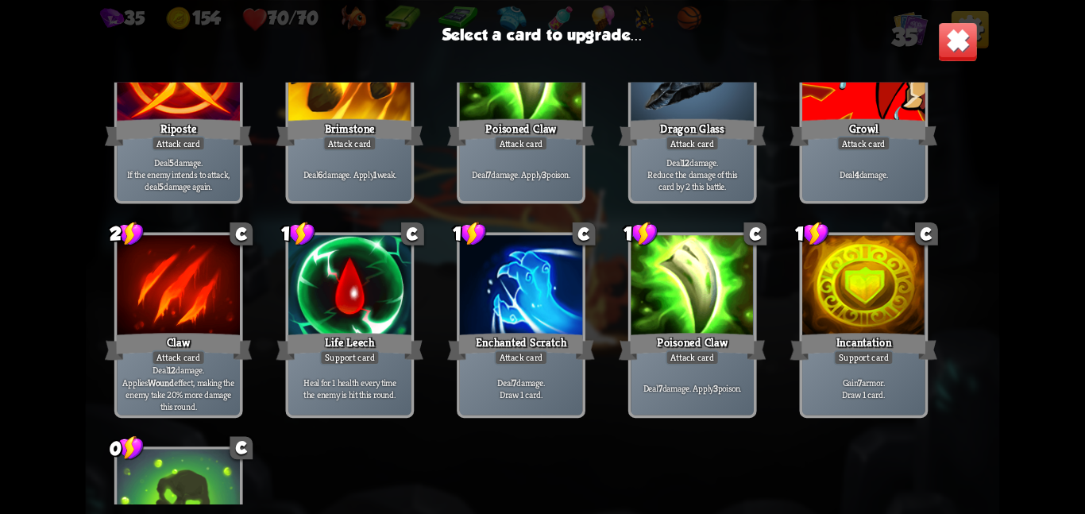
scroll to position [738, 0]
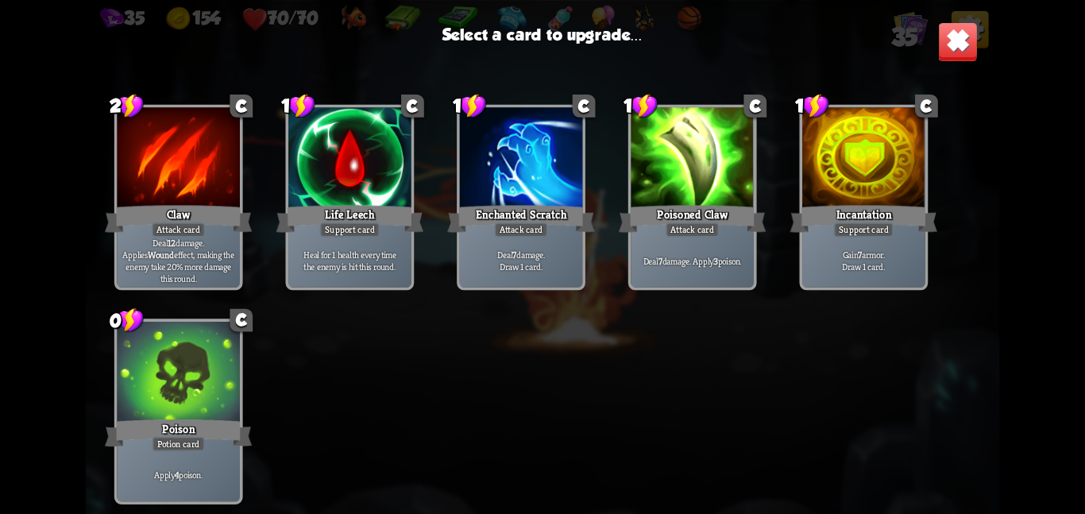
click at [172, 423] on div "Poison" at bounding box center [178, 432] width 147 height 33
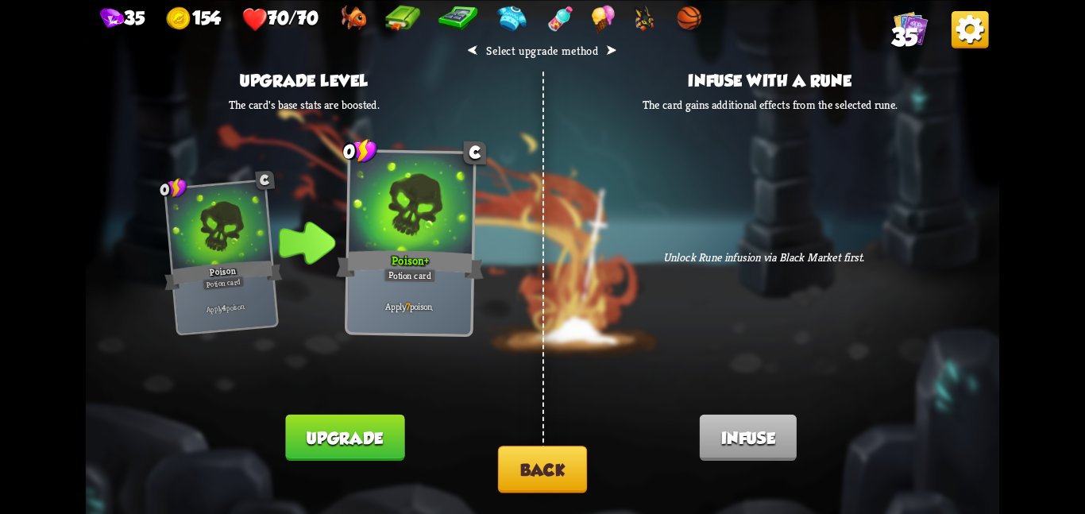
click at [339, 418] on button "Upgrade" at bounding box center [345, 437] width 119 height 46
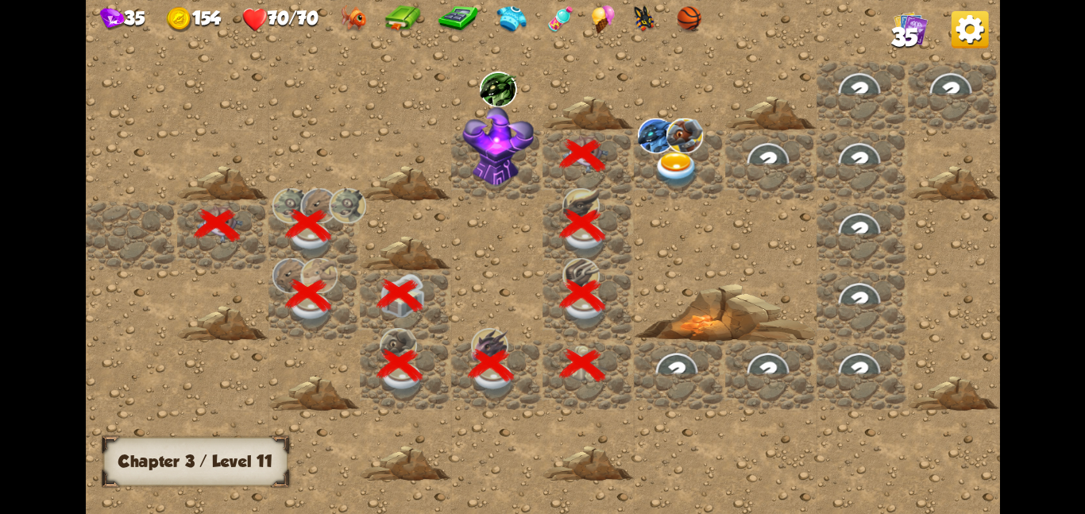
scroll to position [0, 305]
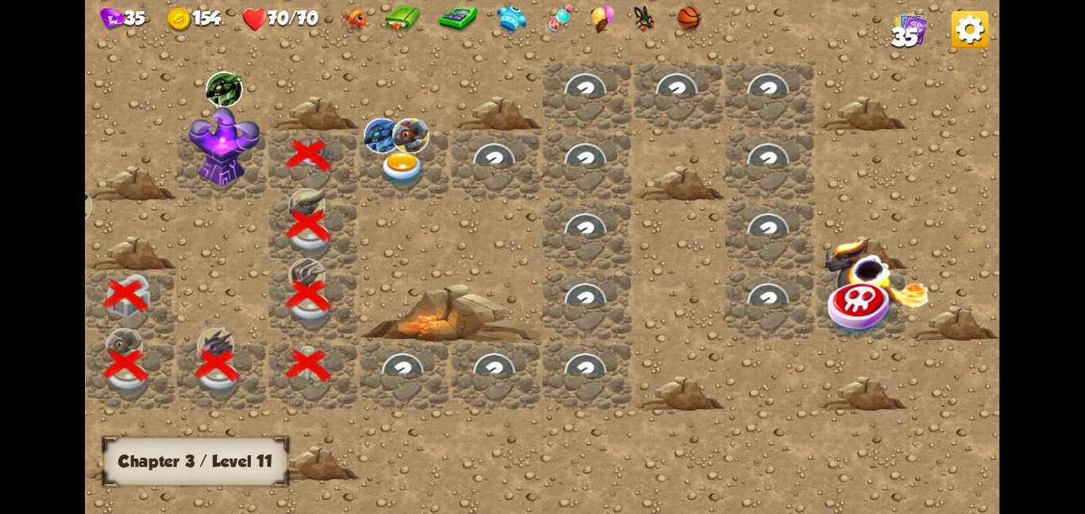
click at [242, 166] on img at bounding box center [224, 146] width 72 height 80
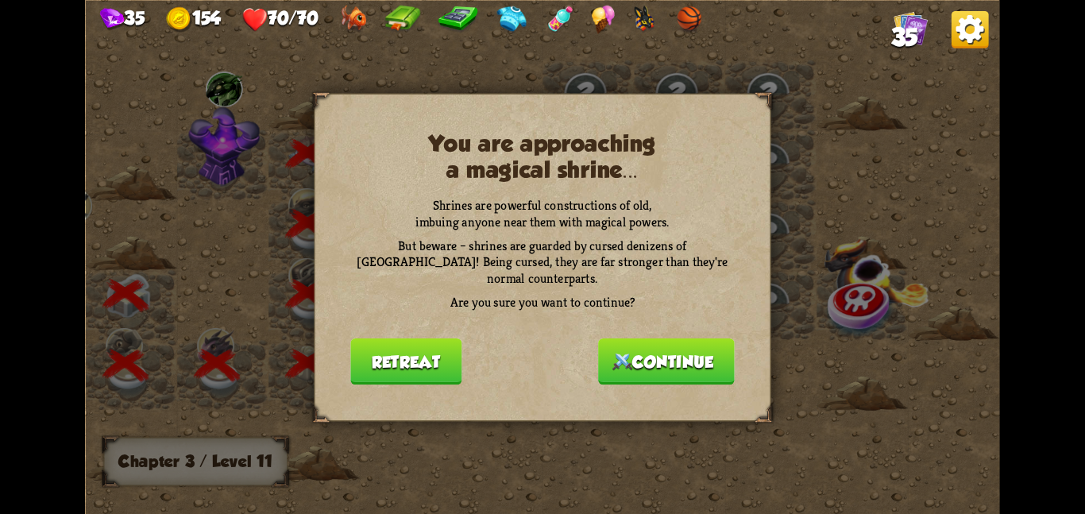
click at [606, 349] on button "Continue" at bounding box center [666, 361] width 137 height 46
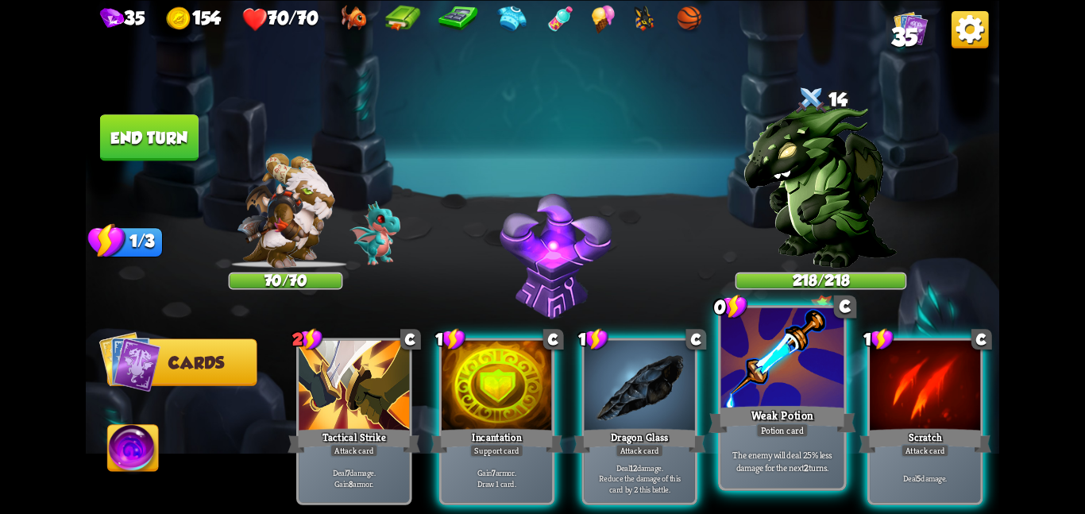
click at [776, 375] on div at bounding box center [782, 358] width 123 height 103
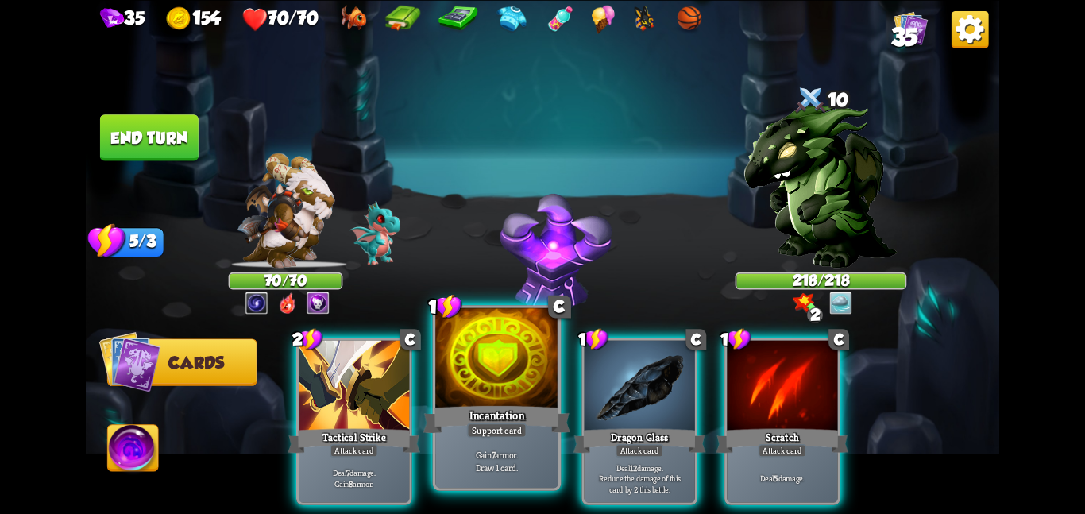
click at [458, 364] on div at bounding box center [496, 358] width 123 height 103
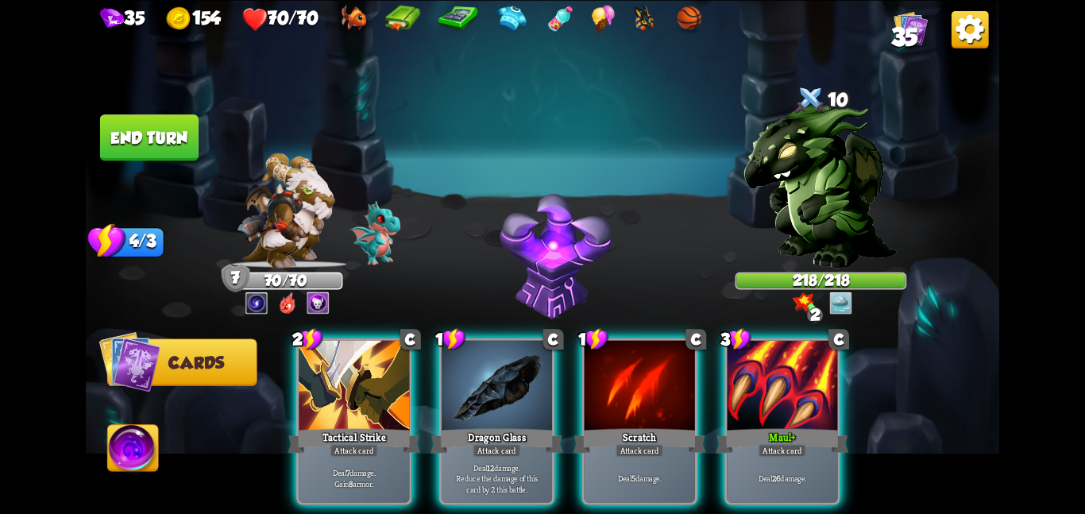
click at [137, 142] on button "End turn" at bounding box center [149, 137] width 99 height 46
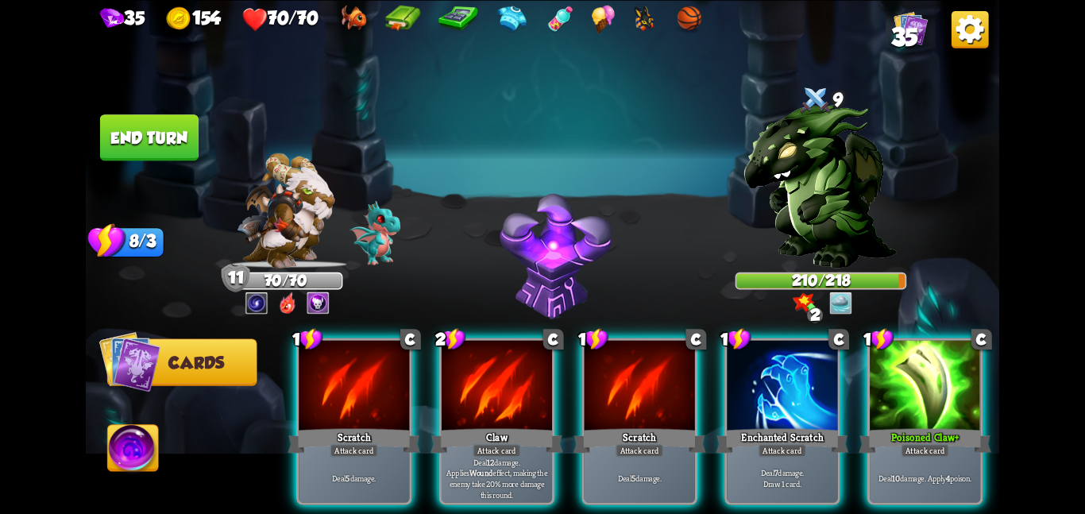
click at [164, 131] on button "End turn" at bounding box center [149, 137] width 99 height 46
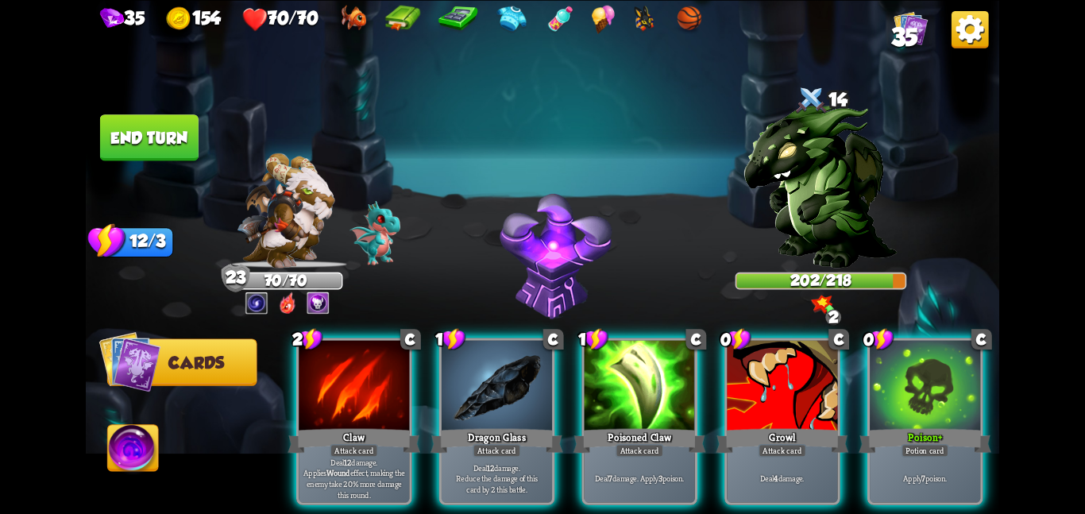
click at [126, 141] on button "End turn" at bounding box center [149, 137] width 99 height 46
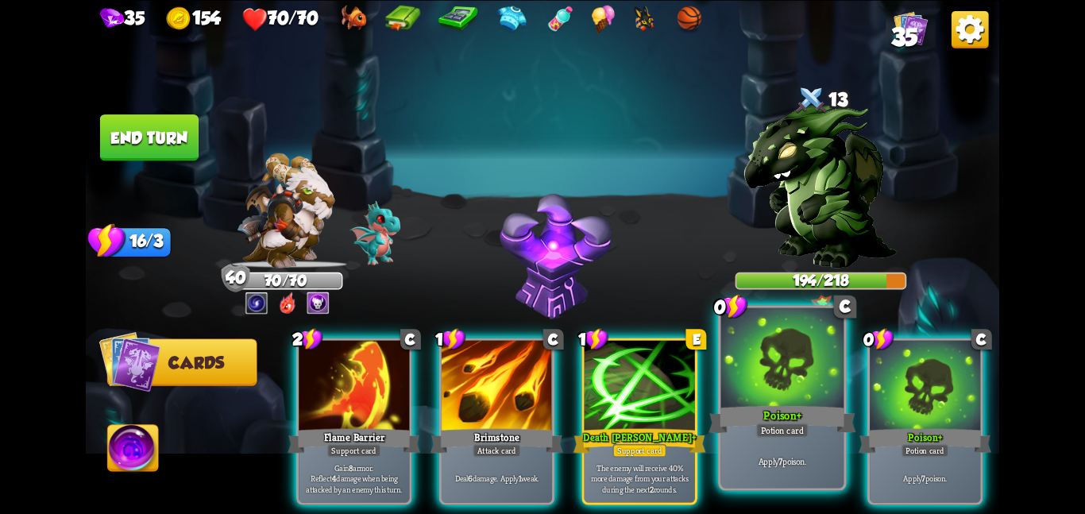
click at [788, 439] on div "Apply 7 poison." at bounding box center [782, 460] width 123 height 53
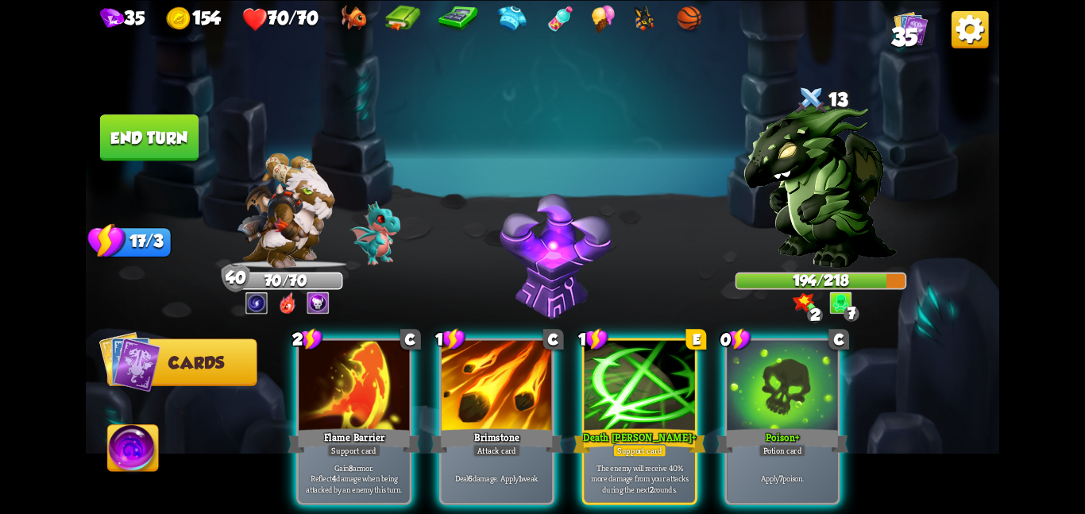
click at [164, 139] on button "End turn" at bounding box center [149, 137] width 99 height 46
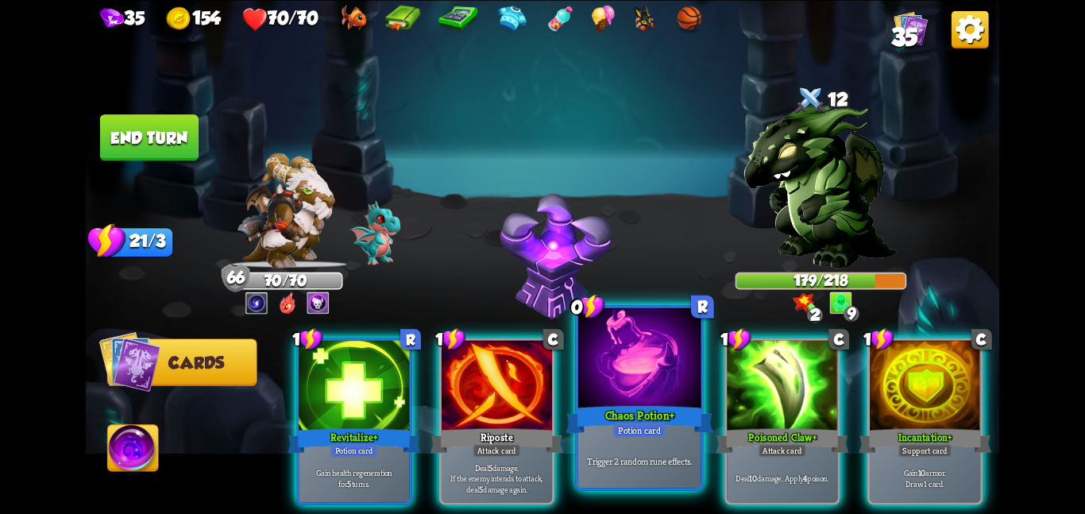
click at [640, 357] on div at bounding box center [639, 358] width 123 height 103
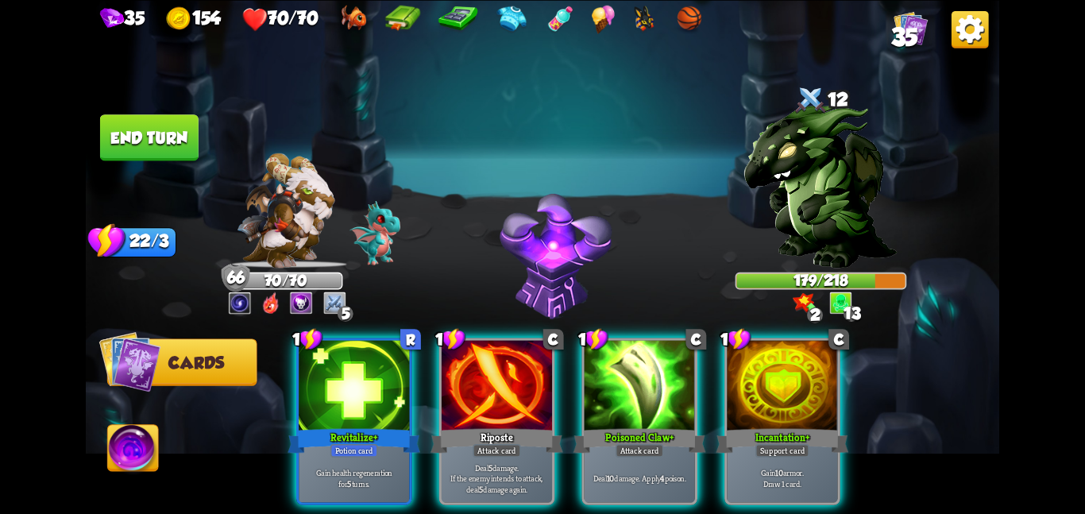
click at [172, 130] on button "End turn" at bounding box center [149, 137] width 99 height 46
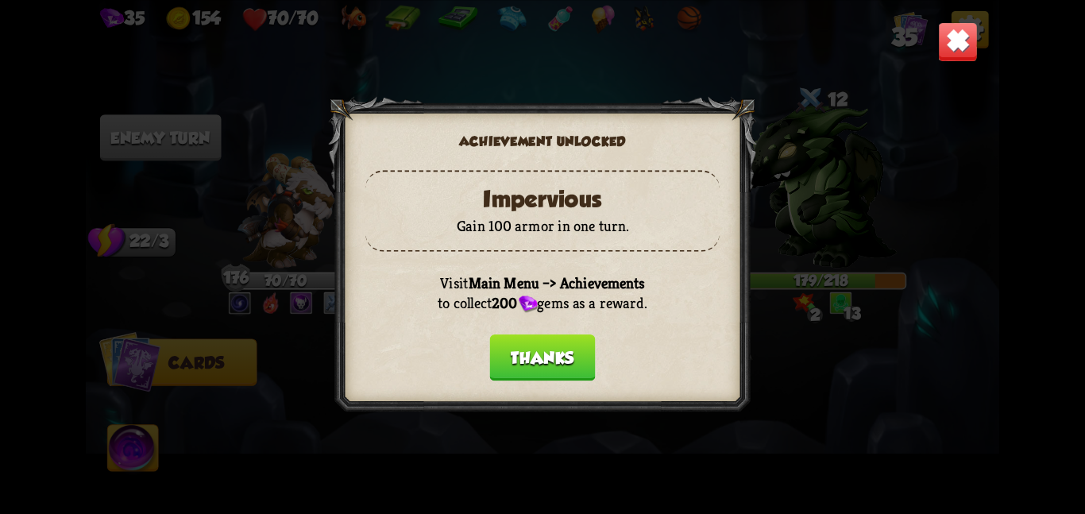
click at [570, 357] on button "Thanks" at bounding box center [543, 357] width 106 height 46
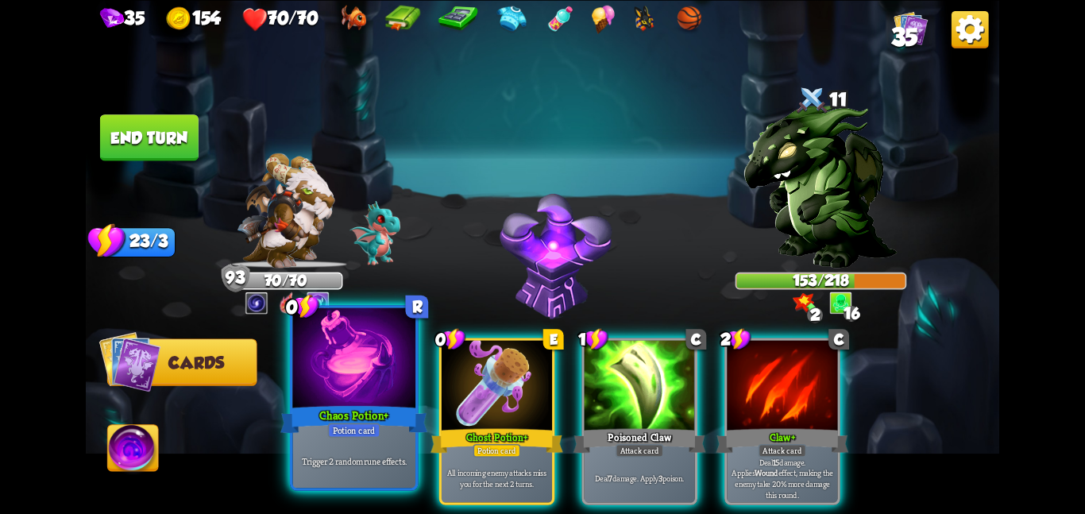
click at [362, 400] on div at bounding box center [353, 358] width 123 height 103
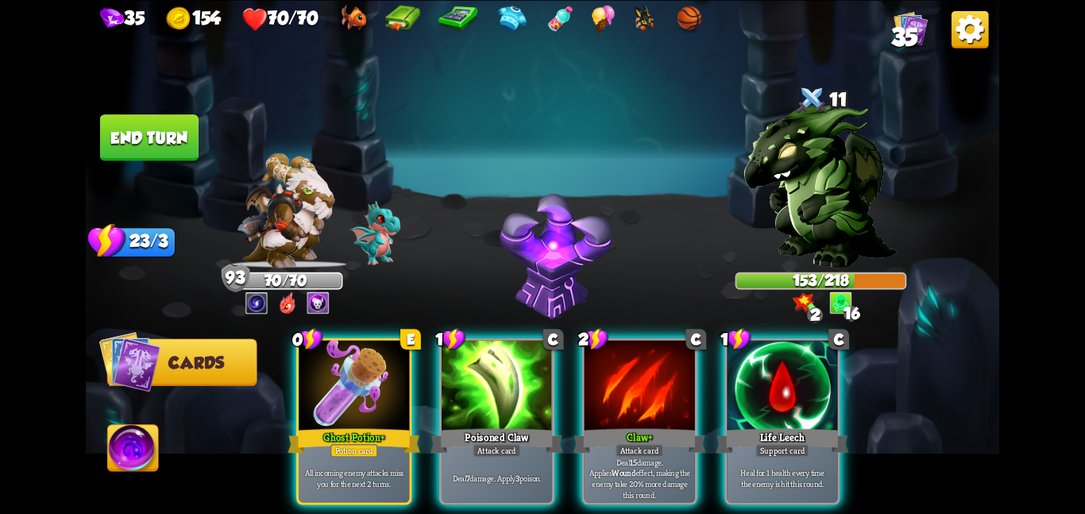
click at [362, 400] on div at bounding box center [354, 386] width 110 height 93
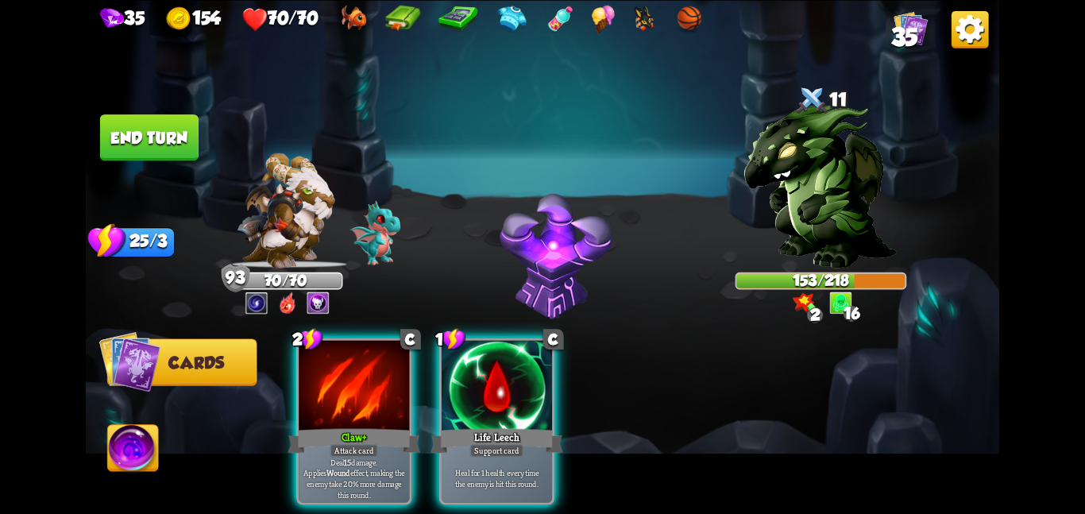
click at [362, 400] on div at bounding box center [354, 386] width 110 height 93
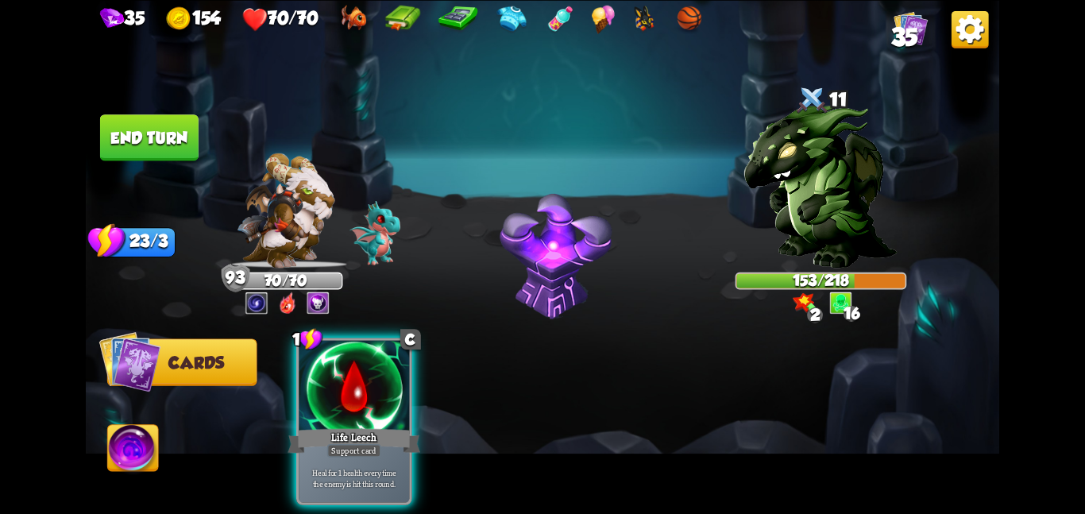
click at [362, 400] on div at bounding box center [354, 386] width 110 height 93
click at [362, 400] on div "1 C Life Leech Support card Heal for 1 health every time the enemy is hit this …" at bounding box center [634, 399] width 731 height 229
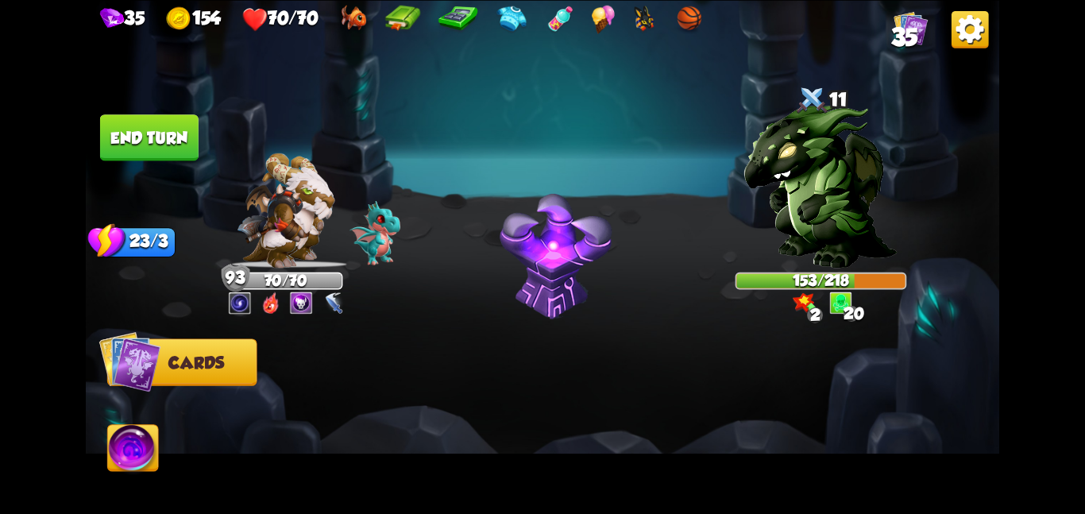
click at [143, 138] on button "End turn" at bounding box center [149, 137] width 99 height 46
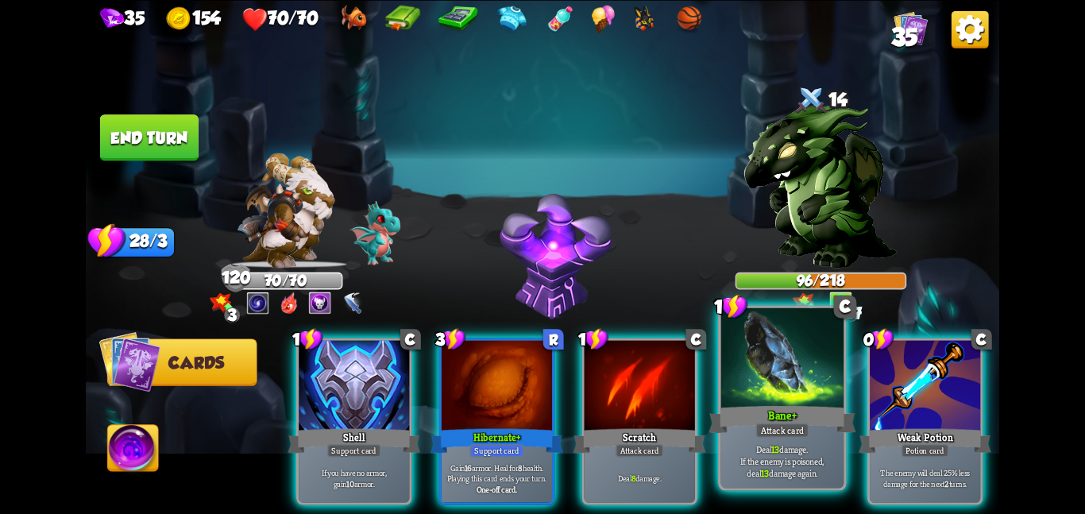
click at [729, 382] on div at bounding box center [782, 358] width 123 height 103
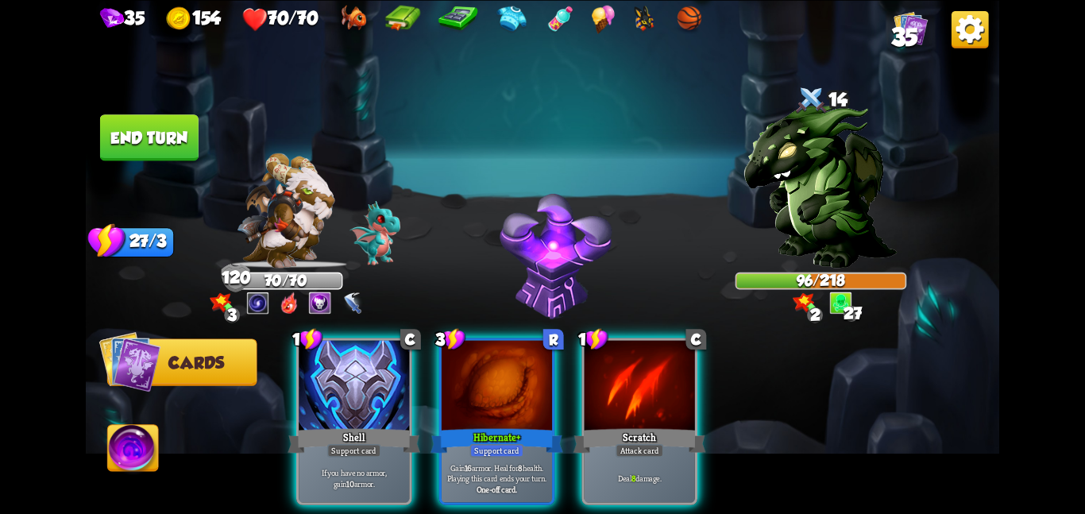
click at [729, 382] on div "1 C Shell Support card If you have no armor, gain 10 armor. 3 R Hibernate + Sup…" at bounding box center [634, 399] width 731 height 229
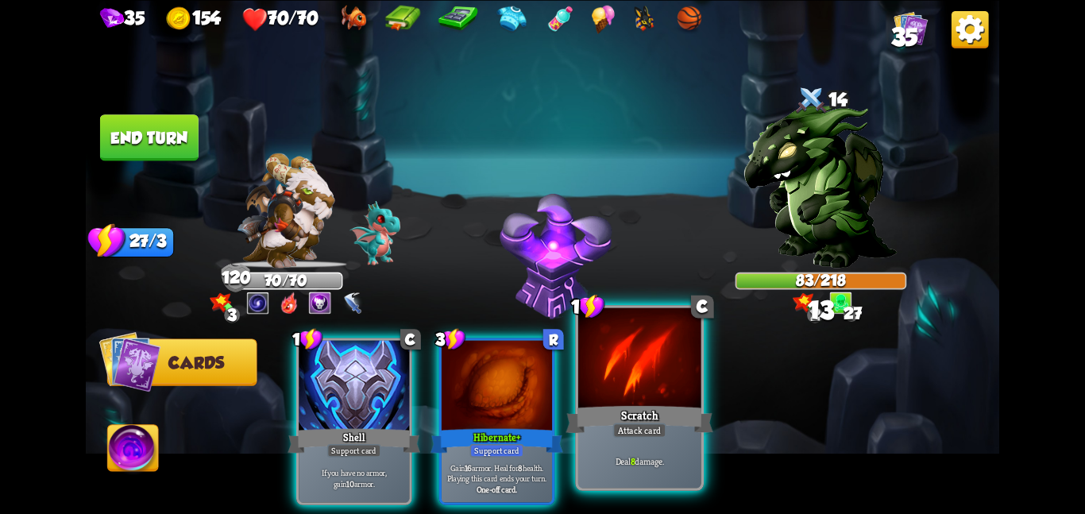
click at [677, 410] on div "Scratch" at bounding box center [639, 419] width 147 height 33
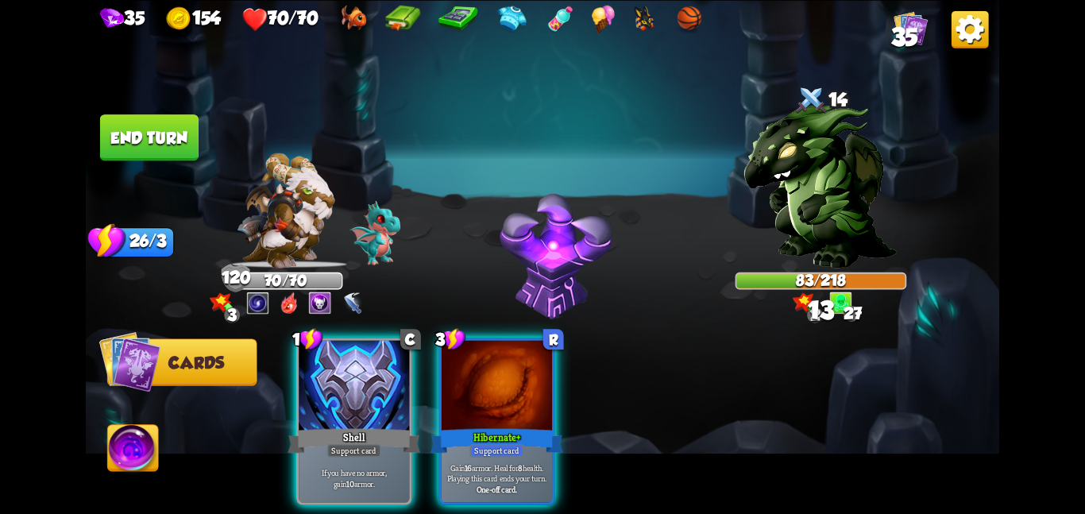
click at [148, 149] on button "End turn" at bounding box center [149, 137] width 99 height 46
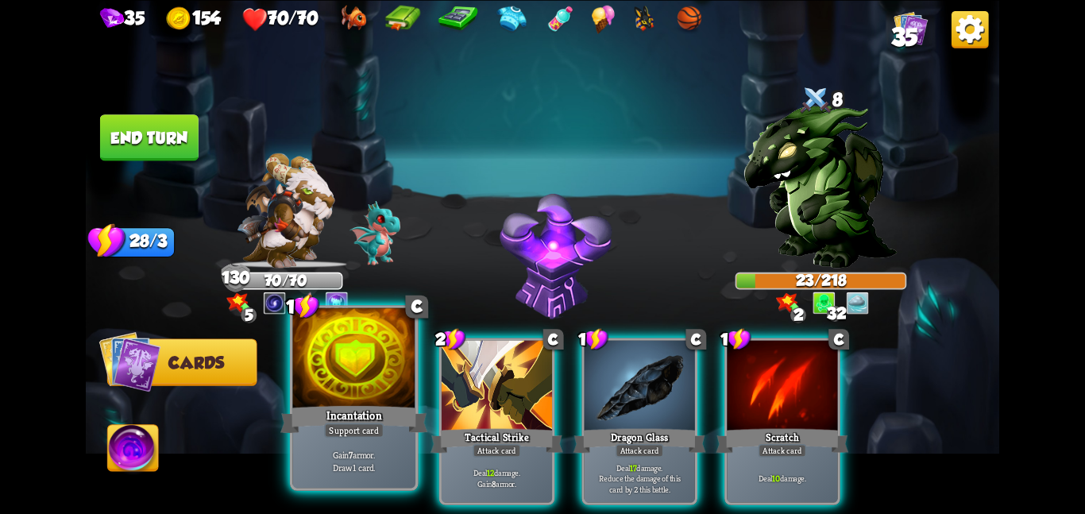
click at [344, 392] on div at bounding box center [353, 358] width 123 height 103
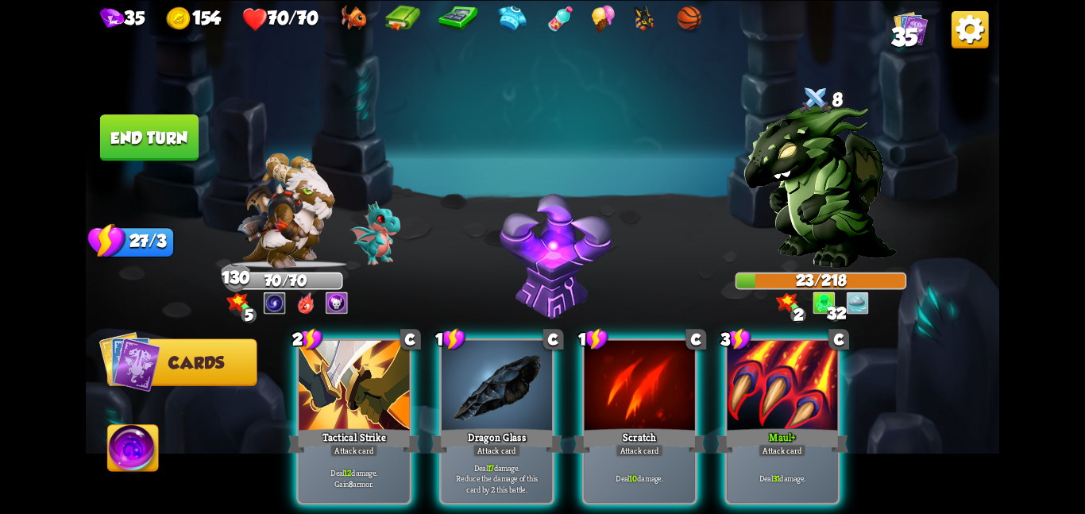
click at [344, 392] on div at bounding box center [354, 386] width 110 height 93
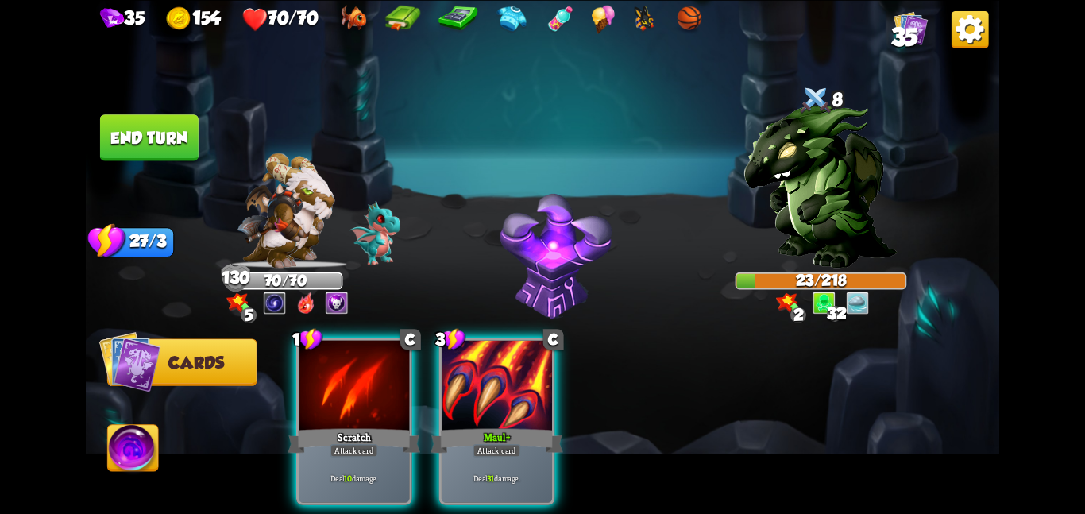
click at [344, 392] on div at bounding box center [354, 386] width 110 height 93
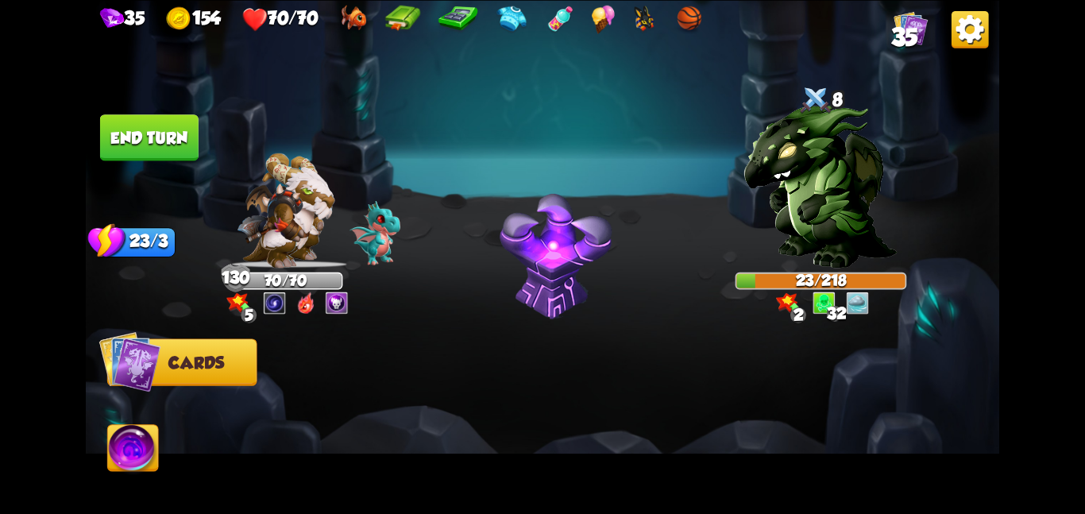
click at [344, 392] on div at bounding box center [634, 399] width 731 height 229
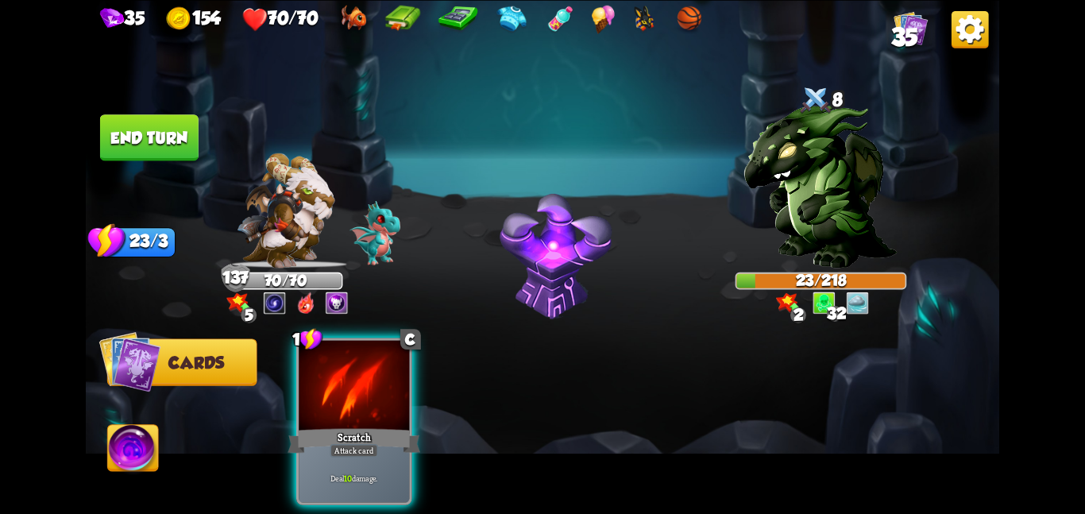
click at [153, 146] on button "End turn" at bounding box center [149, 137] width 99 height 46
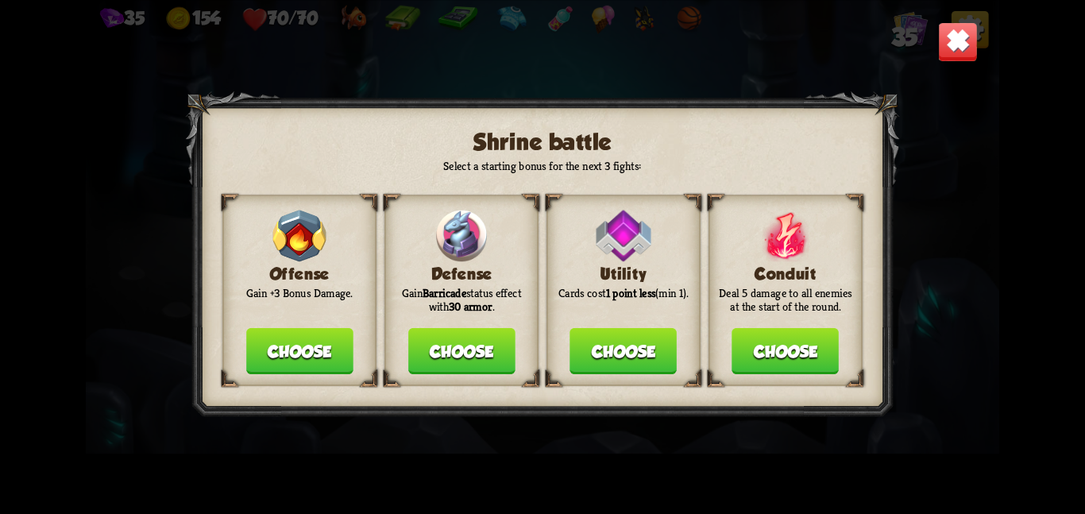
click at [311, 353] on button "Choose" at bounding box center [299, 351] width 107 height 46
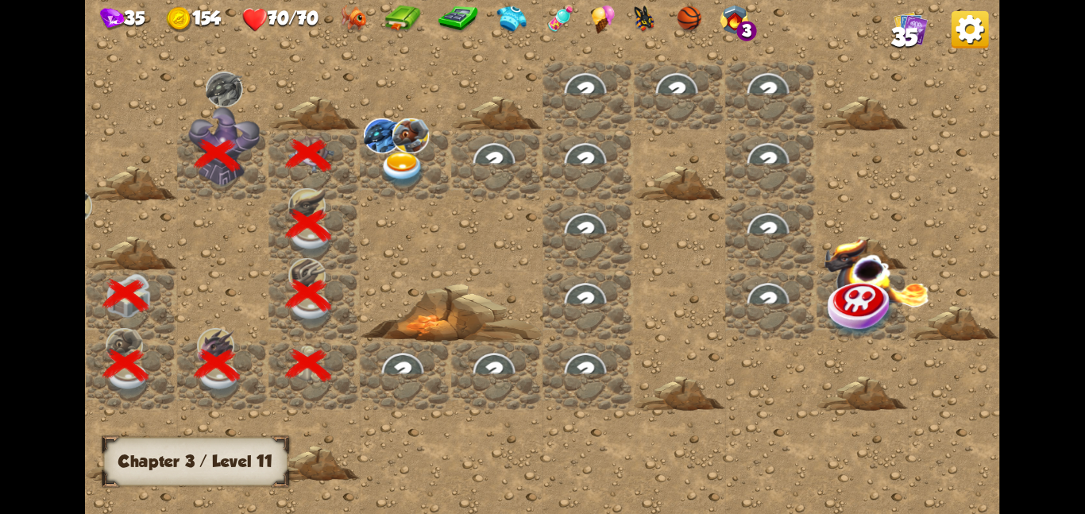
click at [416, 153] on img at bounding box center [403, 169] width 46 height 36
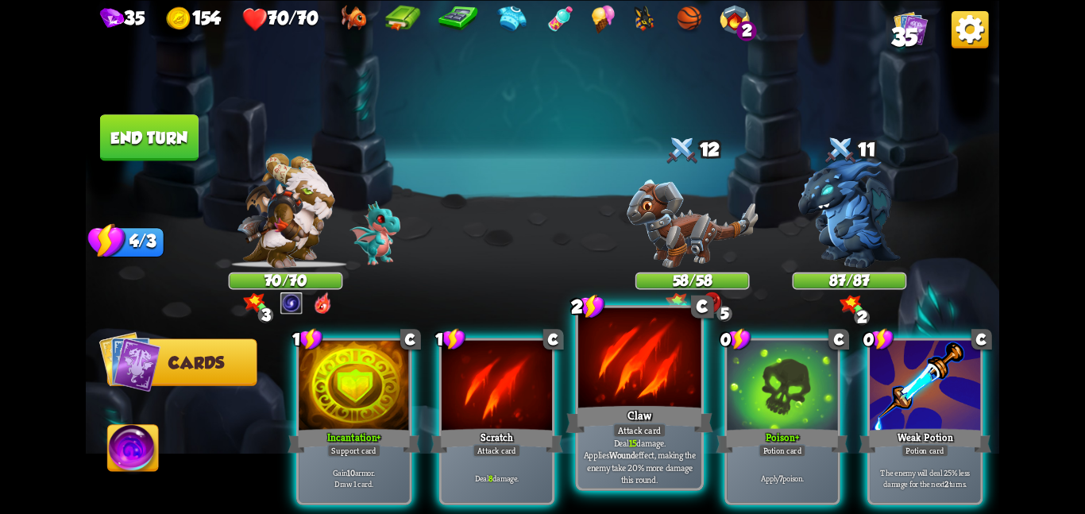
click at [584, 420] on div "Claw" at bounding box center [639, 419] width 147 height 33
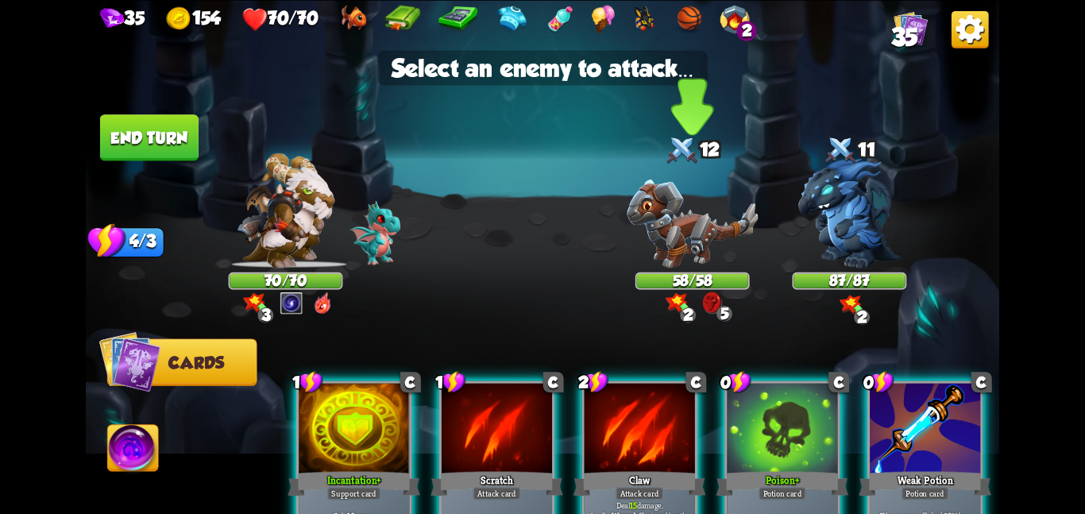
click at [653, 238] on img at bounding box center [692, 223] width 131 height 89
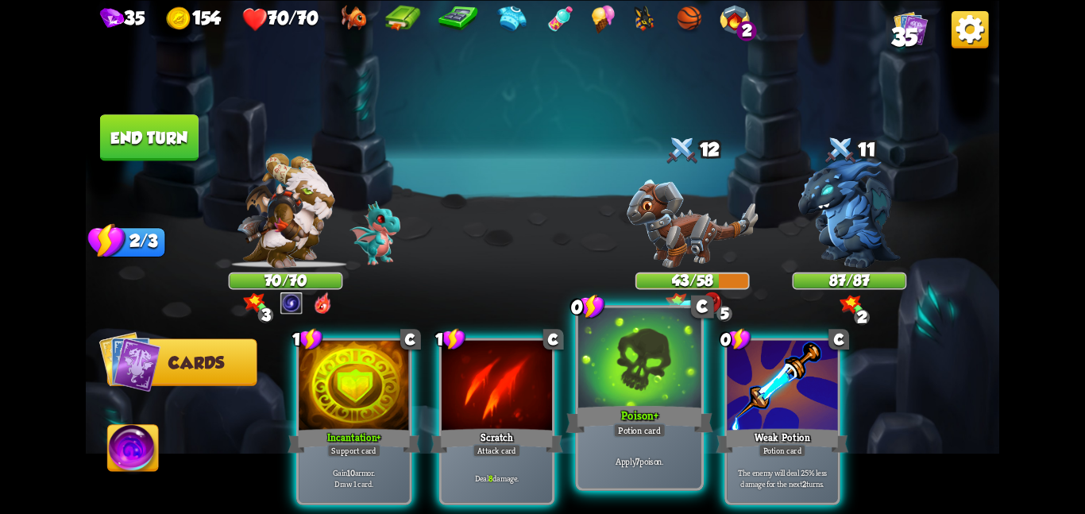
click at [691, 431] on div "Poison +" at bounding box center [639, 419] width 147 height 33
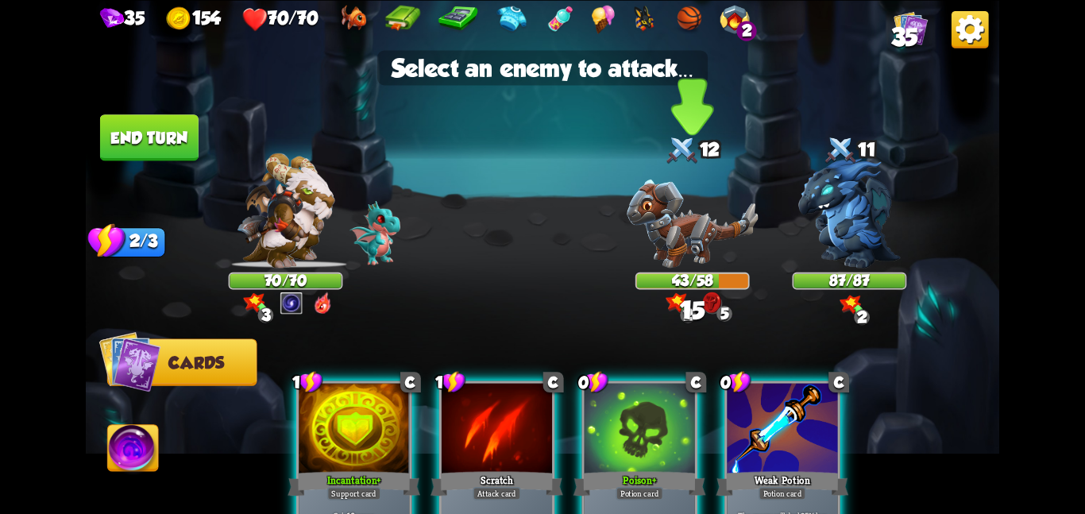
click at [684, 230] on img at bounding box center [692, 223] width 131 height 89
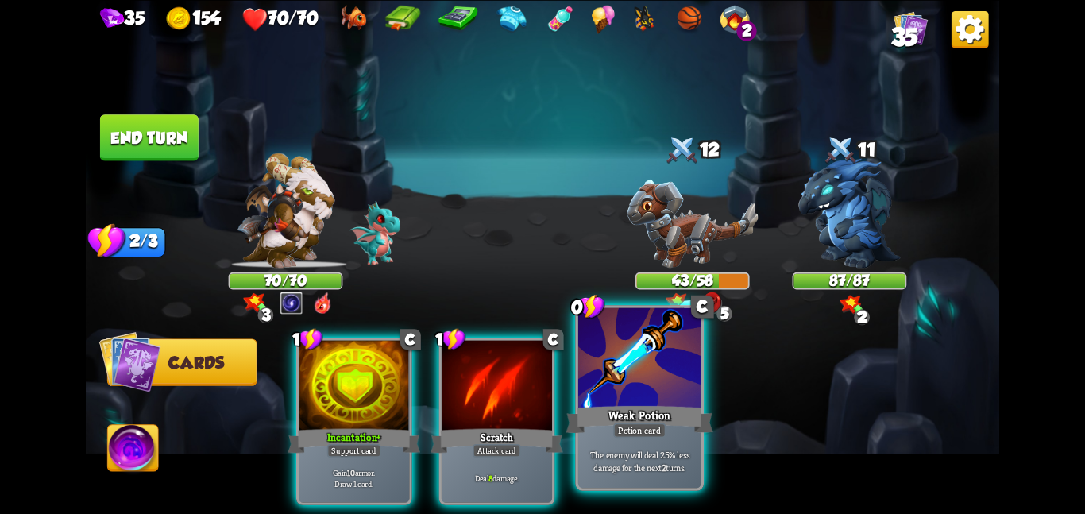
click at [675, 381] on div at bounding box center [639, 358] width 123 height 103
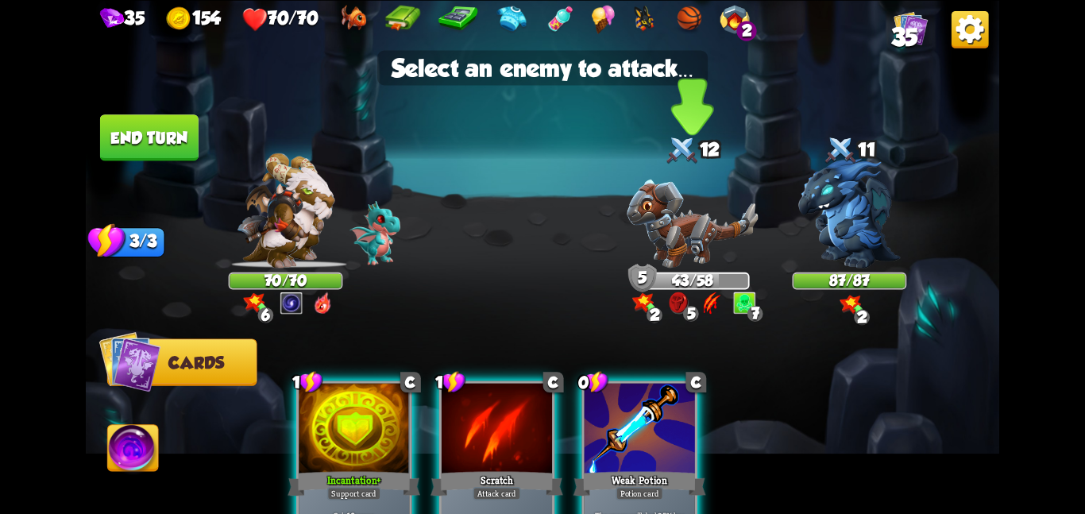
click at [705, 257] on img at bounding box center [692, 223] width 131 height 89
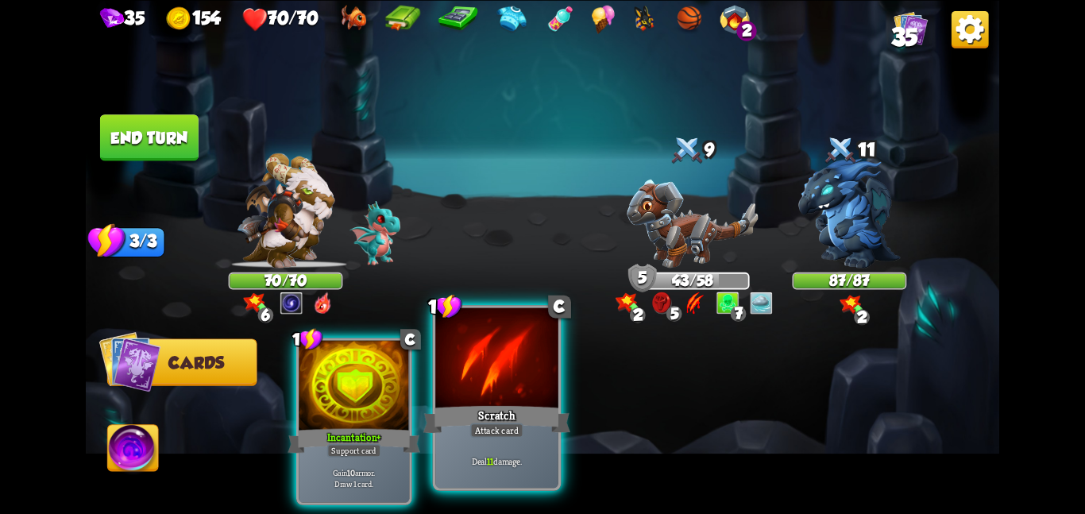
click at [477, 398] on div at bounding box center [496, 358] width 123 height 103
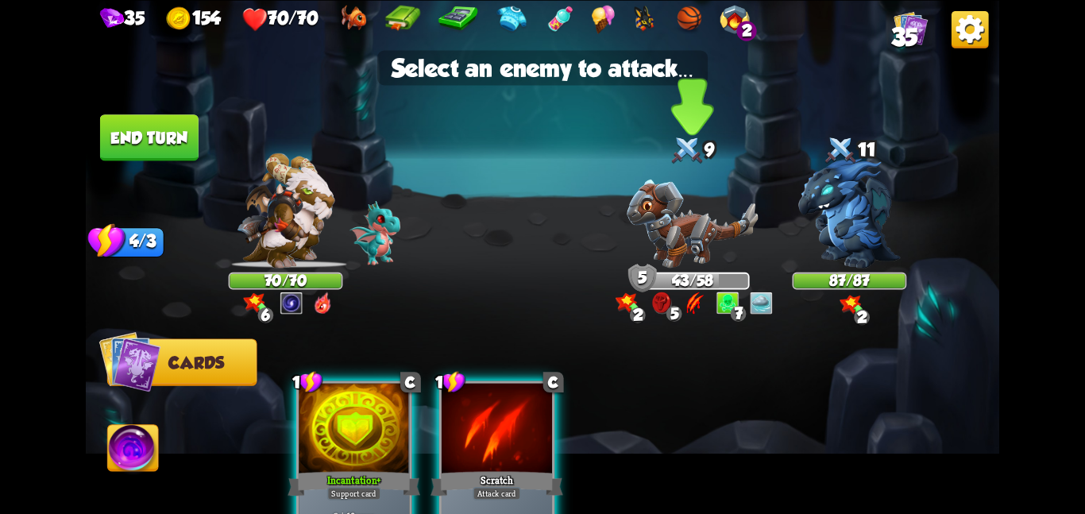
click at [633, 278] on div "5" at bounding box center [642, 278] width 29 height 29
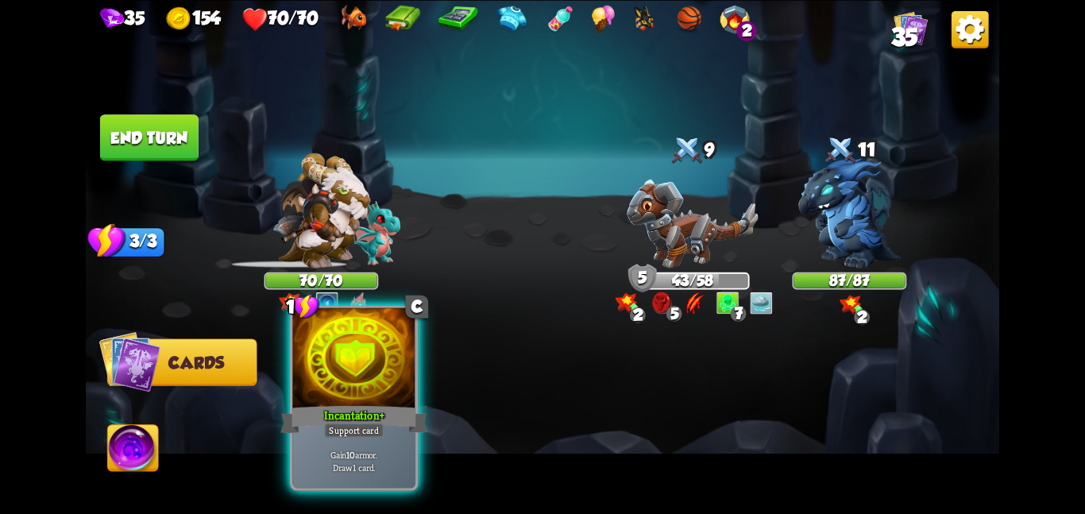
click at [353, 427] on div "Support card" at bounding box center [354, 430] width 60 height 15
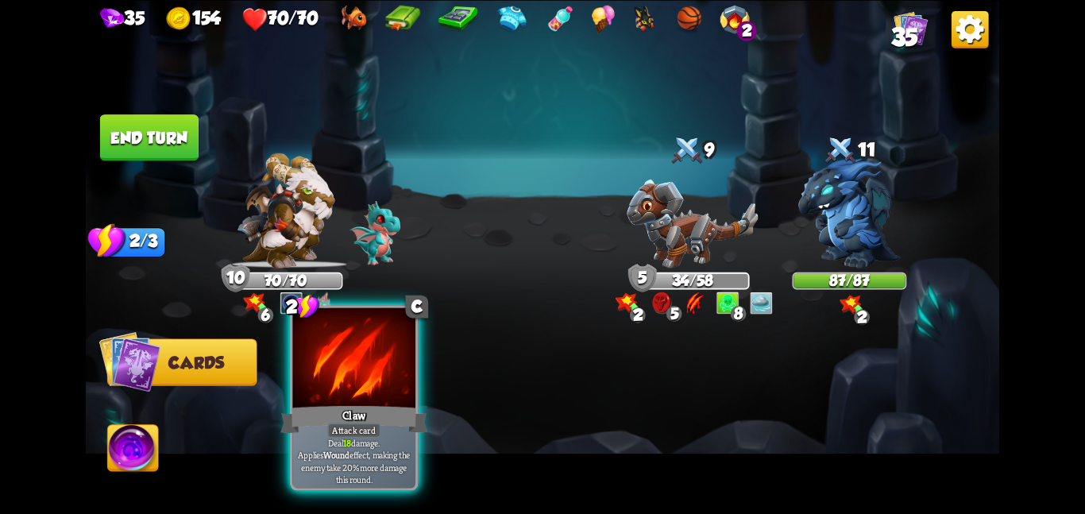
click at [373, 423] on div "Attack card" at bounding box center [353, 430] width 53 height 15
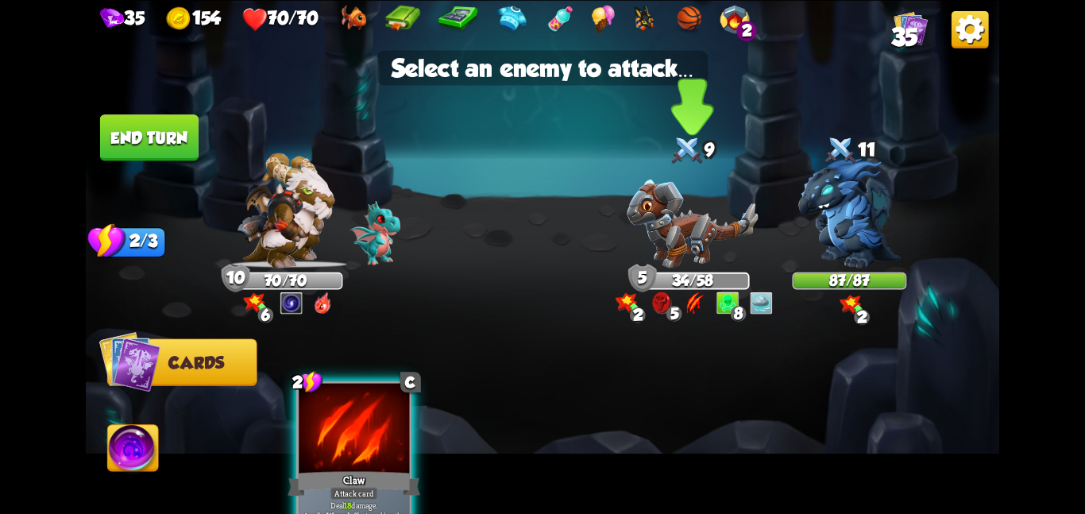
click at [684, 223] on img at bounding box center [692, 223] width 131 height 89
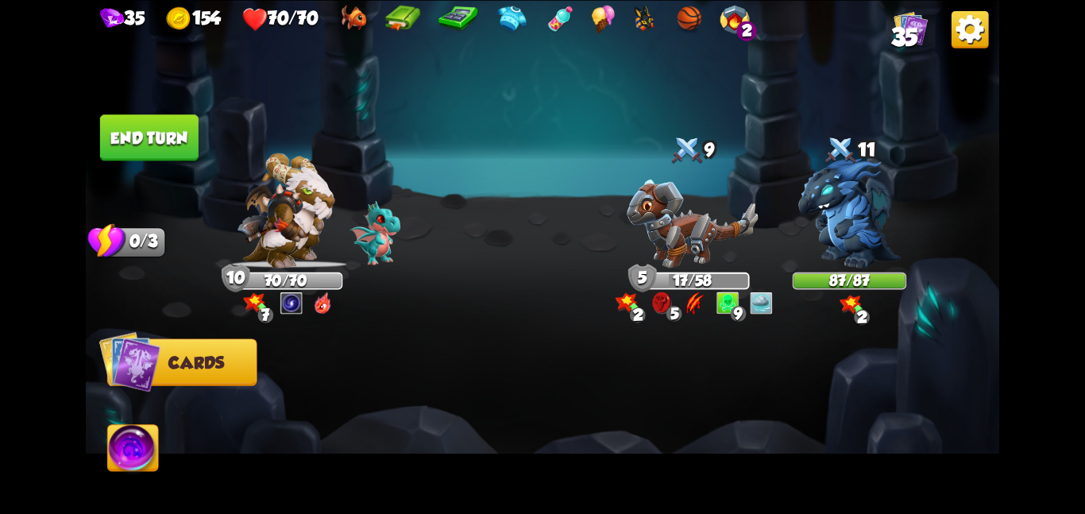
click at [162, 146] on button "End turn" at bounding box center [149, 137] width 99 height 46
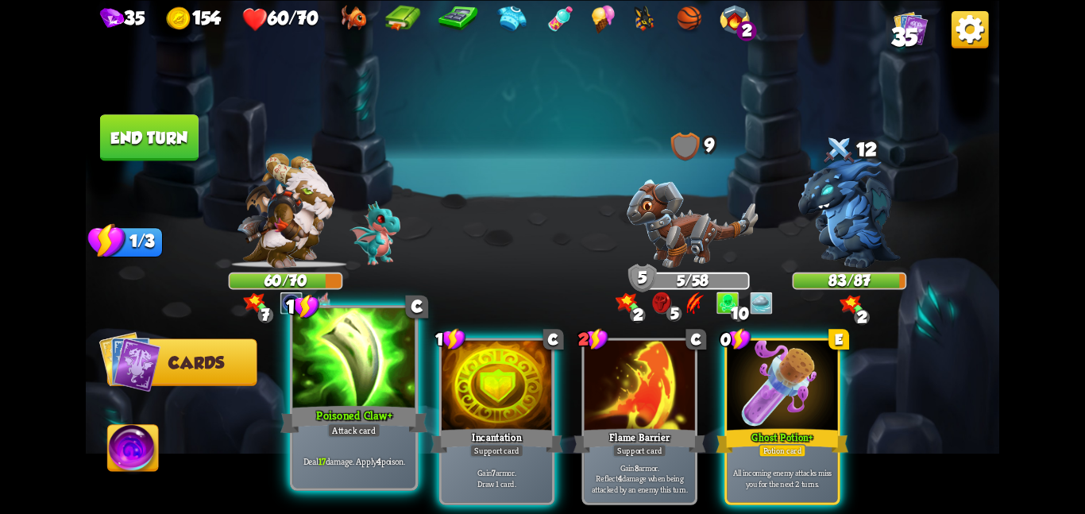
click at [389, 342] on div at bounding box center [353, 358] width 123 height 103
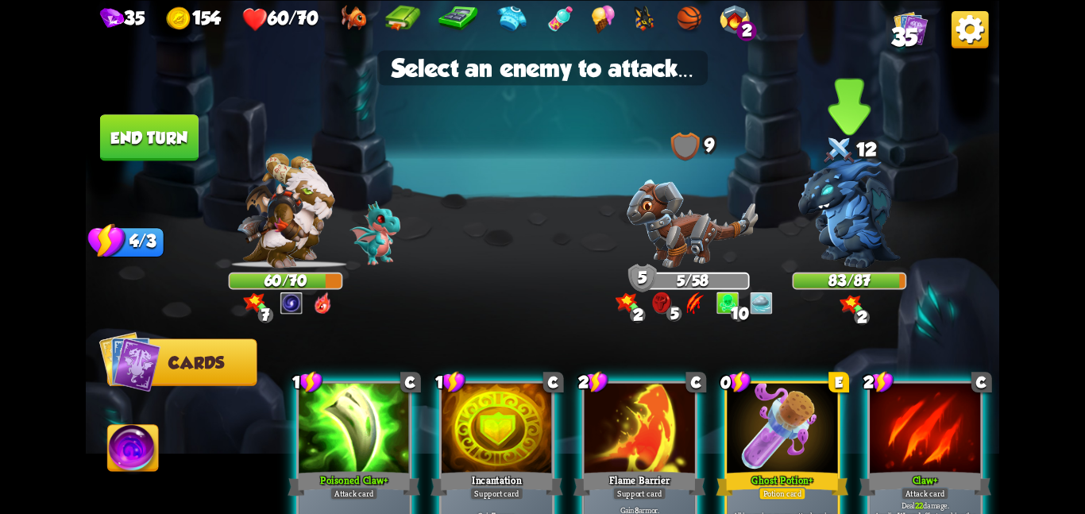
click at [823, 212] on img at bounding box center [849, 213] width 102 height 110
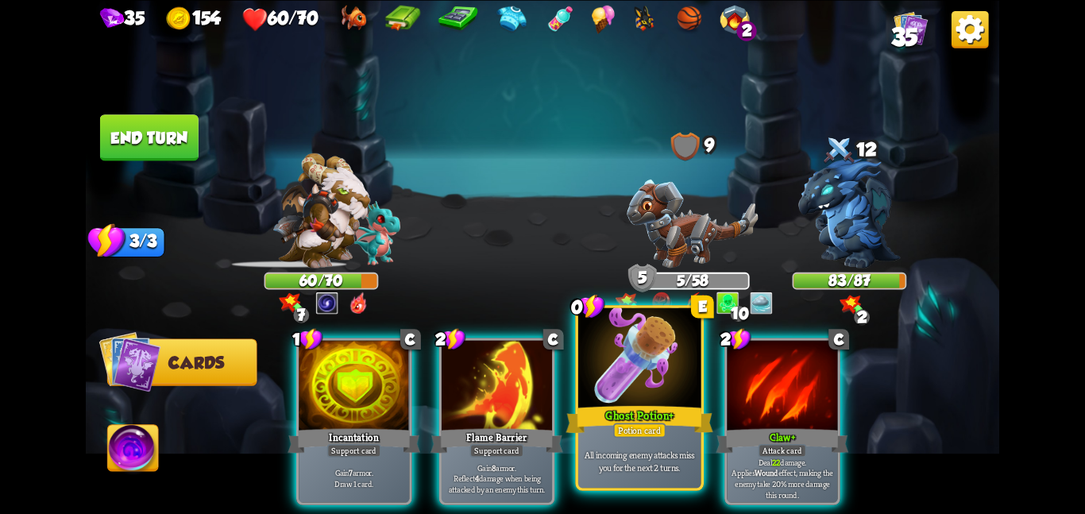
click at [656, 382] on div at bounding box center [639, 358] width 123 height 103
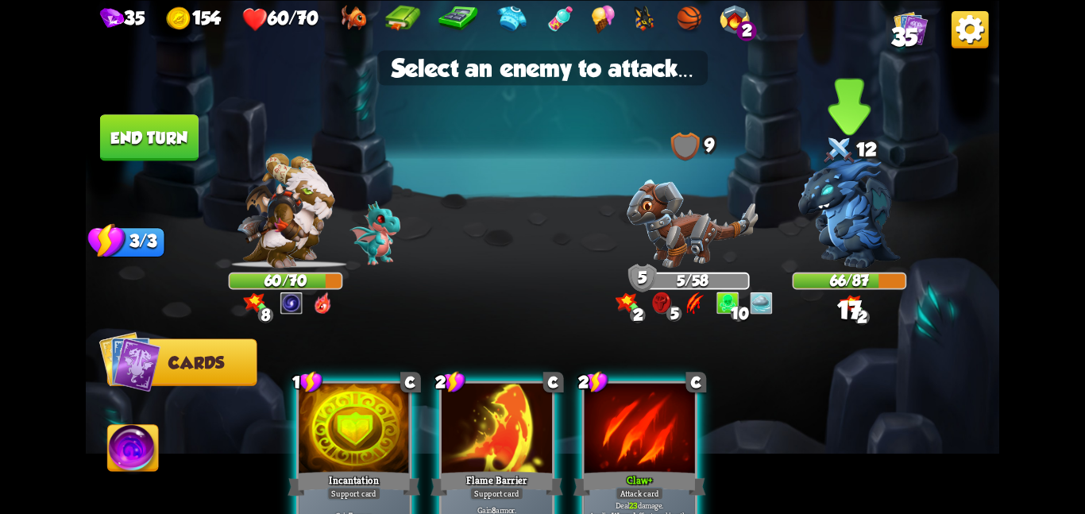
click at [825, 241] on img at bounding box center [849, 213] width 102 height 110
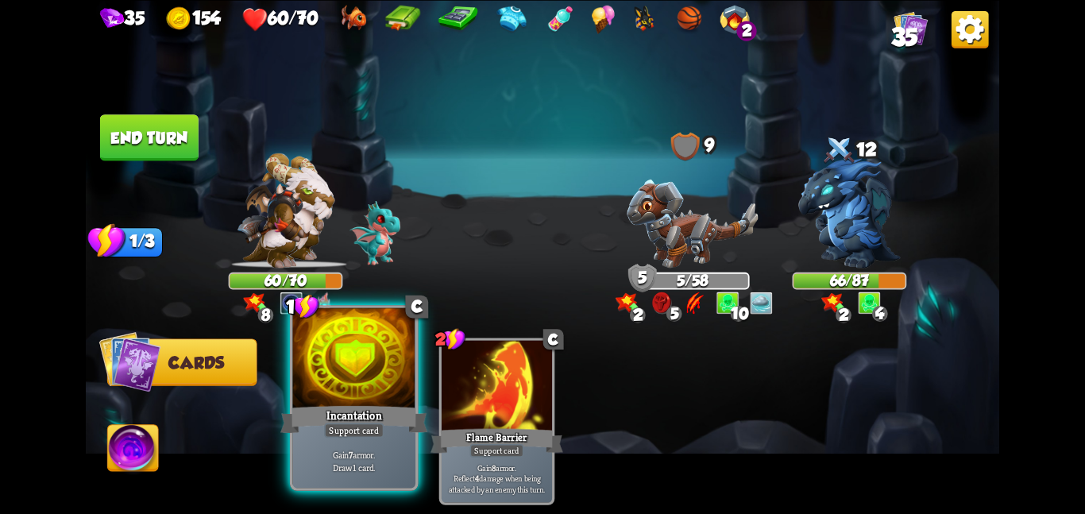
click at [381, 355] on div at bounding box center [353, 358] width 123 height 103
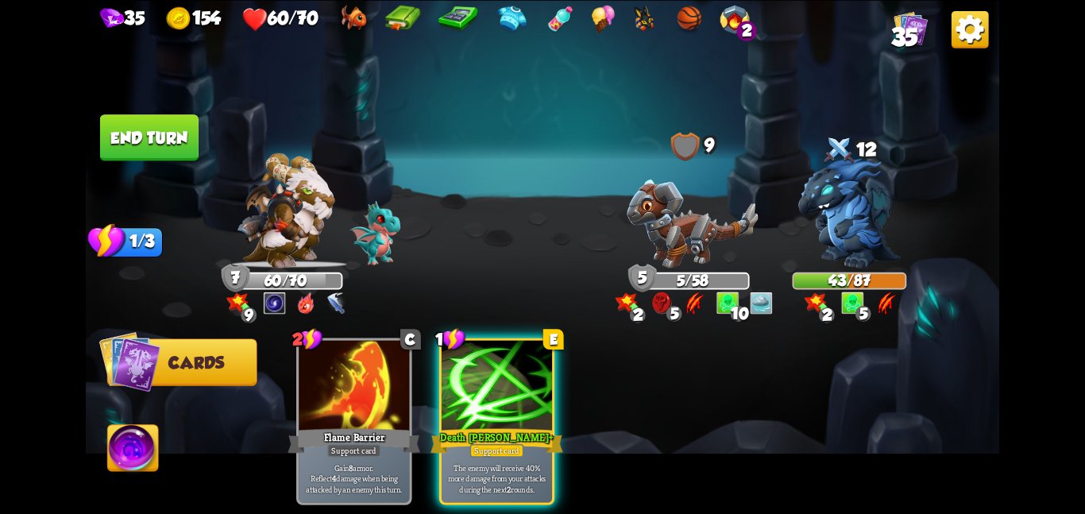
click at [452, 378] on div at bounding box center [497, 386] width 110 height 93
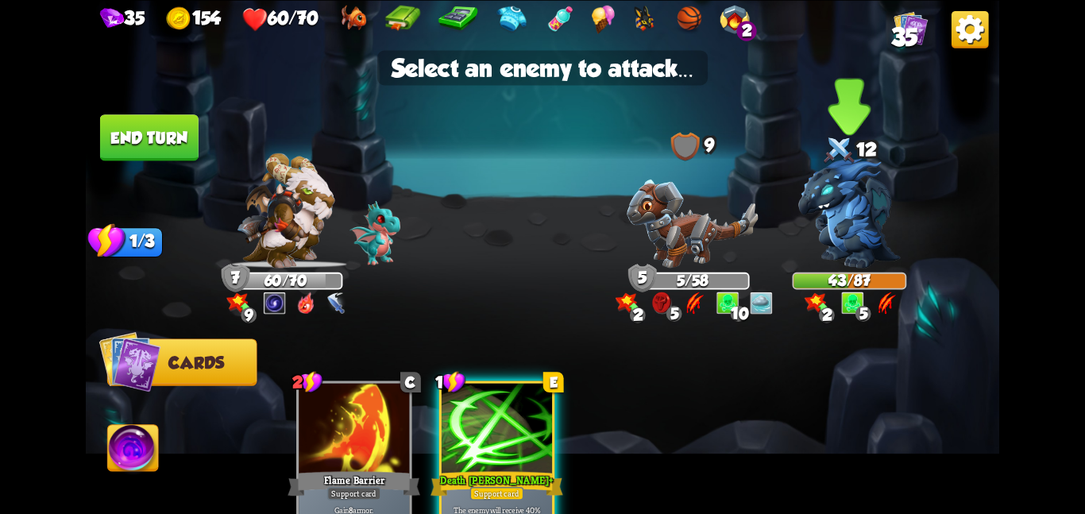
click at [869, 215] on img at bounding box center [849, 213] width 102 height 110
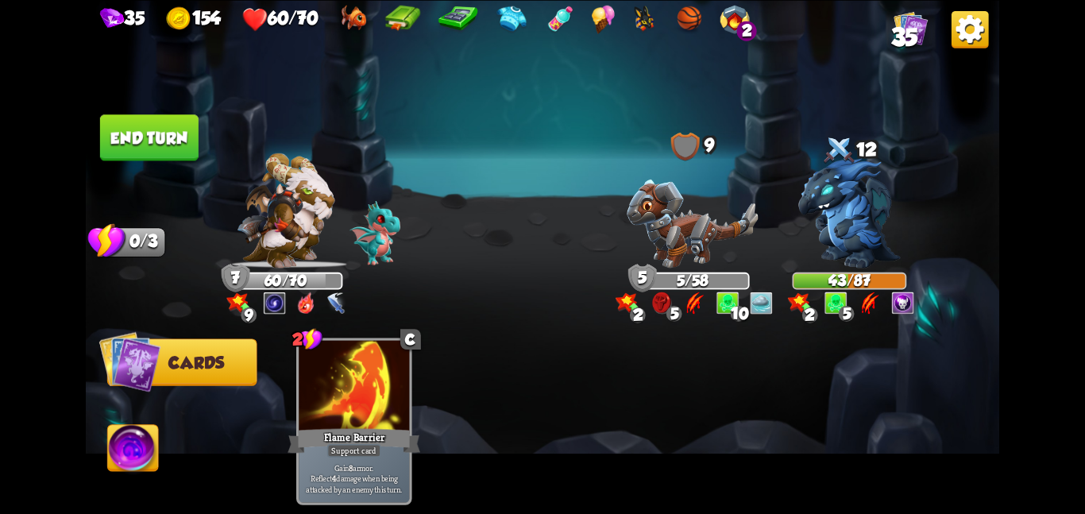
click at [118, 443] on img at bounding box center [133, 451] width 51 height 52
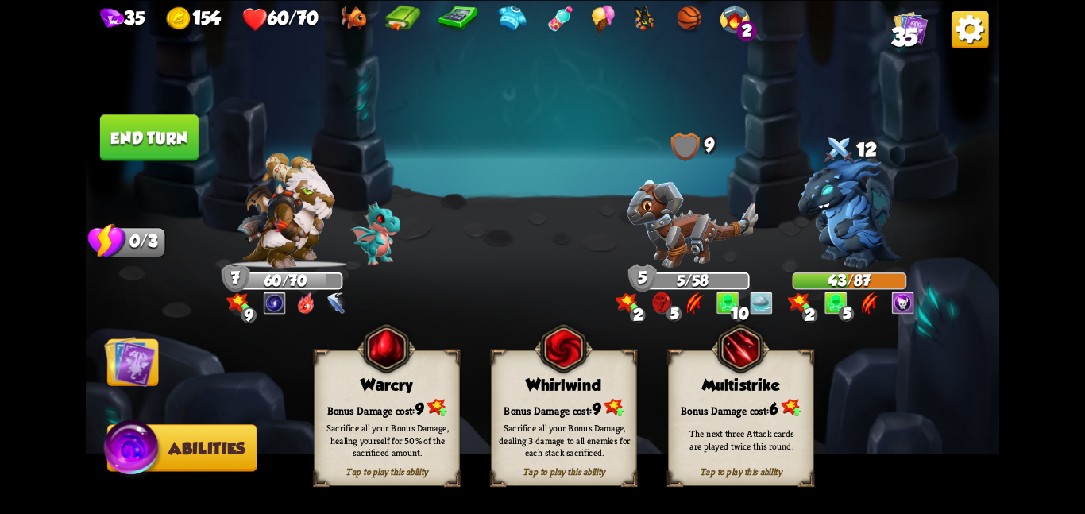
click at [548, 358] on img at bounding box center [563, 349] width 59 height 60
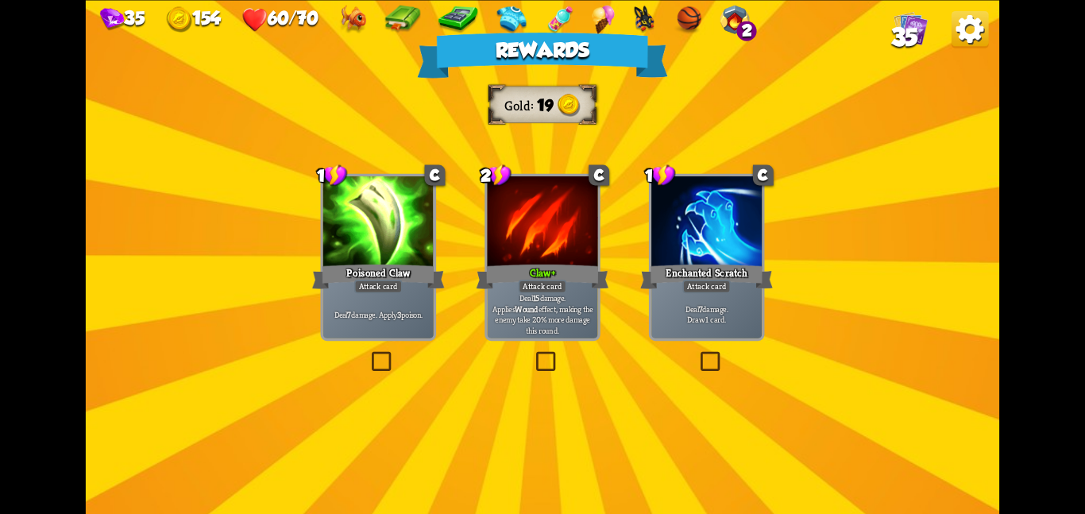
click at [524, 268] on div "Claw +" at bounding box center [543, 275] width 133 height 29
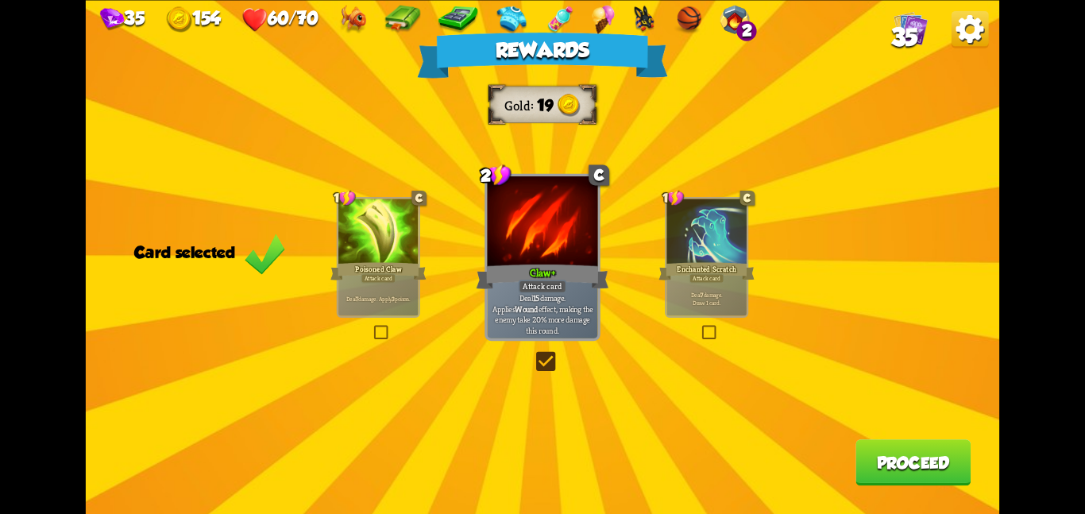
click at [900, 456] on button "Proceed" at bounding box center [913, 462] width 115 height 46
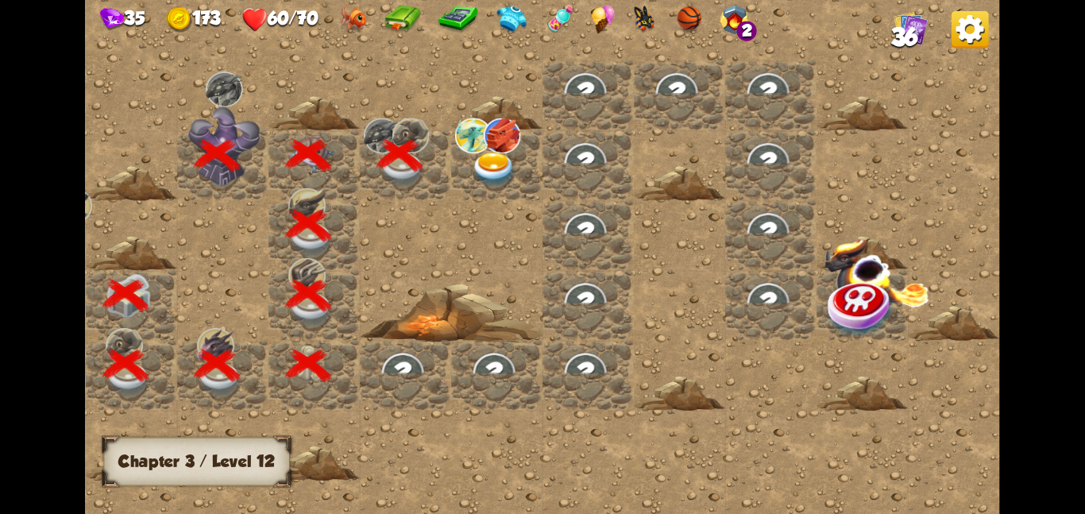
click at [475, 159] on img at bounding box center [494, 169] width 46 height 36
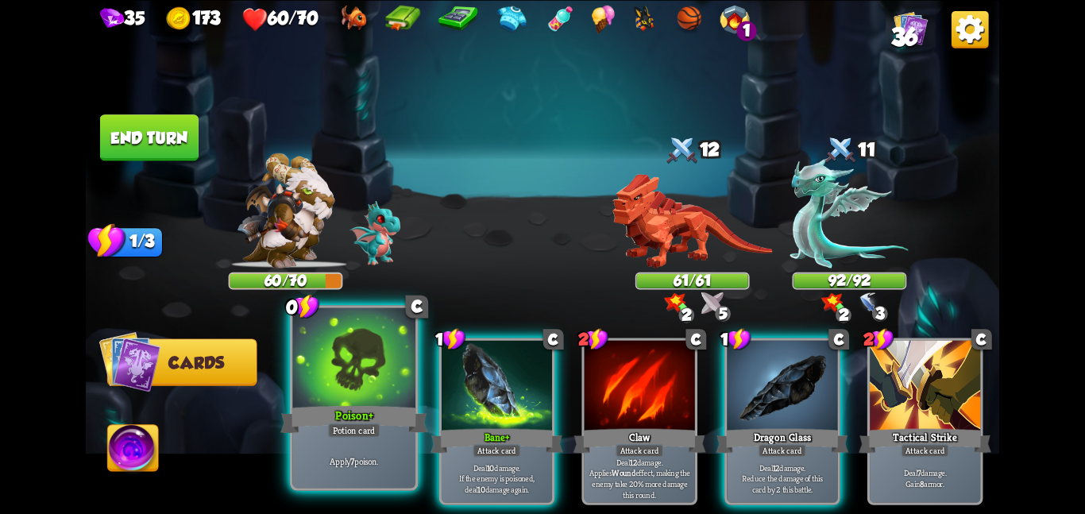
click at [385, 377] on div at bounding box center [353, 358] width 123 height 103
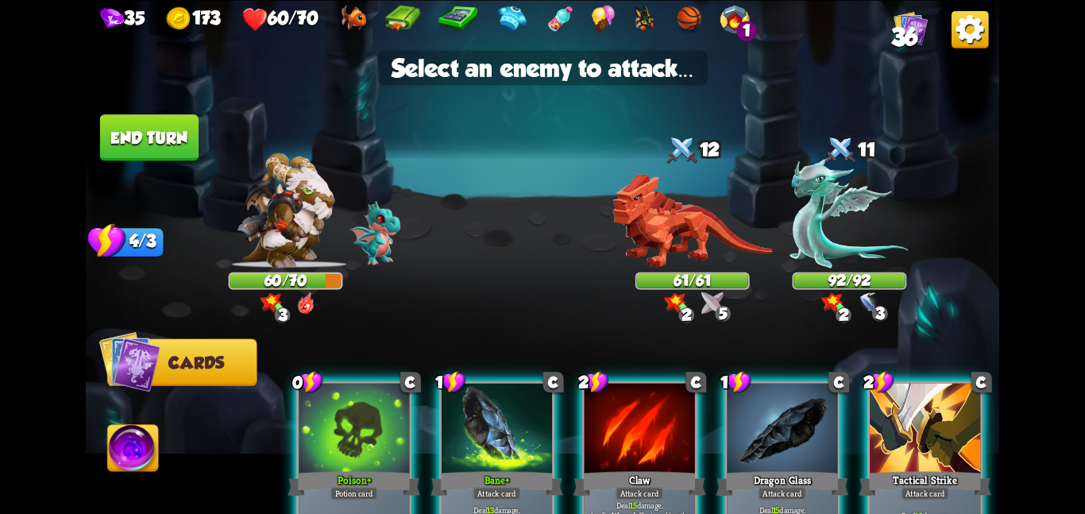
click at [686, 242] on img at bounding box center [693, 220] width 160 height 95
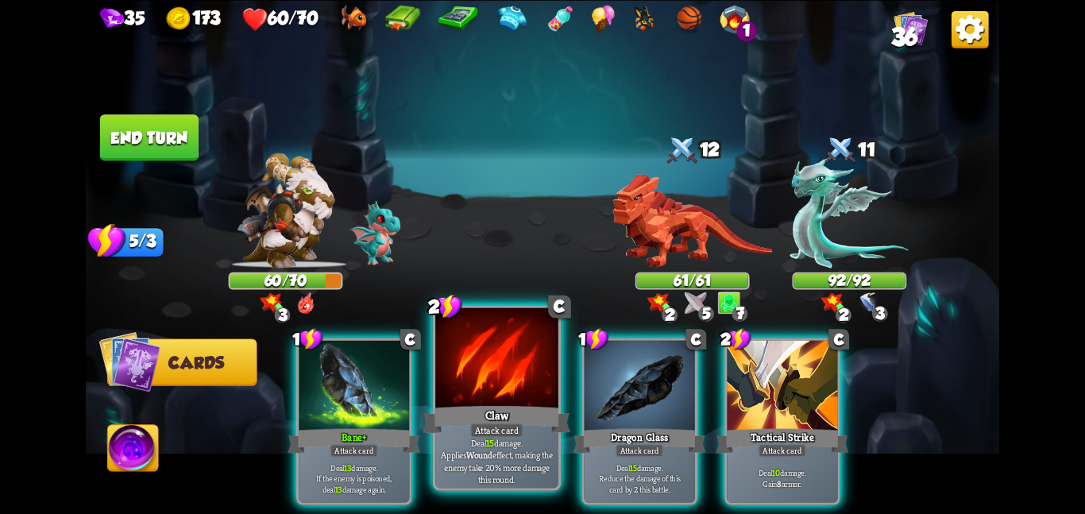
click at [436, 385] on div at bounding box center [496, 358] width 123 height 103
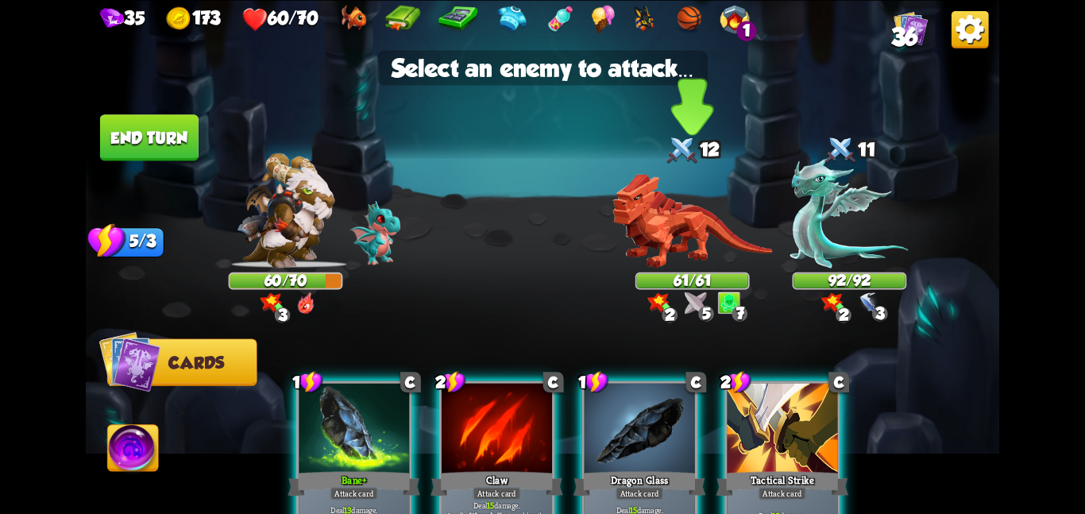
click at [616, 248] on img at bounding box center [693, 220] width 160 height 95
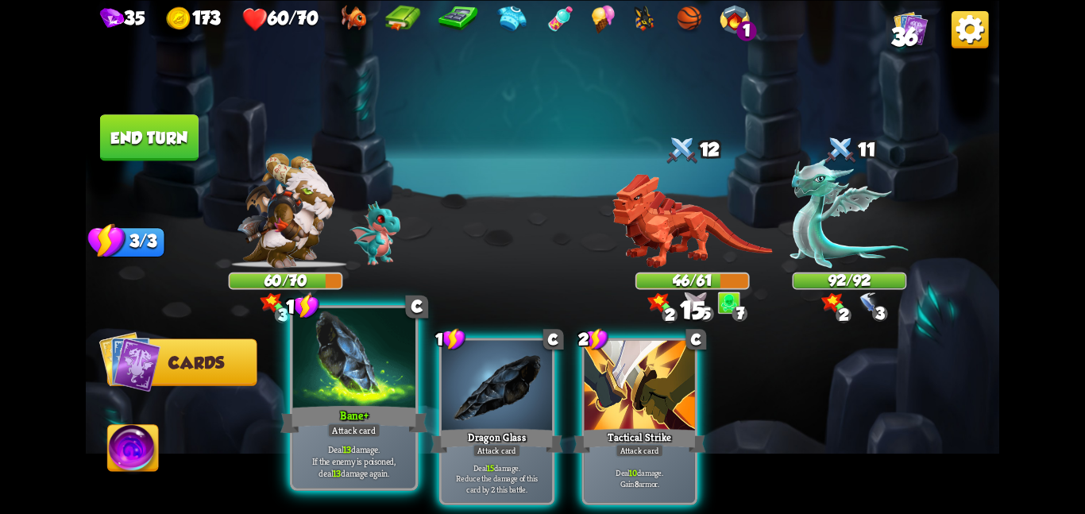
click at [358, 395] on div at bounding box center [353, 358] width 123 height 103
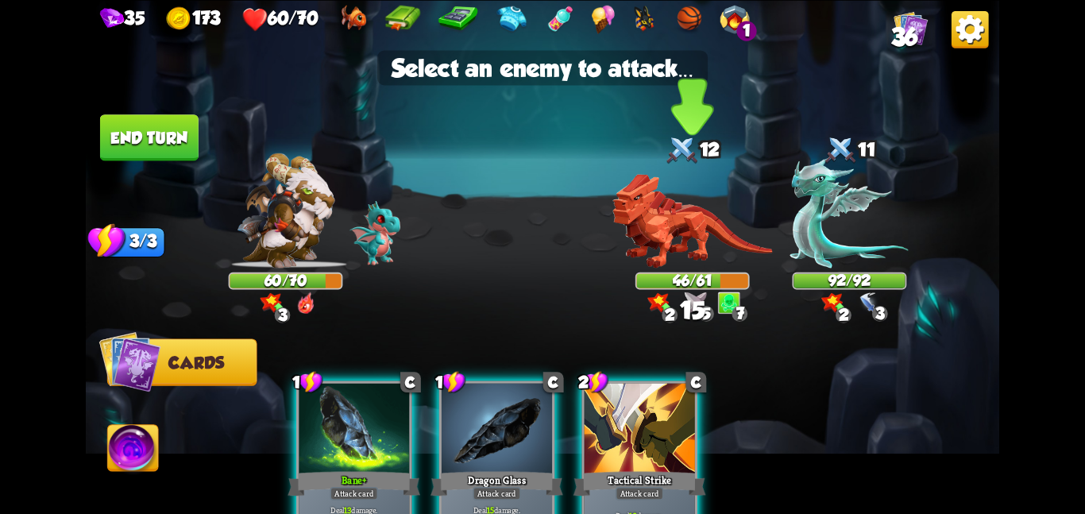
click at [639, 237] on img at bounding box center [693, 220] width 160 height 95
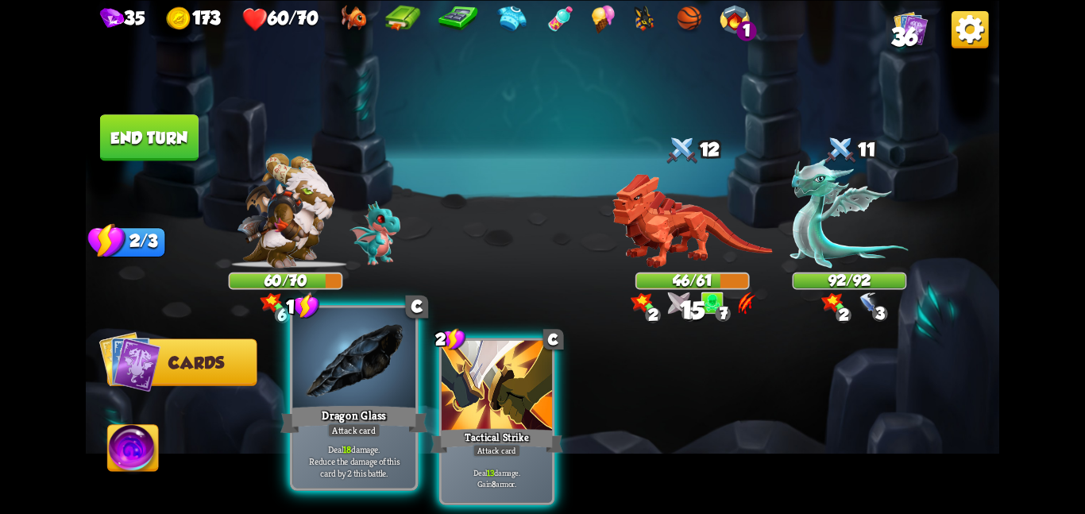
click at [406, 358] on div at bounding box center [353, 358] width 123 height 103
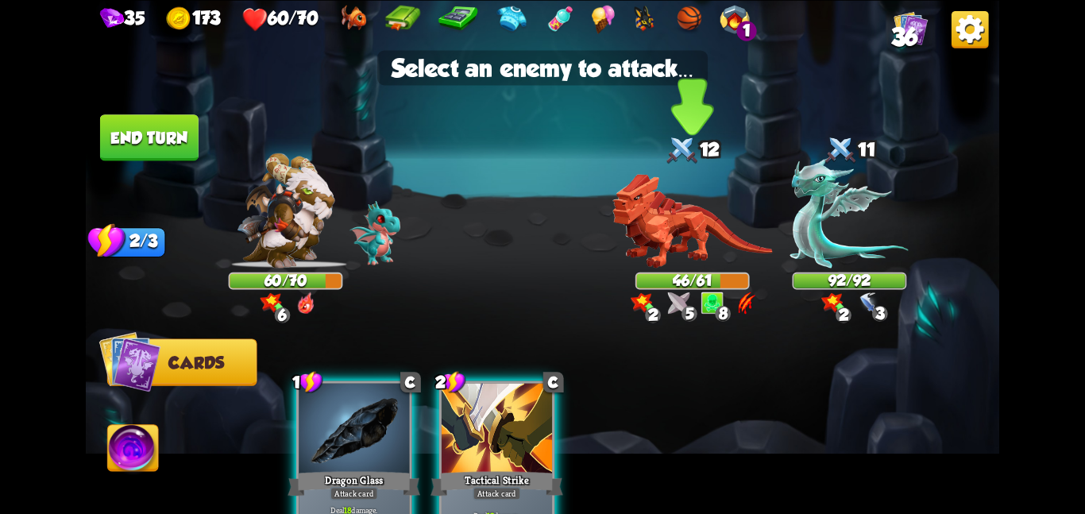
click at [624, 255] on img at bounding box center [693, 220] width 160 height 95
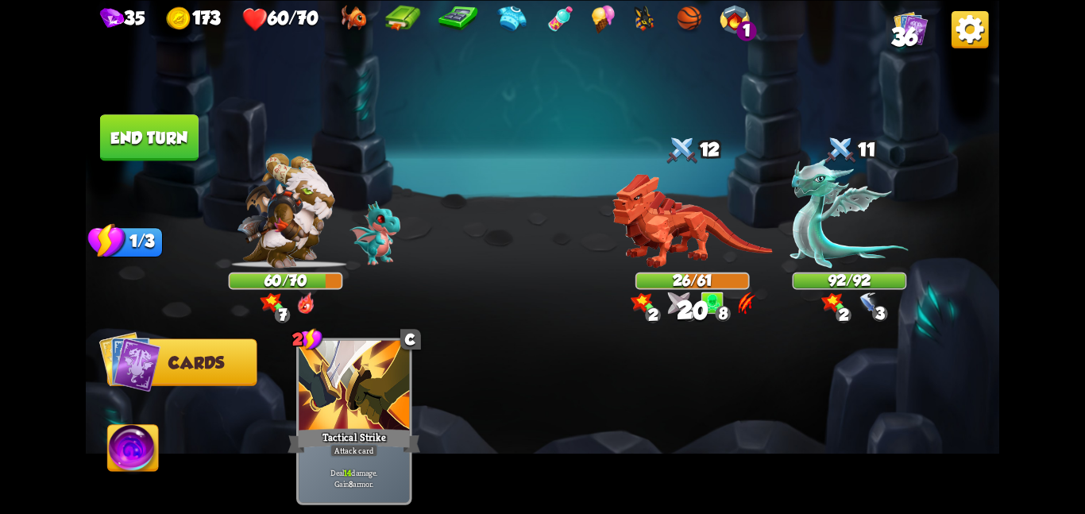
click at [159, 153] on button "End turn" at bounding box center [149, 137] width 99 height 46
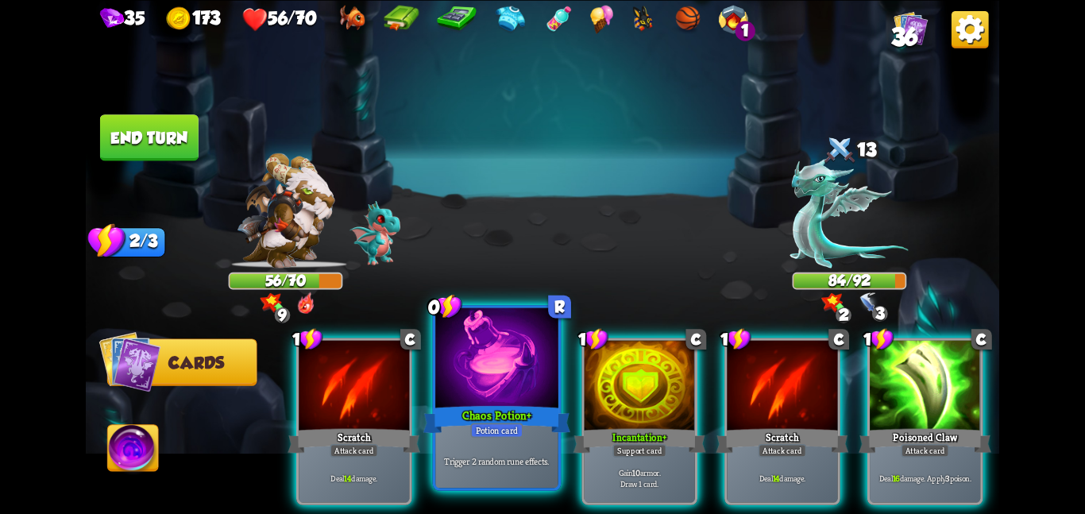
click at [532, 352] on div at bounding box center [496, 358] width 123 height 103
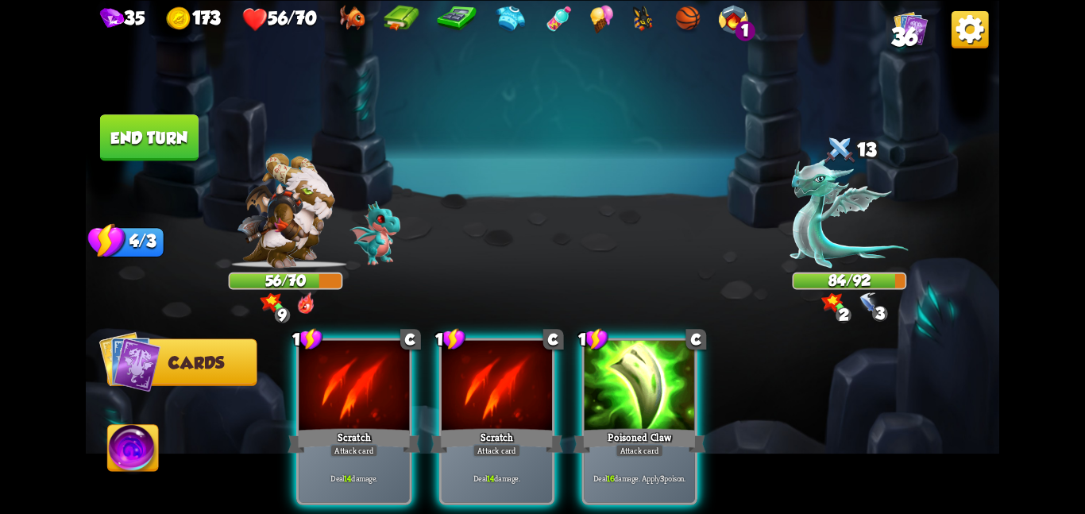
click at [532, 352] on div at bounding box center [497, 386] width 110 height 93
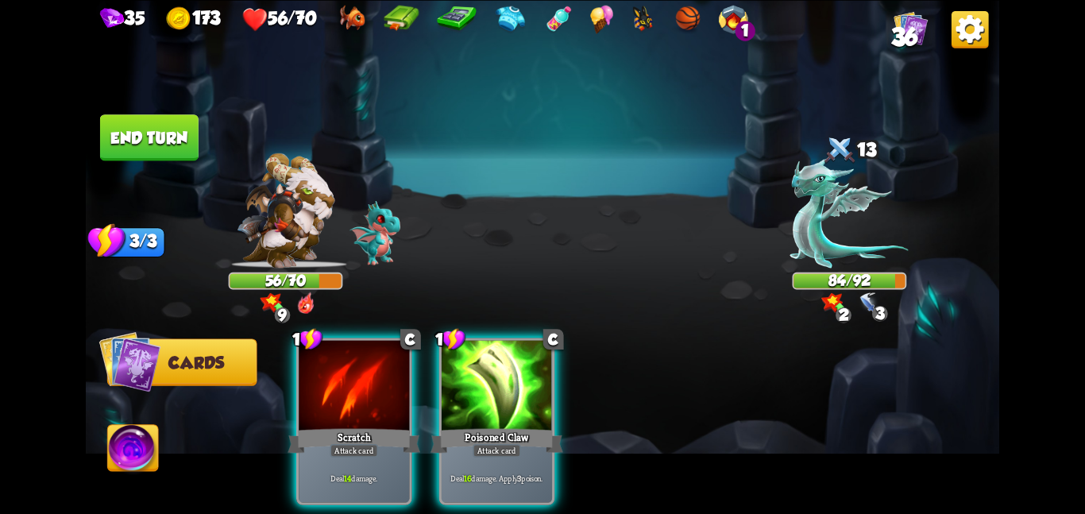
click at [532, 352] on div at bounding box center [497, 386] width 110 height 93
click at [532, 352] on div "1 C Scratch Attack card Deal 14 damage. 1 C Poisoned Claw Attack card Deal 16 d…" at bounding box center [634, 399] width 731 height 229
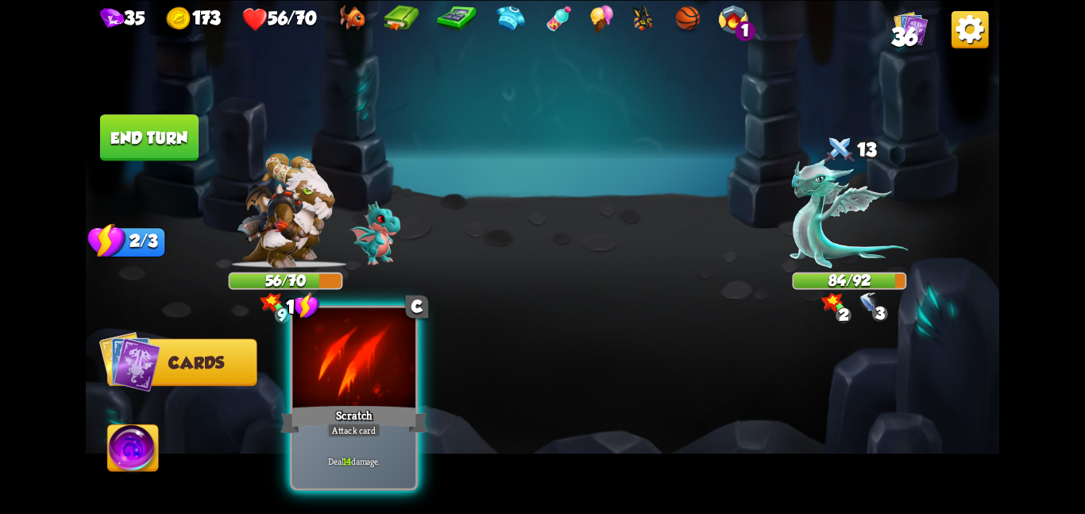
click at [396, 398] on div at bounding box center [353, 358] width 123 height 103
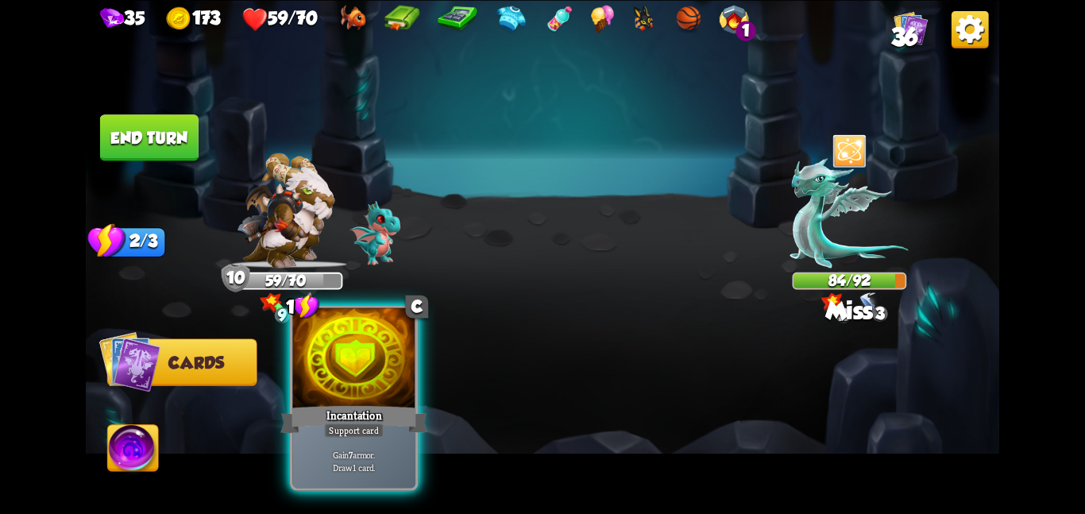
click at [343, 350] on div at bounding box center [353, 358] width 123 height 103
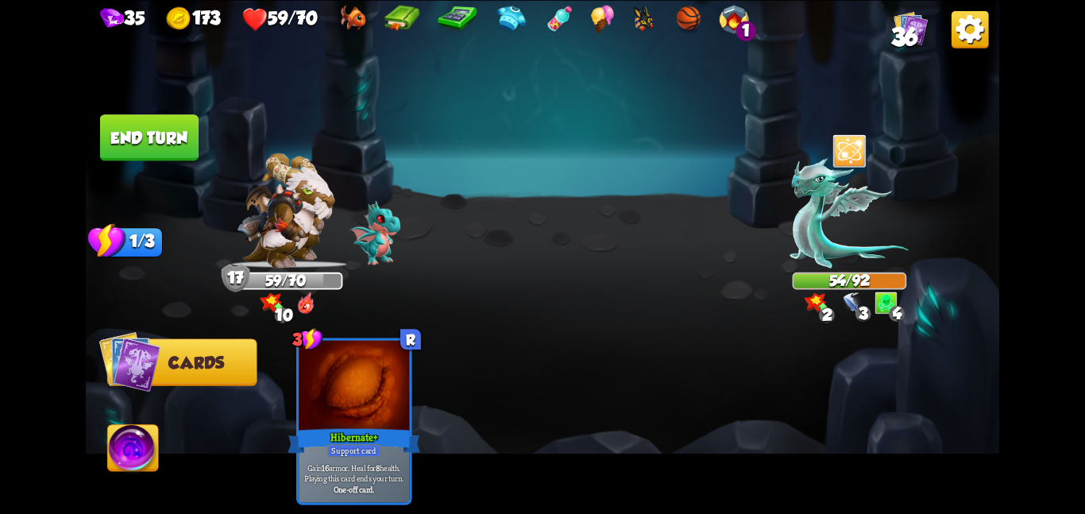
click at [181, 153] on button "End turn" at bounding box center [149, 137] width 99 height 46
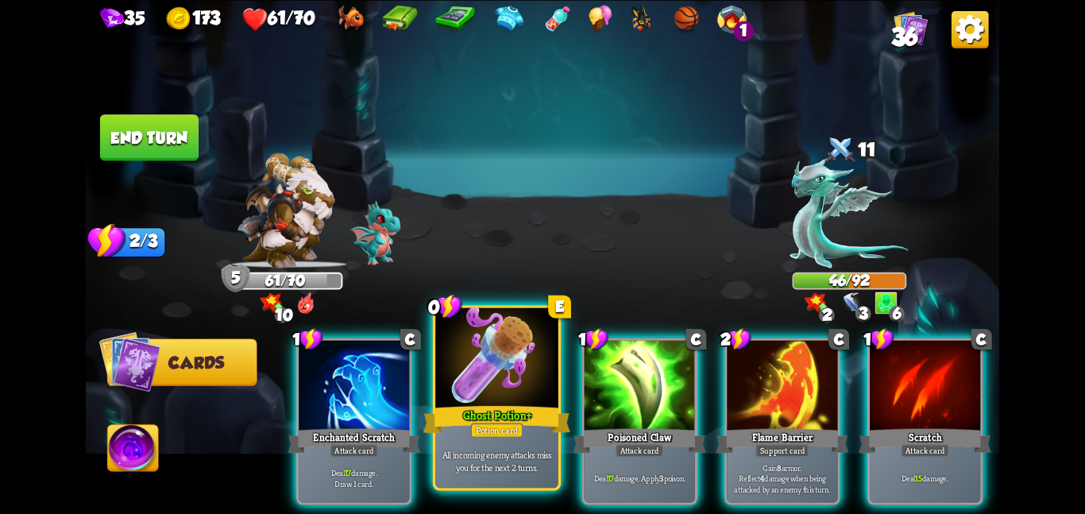
click at [448, 403] on div "Ghost Potion +" at bounding box center [496, 419] width 147 height 33
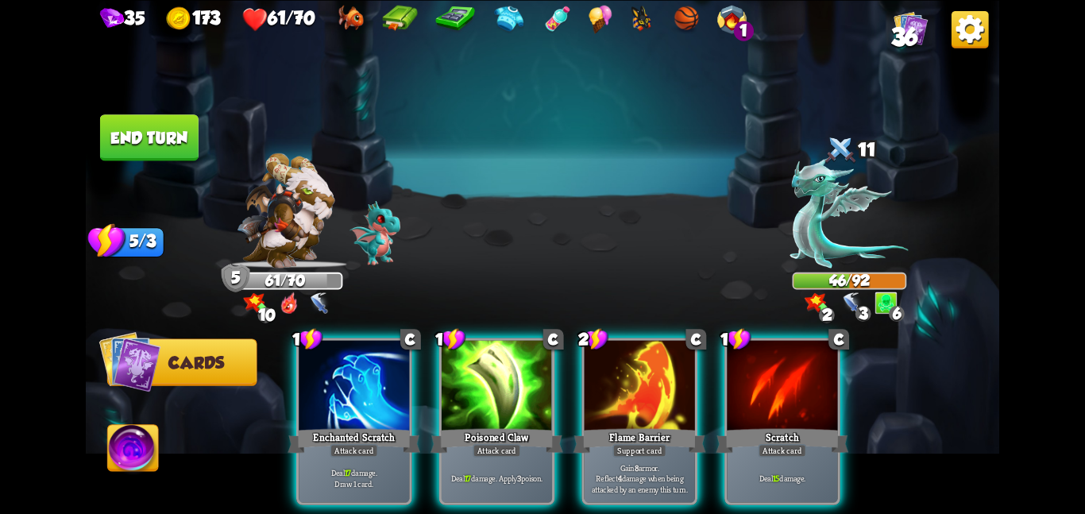
click at [448, 426] on div "Poisoned Claw" at bounding box center [497, 440] width 133 height 29
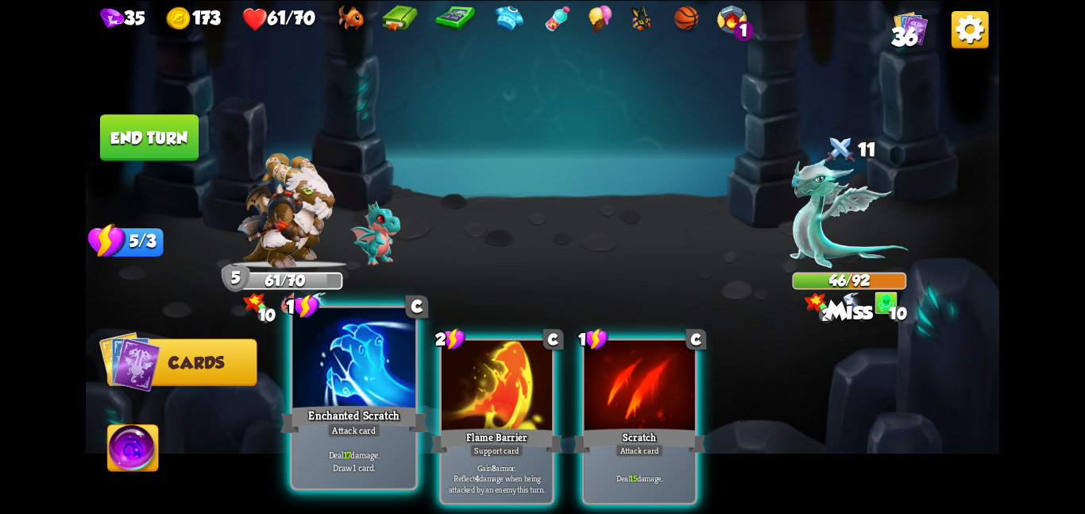
click at [398, 404] on div "Enchanted Scratch" at bounding box center [353, 419] width 147 height 33
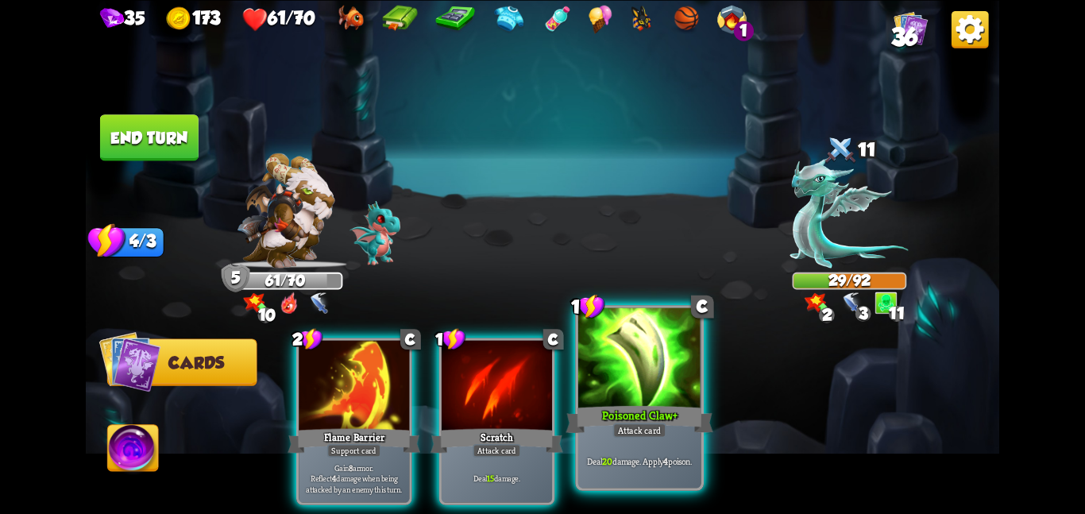
click at [593, 393] on div at bounding box center [639, 358] width 123 height 103
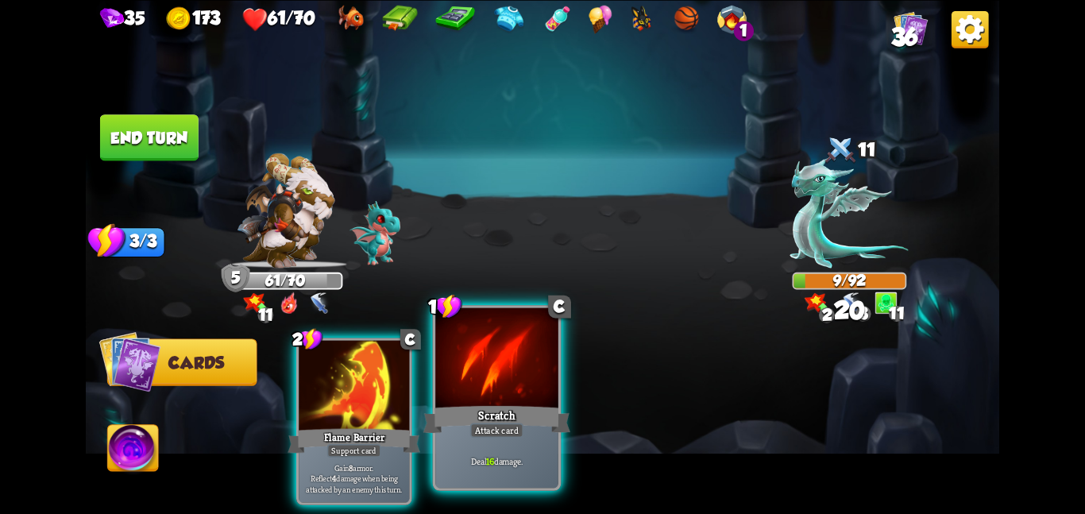
click at [483, 354] on div at bounding box center [496, 358] width 123 height 103
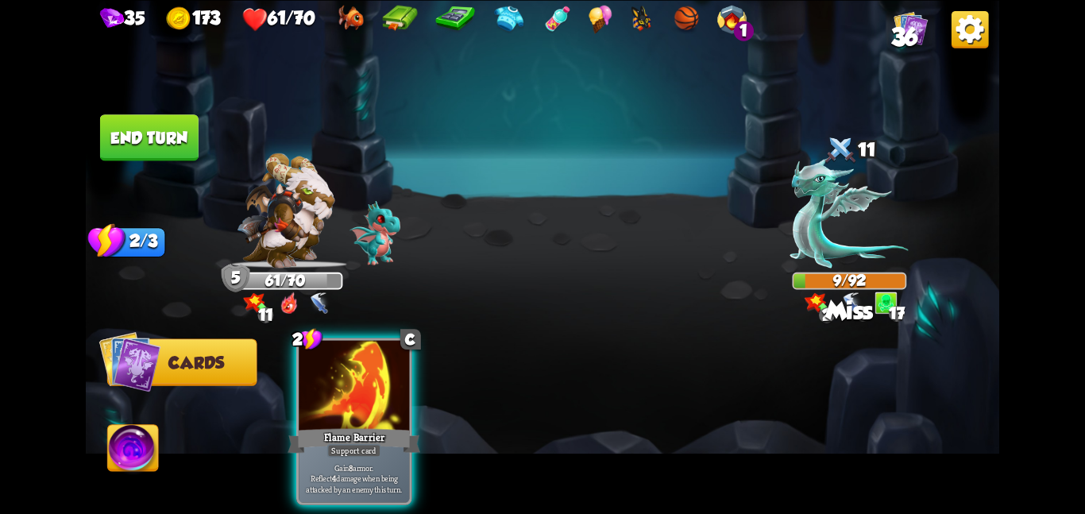
click at [157, 142] on button "End turn" at bounding box center [149, 137] width 99 height 46
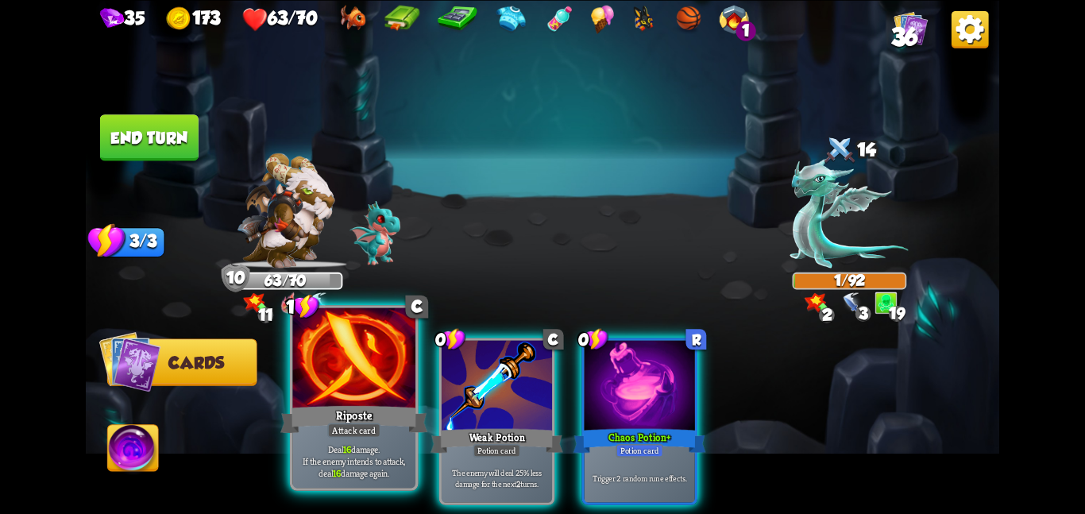
click at [336, 404] on div "Riposte" at bounding box center [353, 419] width 147 height 33
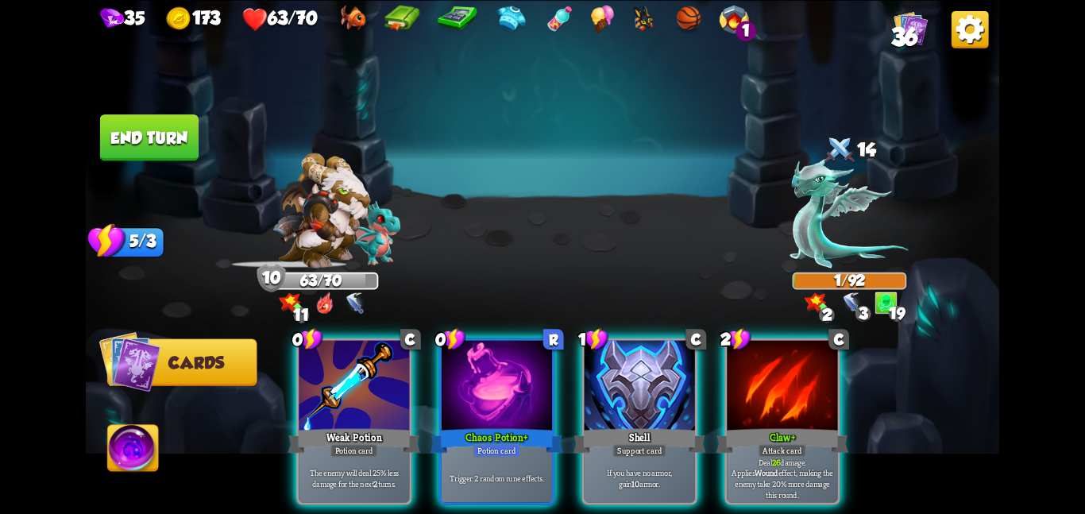
click at [442, 372] on div at bounding box center [497, 386] width 110 height 93
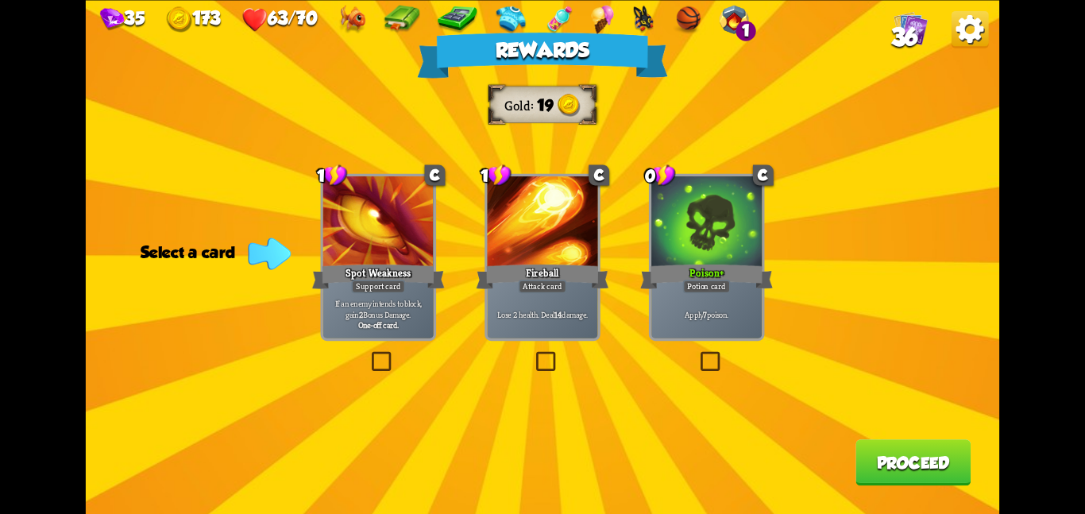
click at [739, 219] on div at bounding box center [706, 222] width 110 height 93
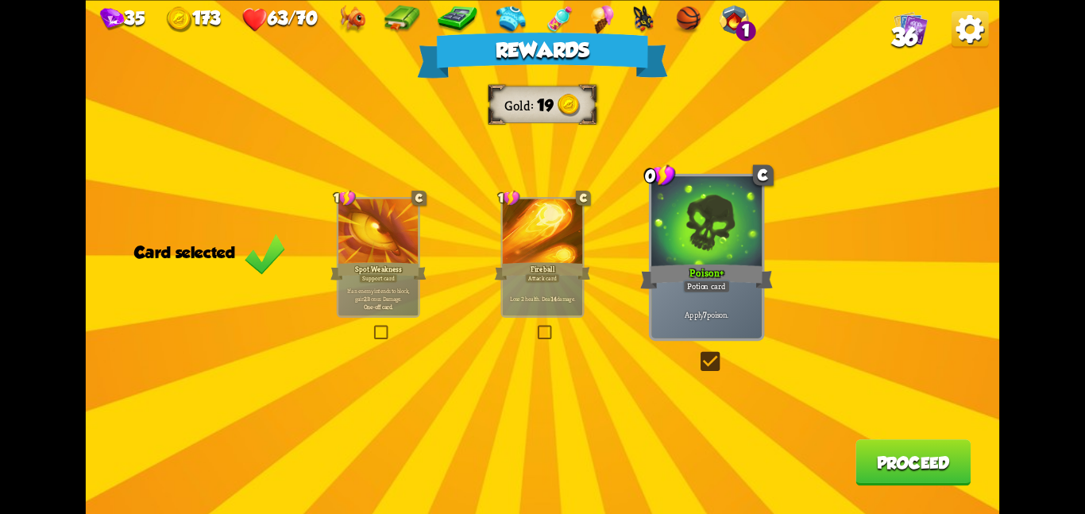
click at [877, 454] on button "Proceed" at bounding box center [913, 462] width 115 height 46
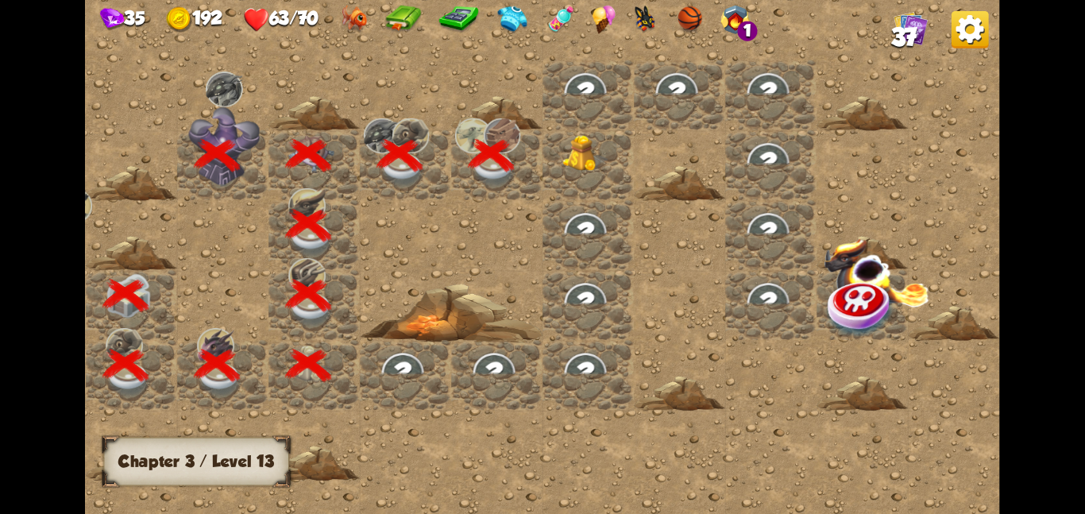
click at [580, 174] on div at bounding box center [588, 165] width 91 height 70
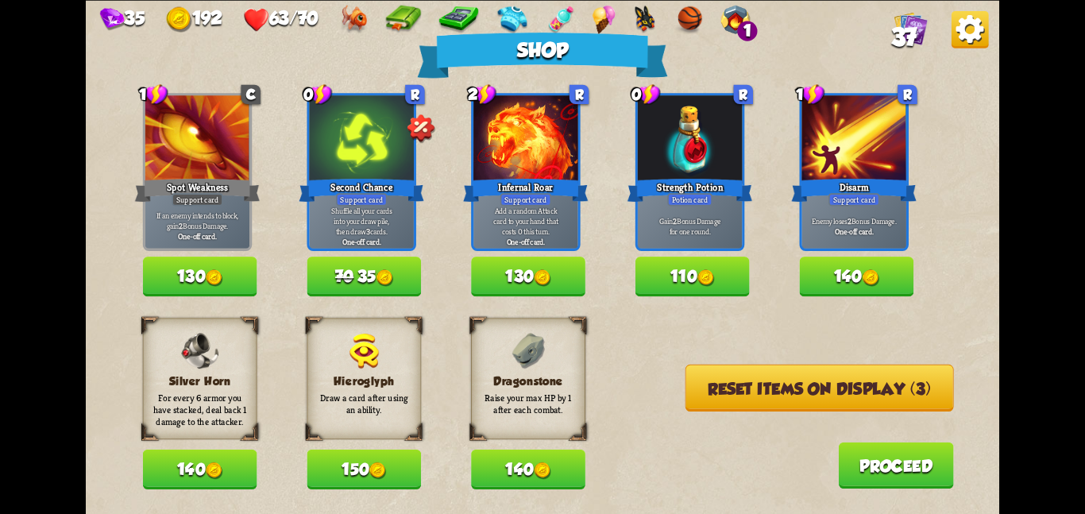
click at [197, 461] on button "140" at bounding box center [200, 470] width 114 height 40
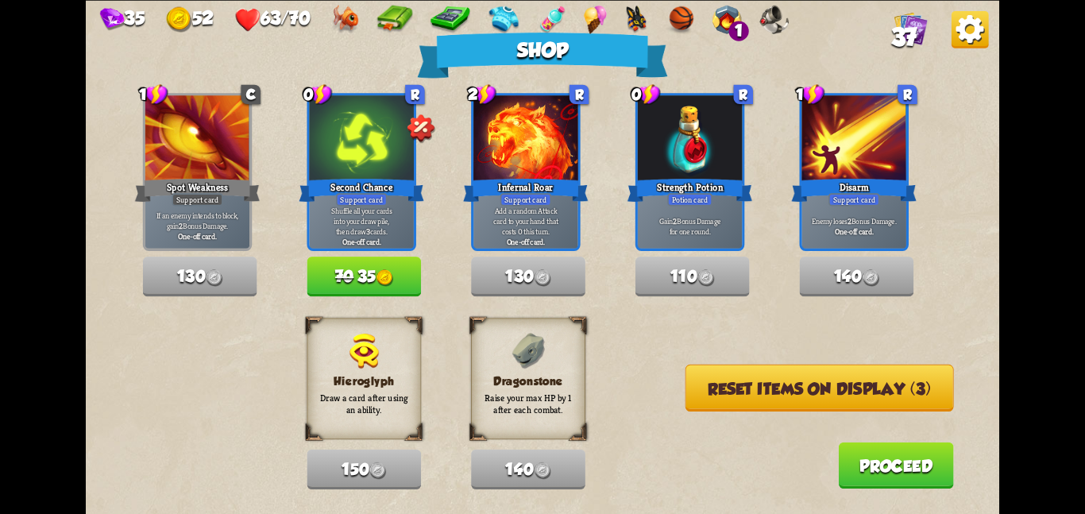
click at [702, 389] on button "Reset items on display (3)" at bounding box center [820, 387] width 269 height 47
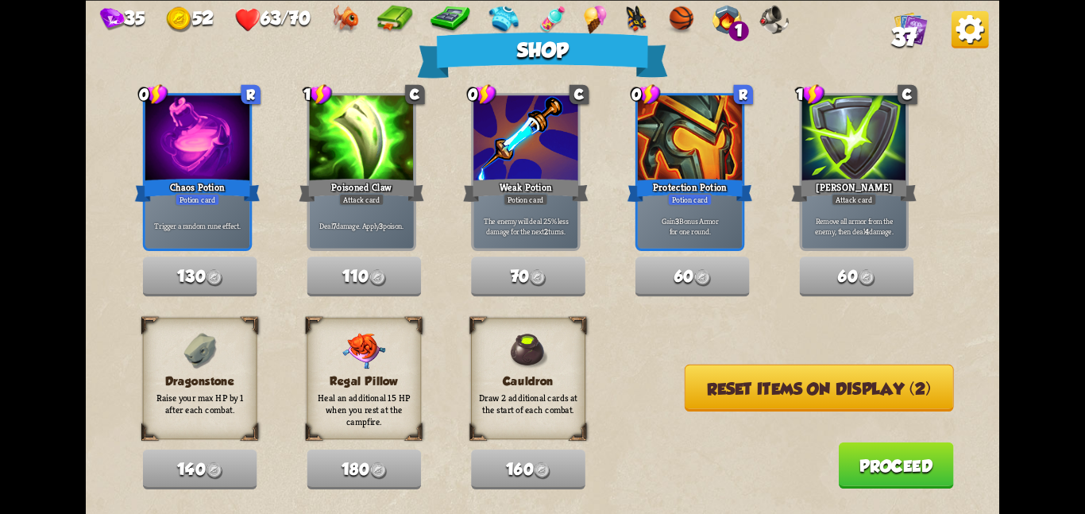
click at [702, 389] on button "Reset items on display (2)" at bounding box center [819, 387] width 269 height 47
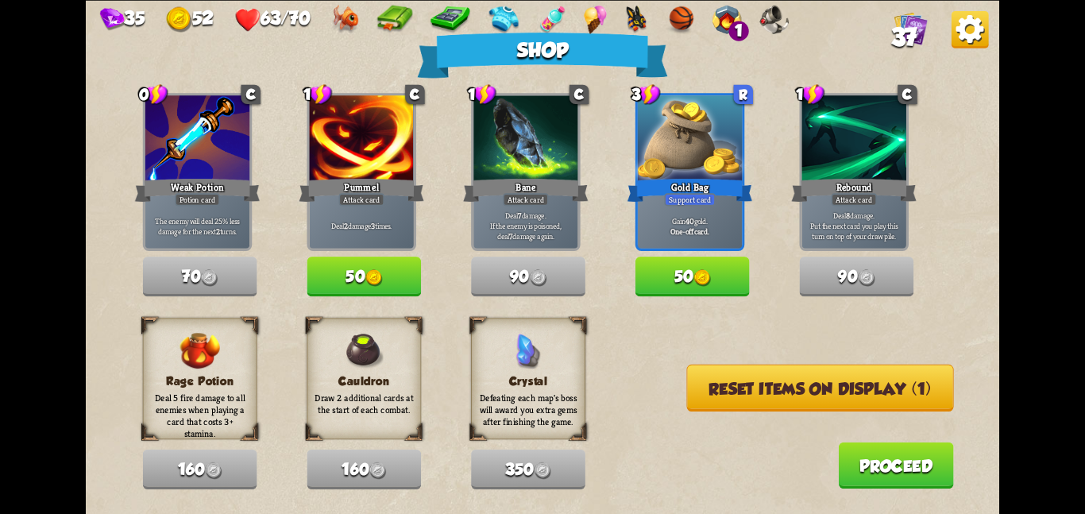
click at [702, 389] on button "Reset items on display (1)" at bounding box center [820, 387] width 267 height 47
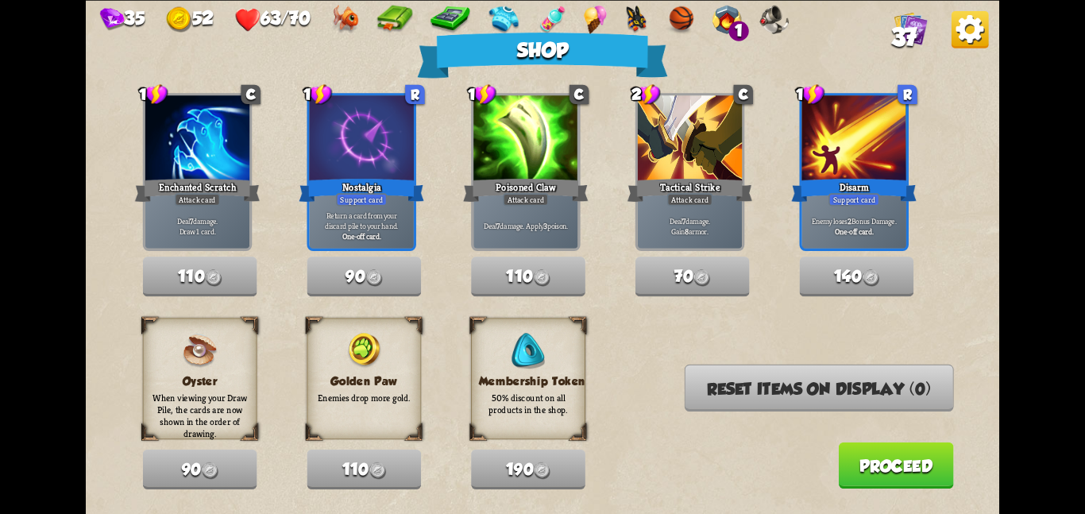
click at [858, 454] on button "Proceed" at bounding box center [895, 465] width 115 height 46
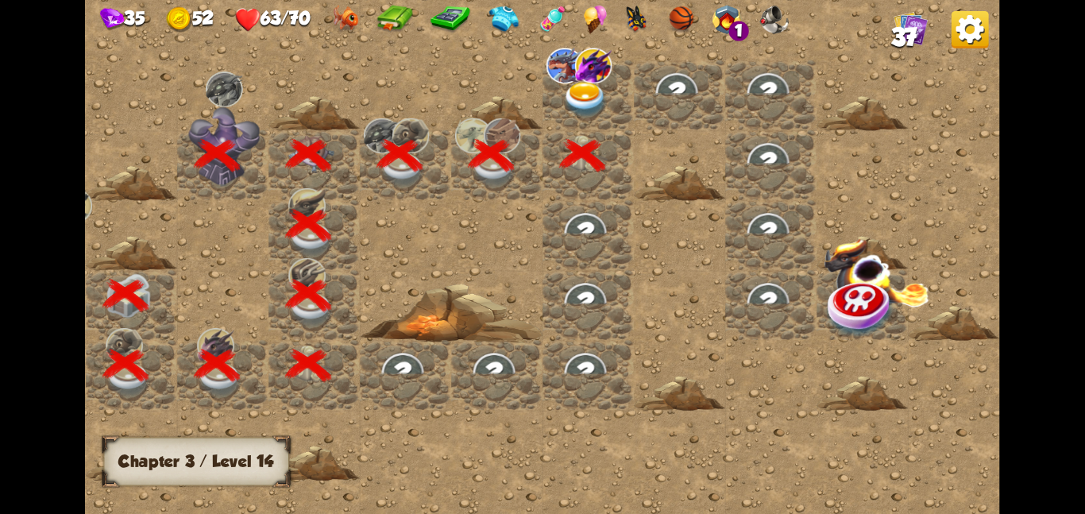
click at [589, 88] on img at bounding box center [586, 99] width 46 height 36
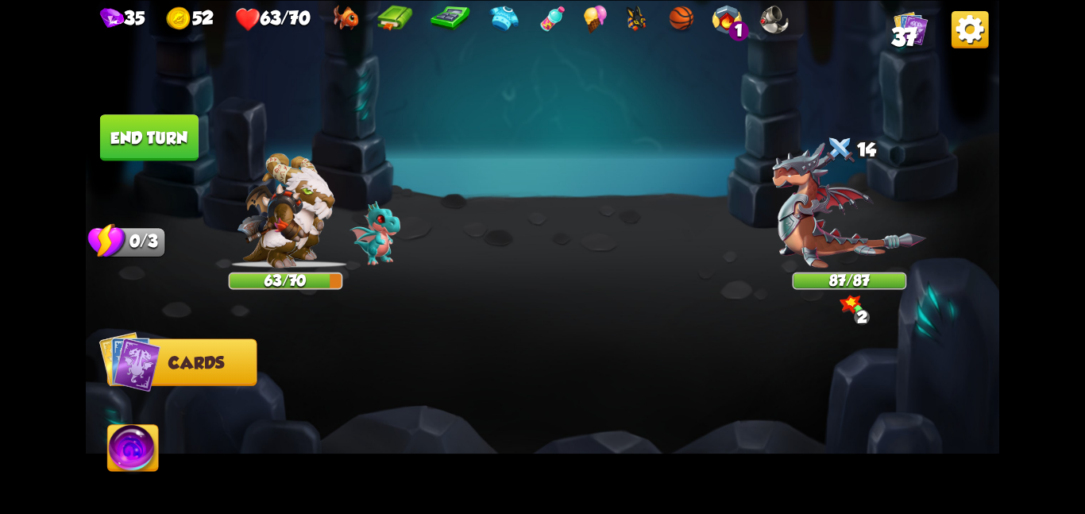
click at [781, 19] on img at bounding box center [774, 19] width 29 height 29
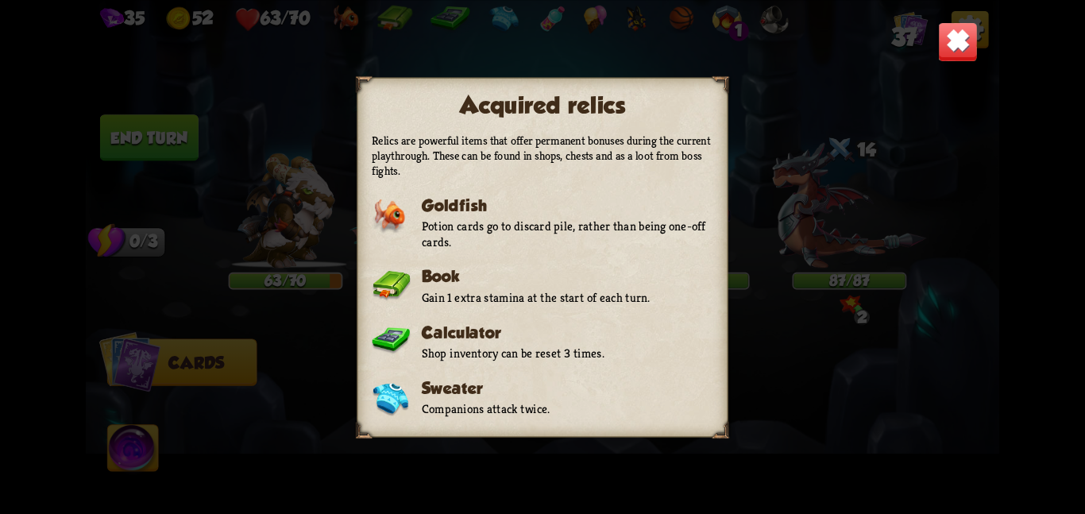
scroll to position [369, 0]
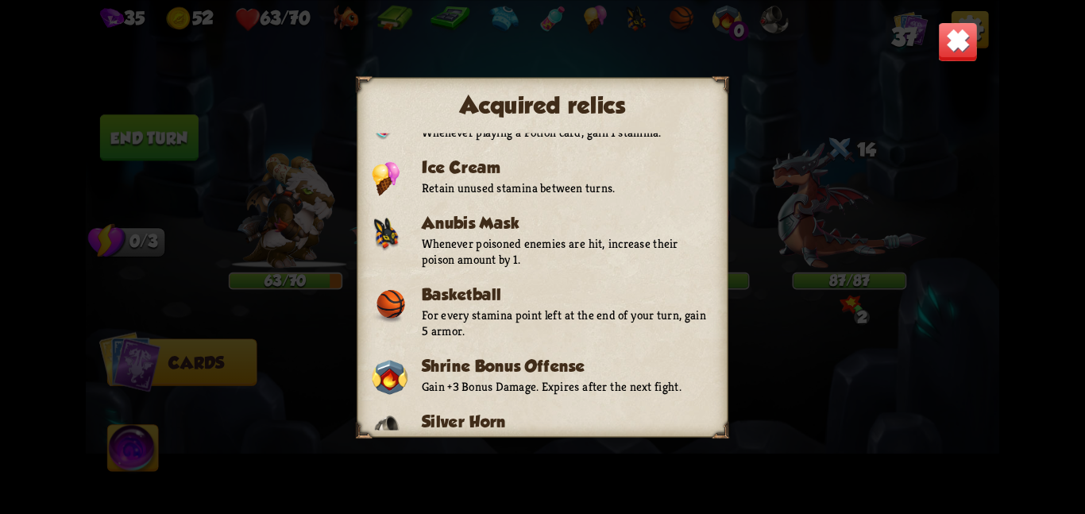
click at [965, 33] on img at bounding box center [958, 41] width 40 height 40
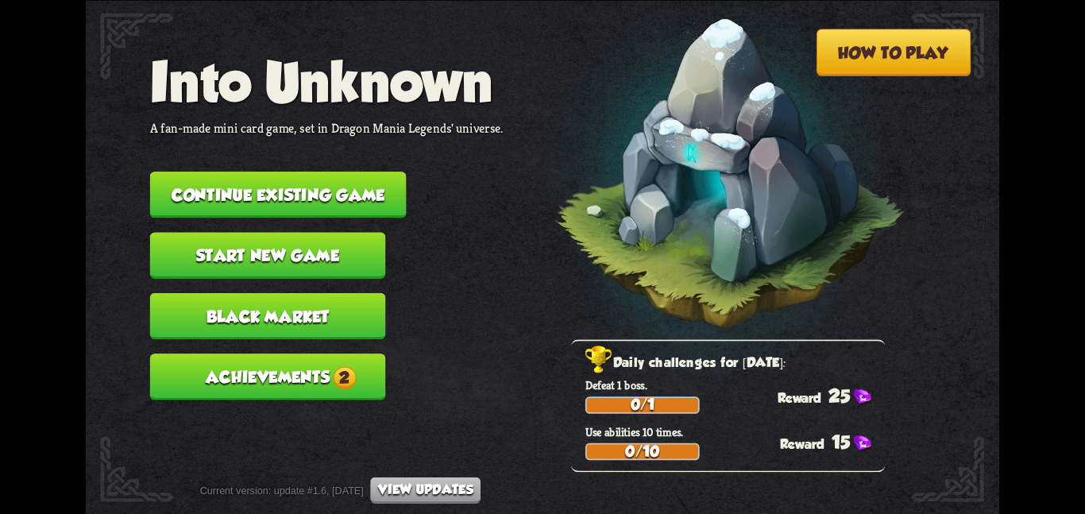
click at [280, 191] on button "Continue existing game" at bounding box center [278, 195] width 257 height 46
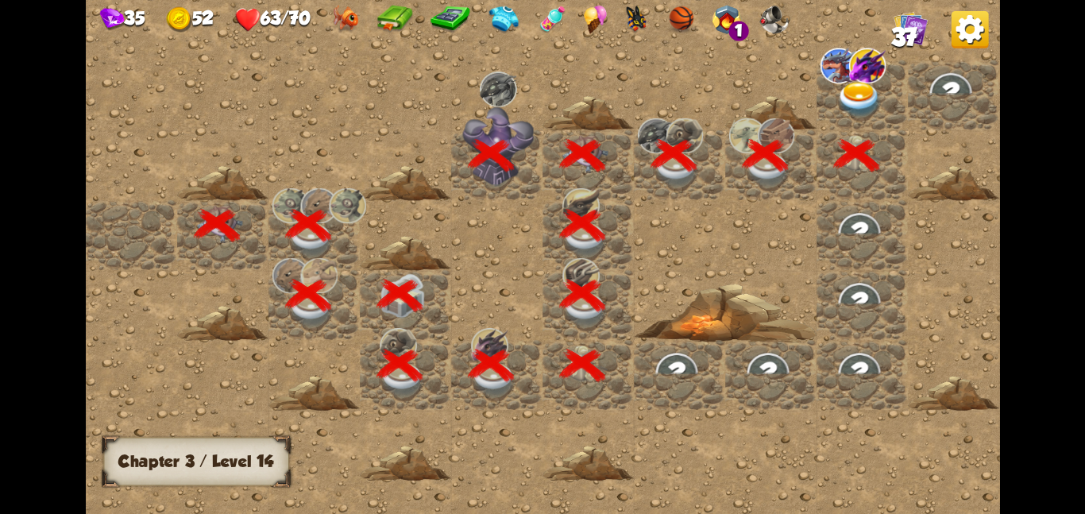
scroll to position [0, 305]
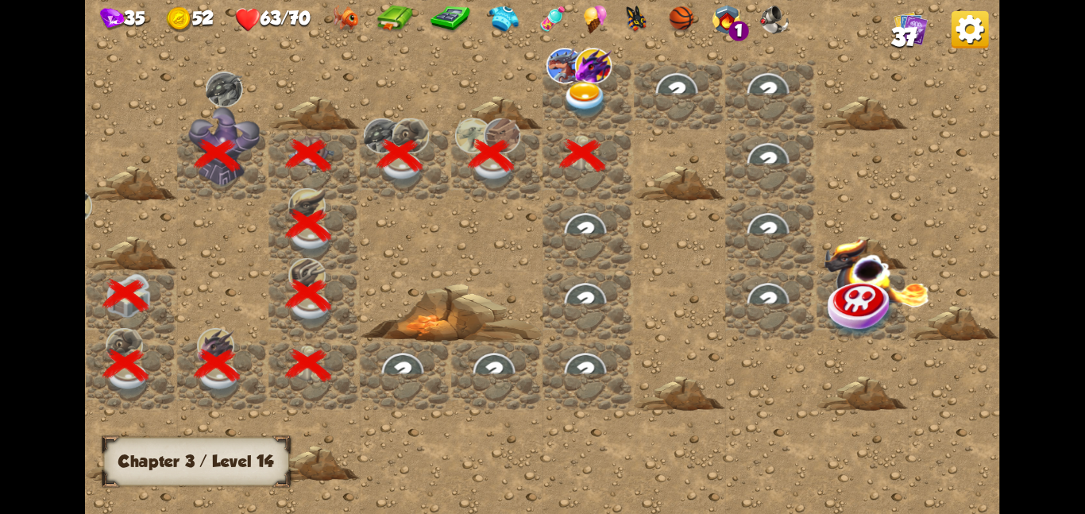
click at [570, 98] on img at bounding box center [586, 99] width 46 height 36
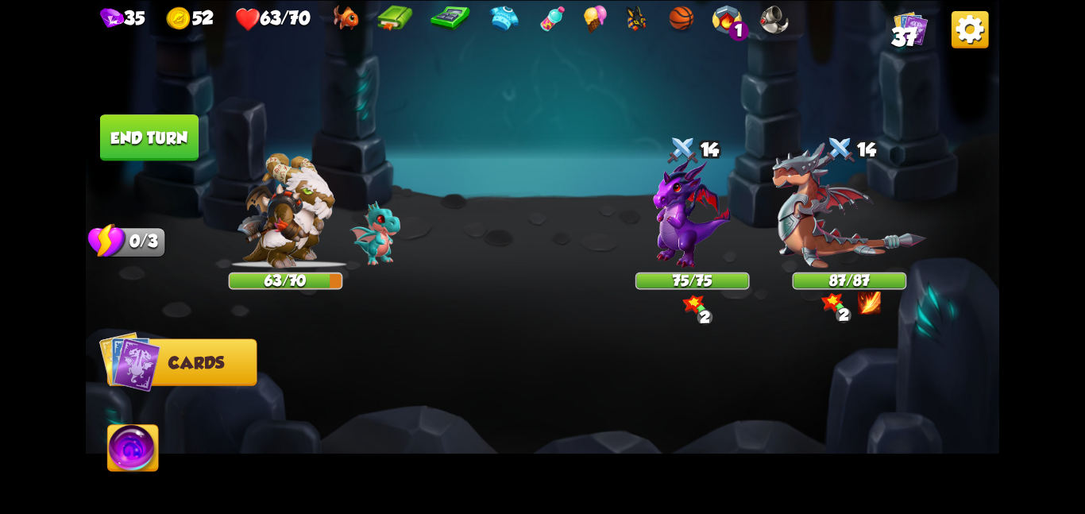
click at [168, 127] on button "End turn" at bounding box center [149, 137] width 99 height 46
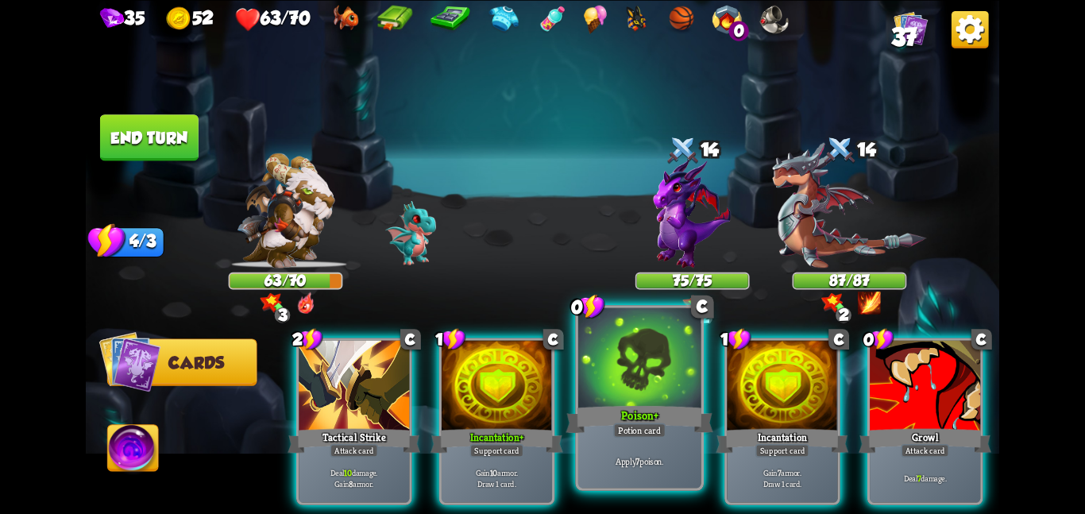
click at [592, 396] on div at bounding box center [639, 358] width 123 height 103
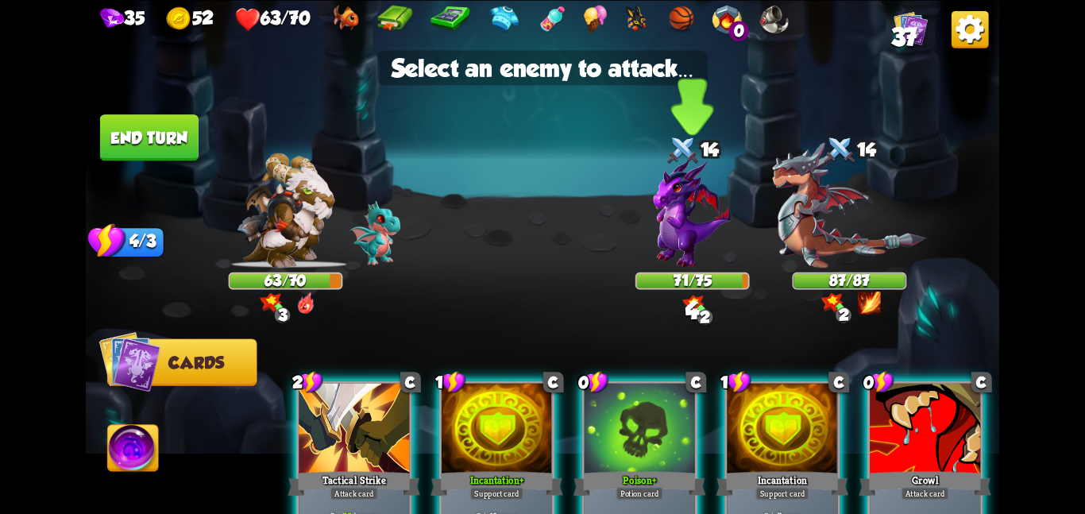
click at [690, 261] on img at bounding box center [693, 213] width 78 height 110
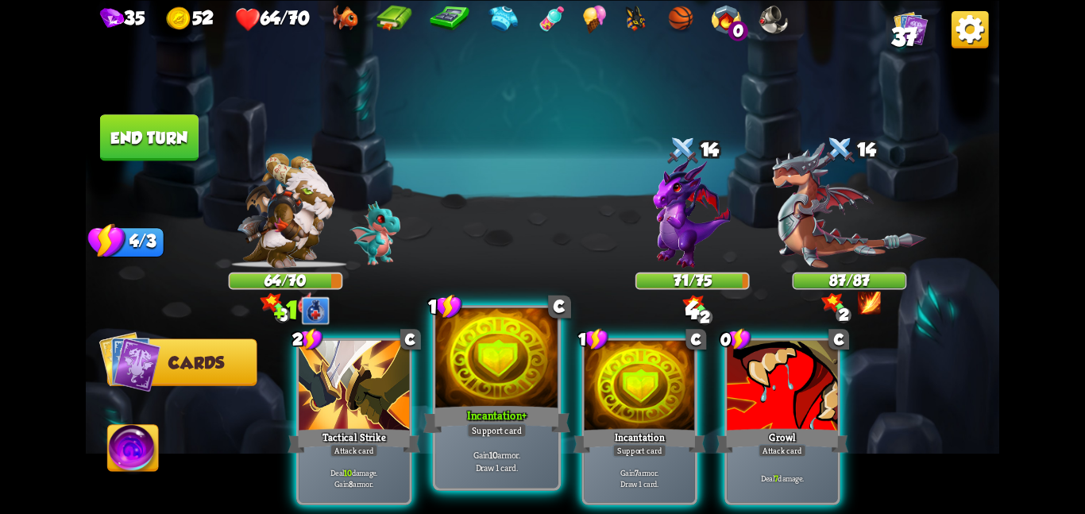
click at [483, 389] on div at bounding box center [496, 358] width 123 height 103
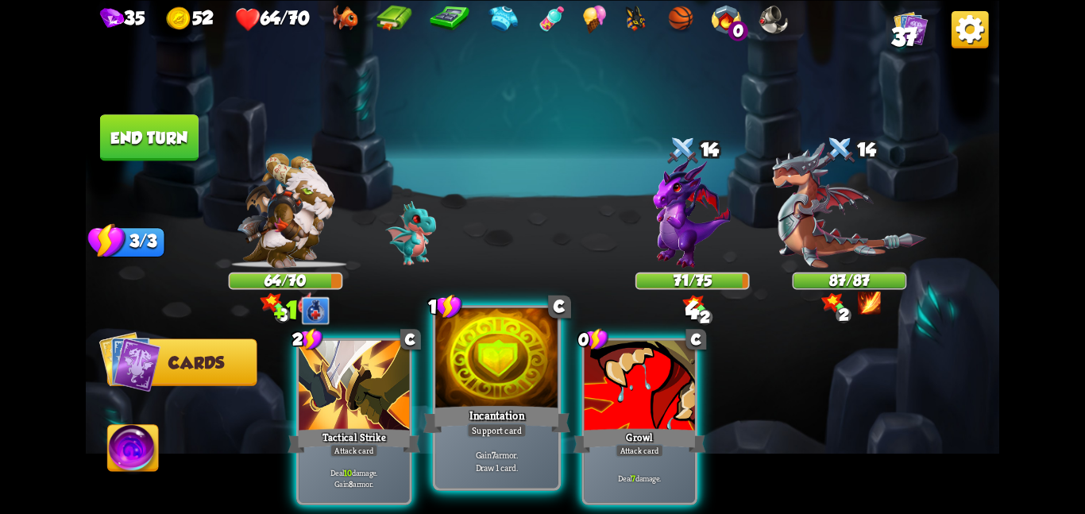
click at [483, 389] on div at bounding box center [496, 358] width 123 height 103
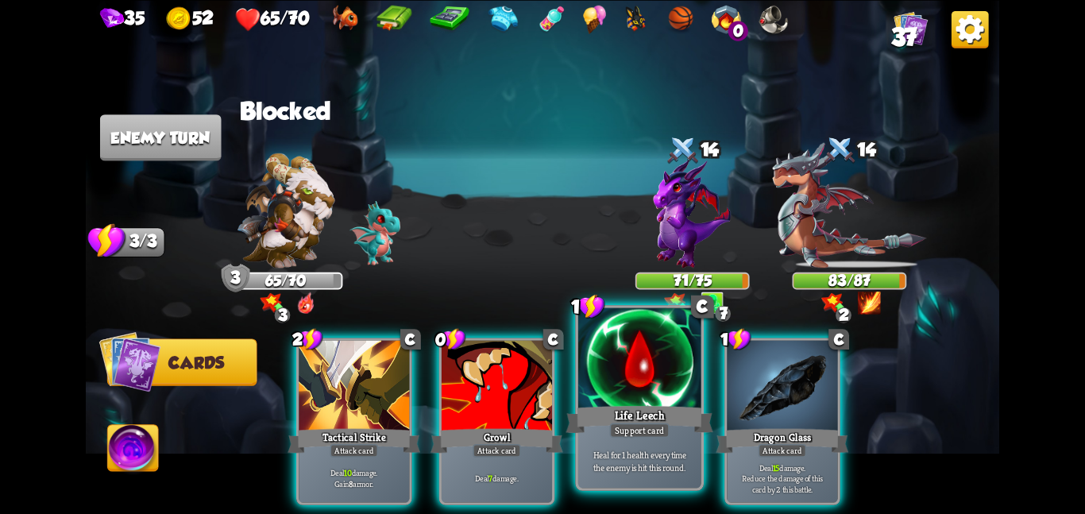
click at [624, 408] on div "Life Leech" at bounding box center [639, 419] width 147 height 33
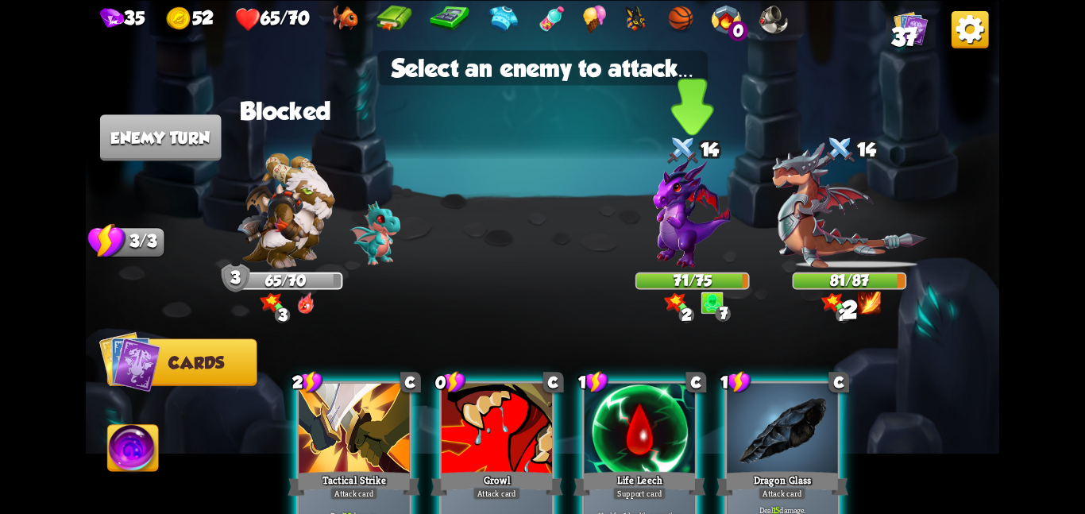
click at [673, 242] on img at bounding box center [693, 213] width 78 height 110
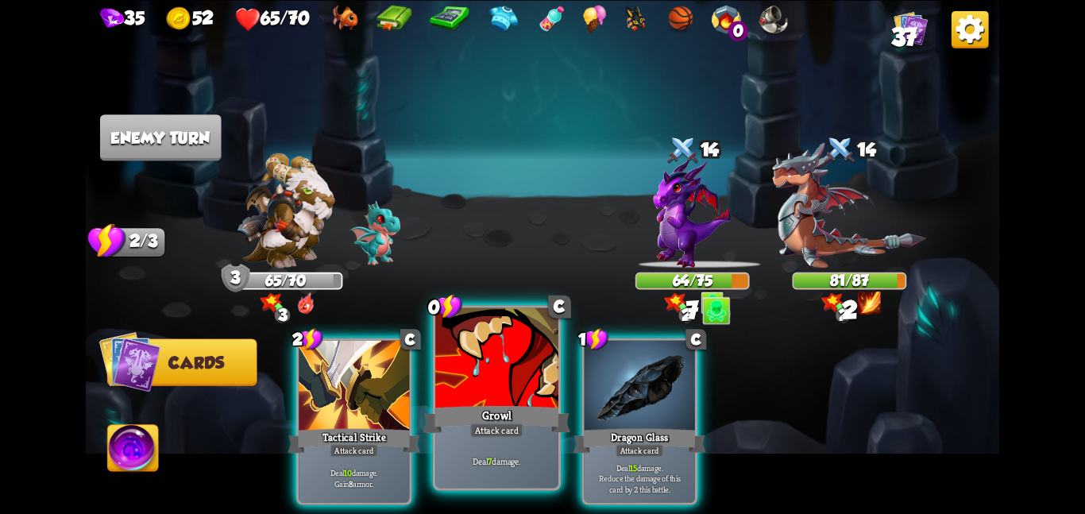
click at [544, 370] on div at bounding box center [496, 358] width 123 height 103
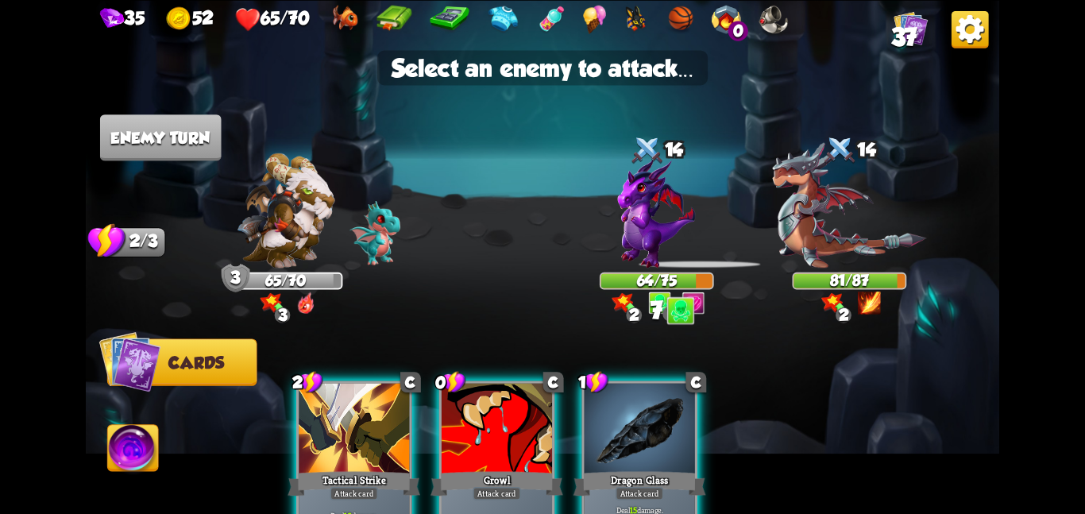
click at [659, 269] on div at bounding box center [700, 263] width 129 height 23
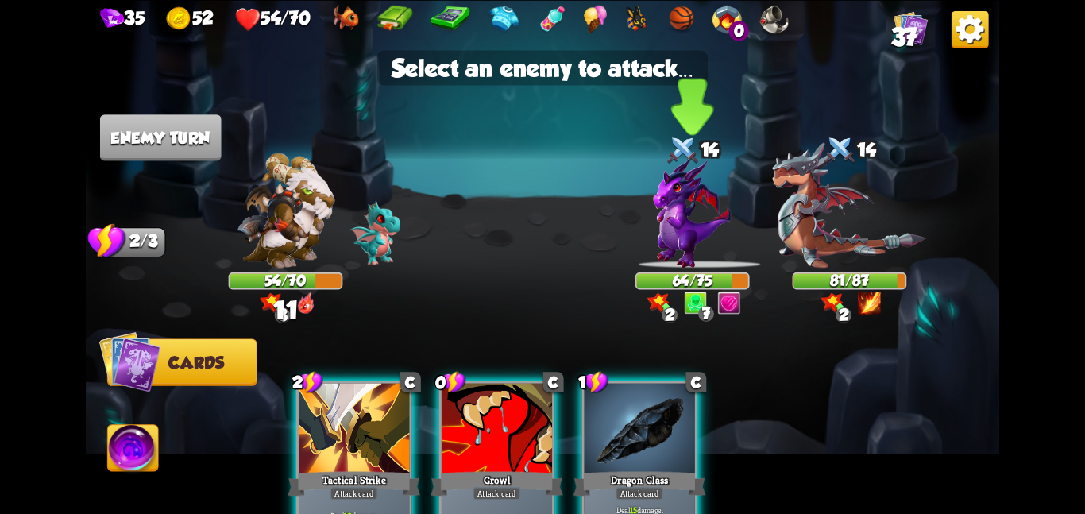
click at [666, 261] on img at bounding box center [693, 213] width 78 height 110
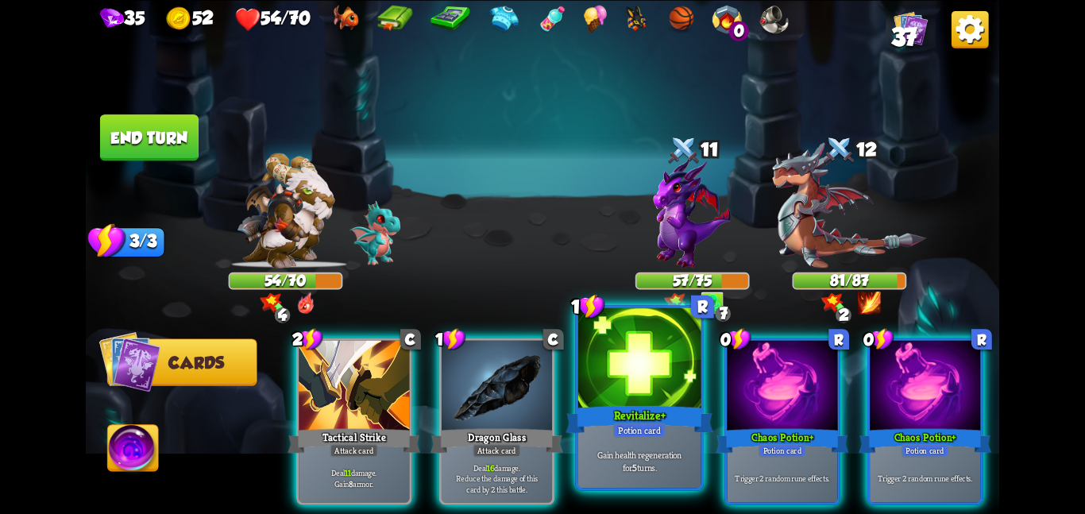
click at [628, 380] on div at bounding box center [639, 358] width 123 height 103
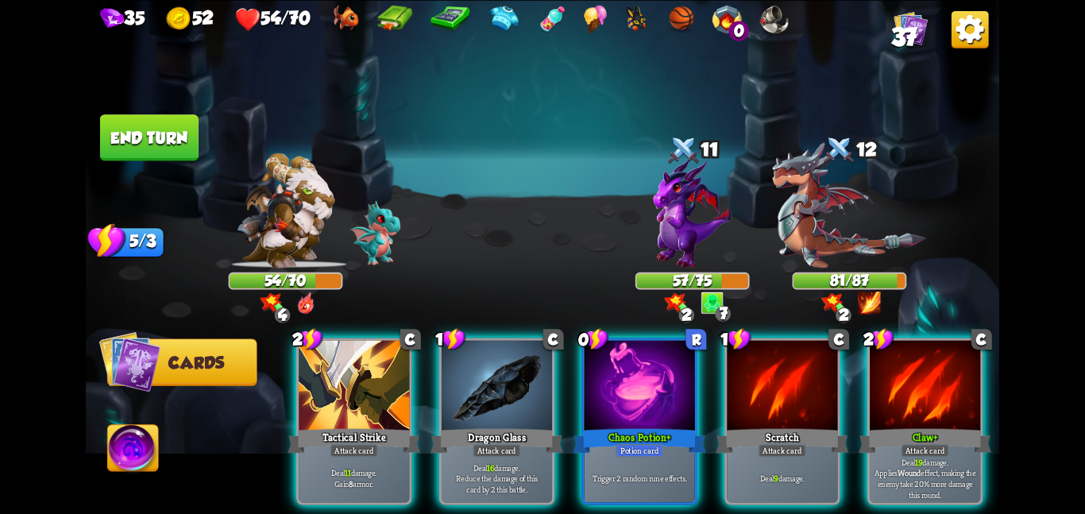
click at [628, 380] on div at bounding box center [640, 386] width 110 height 93
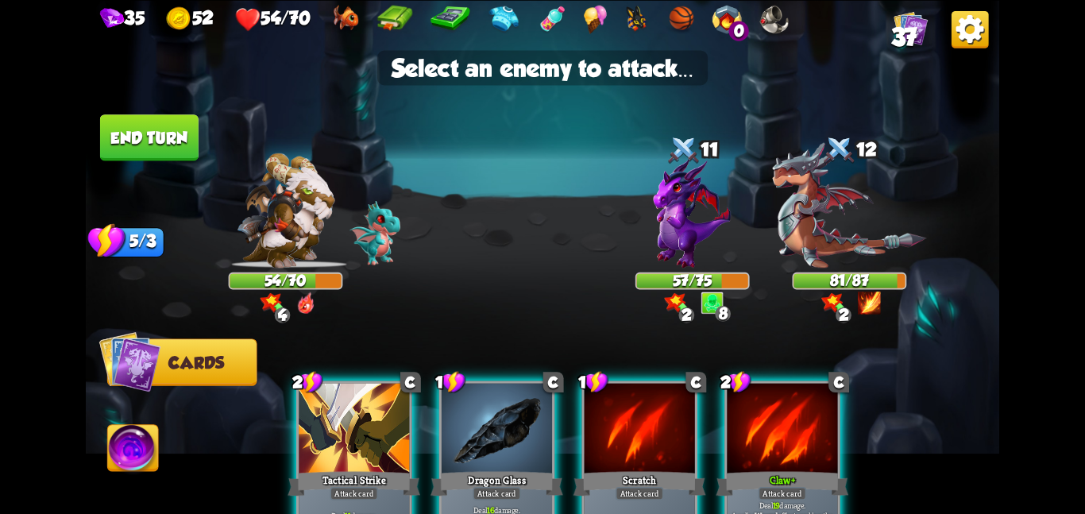
click at [521, 227] on img at bounding box center [543, 257] width 914 height 514
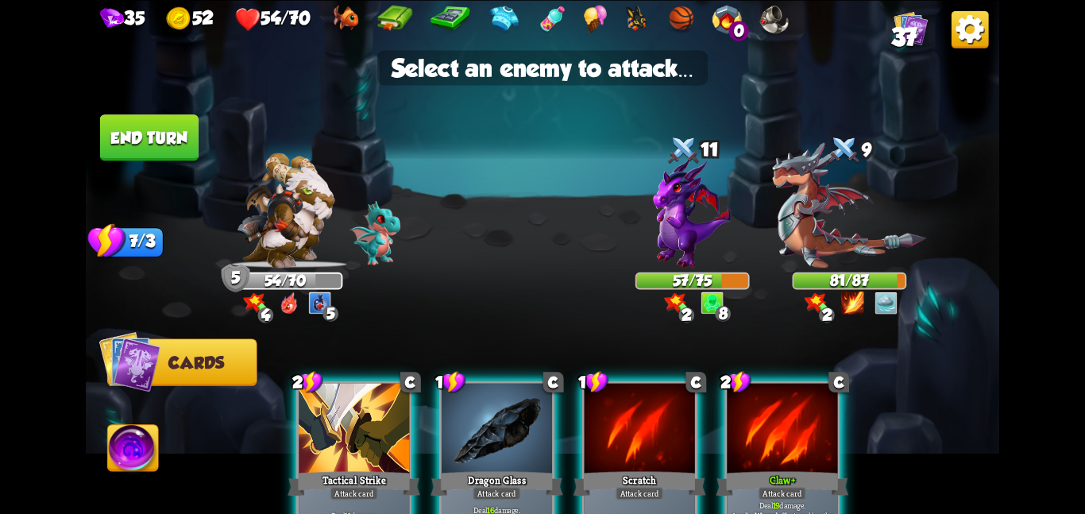
click at [163, 145] on button "End turn" at bounding box center [149, 137] width 99 height 46
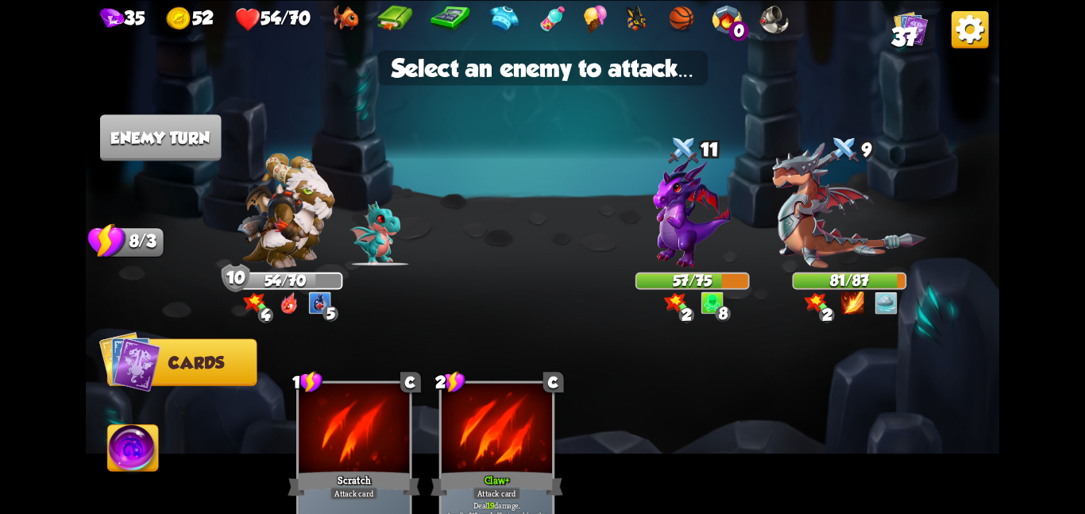
click at [574, 445] on div "1 C Scratch Attack card Deal 9 damage. 2 C Claw + Attack card Deal 19 damage. A…" at bounding box center [634, 442] width 731 height 229
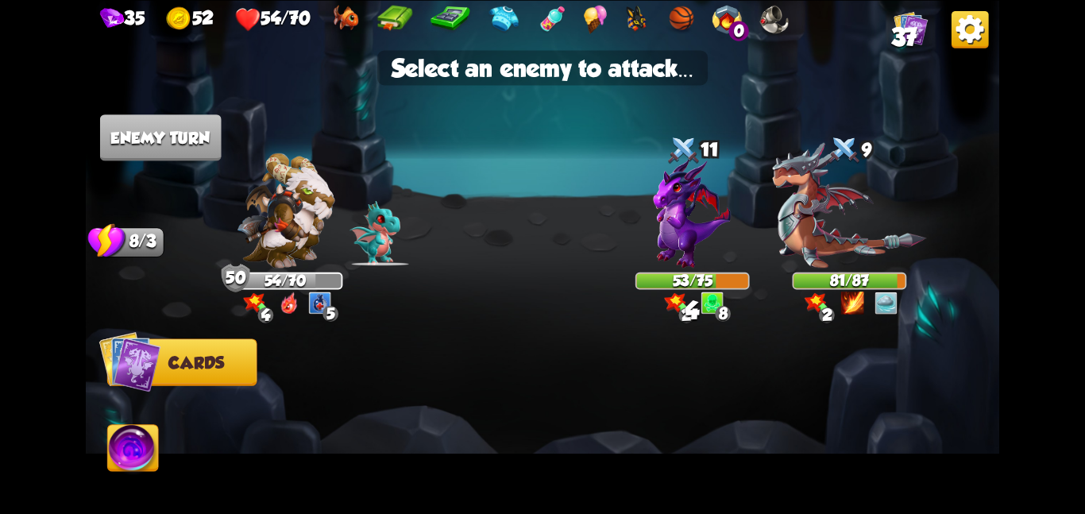
click at [782, 33] on img at bounding box center [774, 19] width 29 height 29
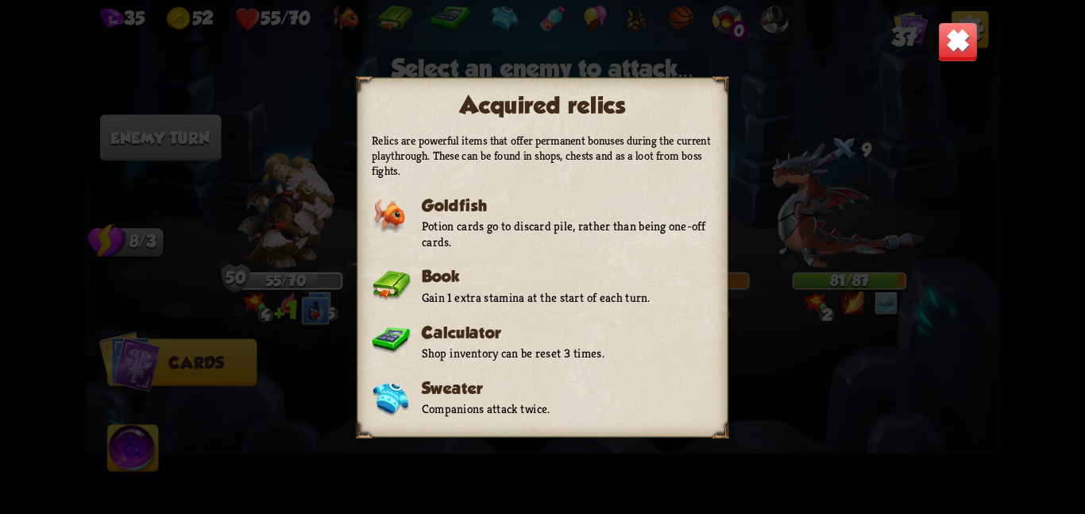
scroll to position [369, 0]
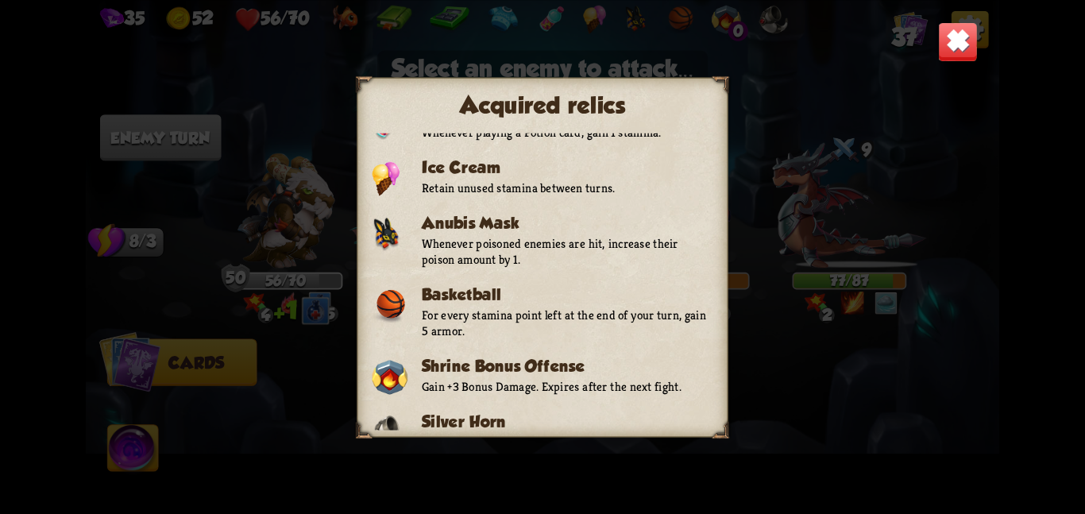
click at [946, 51] on img at bounding box center [958, 41] width 40 height 40
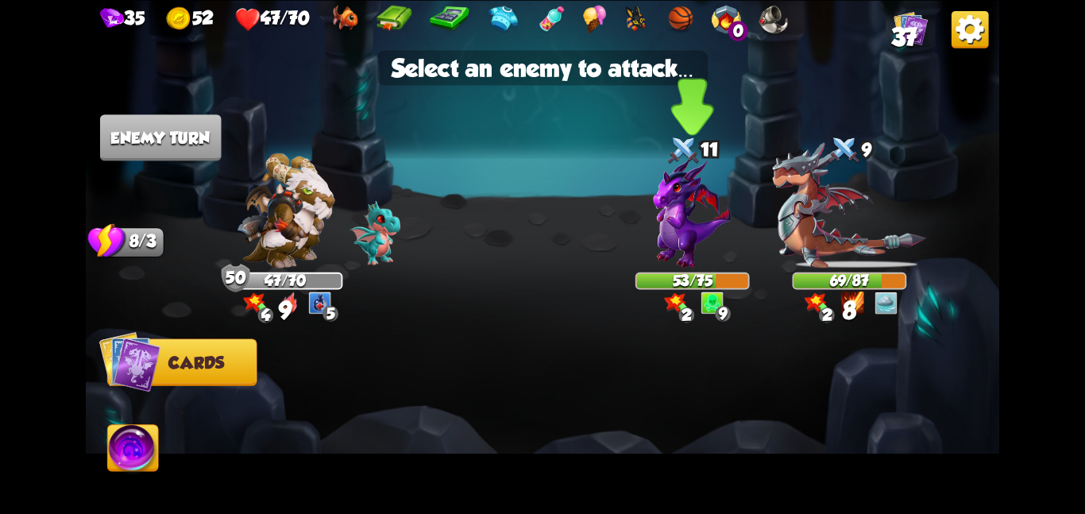
click at [658, 222] on img at bounding box center [693, 213] width 78 height 110
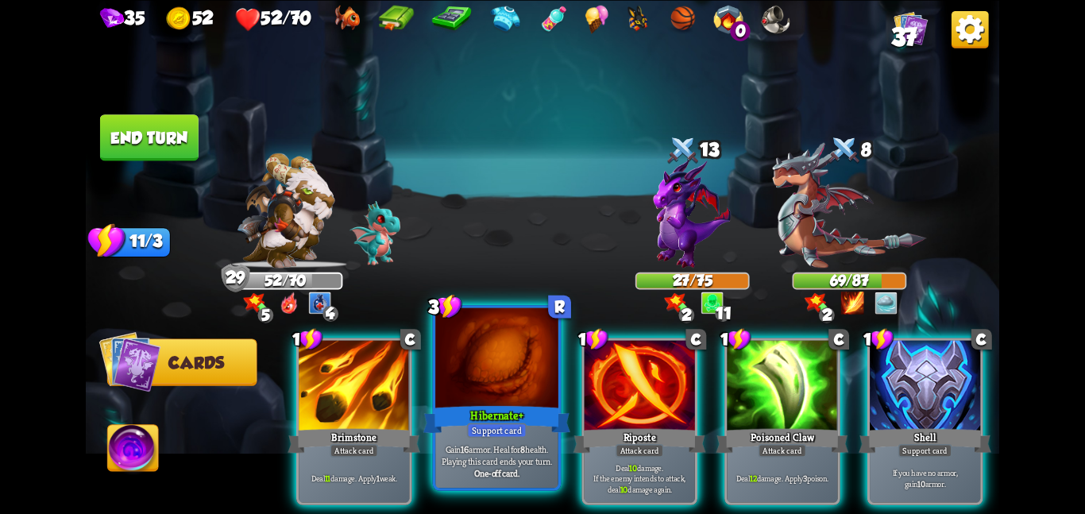
click at [477, 369] on div at bounding box center [496, 358] width 123 height 103
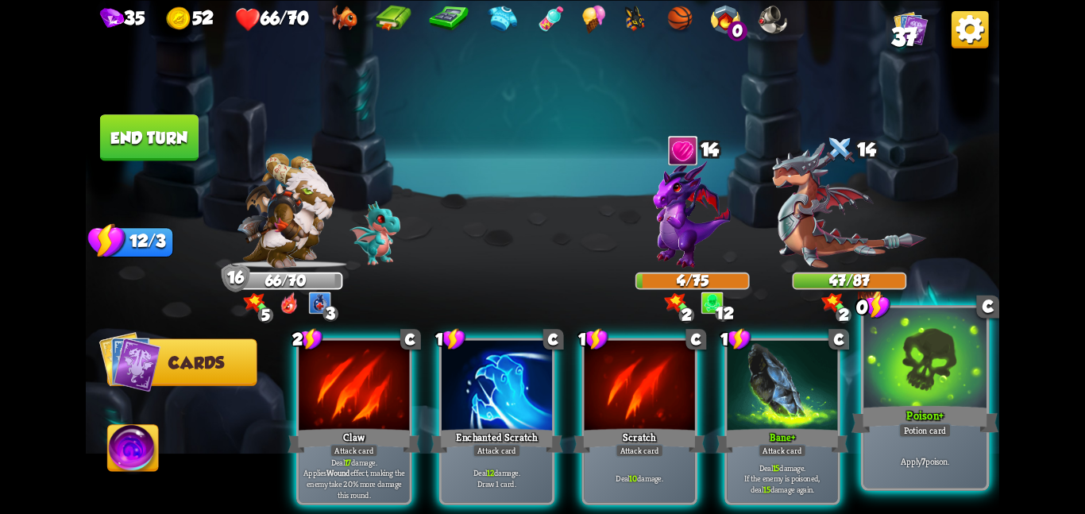
click at [957, 414] on div "Poison +" at bounding box center [925, 419] width 147 height 33
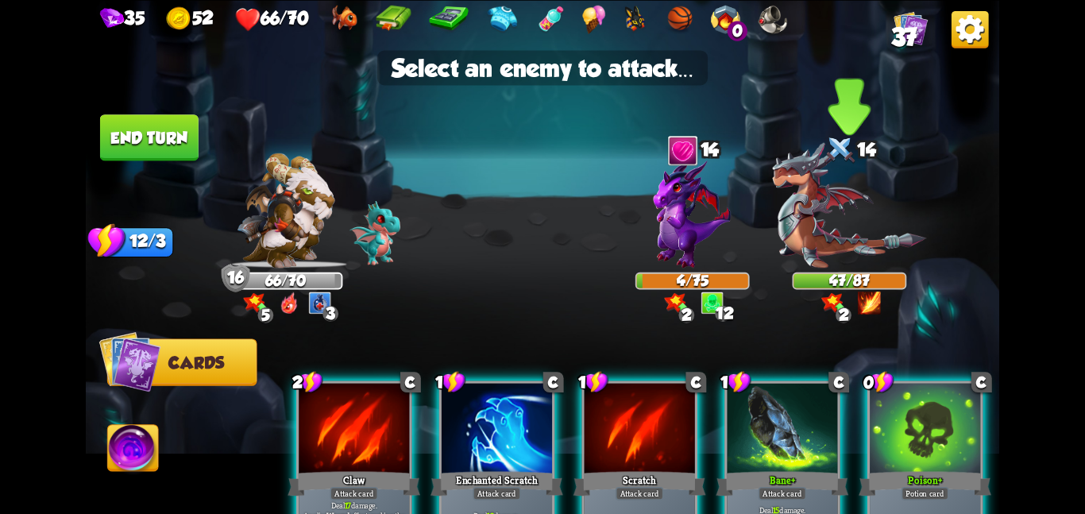
click at [846, 249] on img at bounding box center [849, 205] width 154 height 126
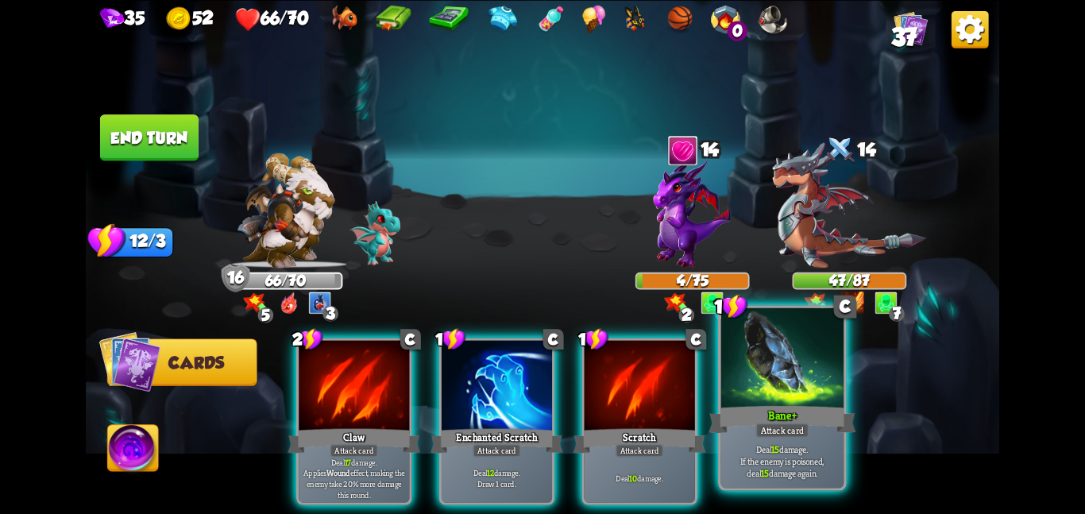
click at [793, 377] on div at bounding box center [782, 358] width 123 height 103
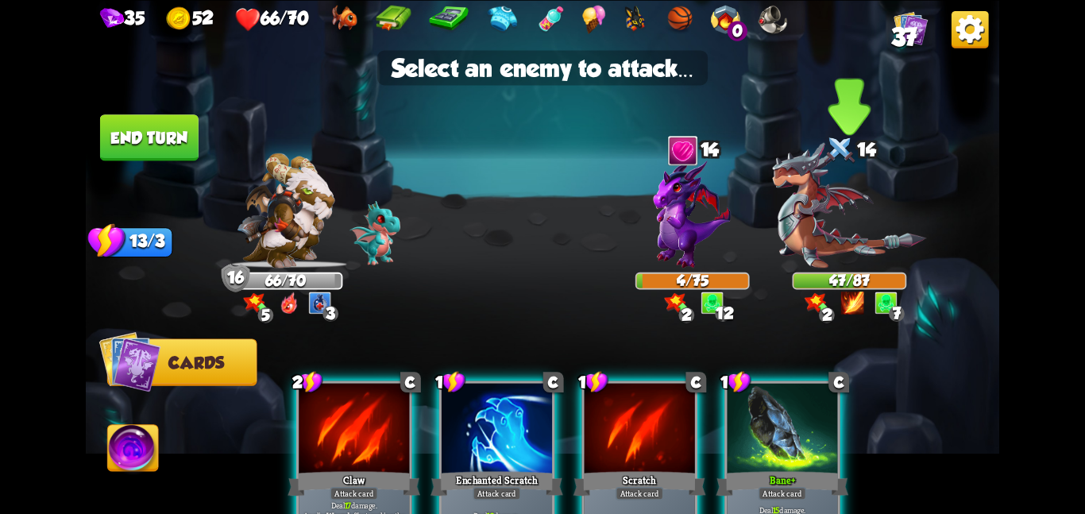
click at [818, 218] on img at bounding box center [849, 205] width 154 height 126
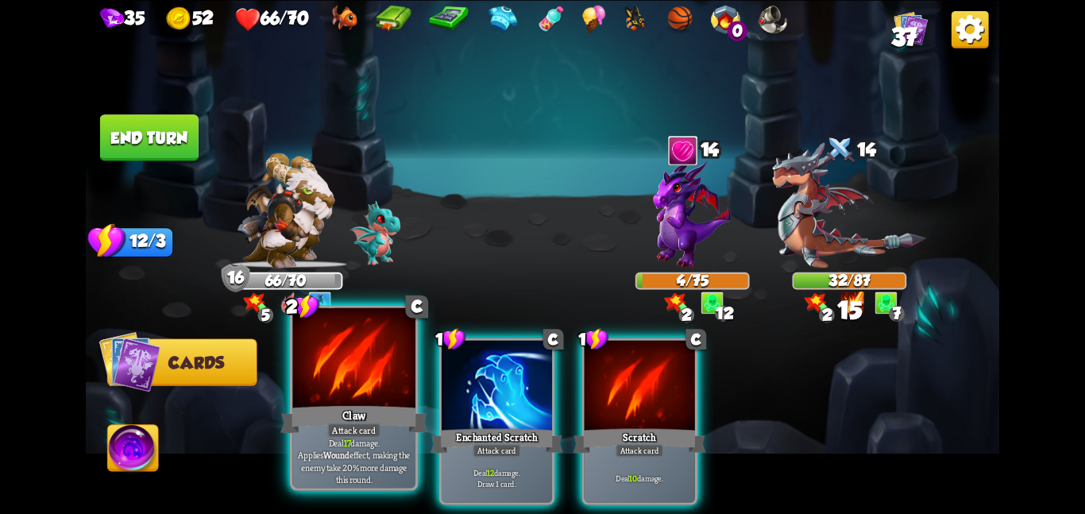
click at [318, 412] on div "Claw" at bounding box center [353, 419] width 147 height 33
click at [318, 411] on div at bounding box center [353, 358] width 123 height 103
click at [327, 409] on div "Claw" at bounding box center [353, 419] width 147 height 33
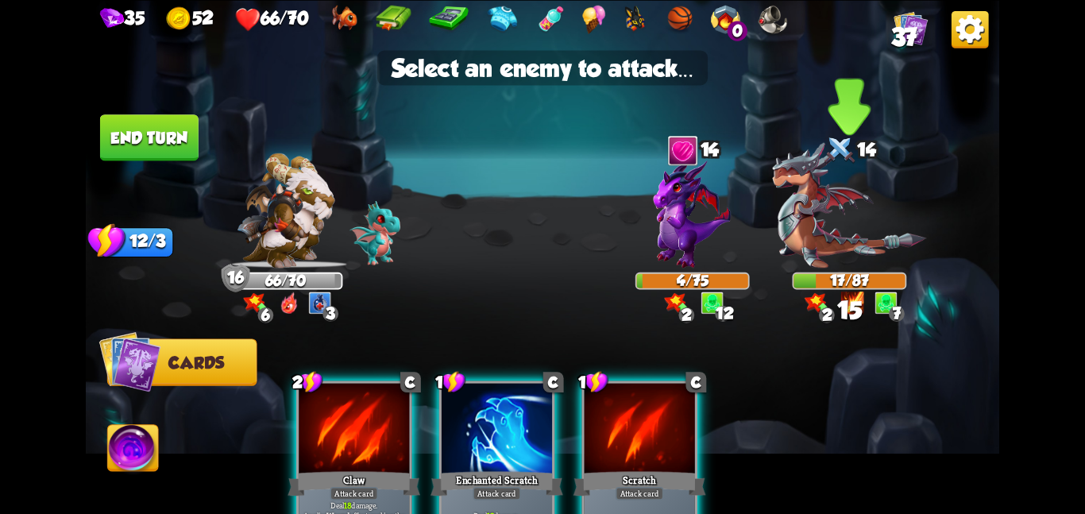
click at [828, 234] on img at bounding box center [849, 205] width 154 height 126
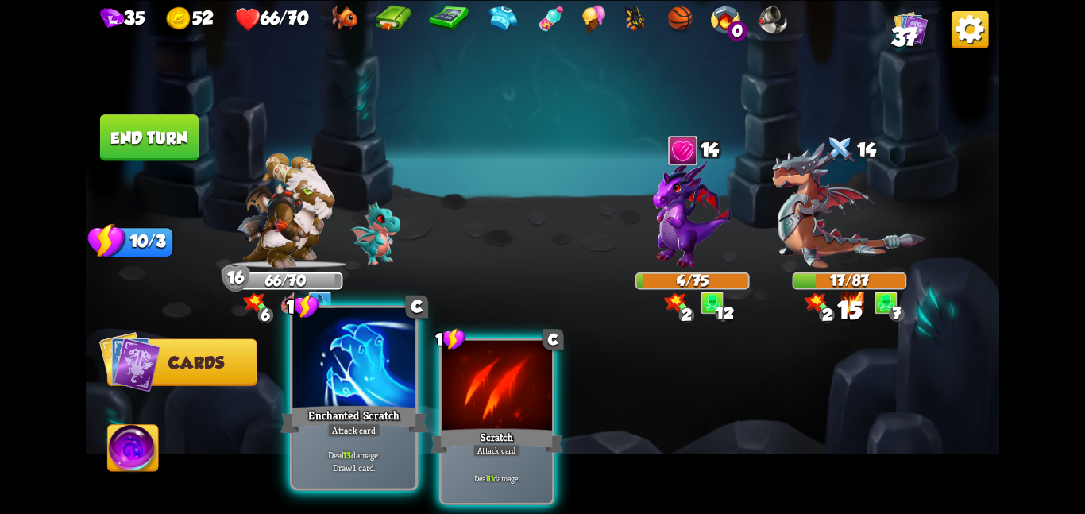
click at [399, 412] on div "Enchanted Scratch" at bounding box center [353, 419] width 147 height 33
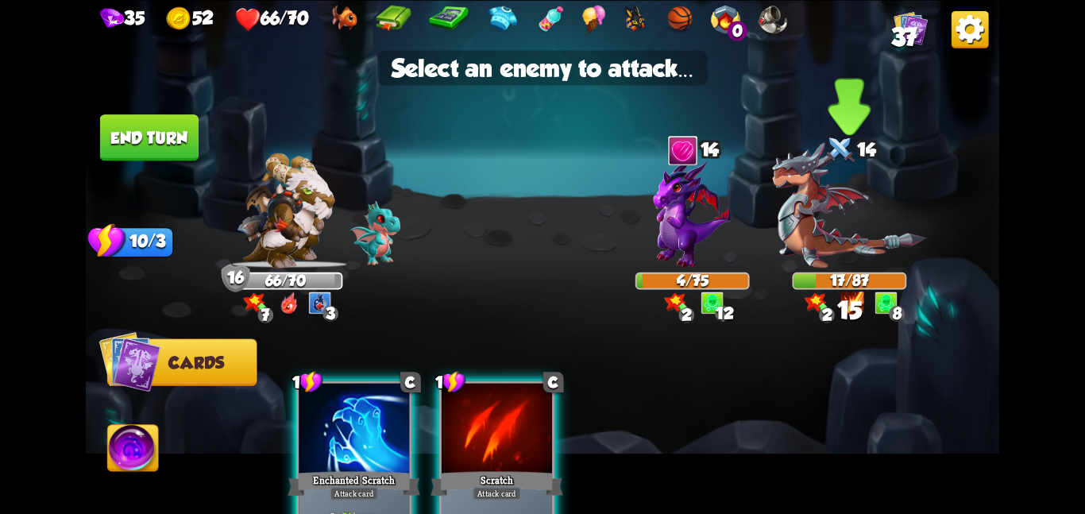
click at [820, 257] on img at bounding box center [849, 205] width 154 height 126
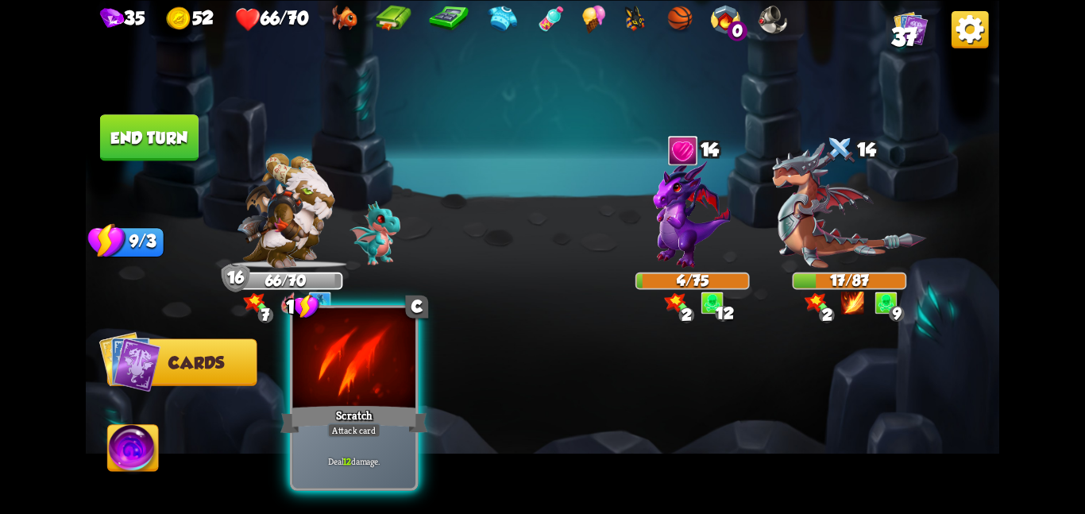
click at [408, 427] on div "Scratch" at bounding box center [353, 419] width 147 height 33
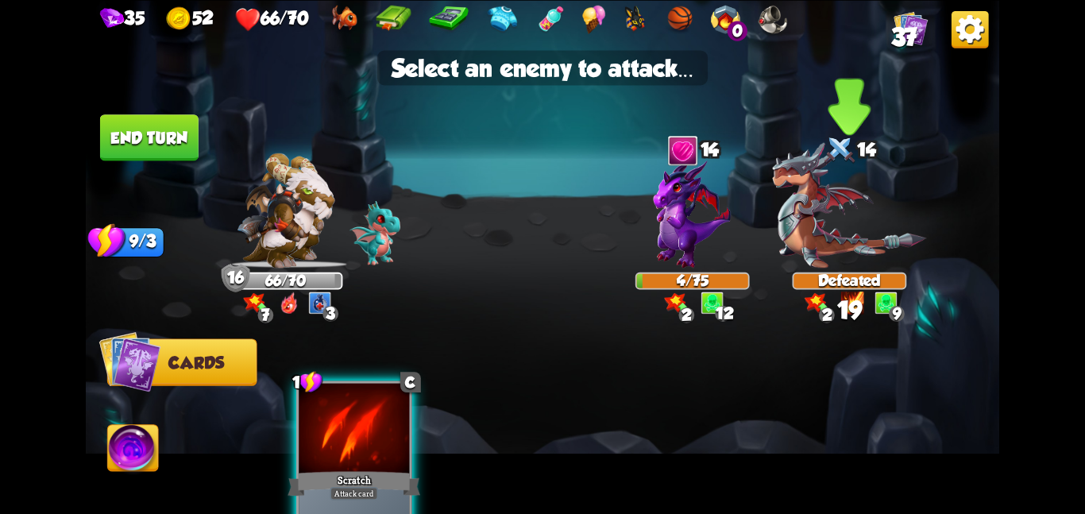
click at [792, 220] on img at bounding box center [849, 205] width 154 height 126
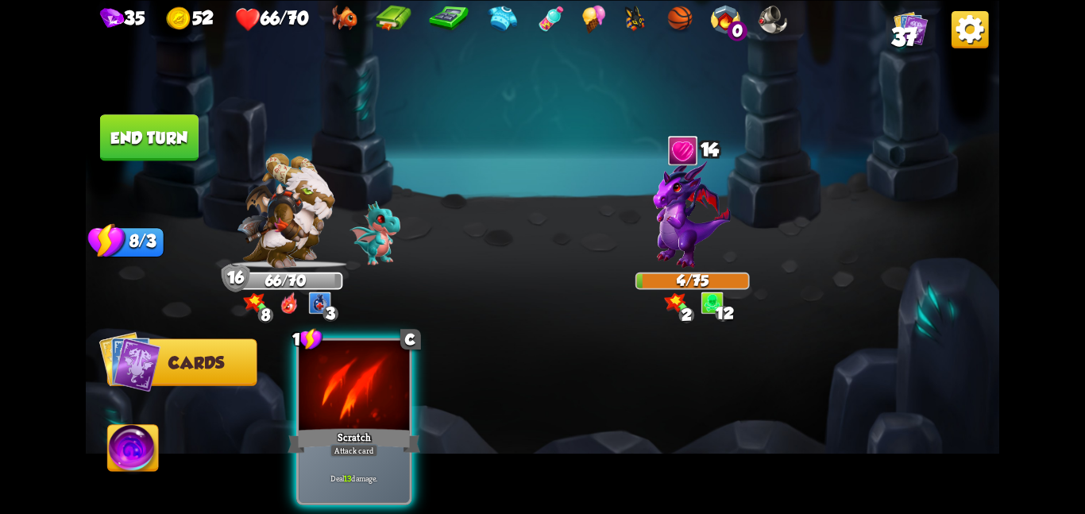
click at [138, 447] on img at bounding box center [133, 451] width 51 height 52
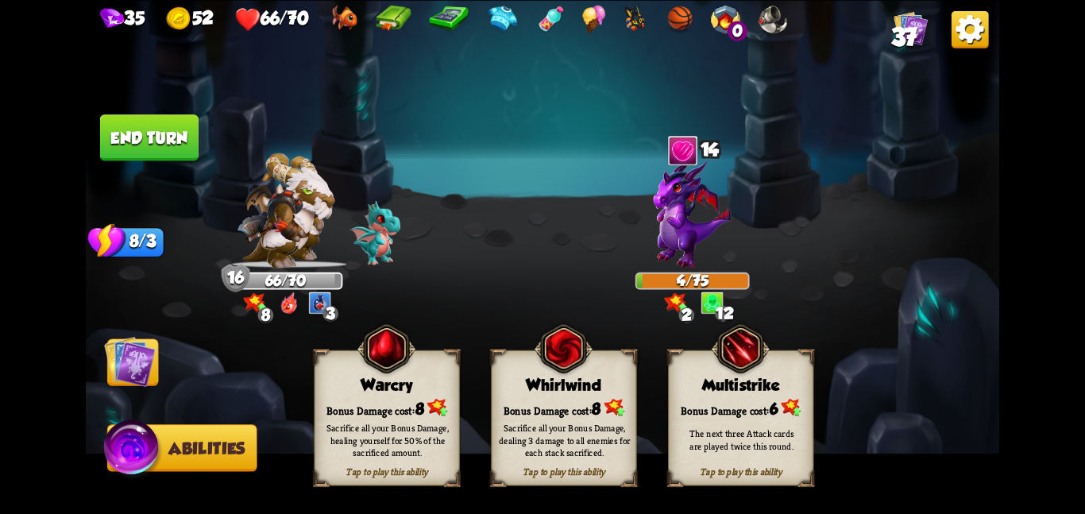
click at [516, 404] on div "Bonus Damage cost: 8" at bounding box center [564, 407] width 145 height 21
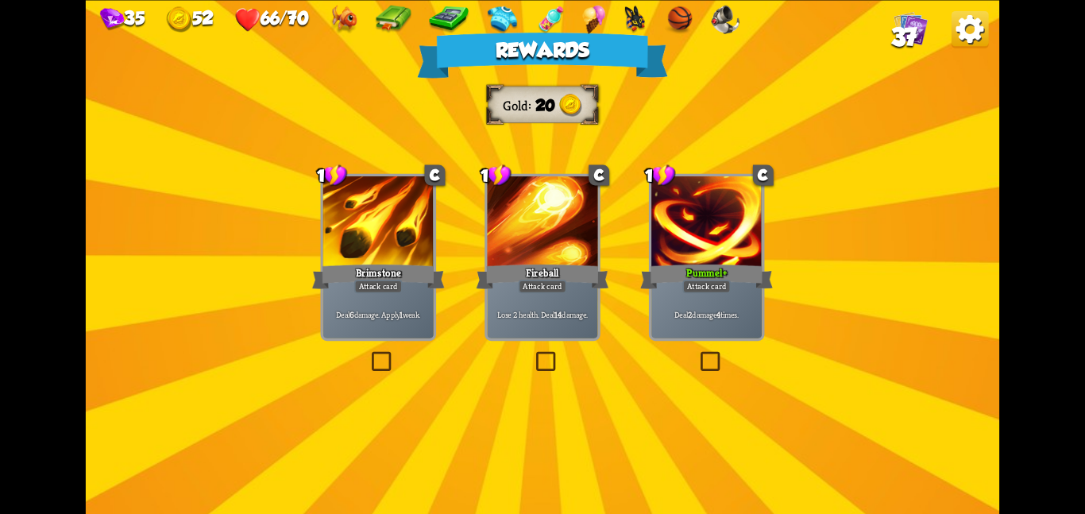
click at [301, 249] on div "Rewards Gold 20 Select a card 1 C Brimstone Attack card Deal 6 damage. Apply 1 …" at bounding box center [543, 257] width 914 height 514
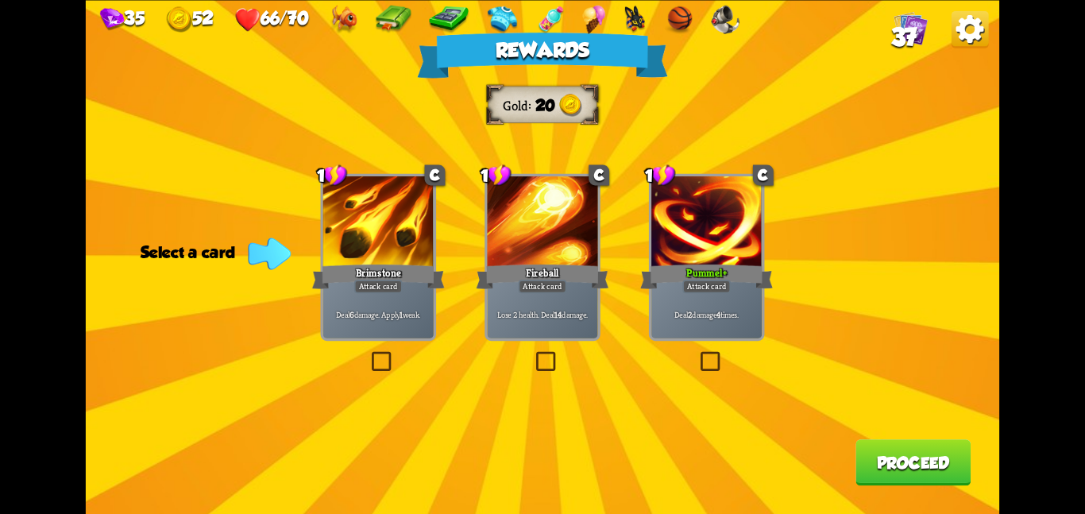
click at [668, 235] on div at bounding box center [706, 222] width 110 height 93
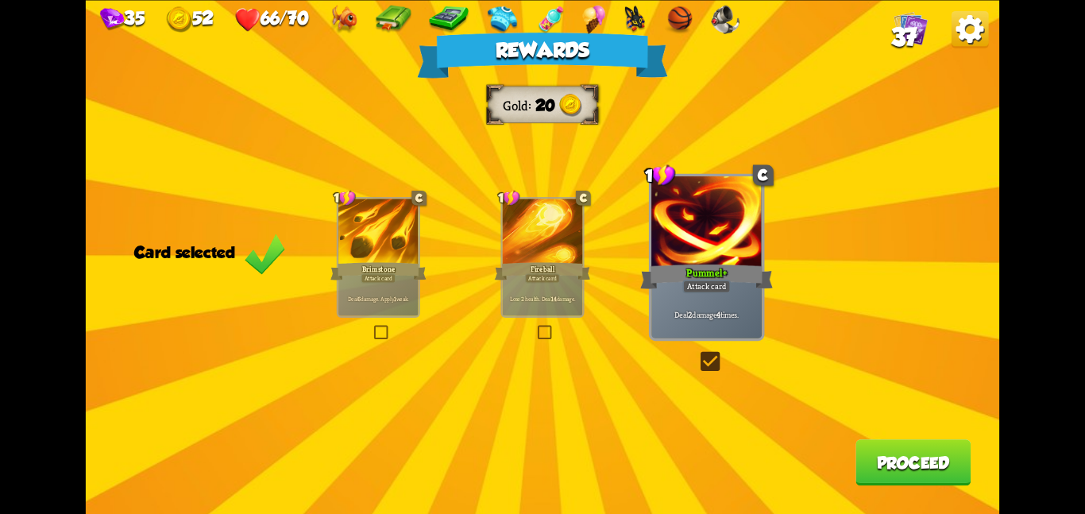
click at [903, 453] on button "Proceed" at bounding box center [913, 462] width 115 height 46
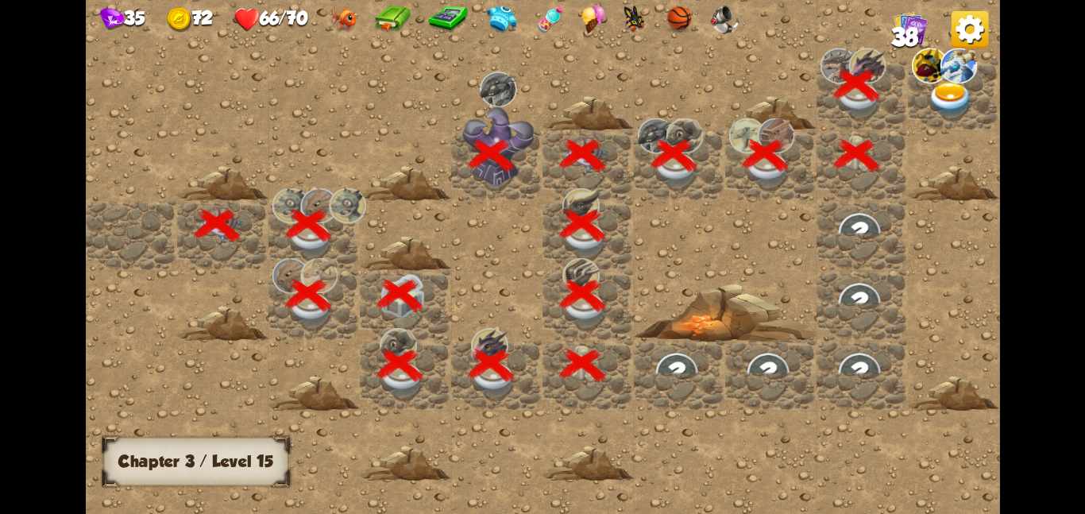
scroll to position [0, 305]
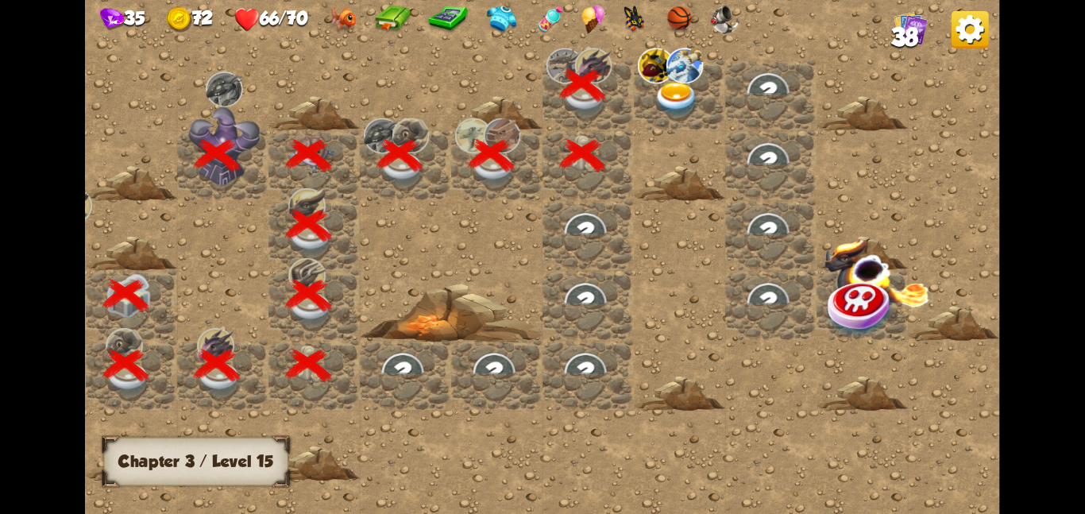
click at [702, 103] on div at bounding box center [679, 95] width 91 height 70
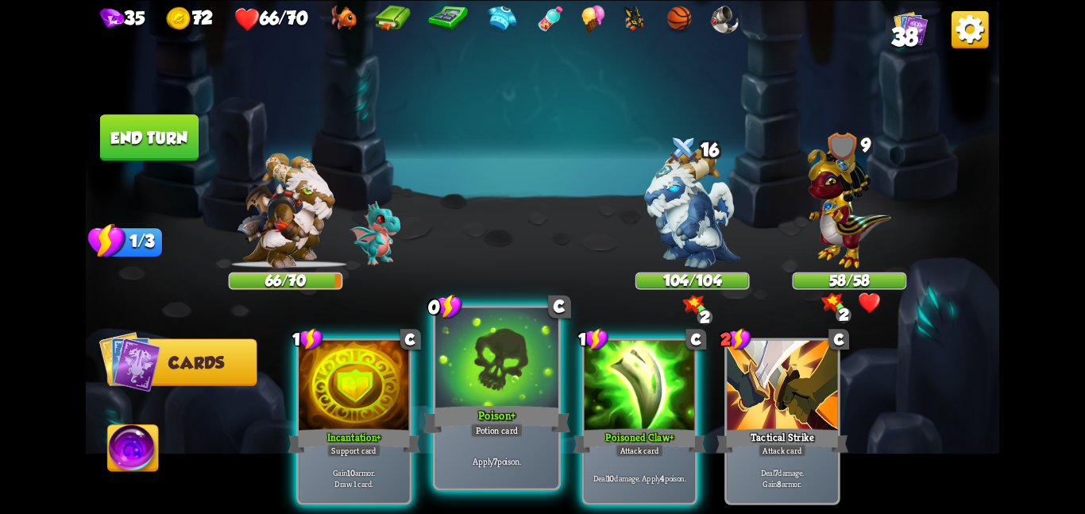
click at [512, 381] on div at bounding box center [496, 358] width 123 height 103
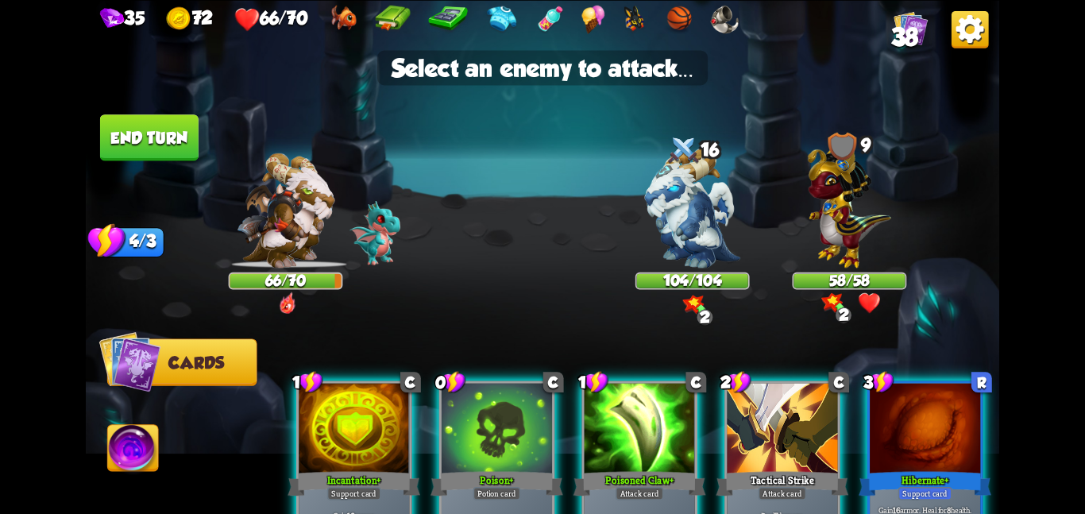
click at [671, 238] on div "Player turn" at bounding box center [543, 257] width 914 height 141
click at [671, 238] on img at bounding box center [692, 208] width 95 height 120
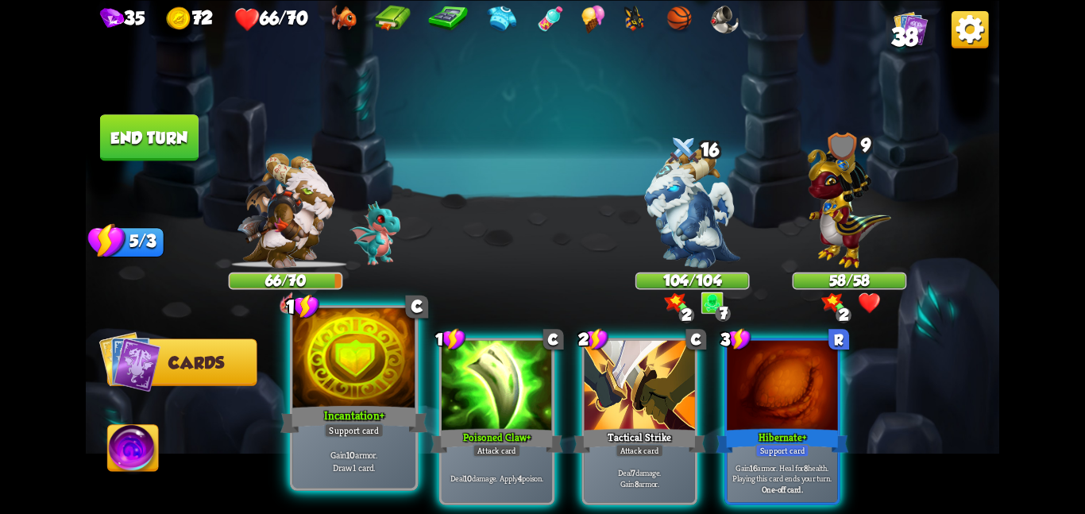
click at [379, 369] on div at bounding box center [353, 358] width 123 height 103
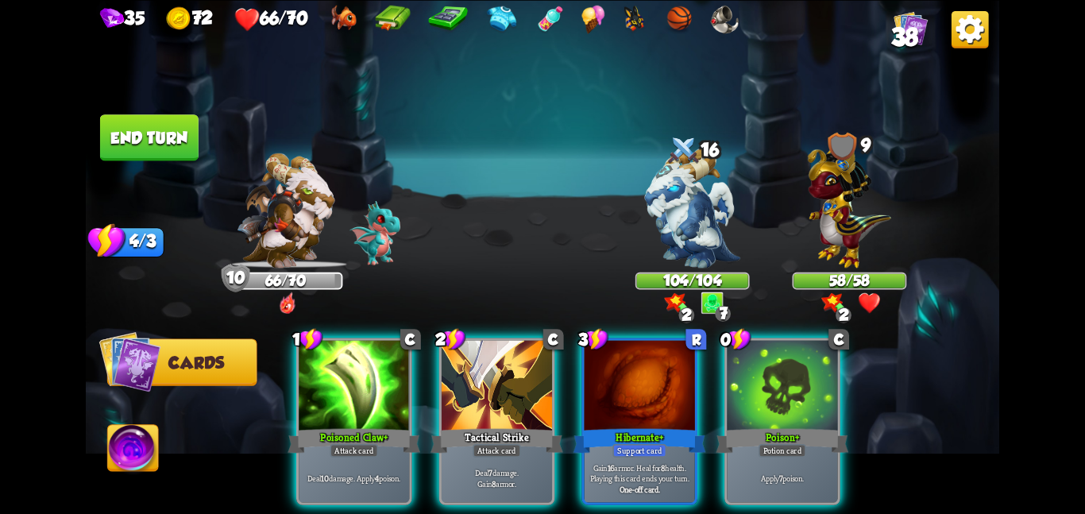
click at [713, 385] on div "1 C Poisoned Claw + Attack card Deal 10 damage. Apply 4 poison. 2 C Tactical St…" at bounding box center [634, 399] width 731 height 229
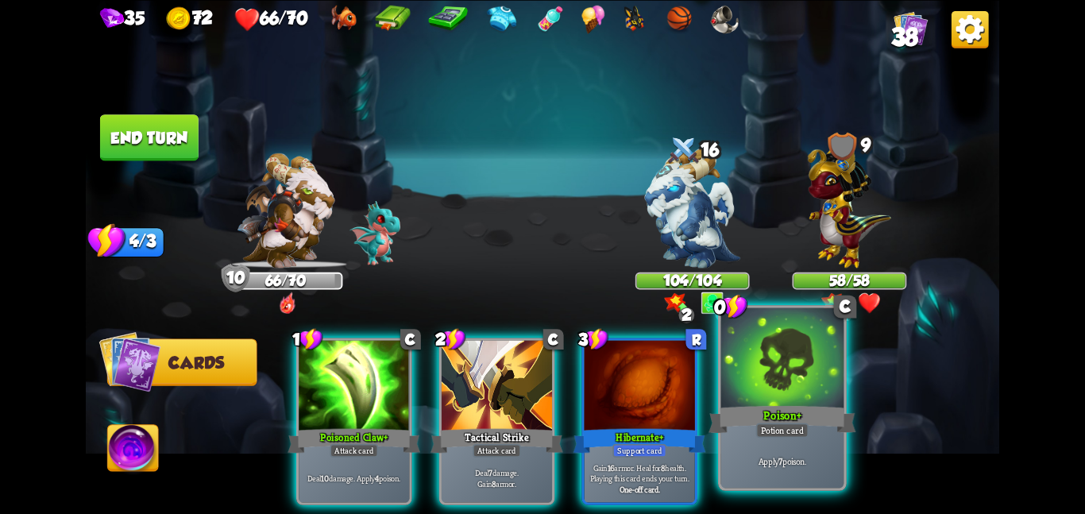
click at [746, 365] on div at bounding box center [782, 358] width 123 height 103
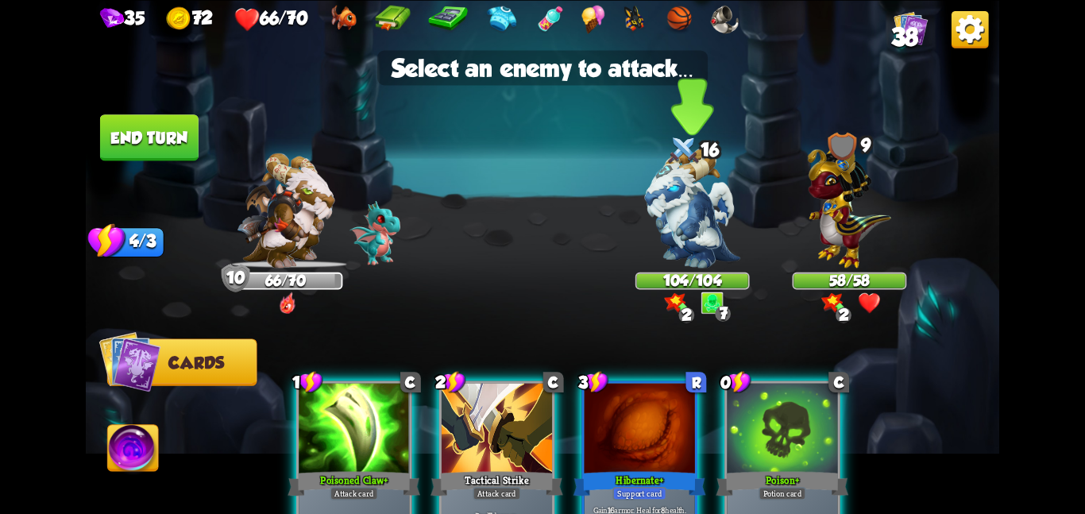
click at [695, 246] on img at bounding box center [692, 208] width 95 height 120
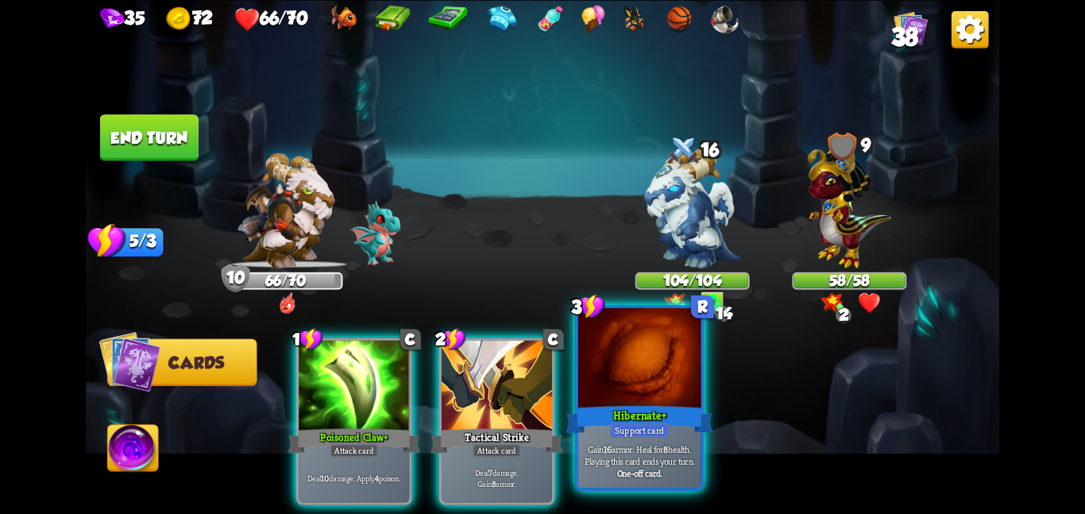
click at [652, 373] on div at bounding box center [639, 358] width 123 height 103
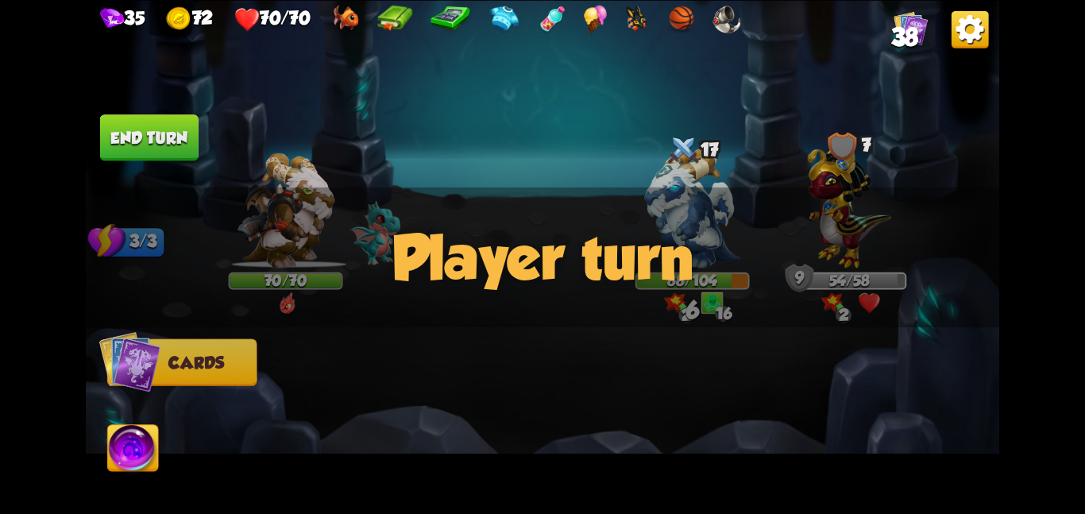
click at [198, 138] on button "End turn" at bounding box center [149, 137] width 99 height 46
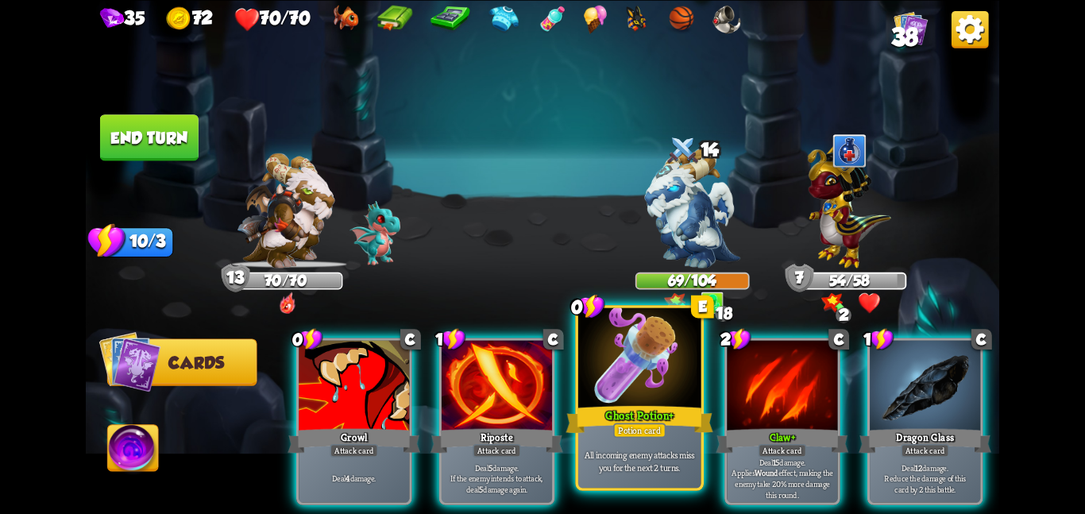
click at [629, 376] on div at bounding box center [639, 358] width 123 height 103
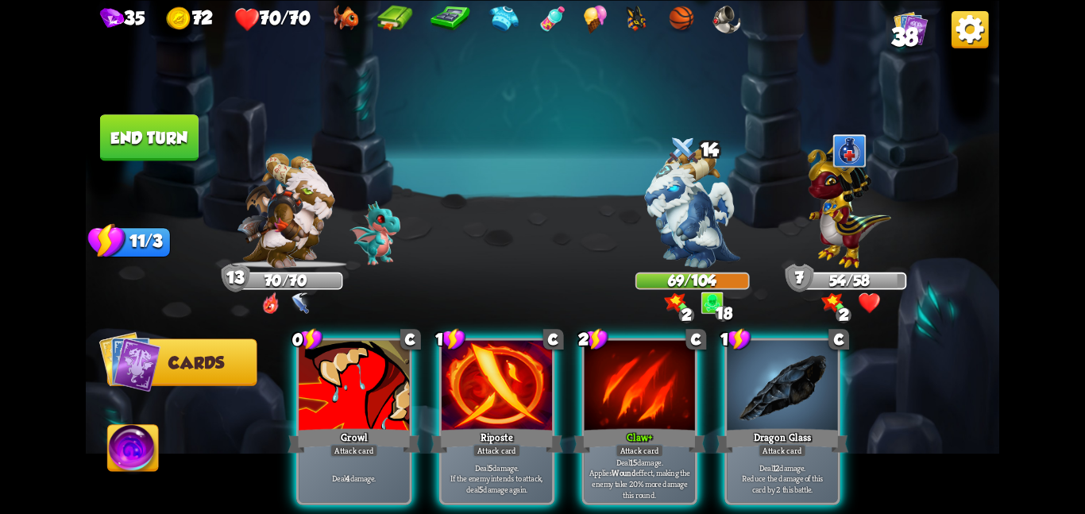
click at [180, 130] on button "End turn" at bounding box center [149, 137] width 99 height 46
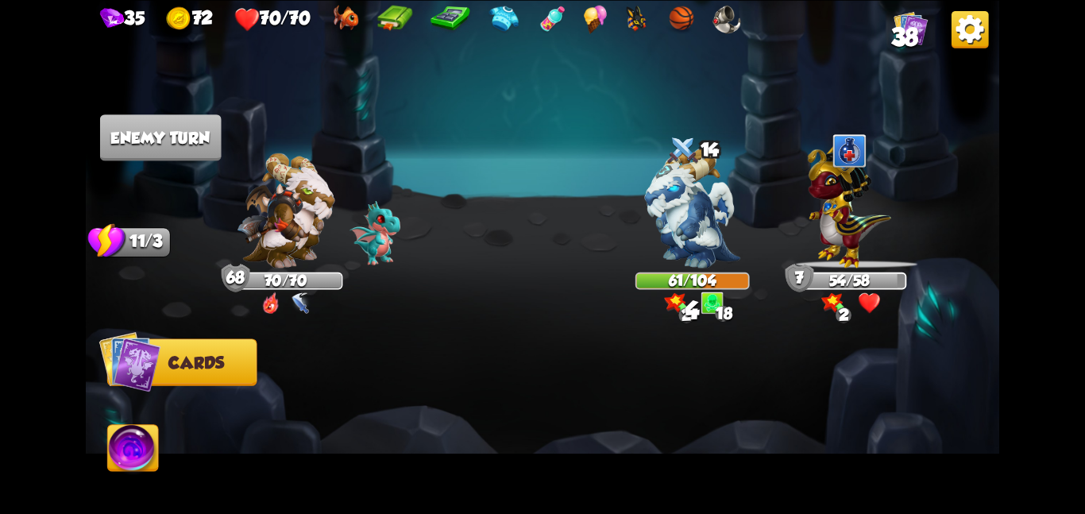
click at [742, 20] on img at bounding box center [727, 19] width 29 height 29
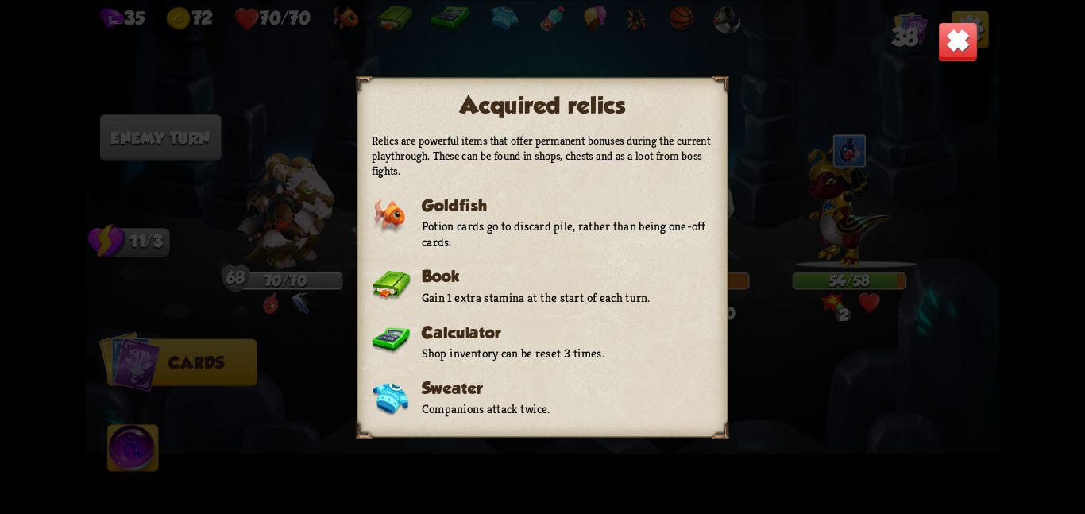
click at [761, 85] on div "Acquired relics Relics are powerful items that offer permanent bonuses during t…" at bounding box center [543, 257] width 914 height 514
click at [957, 39] on img at bounding box center [958, 41] width 40 height 40
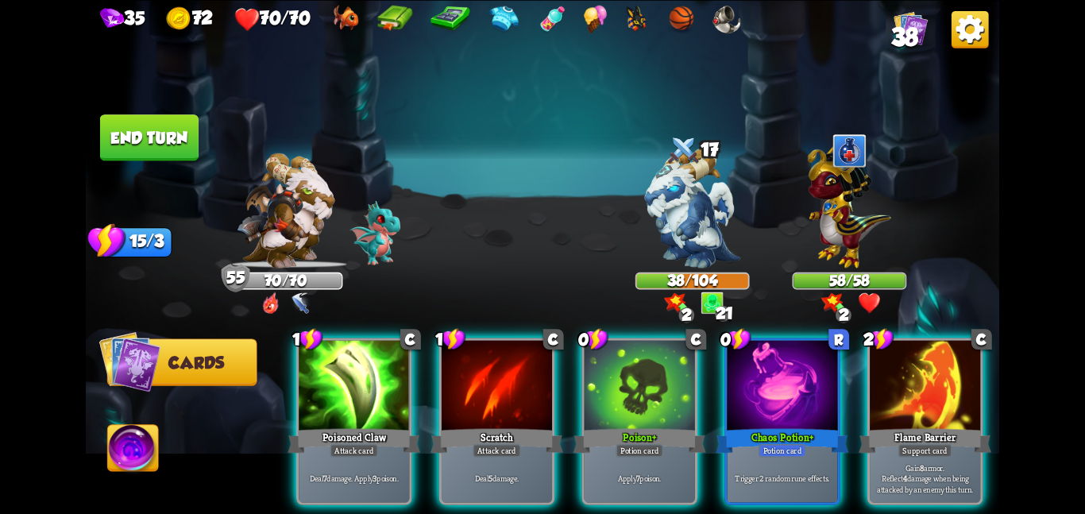
click at [775, 503] on div "1 C Poisoned Claw Attack card Deal 7 damage. Apply 3 poison. 1 C Scratch Attack…" at bounding box center [634, 399] width 731 height 229
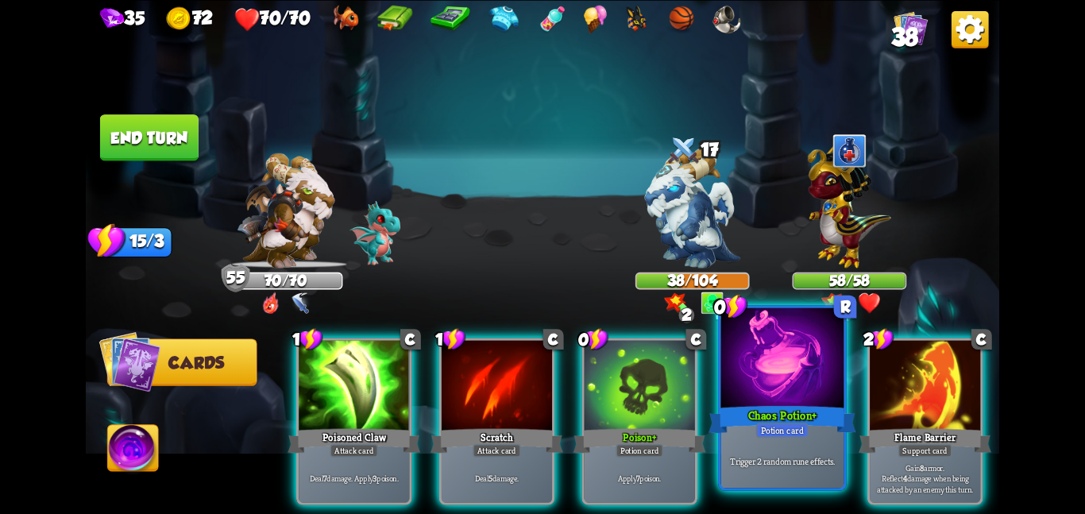
click at [775, 431] on div "Potion card" at bounding box center [782, 430] width 52 height 15
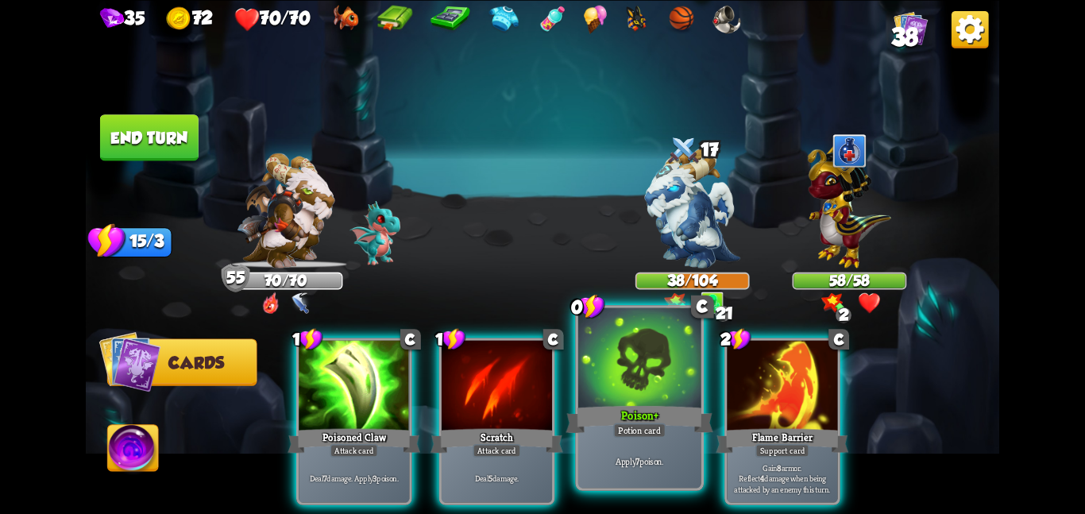
click at [589, 443] on div "Apply 7 poison." at bounding box center [639, 460] width 123 height 53
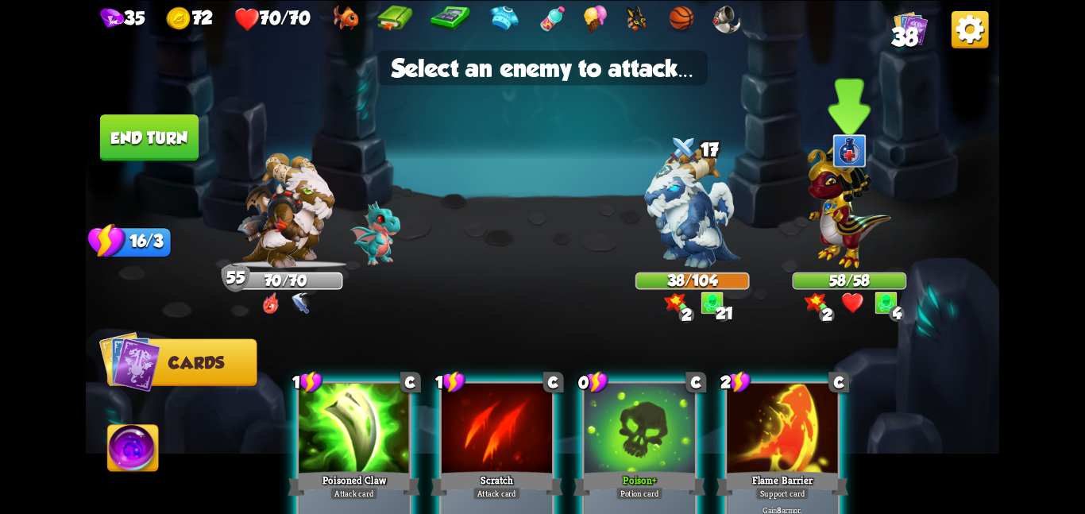
click at [880, 218] on img at bounding box center [849, 202] width 83 height 130
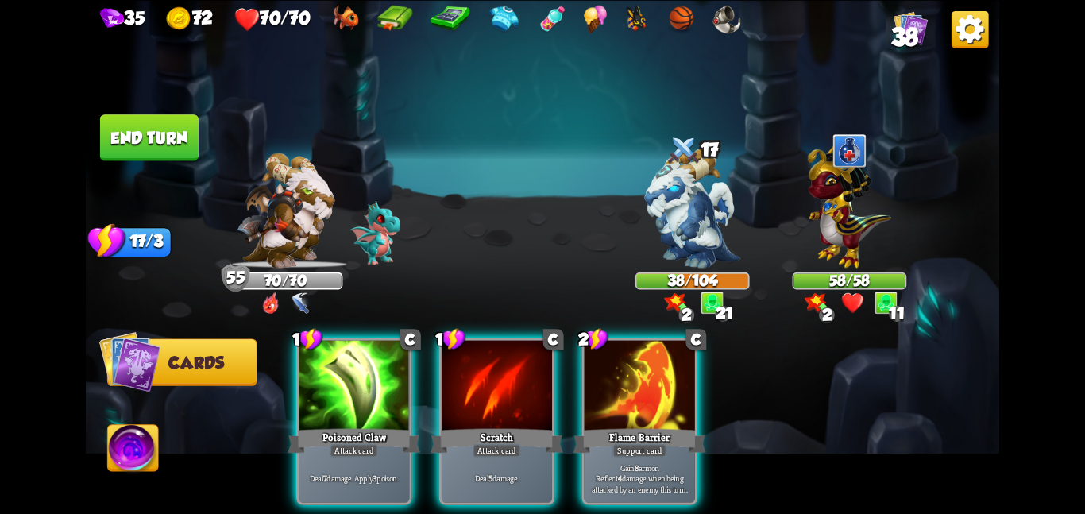
click at [141, 134] on button "End turn" at bounding box center [149, 137] width 99 height 46
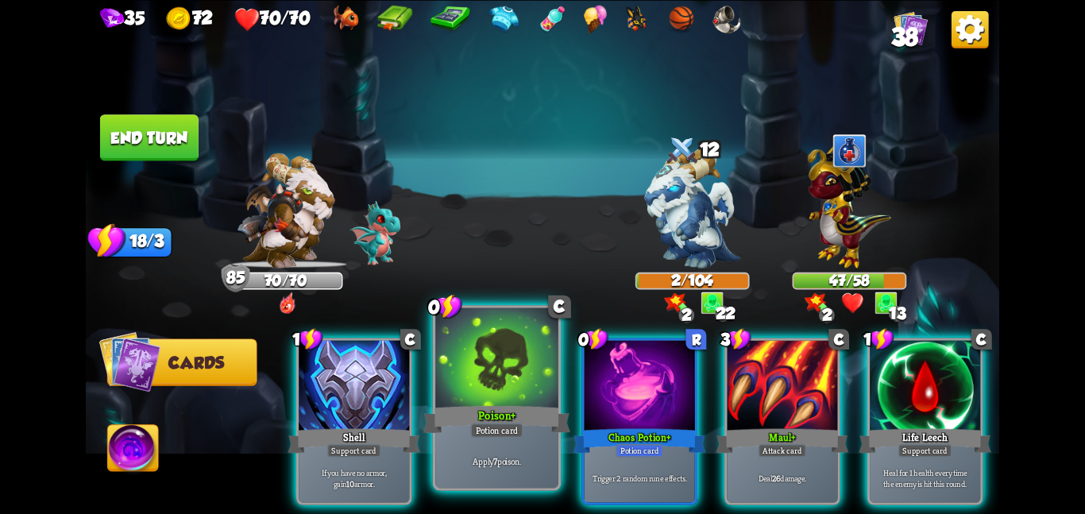
click at [496, 419] on div "Poison +" at bounding box center [496, 419] width 147 height 33
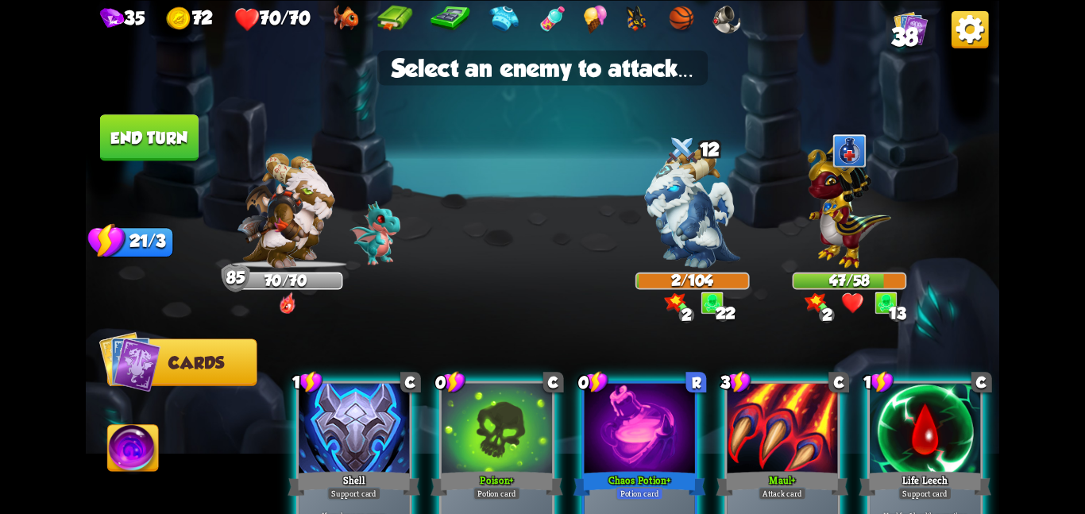
click at [496, 419] on div at bounding box center [497, 429] width 110 height 93
click at [496, 469] on div "Poison +" at bounding box center [497, 483] width 133 height 29
click at [672, 256] on img at bounding box center [692, 208] width 95 height 120
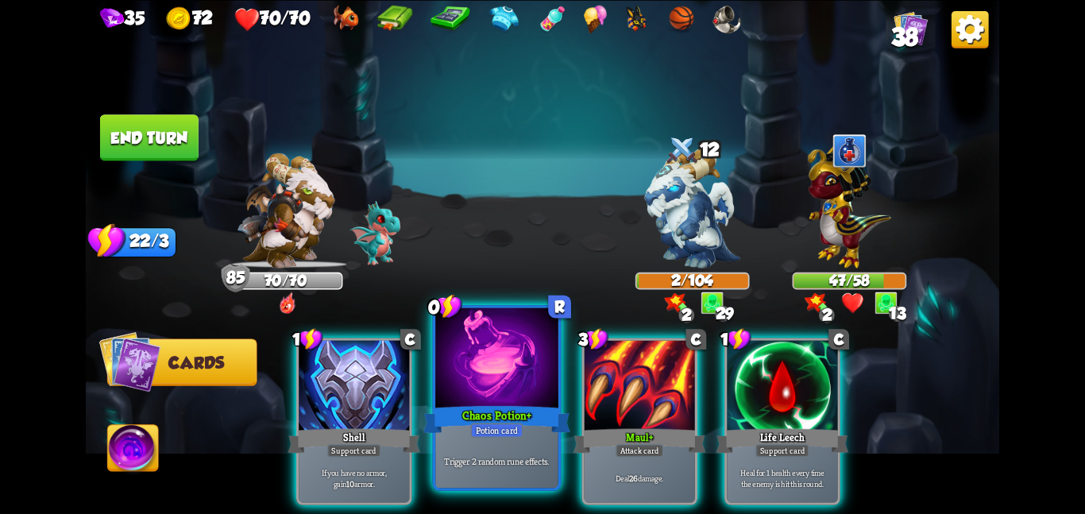
click at [478, 378] on div at bounding box center [496, 358] width 123 height 103
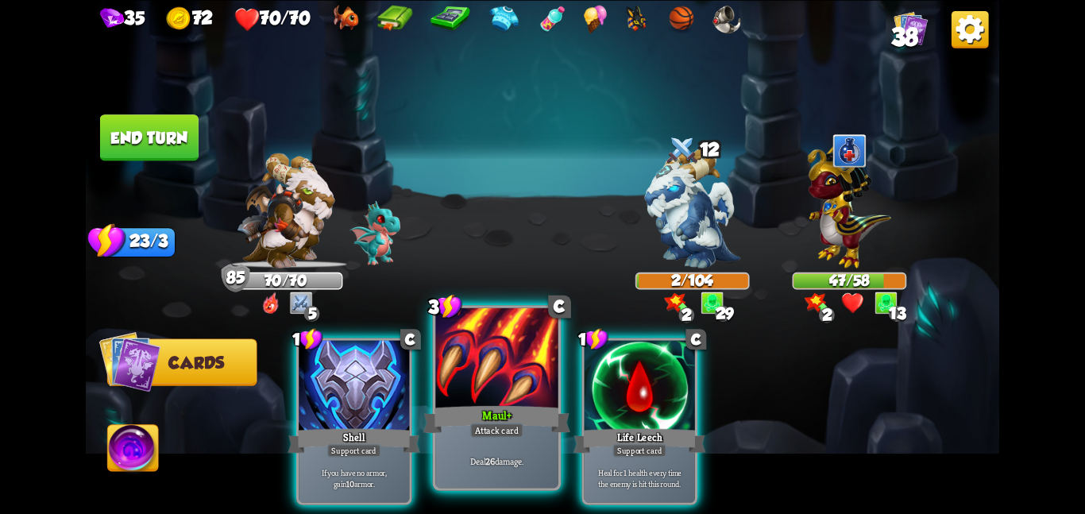
click at [517, 374] on div at bounding box center [496, 358] width 123 height 103
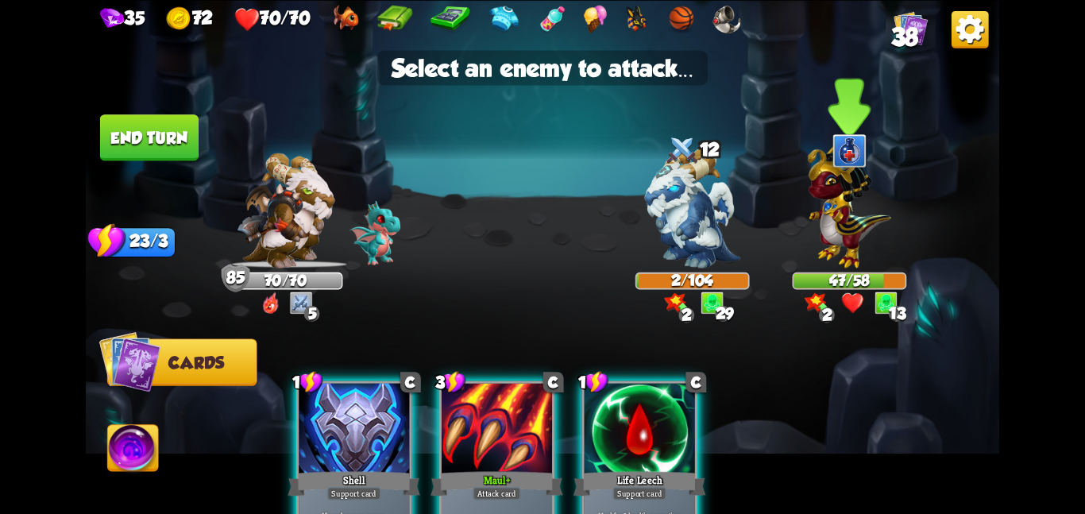
click at [869, 243] on img at bounding box center [849, 202] width 83 height 130
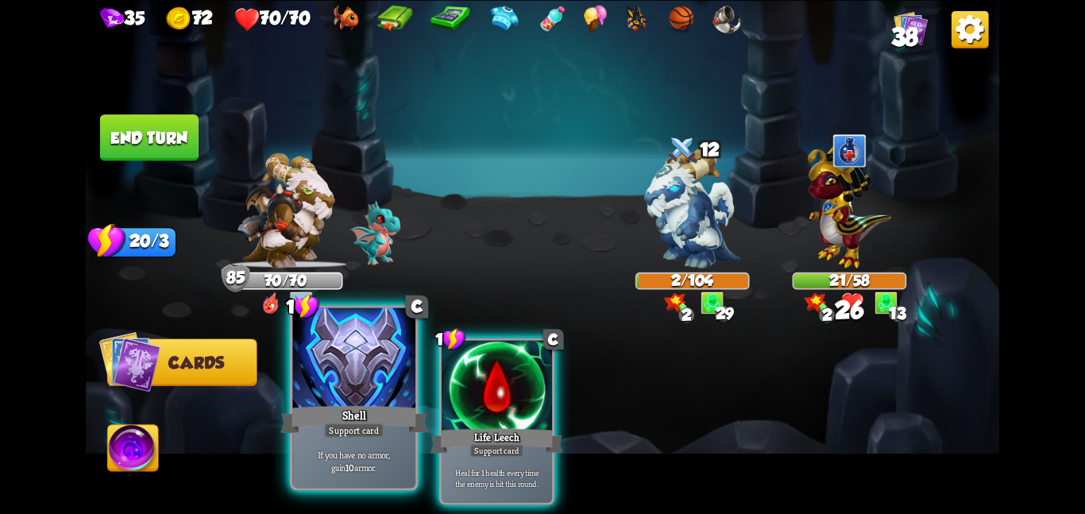
click at [373, 379] on div at bounding box center [353, 358] width 123 height 103
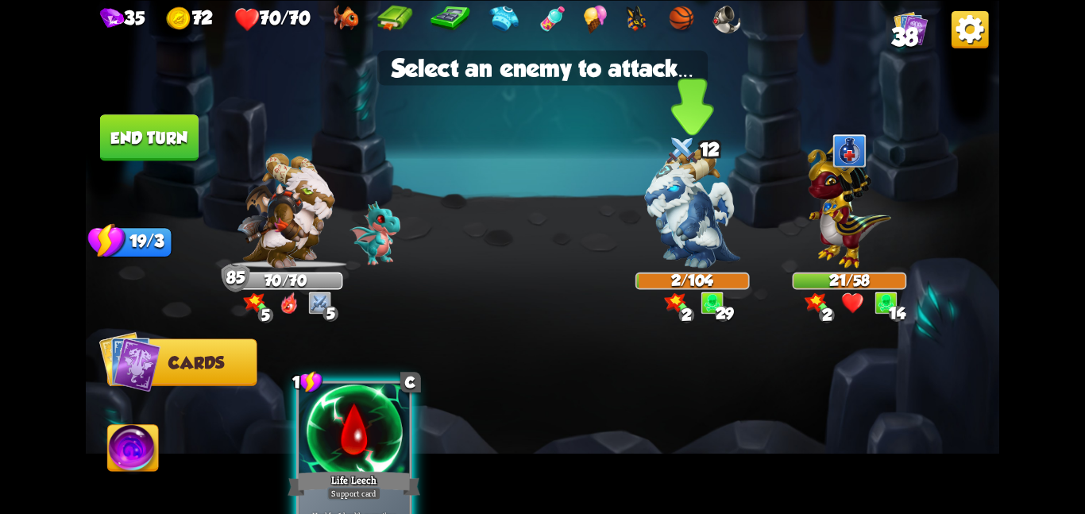
click at [667, 254] on img at bounding box center [692, 208] width 95 height 120
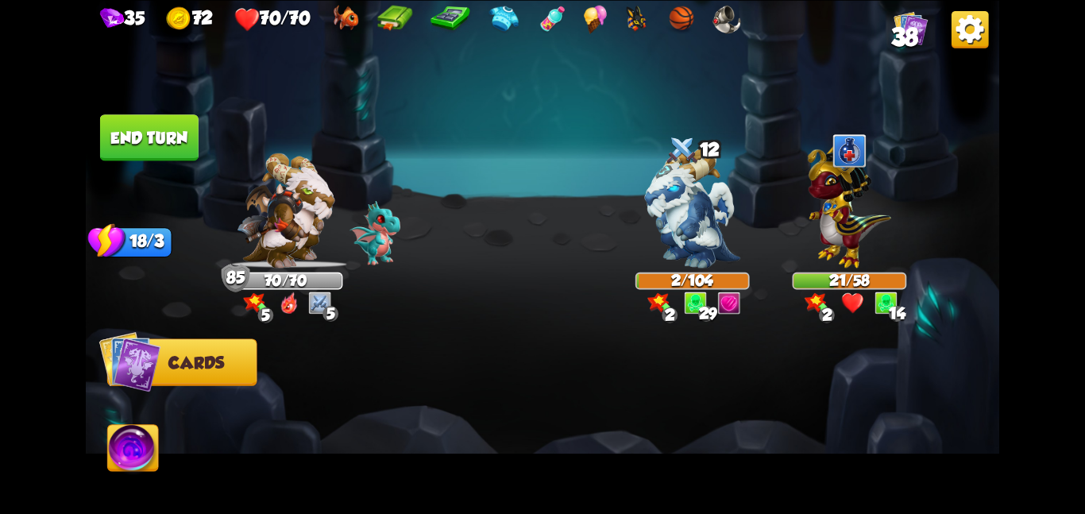
click at [149, 459] on img at bounding box center [133, 451] width 51 height 52
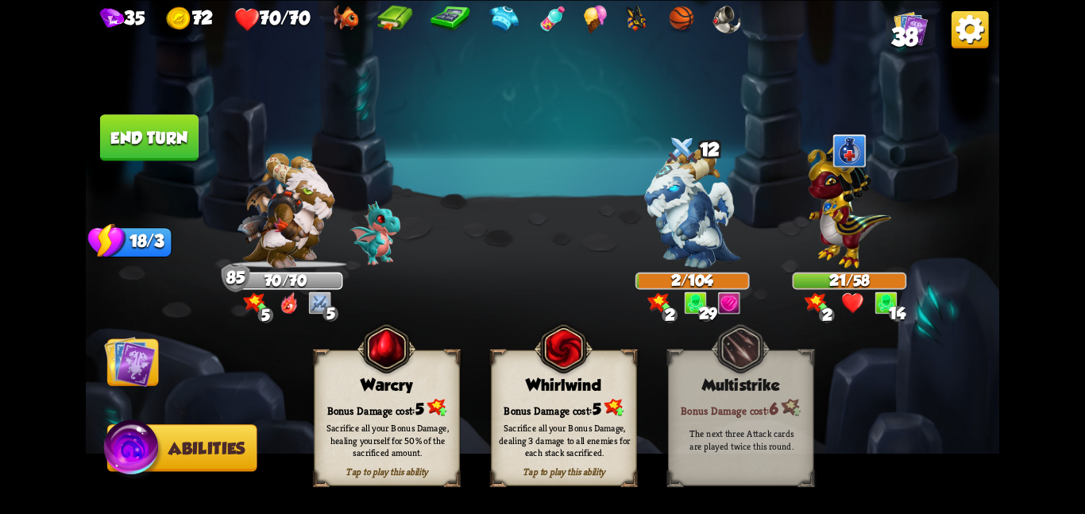
click at [551, 396] on div "Tap to play this ability Whirlwind Bonus Damage cost: 5 Sacrifice all your Bonu…" at bounding box center [563, 418] width 145 height 136
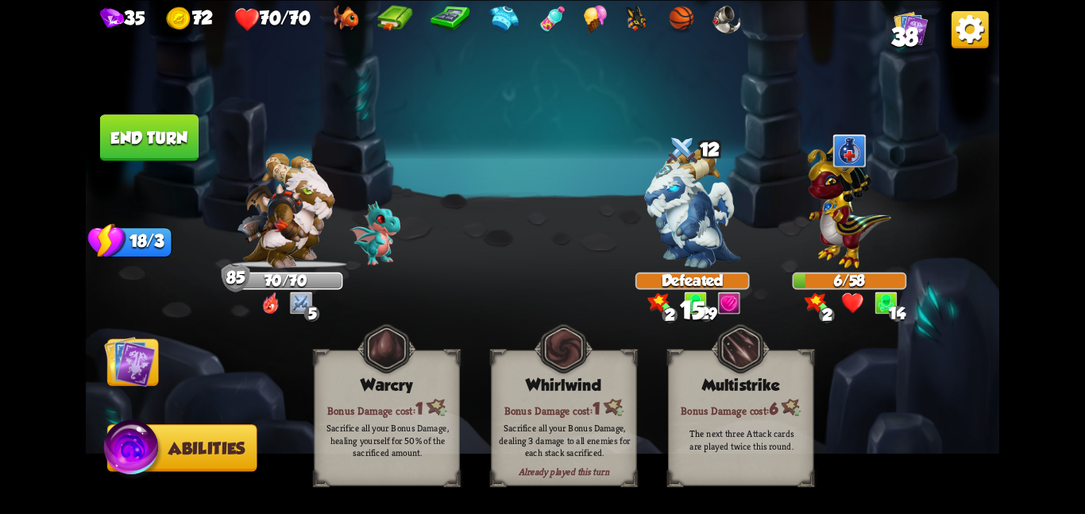
click at [149, 138] on button "End turn" at bounding box center [149, 137] width 99 height 46
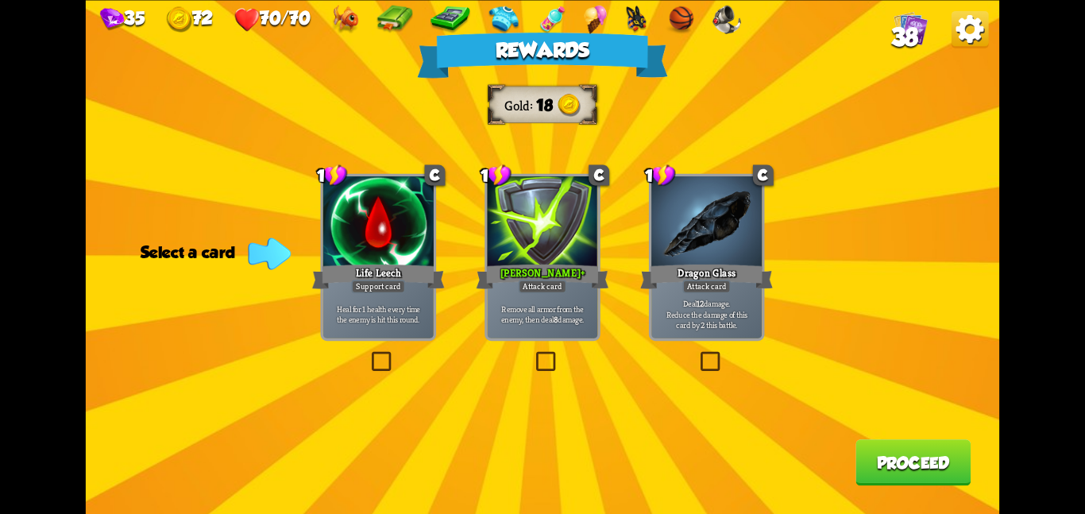
click at [505, 238] on div at bounding box center [542, 222] width 110 height 93
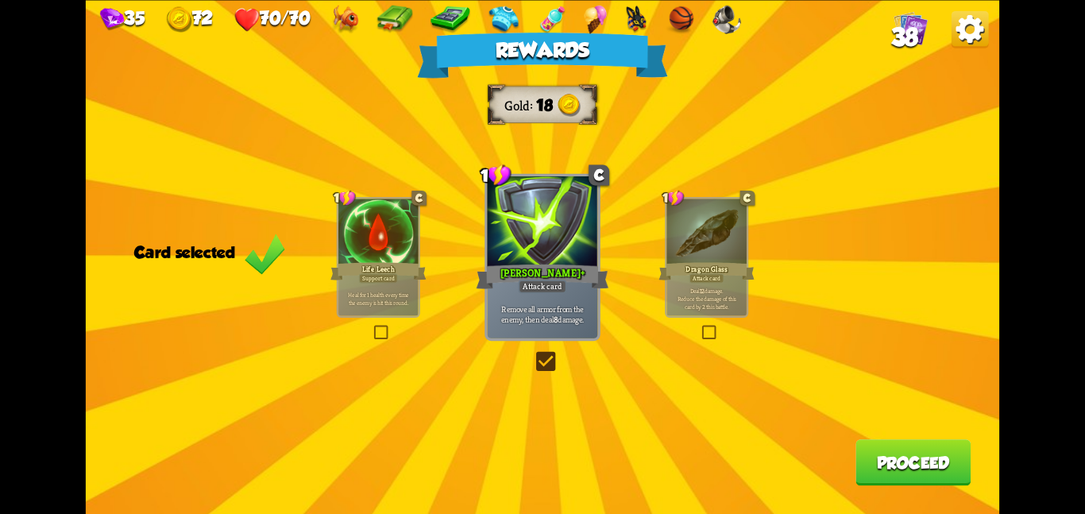
click at [934, 467] on button "Proceed" at bounding box center [913, 462] width 115 height 46
